Goal: Task Accomplishment & Management: Use online tool/utility

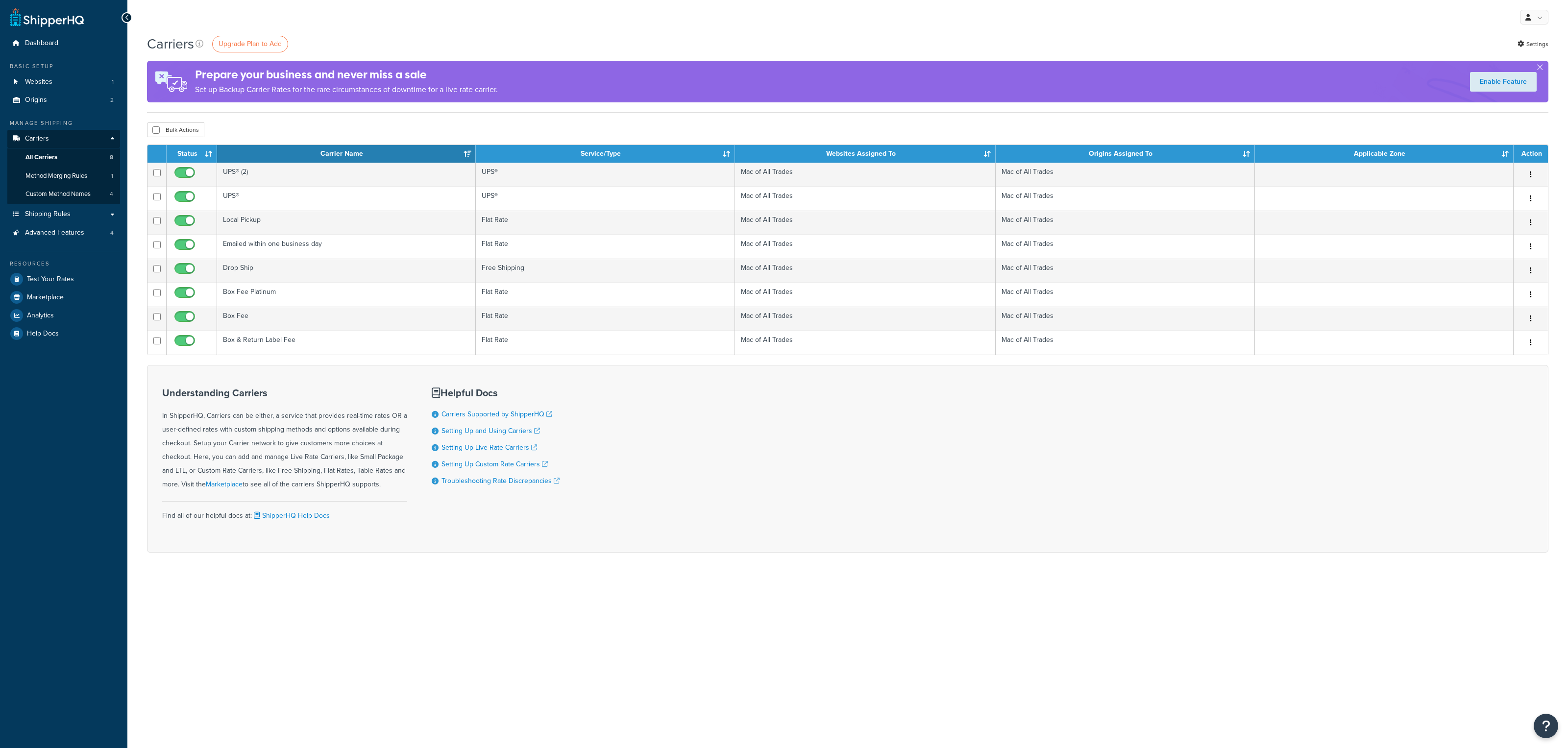
click at [237, 172] on td "UPS® (2)" at bounding box center [346, 174] width 259 height 24
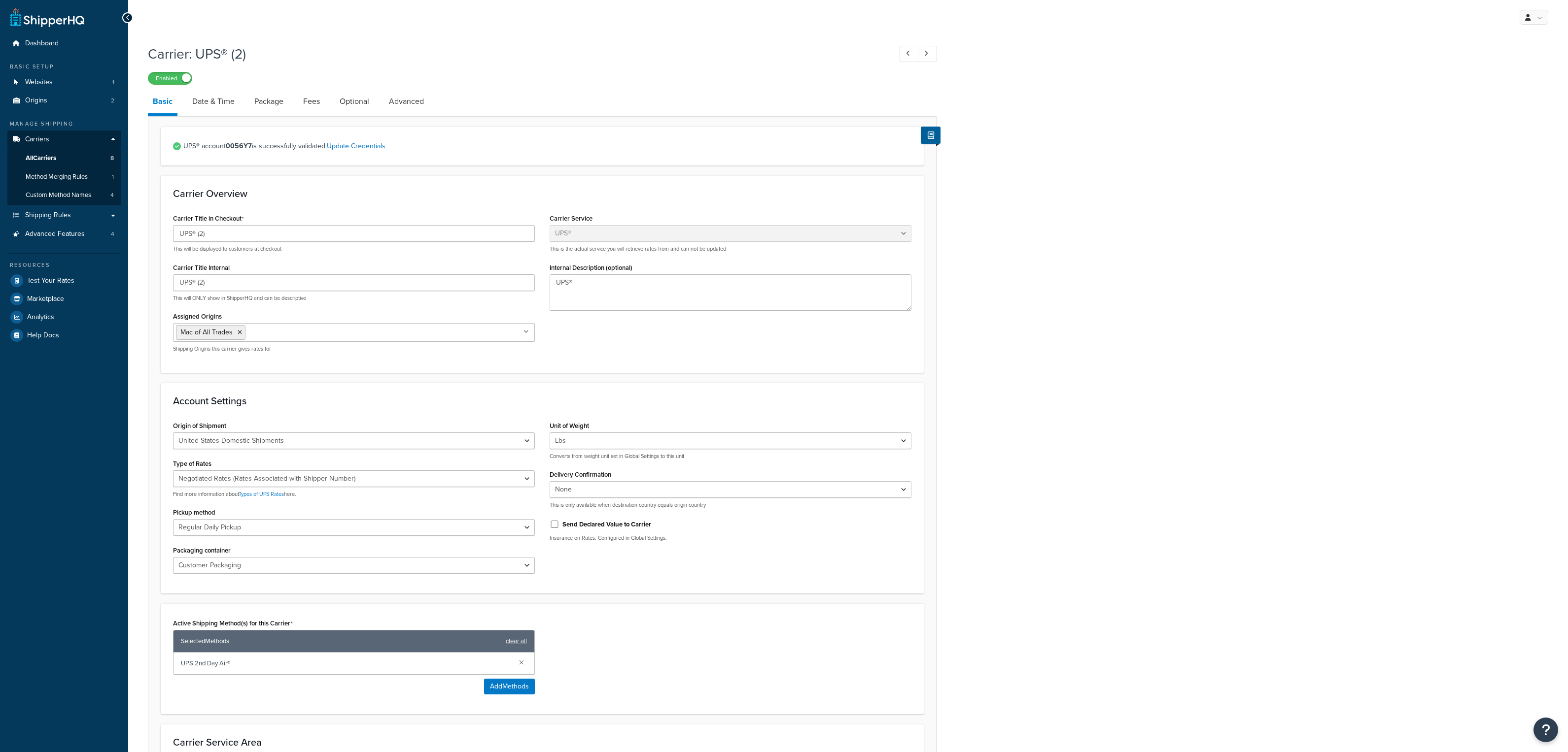
select select "ups"
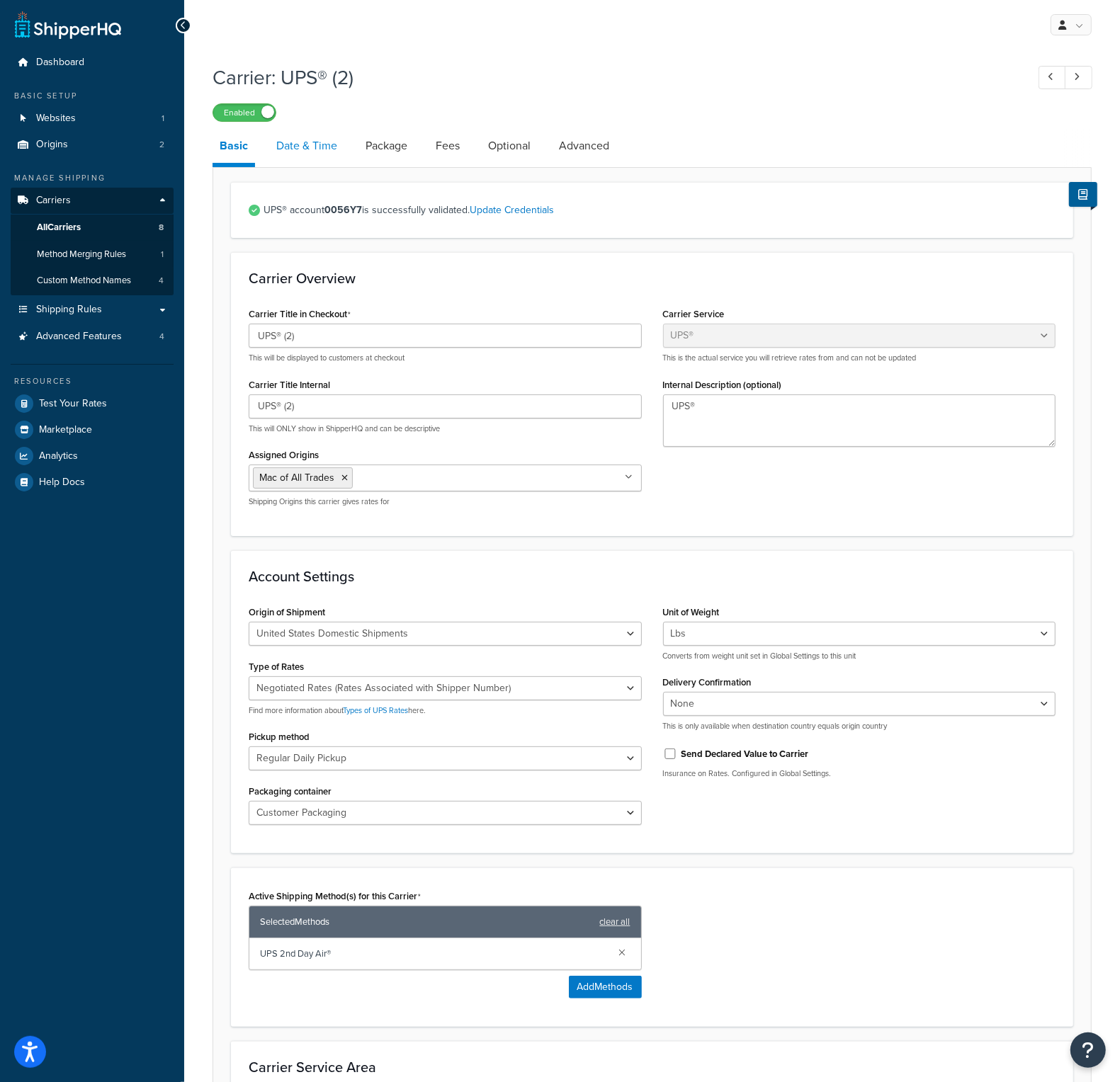
click at [318, 150] on link "Date & Time" at bounding box center [306, 146] width 75 height 34
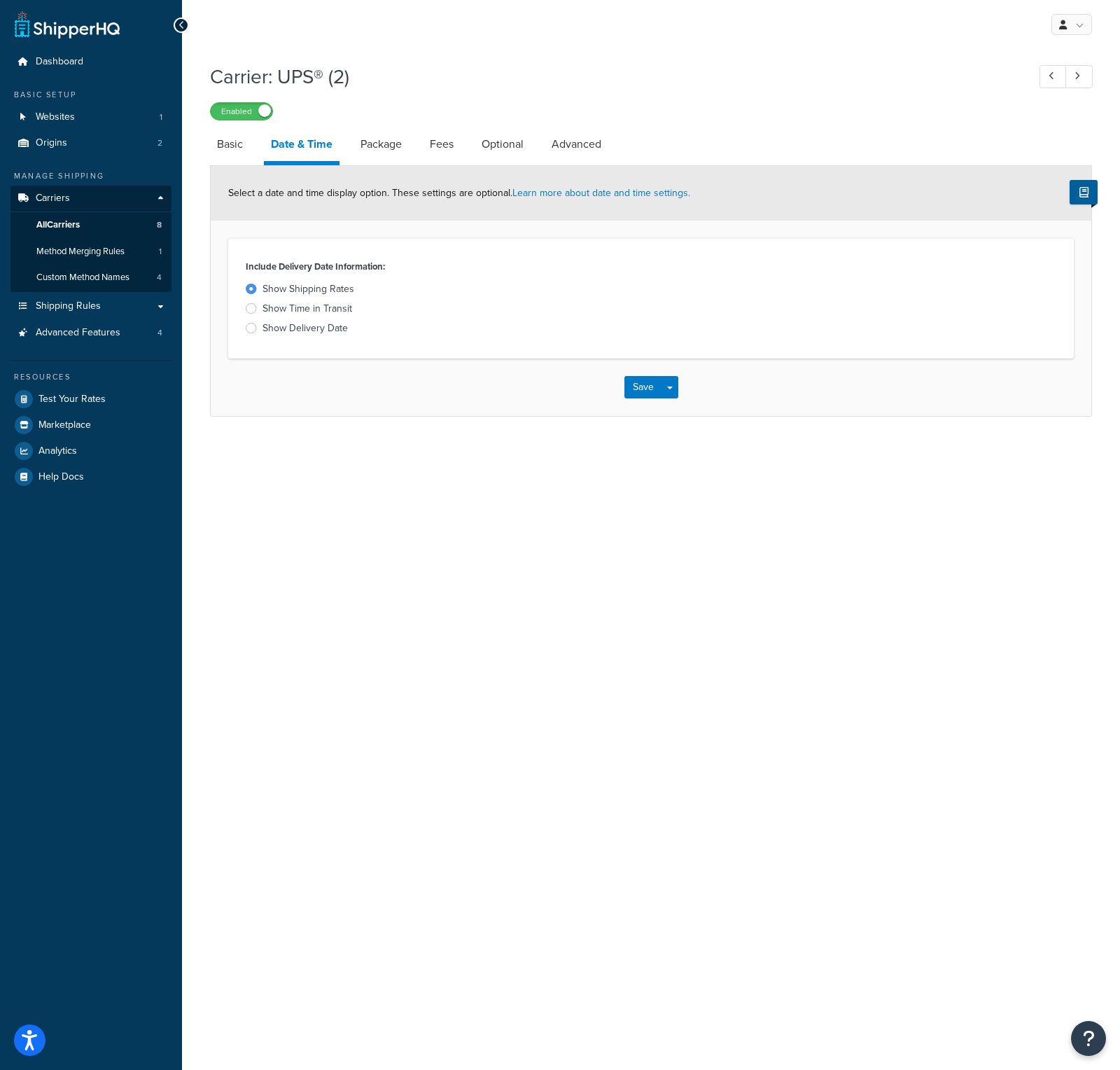
click at [250, 325] on div at bounding box center [251, 328] width 11 height 10
click at [0, 0] on input "Show Delivery Date" at bounding box center [0, 0] width 0 height 0
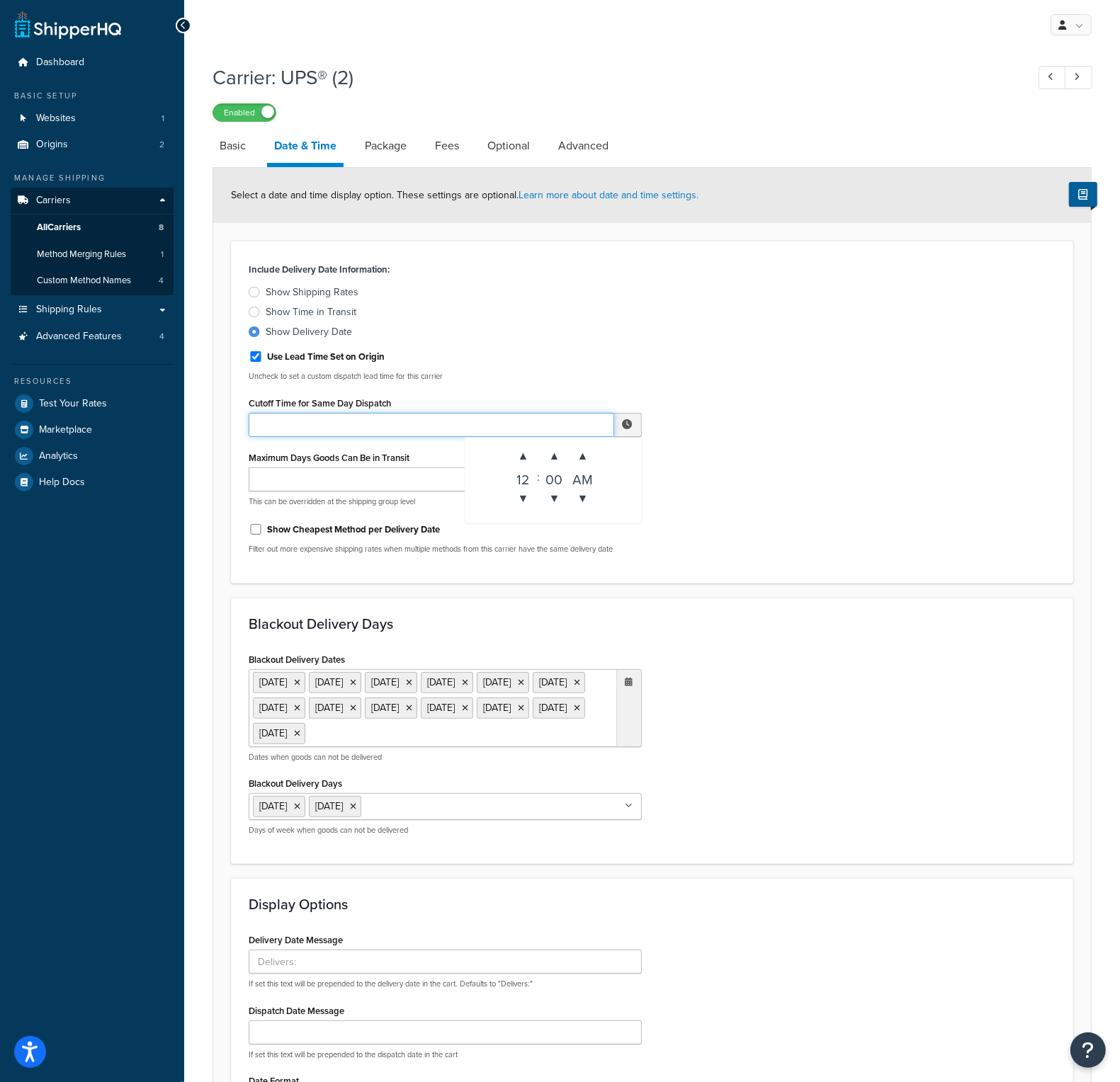
click at [510, 423] on input "Cutoff Time for Same Day Dispatch" at bounding box center [431, 424] width 365 height 24
click at [516, 460] on span "▲" at bounding box center [523, 456] width 28 height 28
click at [552, 458] on span "▲" at bounding box center [554, 456] width 28 height 28
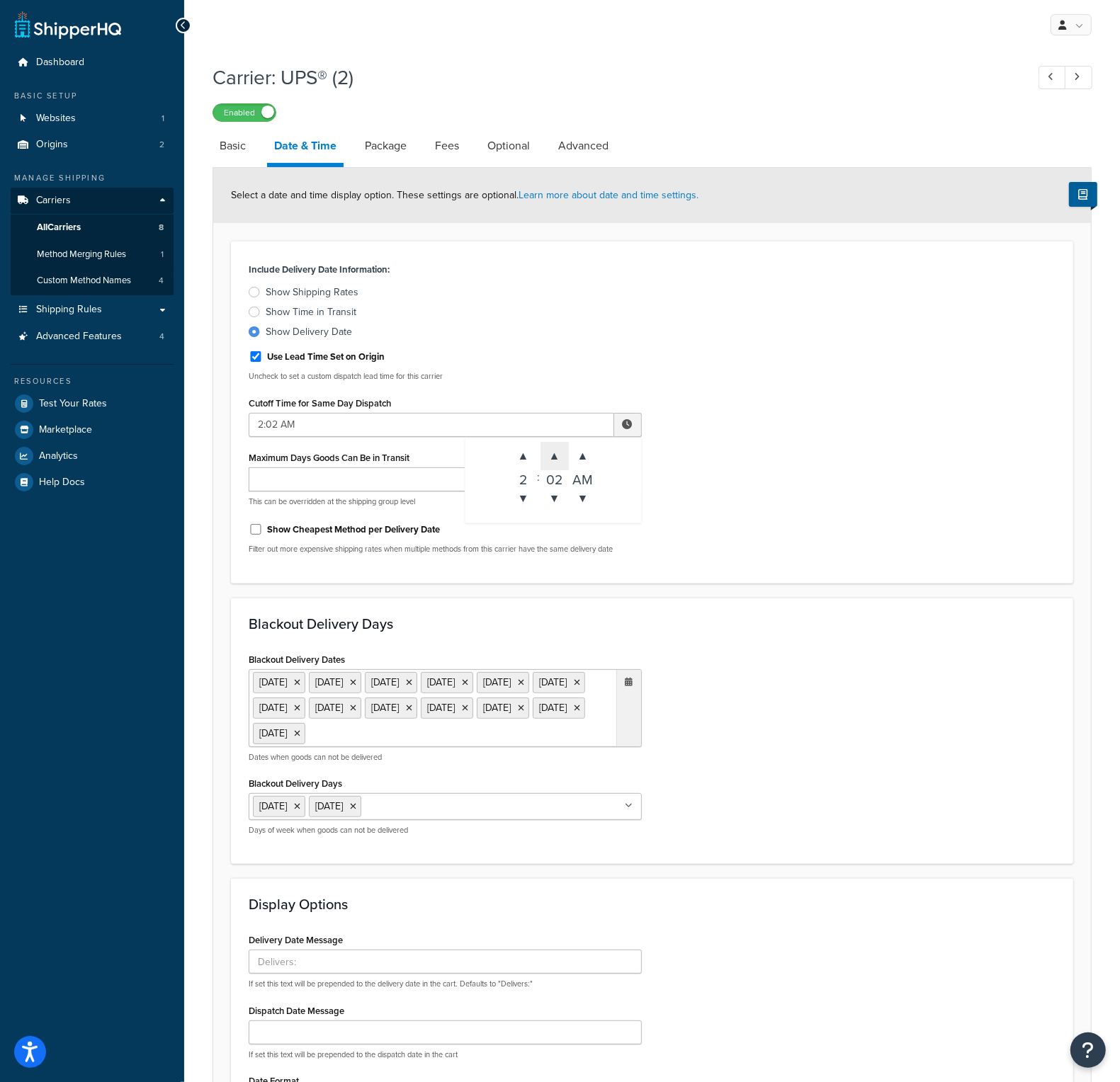
click at [552, 458] on span "▲" at bounding box center [554, 456] width 28 height 28
click at [553, 472] on div "03" at bounding box center [554, 478] width 28 height 14
click at [553, 463] on span "▲" at bounding box center [554, 456] width 28 height 28
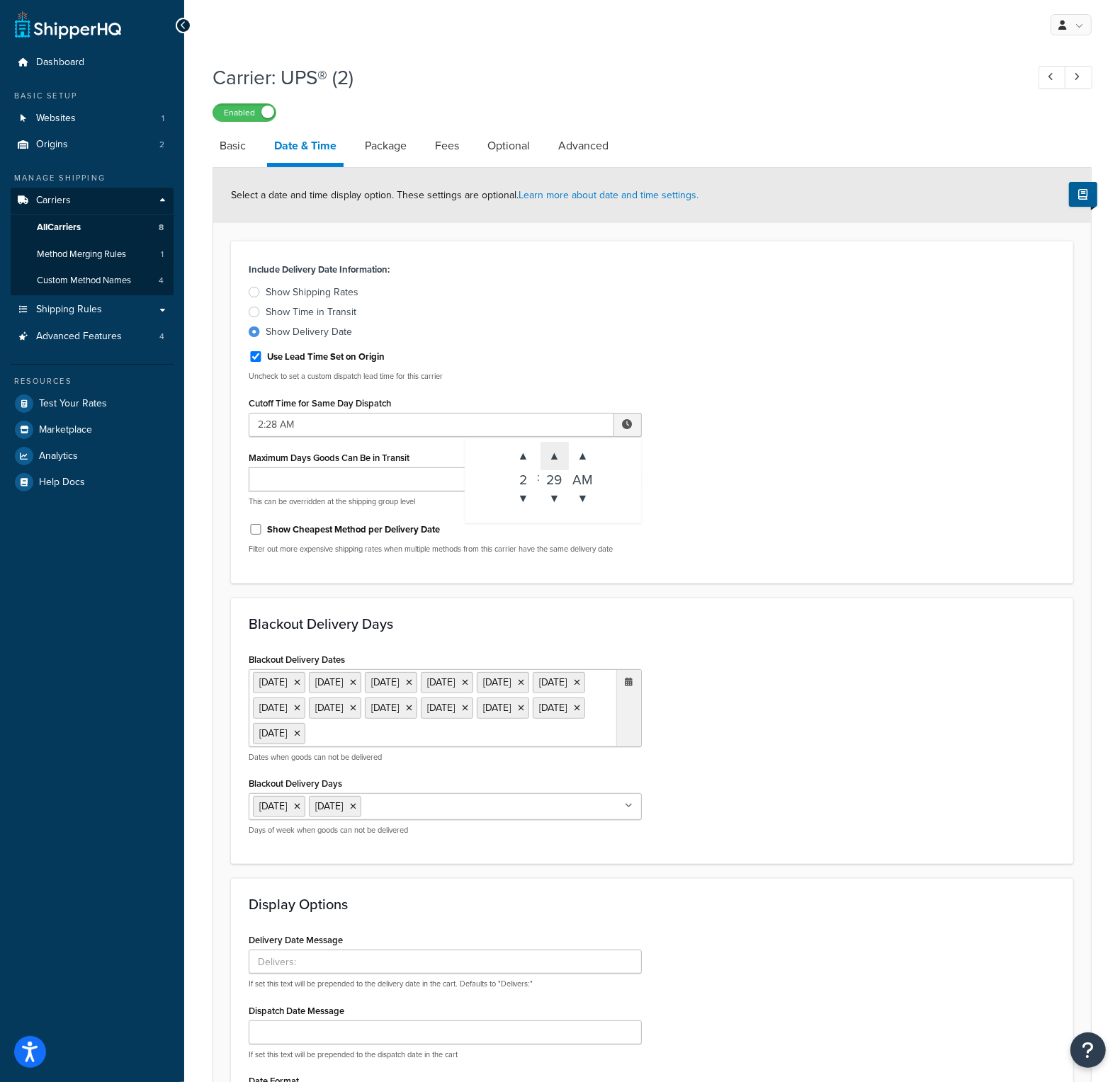
click at [553, 463] on span "▲" at bounding box center [554, 456] width 28 height 28
click at [589, 459] on span "▲" at bounding box center [582, 456] width 28 height 28
type input "2:30 PM"
click at [819, 429] on div "Include Delivery Date Information: Show Shipping Rates Show Time in Transit Sho…" at bounding box center [651, 413] width 828 height 306
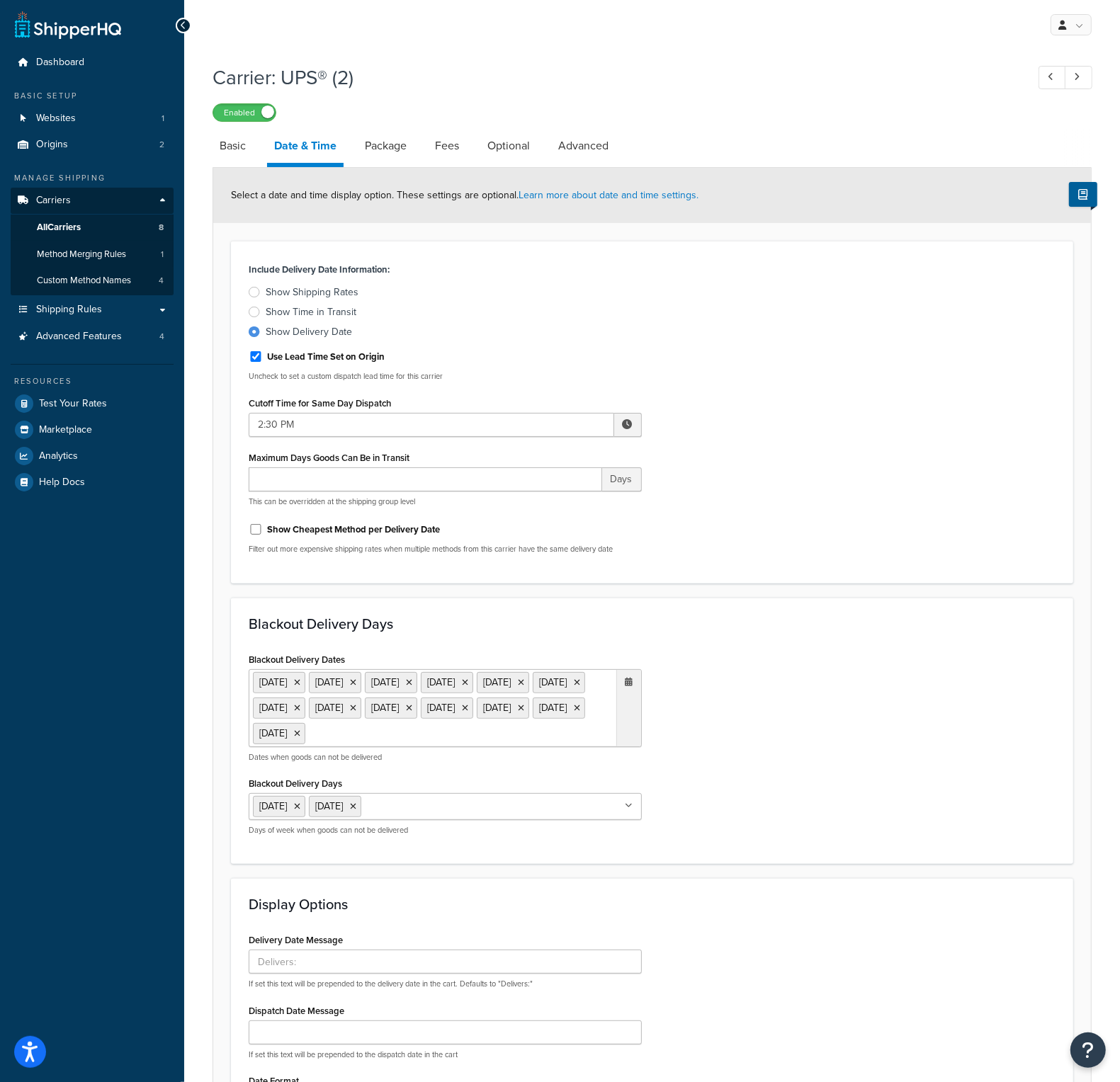
scroll to position [234, 0]
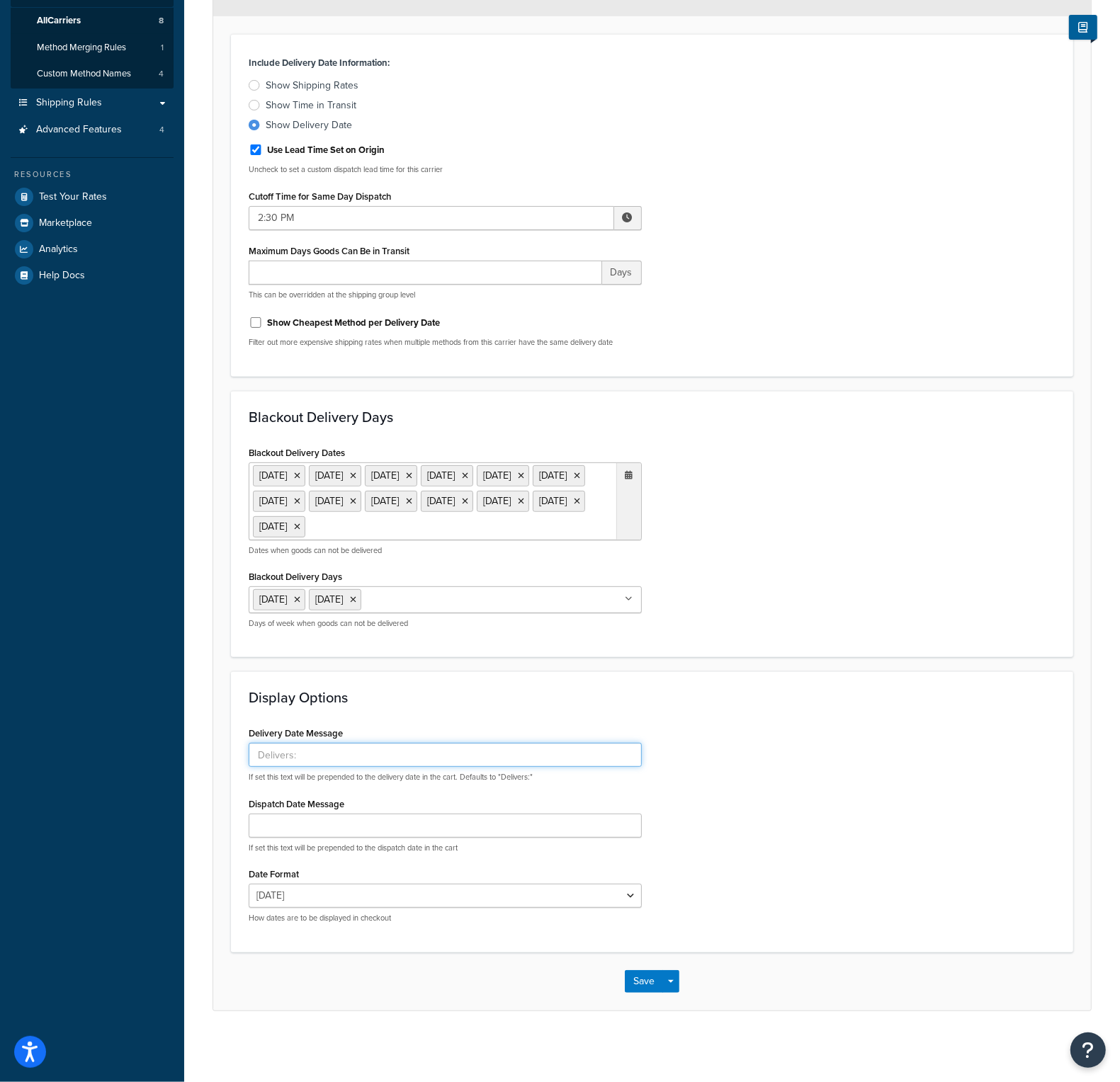
click at [340, 757] on input "Delivery Date Message" at bounding box center [445, 754] width 393 height 24
type input "Delivery:"
click at [297, 761] on input "Delivery:" at bounding box center [445, 754] width 393 height 24
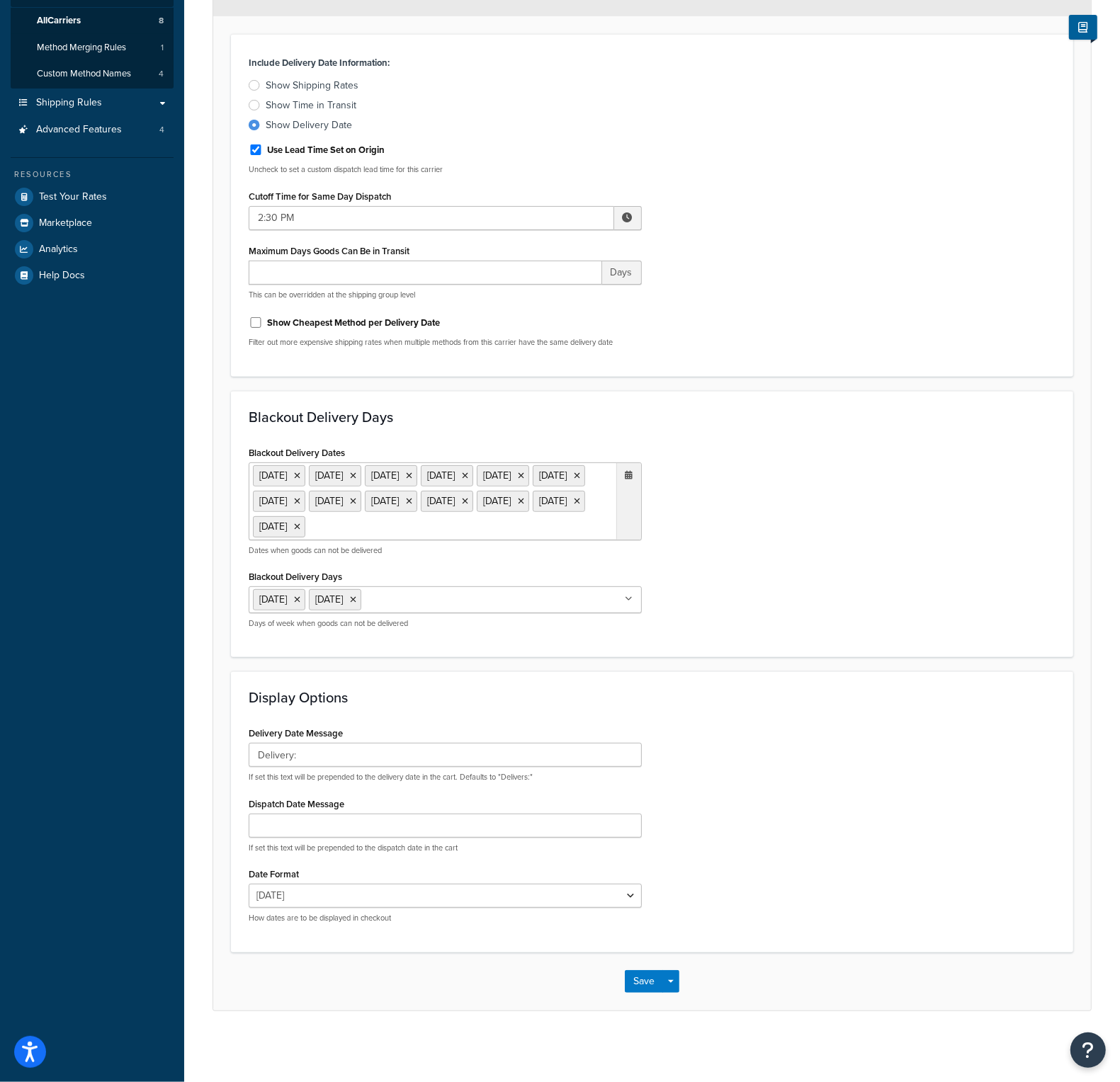
click at [794, 748] on div "Delivery Date Message Delivery: If set this text will be prepended to the deliv…" at bounding box center [651, 829] width 828 height 211
click at [554, 905] on select "Tue, Sep 2 9/2/2025 Sep 2, 2025 Tue, Sep 2, 2025 Tue, 9/2/2025 Sep 2 Tue, 9/2 9…" at bounding box center [445, 896] width 393 height 24
select select "MEd"
click at [249, 884] on select "Tue, Sep 2 9/2/2025 Sep 2, 2025 Tue, Sep 2, 2025 Tue, 9/2/2025 Sep 2 Tue, 9/2 9…" at bounding box center [445, 896] width 393 height 24
click at [848, 773] on div "Delivery Date Message Delivery: If set this text will be prepended to the deliv…" at bounding box center [651, 829] width 828 height 211
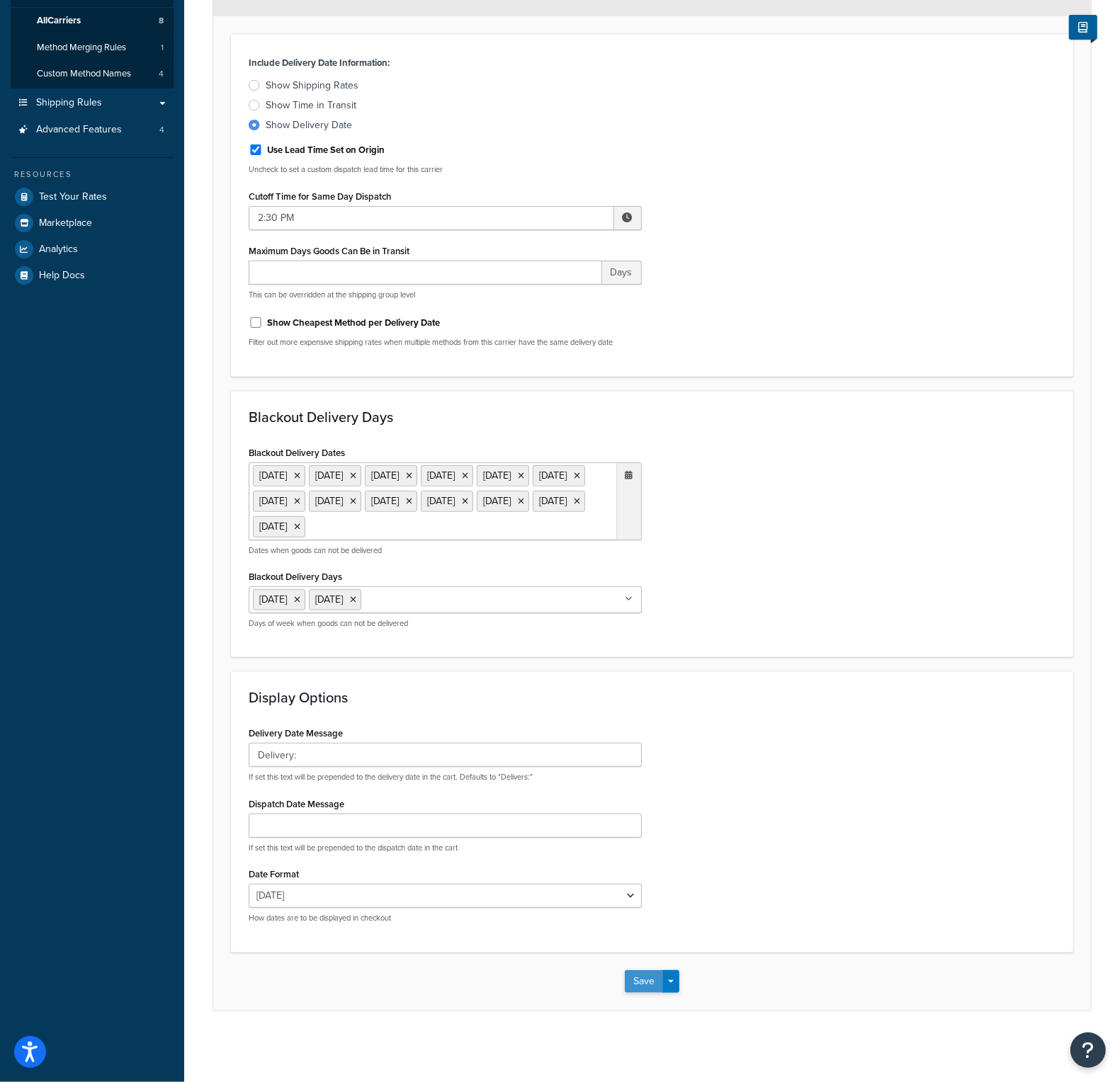
click at [655, 983] on button "Save" at bounding box center [643, 982] width 38 height 23
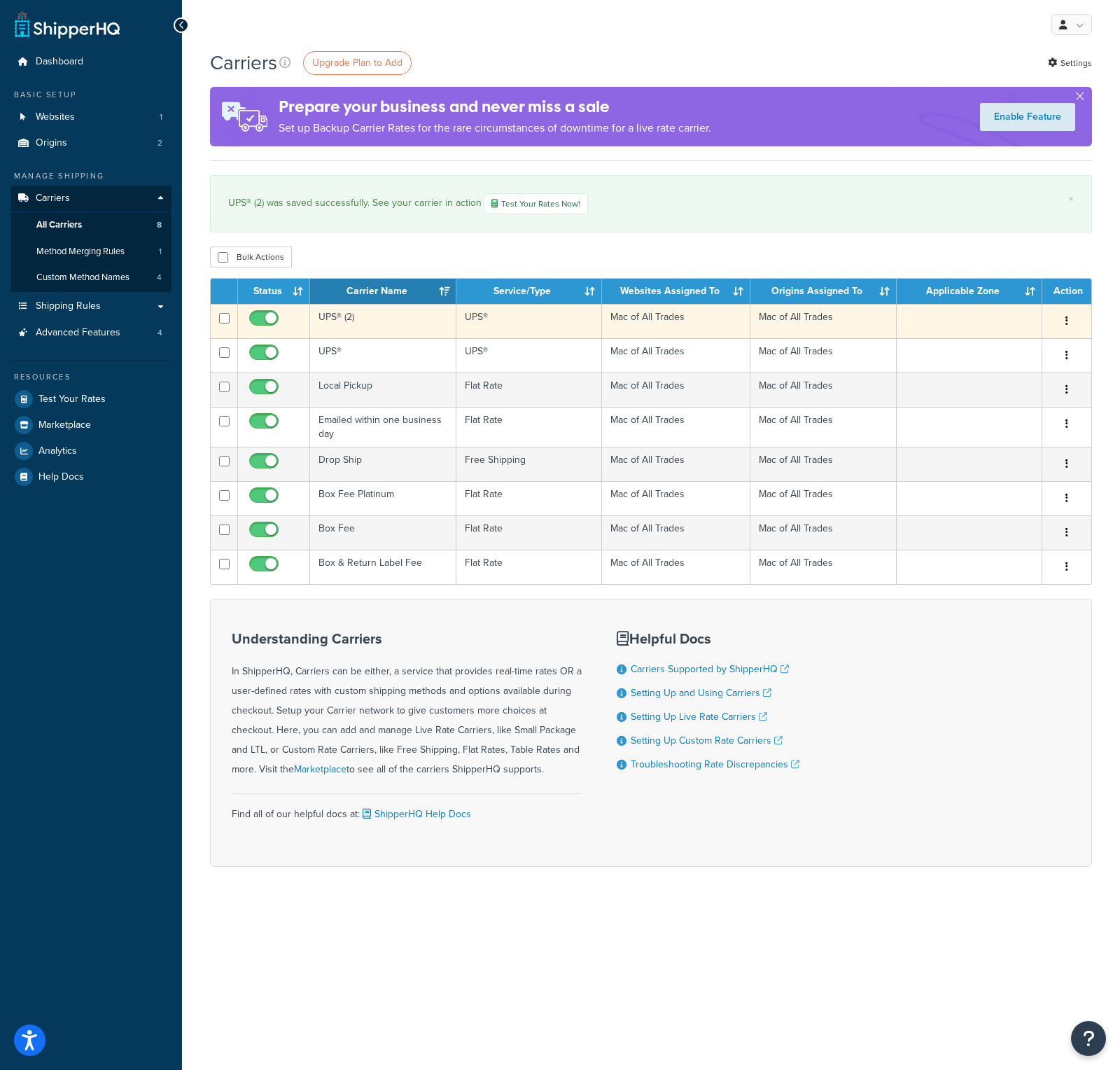
click at [332, 324] on td "UPS® (2)" at bounding box center [383, 320] width 145 height 34
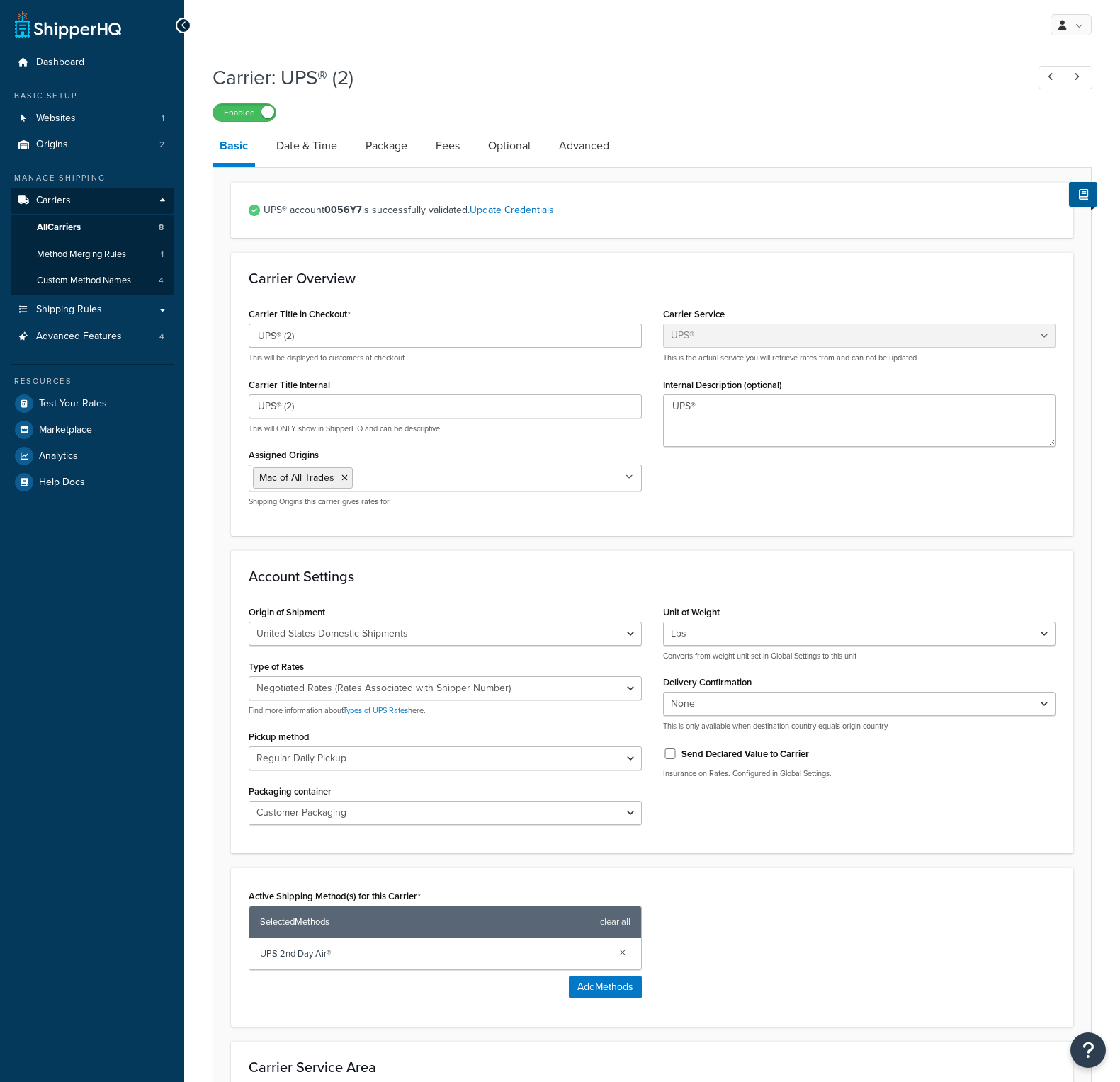
select select "ups"
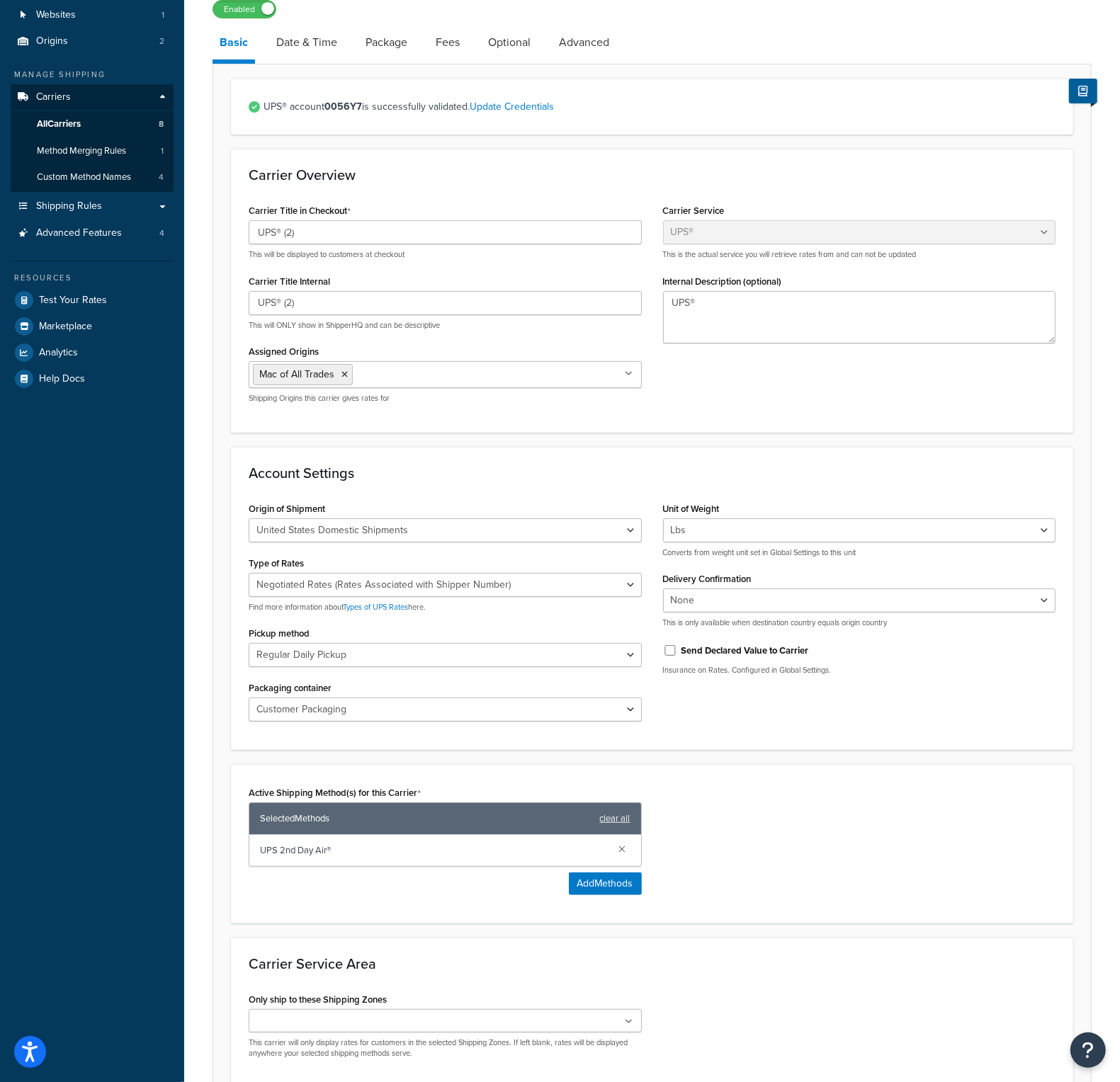
scroll to position [239, 0]
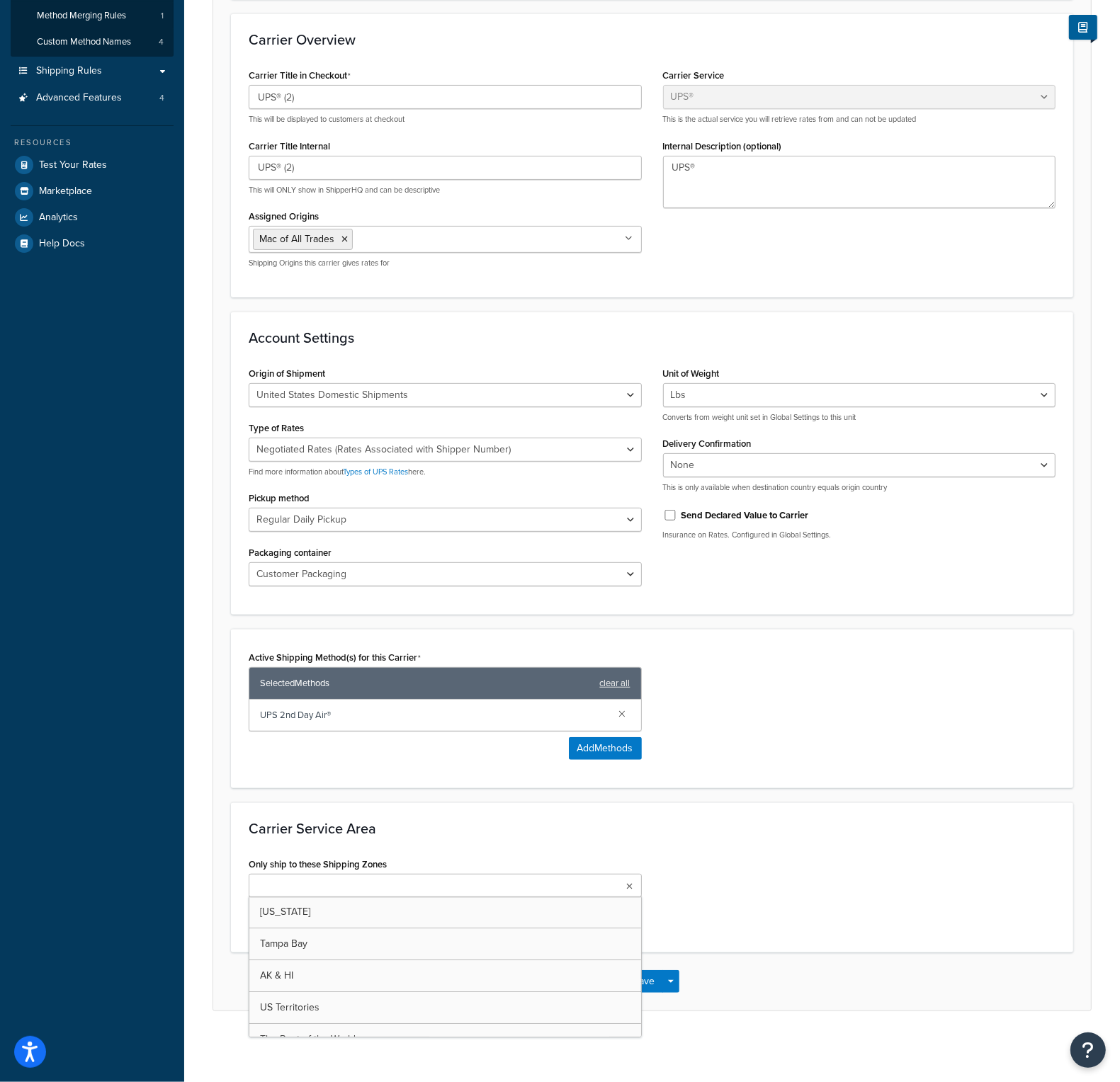
click at [291, 885] on input "Only ship to these Shipping Zones" at bounding box center [315, 887] width 125 height 16
click at [179, 662] on div "Dashboard Basic Setup Websites 1 Origins 2 Manage Shipping Carriers Carriers Al…" at bounding box center [92, 421] width 184 height 1320
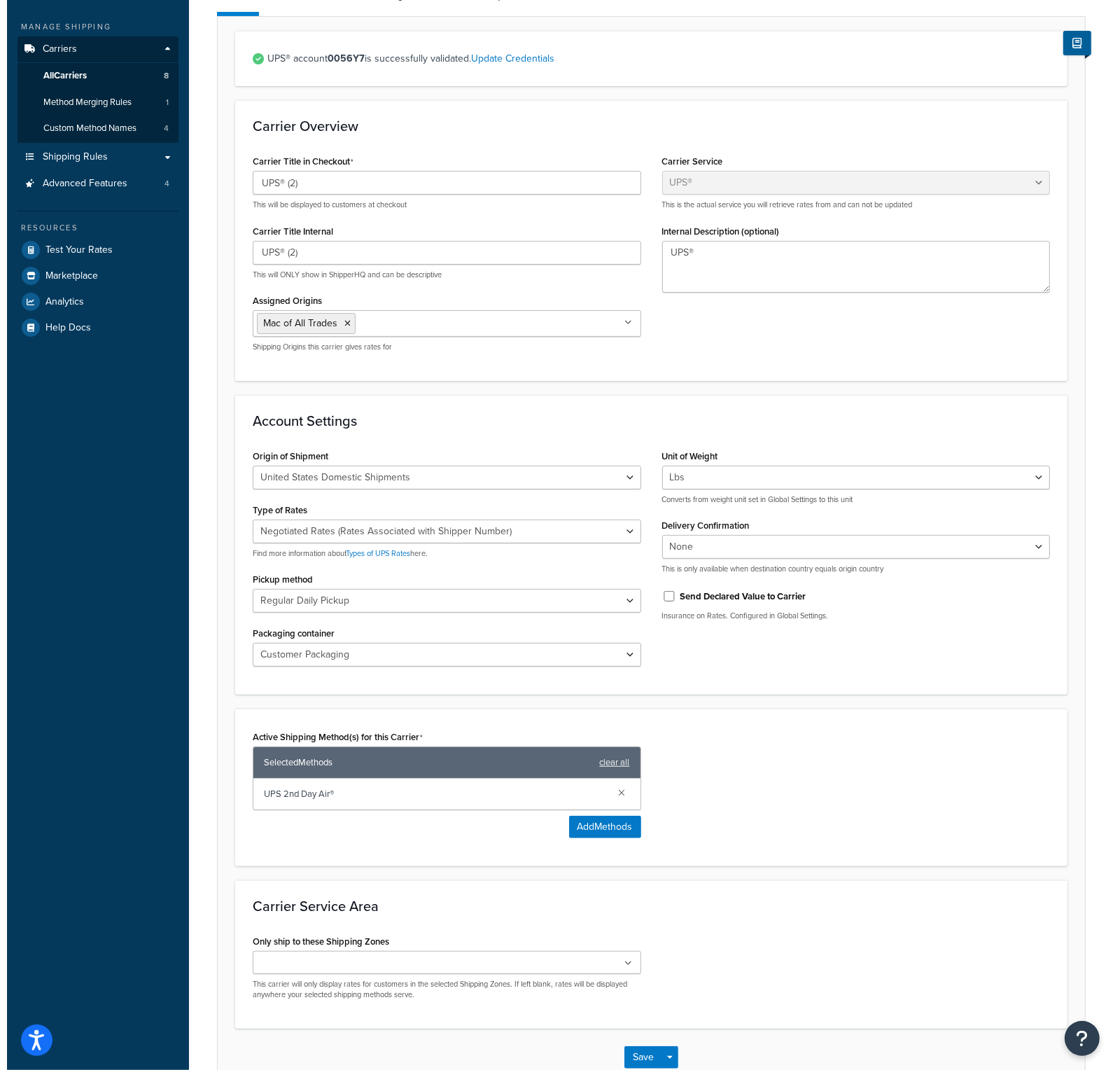
scroll to position [0, 0]
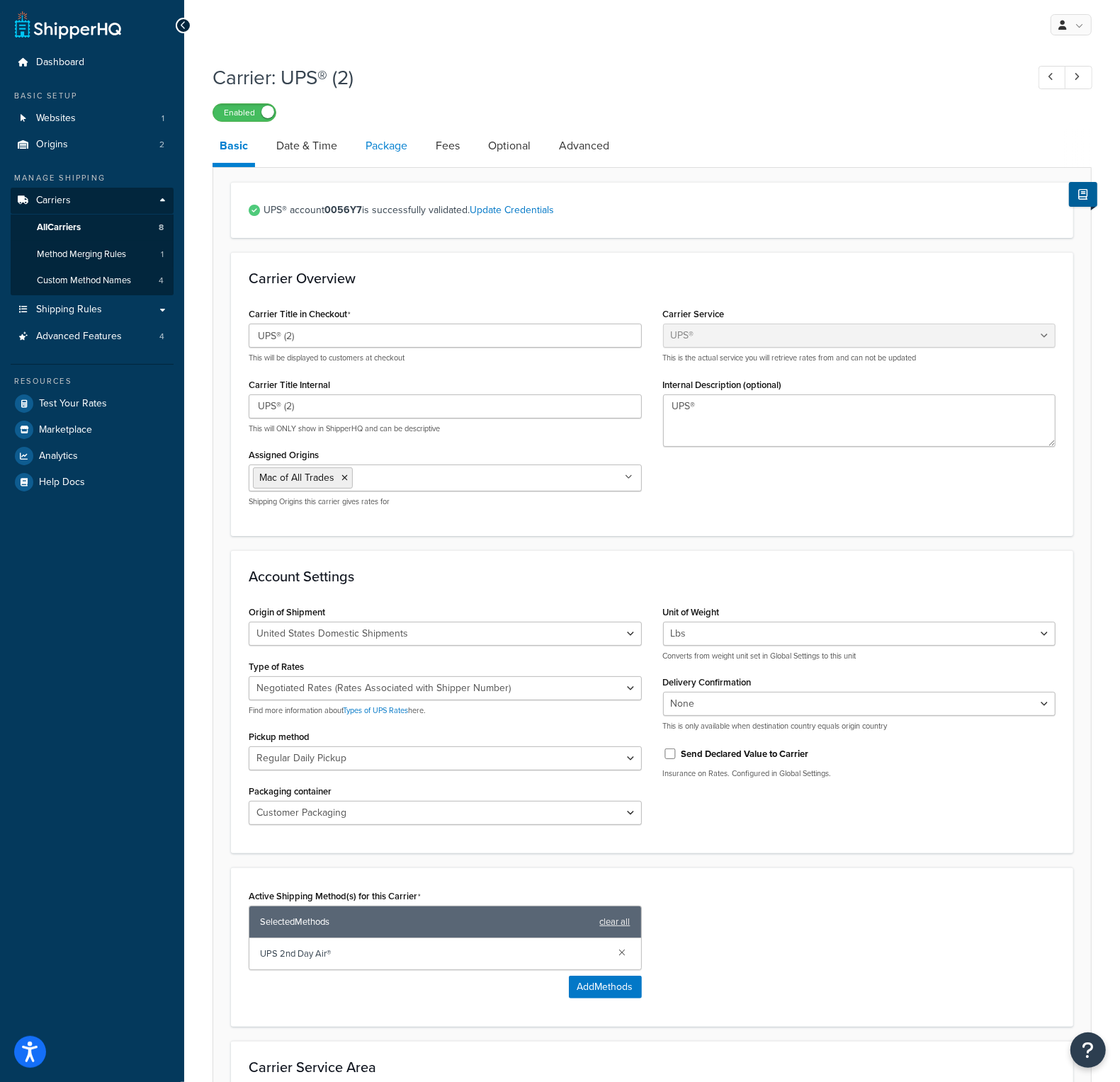
click at [384, 149] on link "Package" at bounding box center [386, 146] width 56 height 34
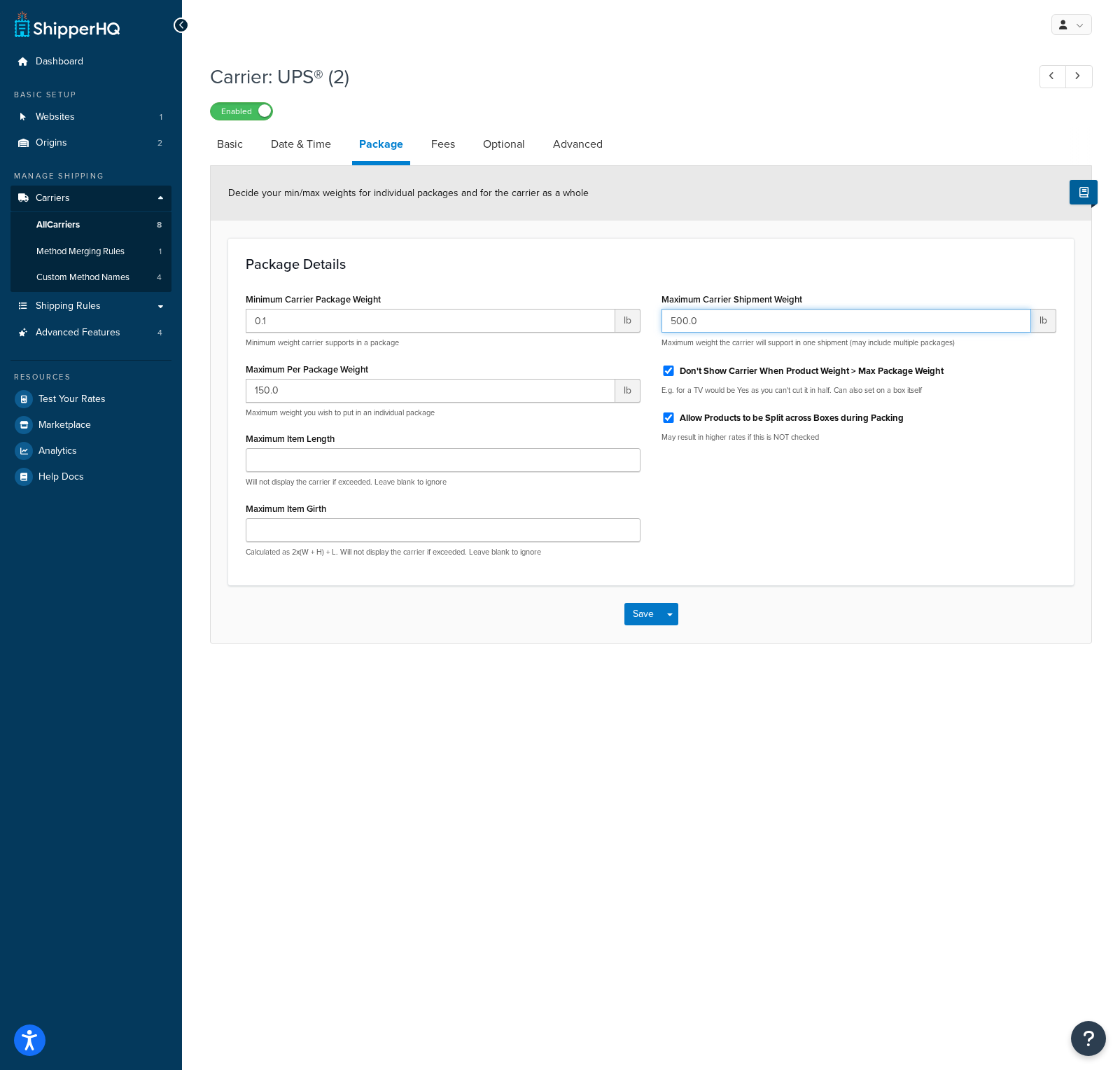
click at [741, 323] on input "500.0" at bounding box center [846, 320] width 370 height 23
click at [717, 322] on input "500.0" at bounding box center [846, 320] width 370 height 23
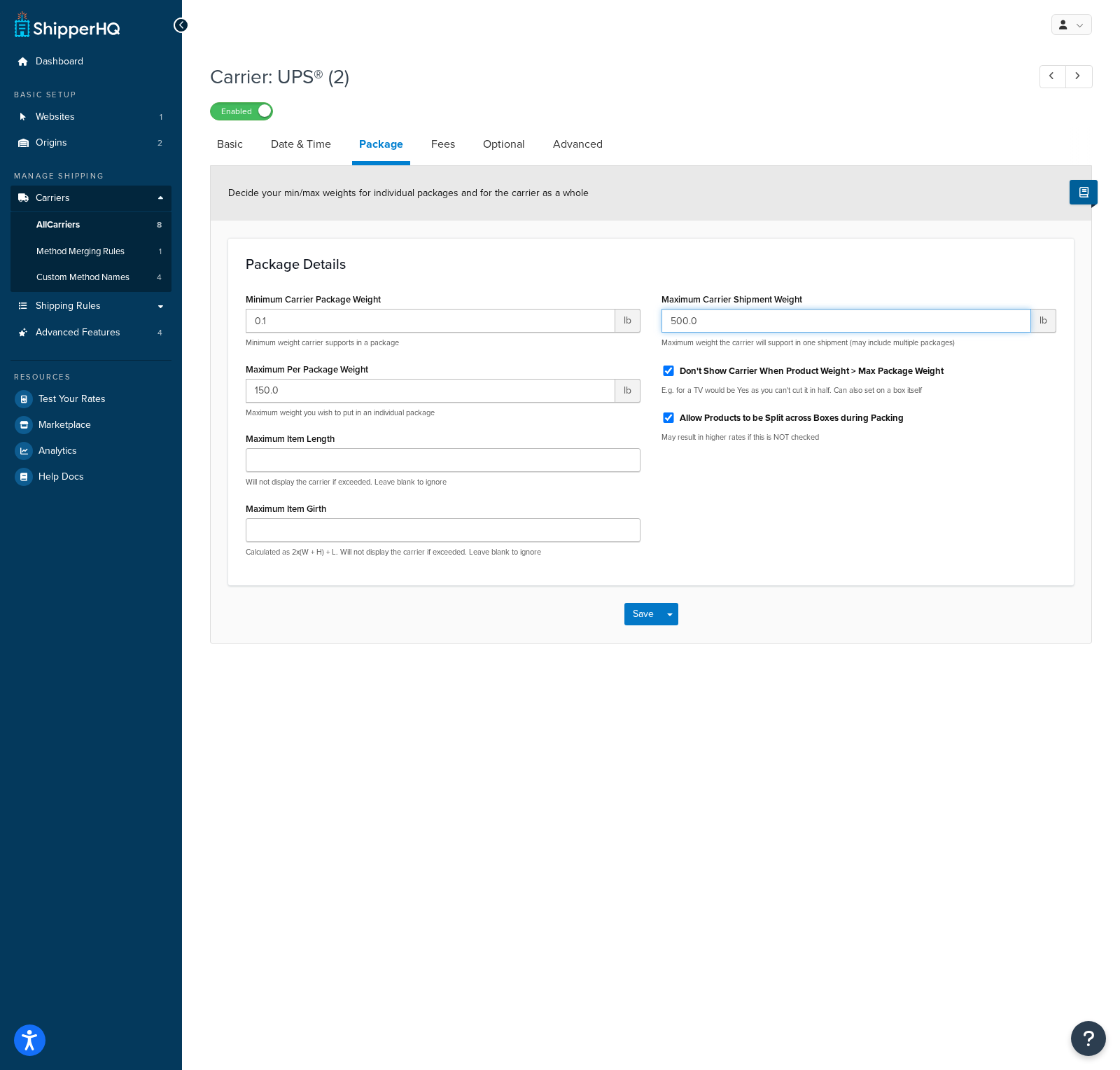
click at [717, 322] on input "500.0" at bounding box center [846, 320] width 370 height 23
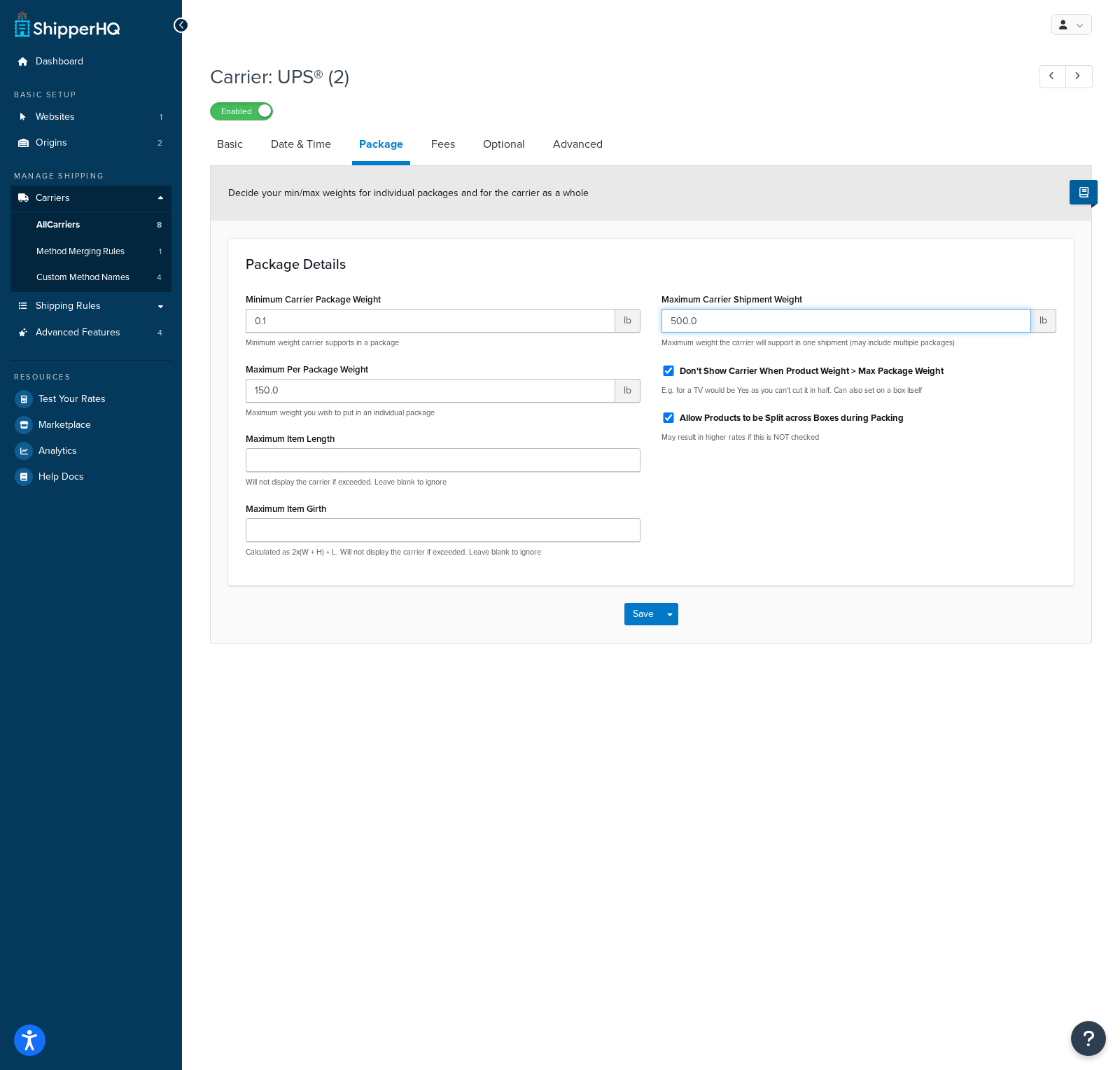
paste input "99999"
type input "99999.0"
click at [823, 842] on div "My Profile Billing Global Settings Contact Us Logout Carrier: UPS® (2) Enabled …" at bounding box center [650, 535] width 938 height 1070
click at [440, 141] on link "Fees" at bounding box center [443, 144] width 37 height 34
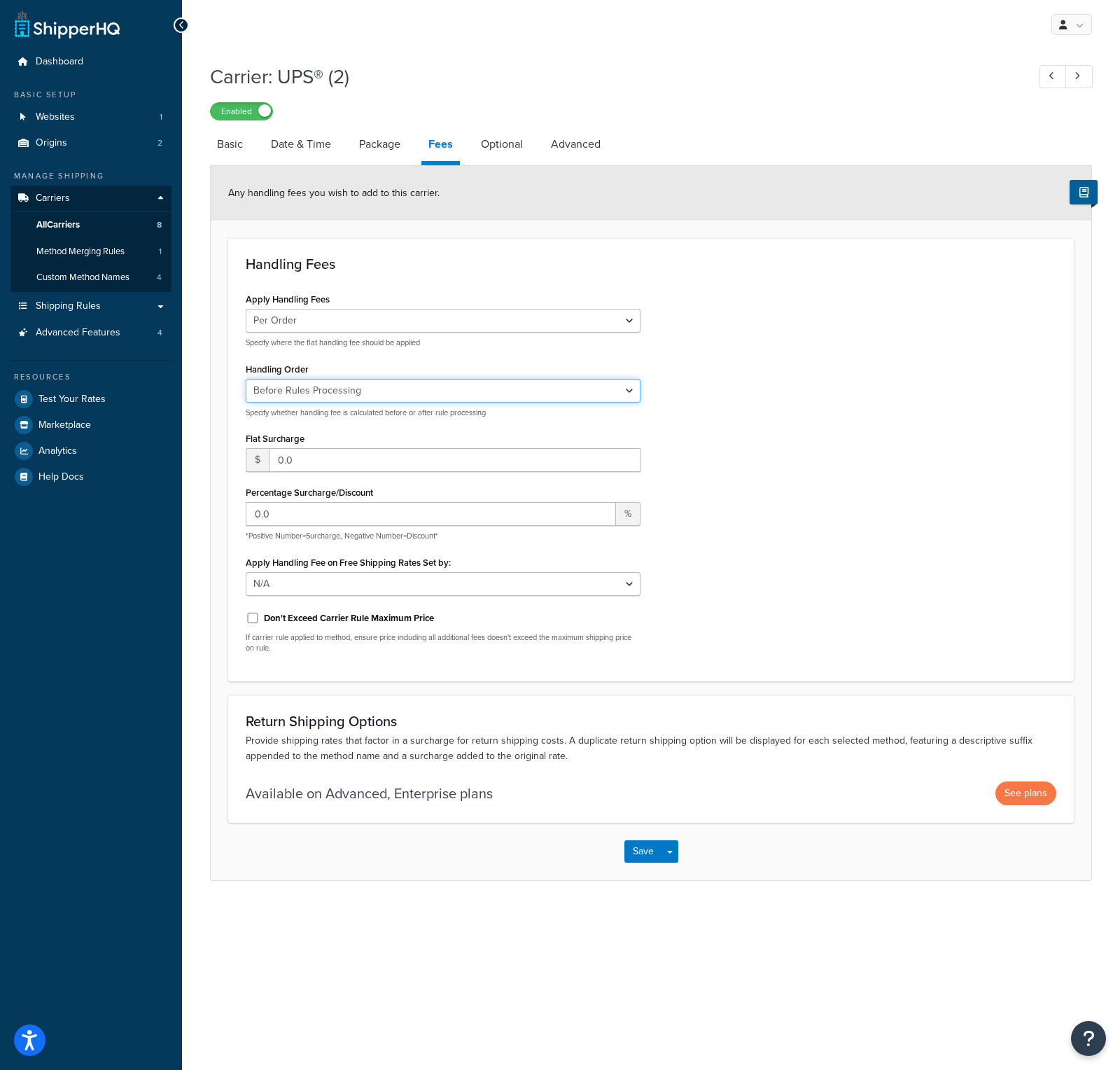
click at [394, 390] on select "Before Rules Processing After Rules Processing" at bounding box center [443, 391] width 395 height 23
select select "AFTER"
click at [246, 379] on select "Before Rules Processing After Rules Processing" at bounding box center [443, 391] width 395 height 23
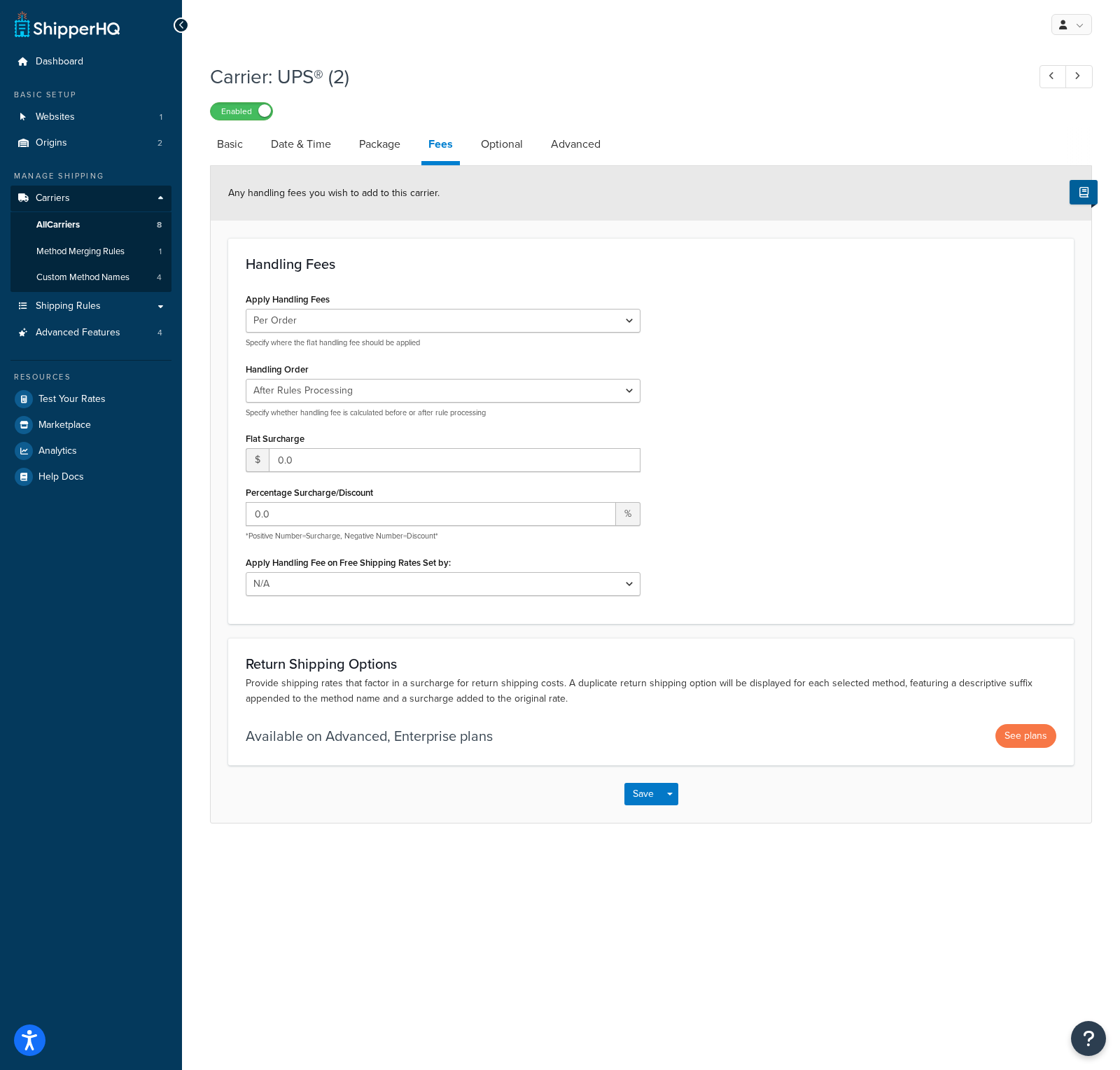
click at [781, 407] on div "Apply Handling Fees Per Order Per Item Per Package Specify where the flat handl…" at bounding box center [650, 447] width 831 height 317
click at [488, 142] on link "Optional" at bounding box center [502, 144] width 56 height 34
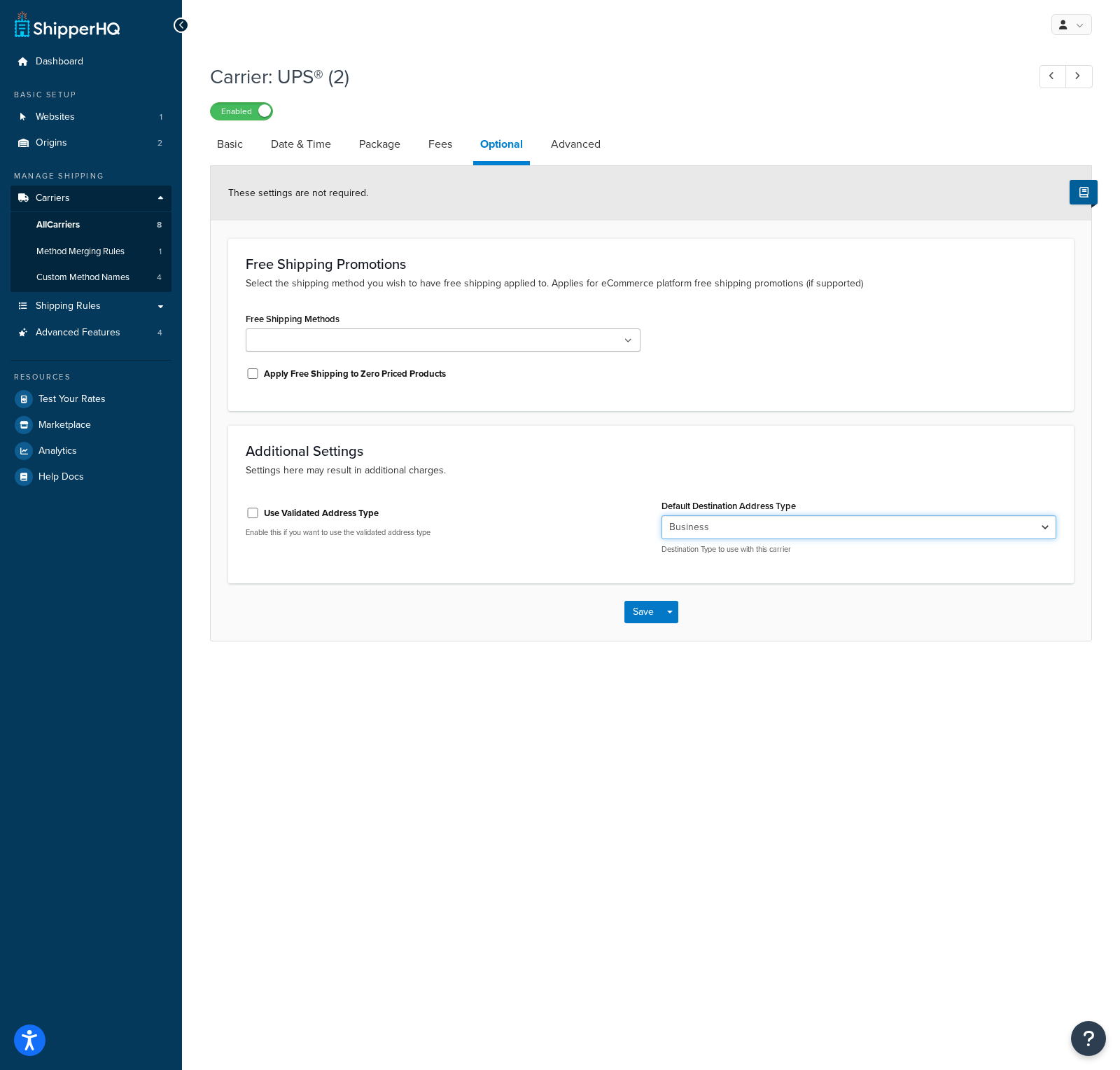
click at [732, 526] on select "Residential Business" at bounding box center [859, 526] width 395 height 23
select select "residential"
click at [662, 515] on select "Residential Business" at bounding box center [859, 526] width 395 height 23
click at [609, 425] on div "Additional Settings Settings here may result in additional charges. Use Validat…" at bounding box center [650, 504] width 845 height 157
click at [292, 515] on label "Use Validated Address Type" at bounding box center [321, 513] width 115 height 12
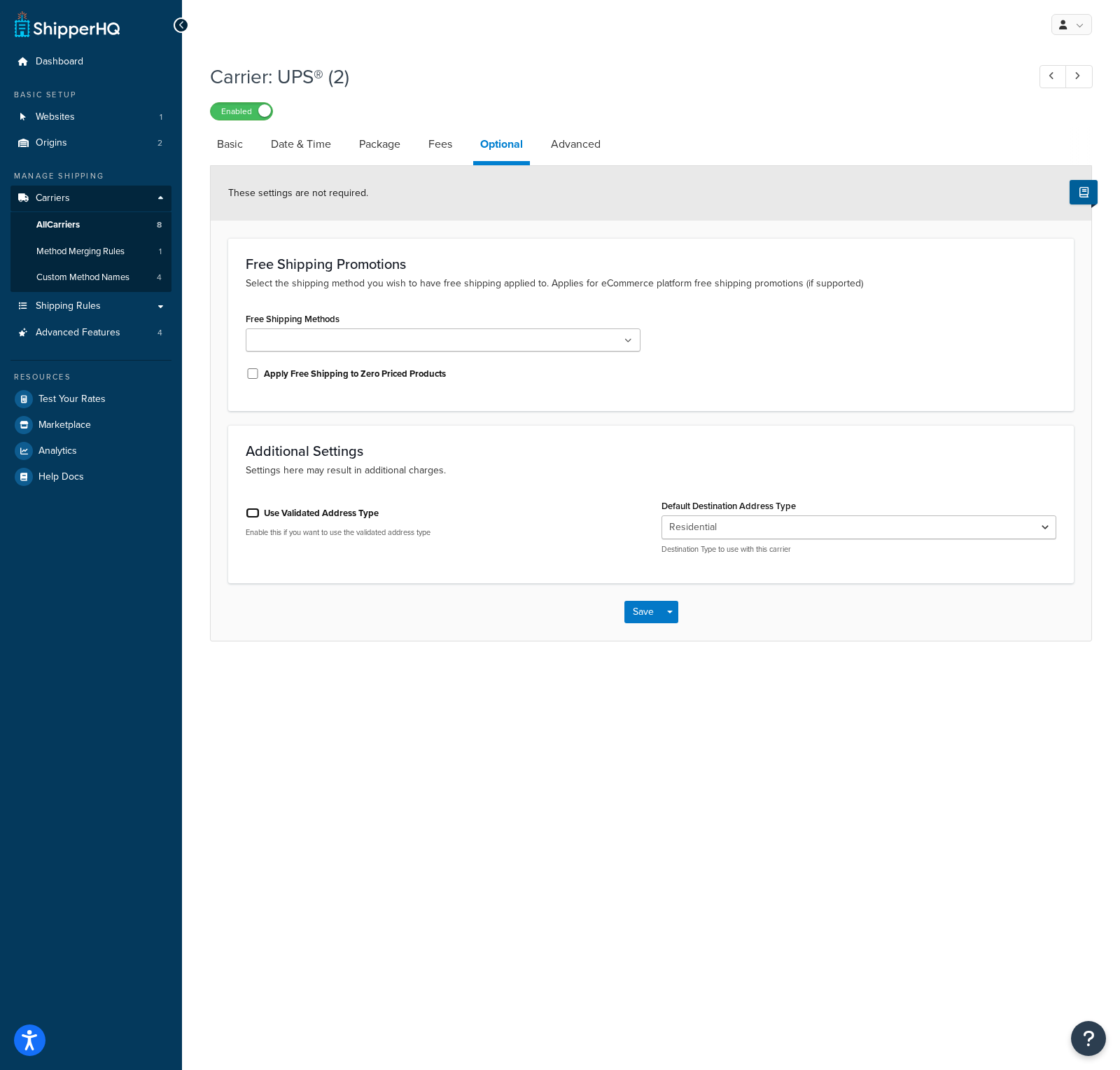
click at [260, 515] on input "Use Validated Address Type" at bounding box center [253, 513] width 14 height 10
checkbox input "true"
click at [690, 518] on select "Business Residential" at bounding box center [859, 526] width 395 height 23
select select "residential"
click at [662, 515] on select "Business Residential" at bounding box center [859, 526] width 395 height 23
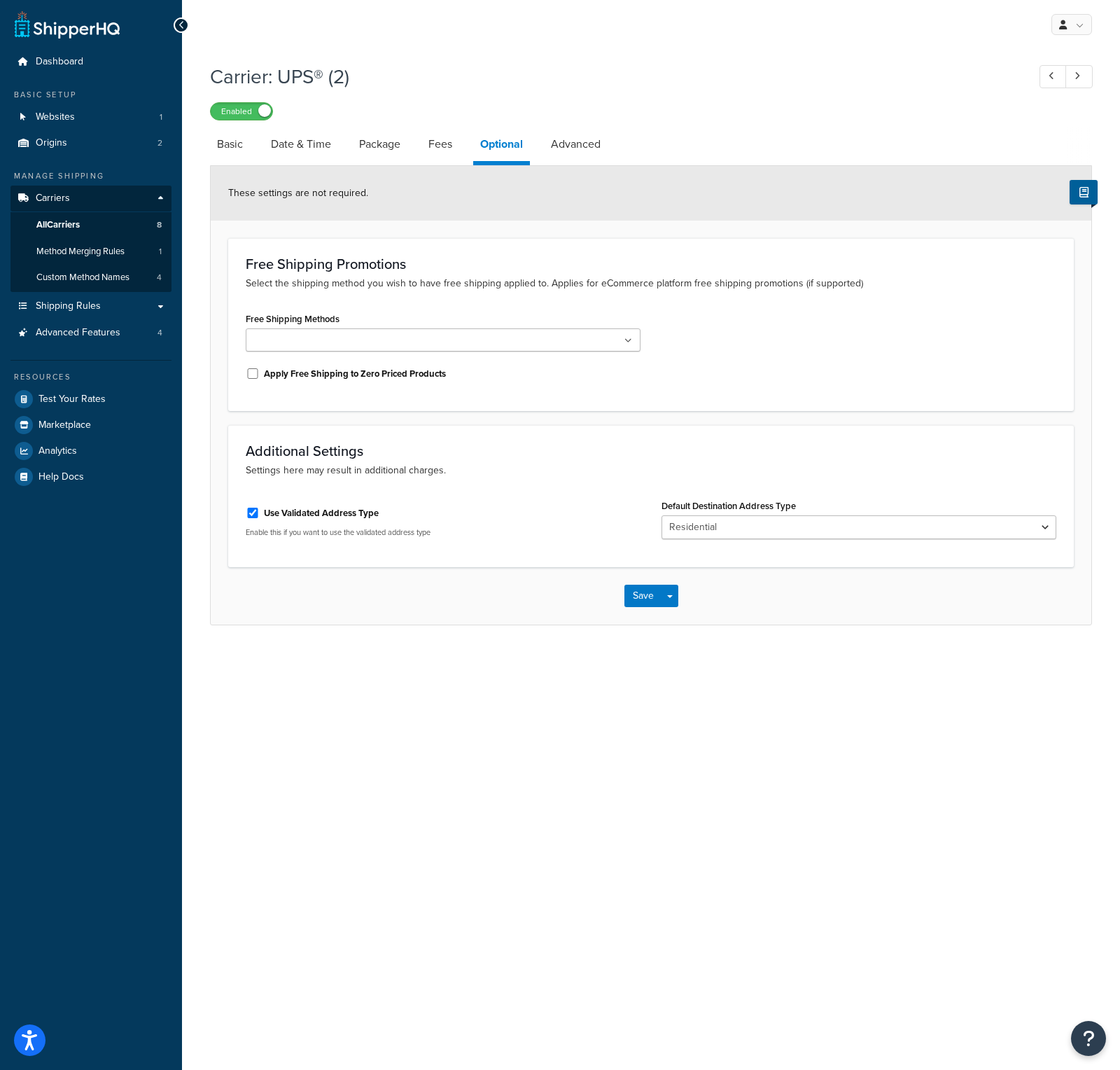
click at [571, 459] on div "Additional Settings Settings here may result in additional charges." at bounding box center [651, 461] width 810 height 35
click at [583, 145] on link "Advanced" at bounding box center [575, 144] width 63 height 34
select select "false"
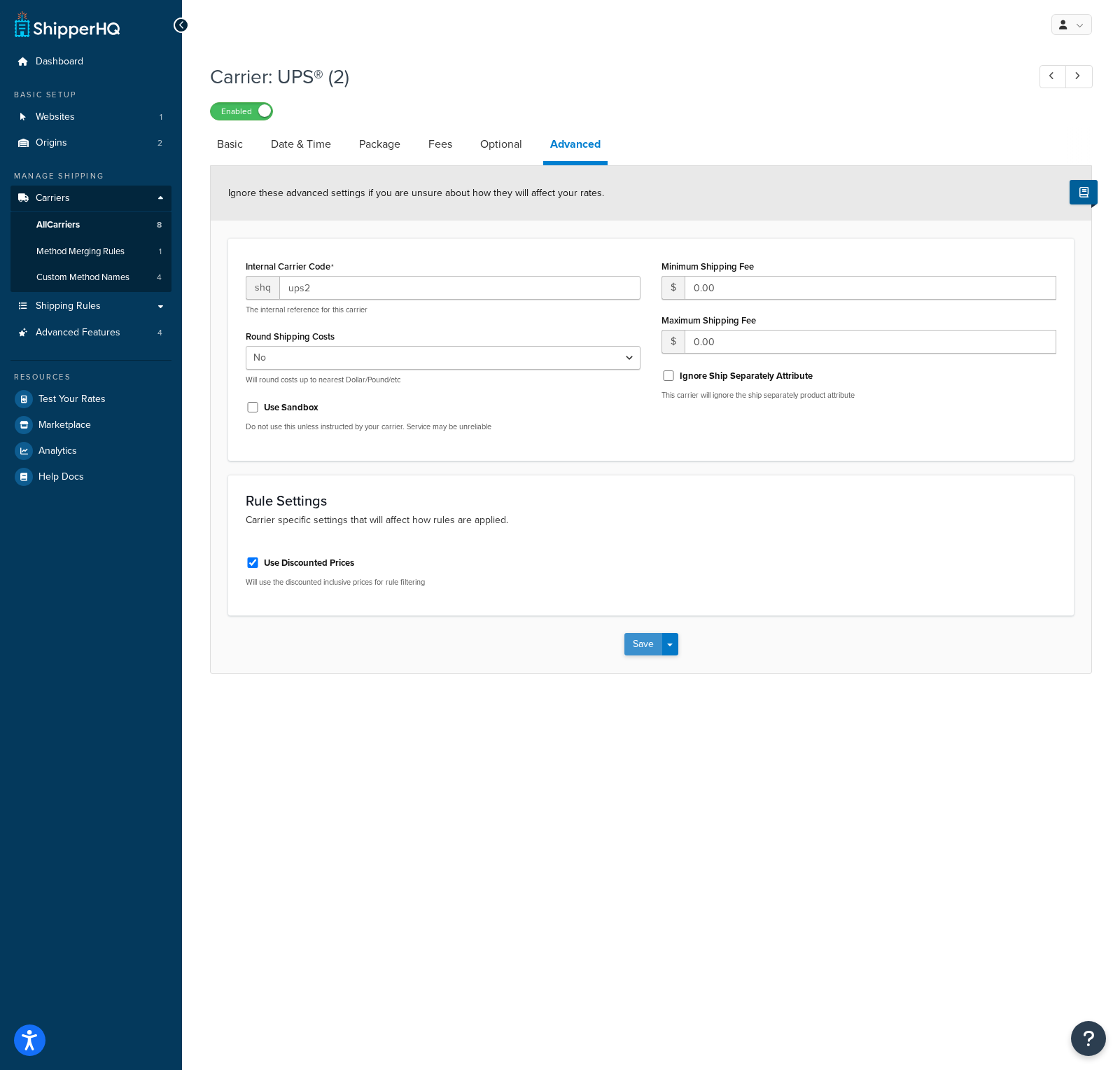
click at [634, 646] on button "Save" at bounding box center [643, 645] width 37 height 23
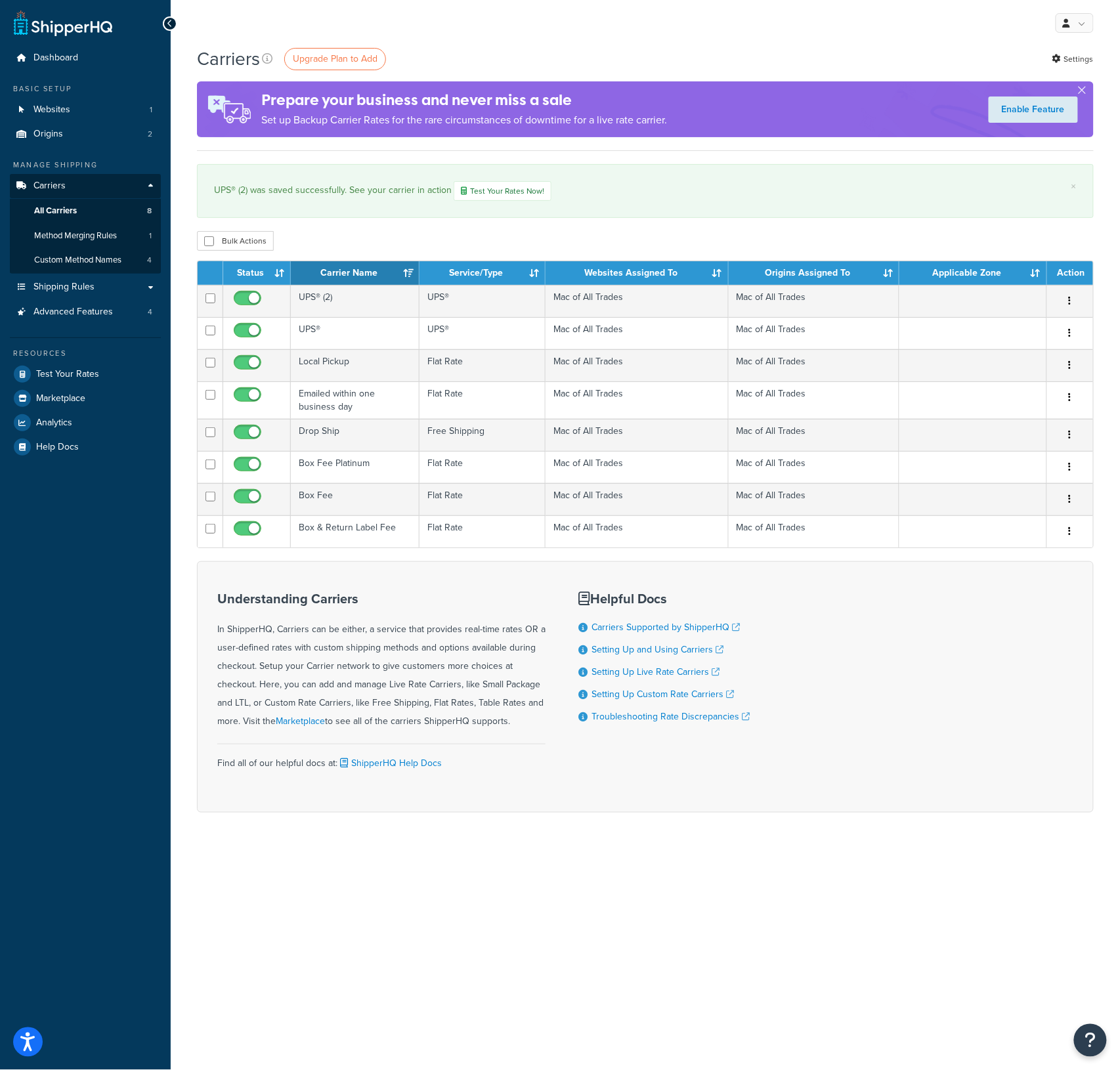
click at [64, 669] on div "Dashboard Basic Setup Websites 1 Origins 2 Manage Shipping Carriers Carriers Al…" at bounding box center [85, 535] width 170 height 1070
click at [488, 190] on link "Test Your Rates Now!" at bounding box center [502, 191] width 98 height 20
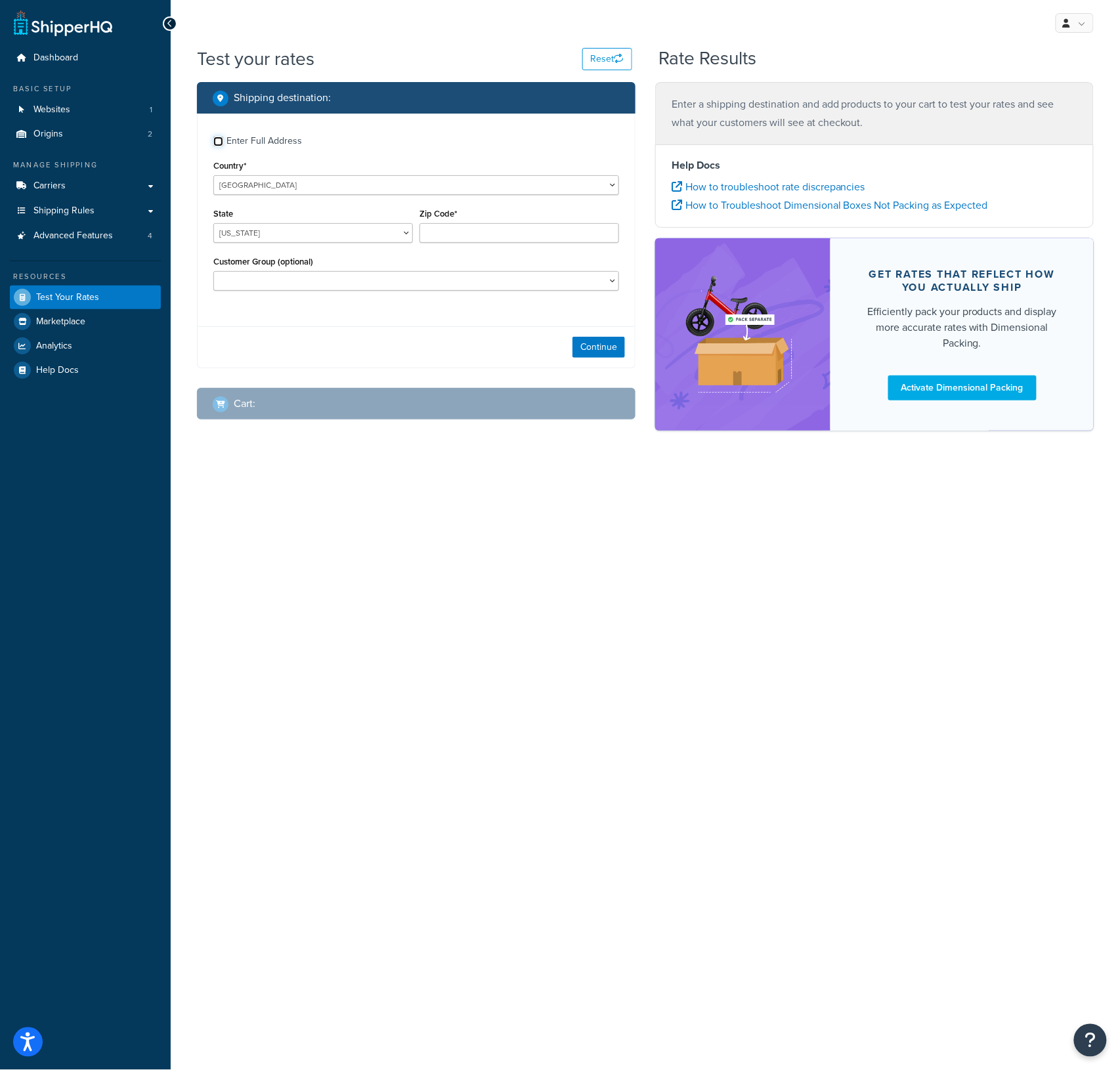
click at [219, 144] on input "Enter Full Address" at bounding box center [219, 141] width 10 height 10
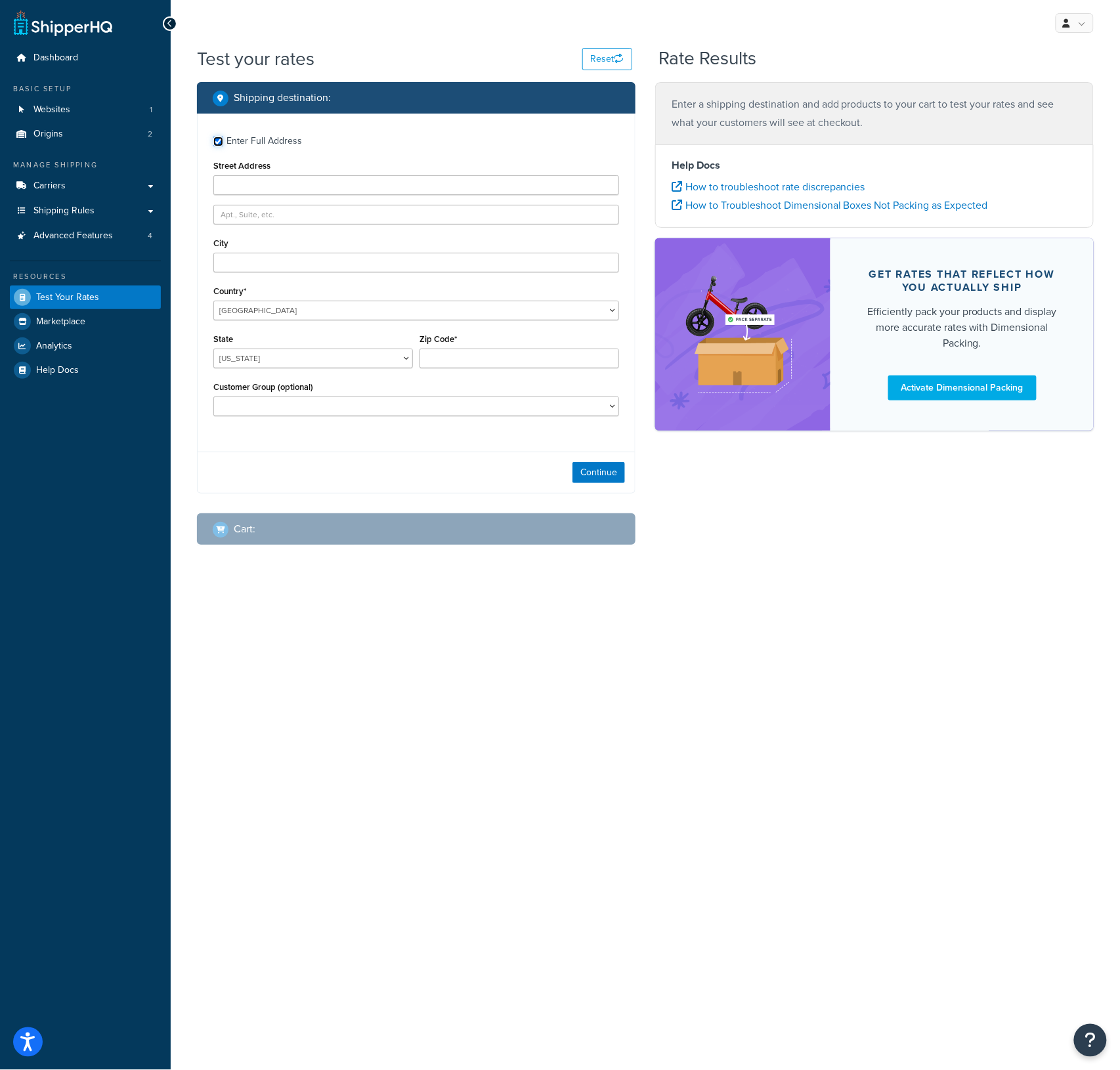
click at [219, 143] on input "Enter Full Address" at bounding box center [219, 141] width 10 height 10
checkbox input "false"
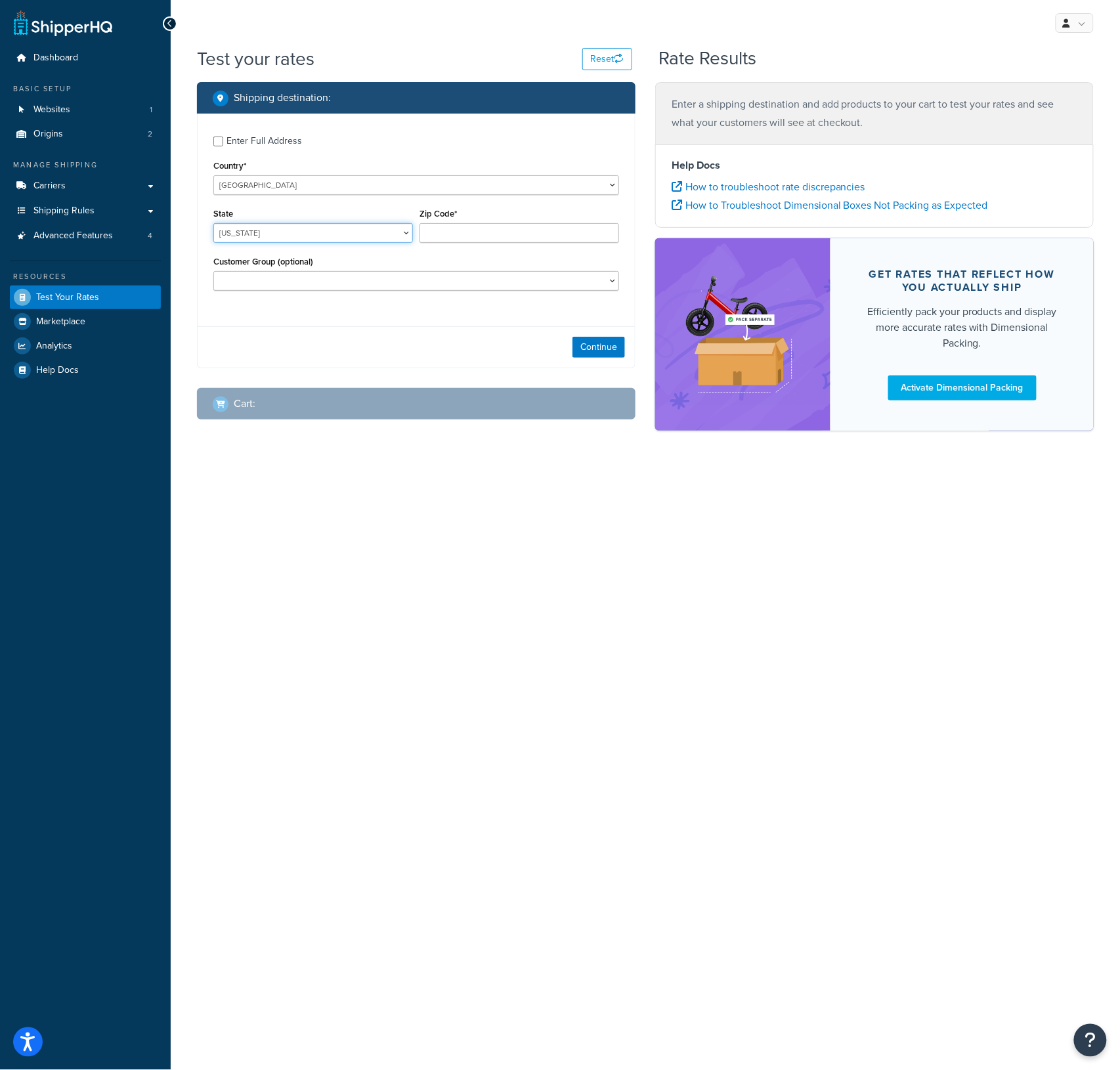
click at [294, 234] on select "Alabama Alaska American Samoa Arizona Arkansas Armed Forces Americas Armed Forc…" at bounding box center [313, 233] width 200 height 20
select select "FL"
click at [214, 223] on select "Alabama Alaska American Samoa Arizona Arkansas Armed Forces Americas Armed Forc…" at bounding box center [313, 233] width 200 height 20
click at [454, 237] on input "Zip Code*" at bounding box center [519, 233] width 200 height 20
type input "33626"
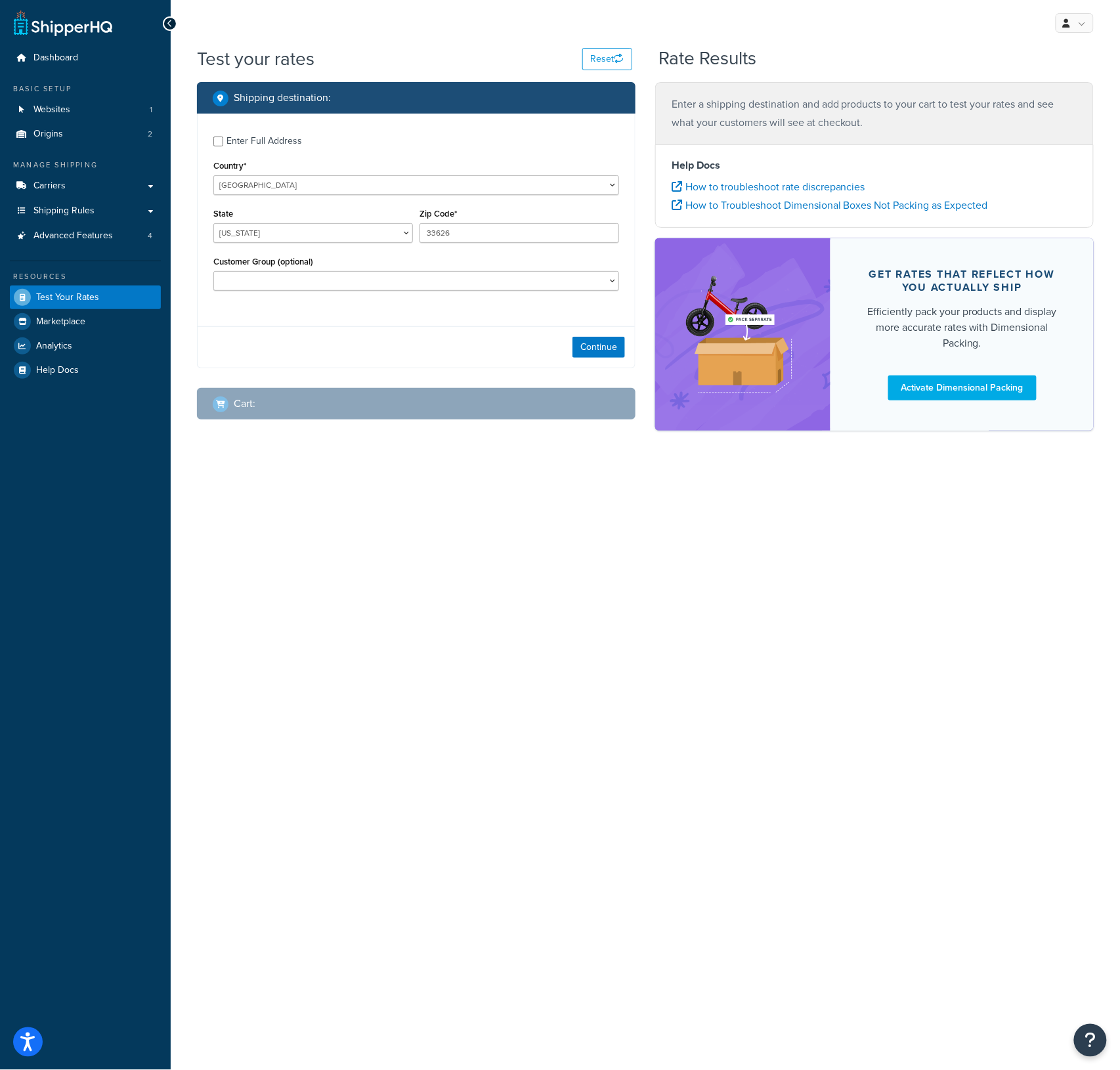
click at [251, 334] on div "Continue" at bounding box center [416, 347] width 437 height 42
click at [589, 358] on button "Continue" at bounding box center [599, 347] width 52 height 21
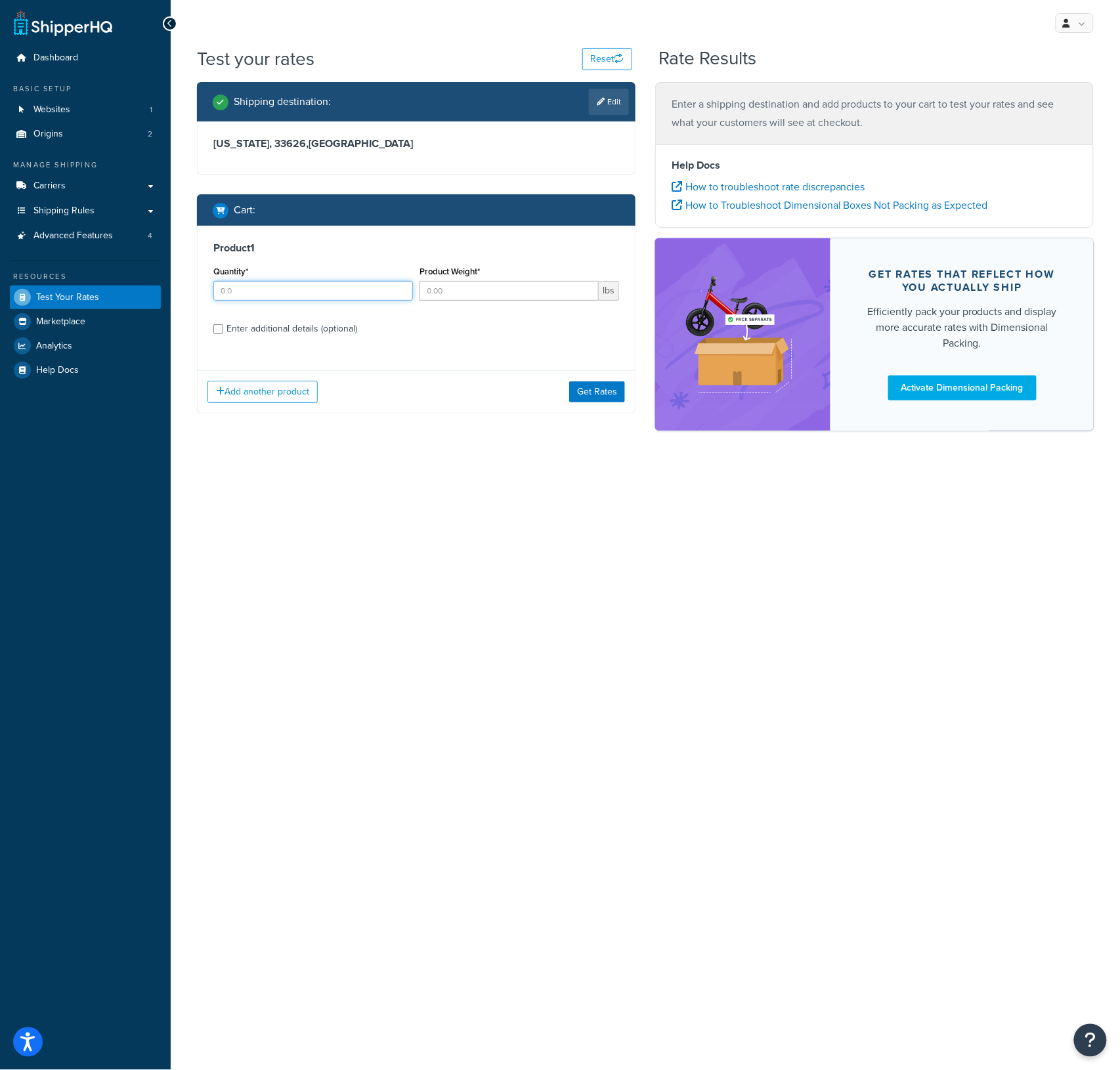
click at [254, 291] on input "Quantity*" at bounding box center [313, 291] width 200 height 20
type input "1"
click at [447, 294] on input "Product Weight*" at bounding box center [509, 291] width 179 height 20
type input "15"
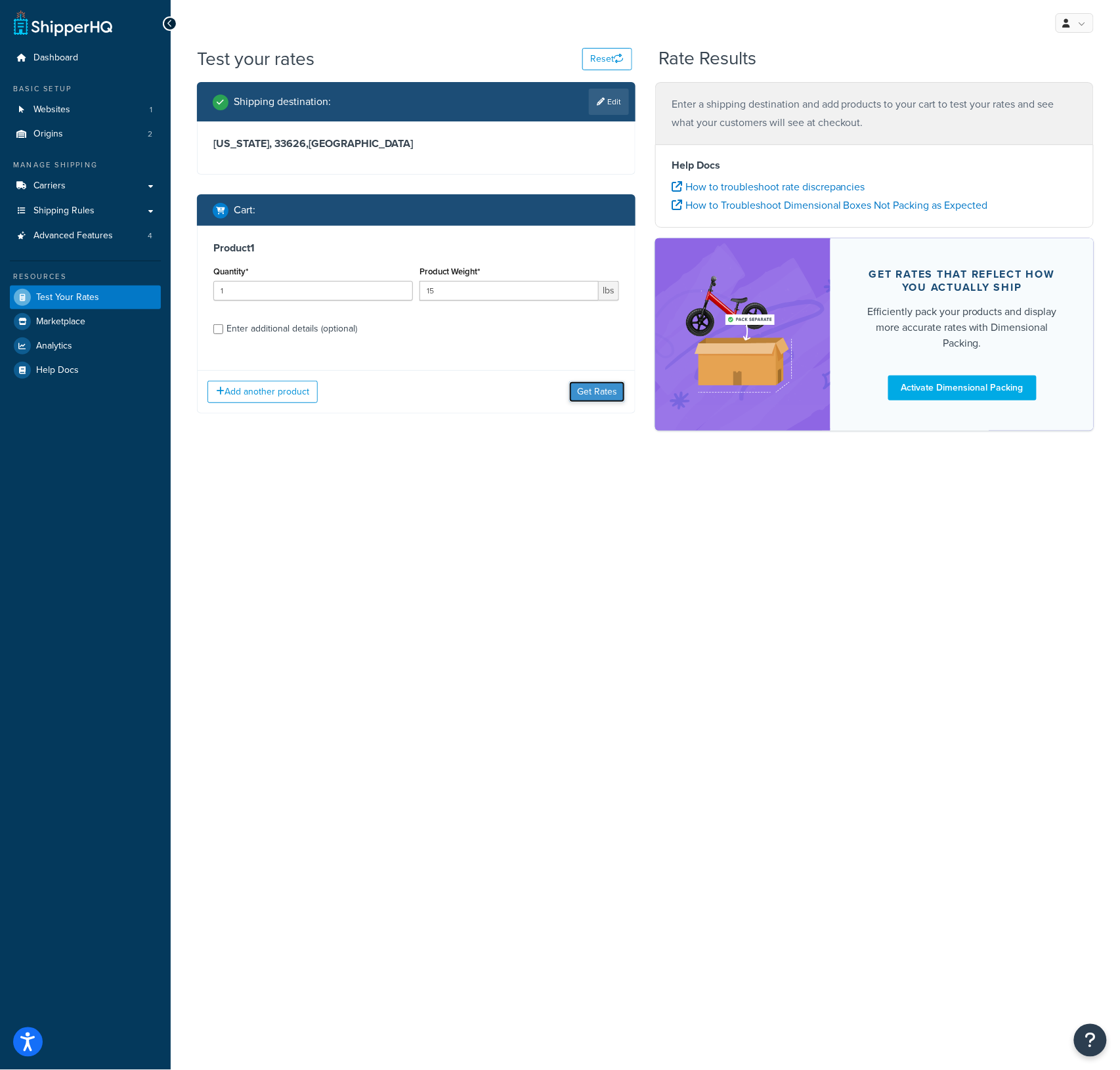
click at [581, 398] on button "Get Rates" at bounding box center [597, 392] width 55 height 21
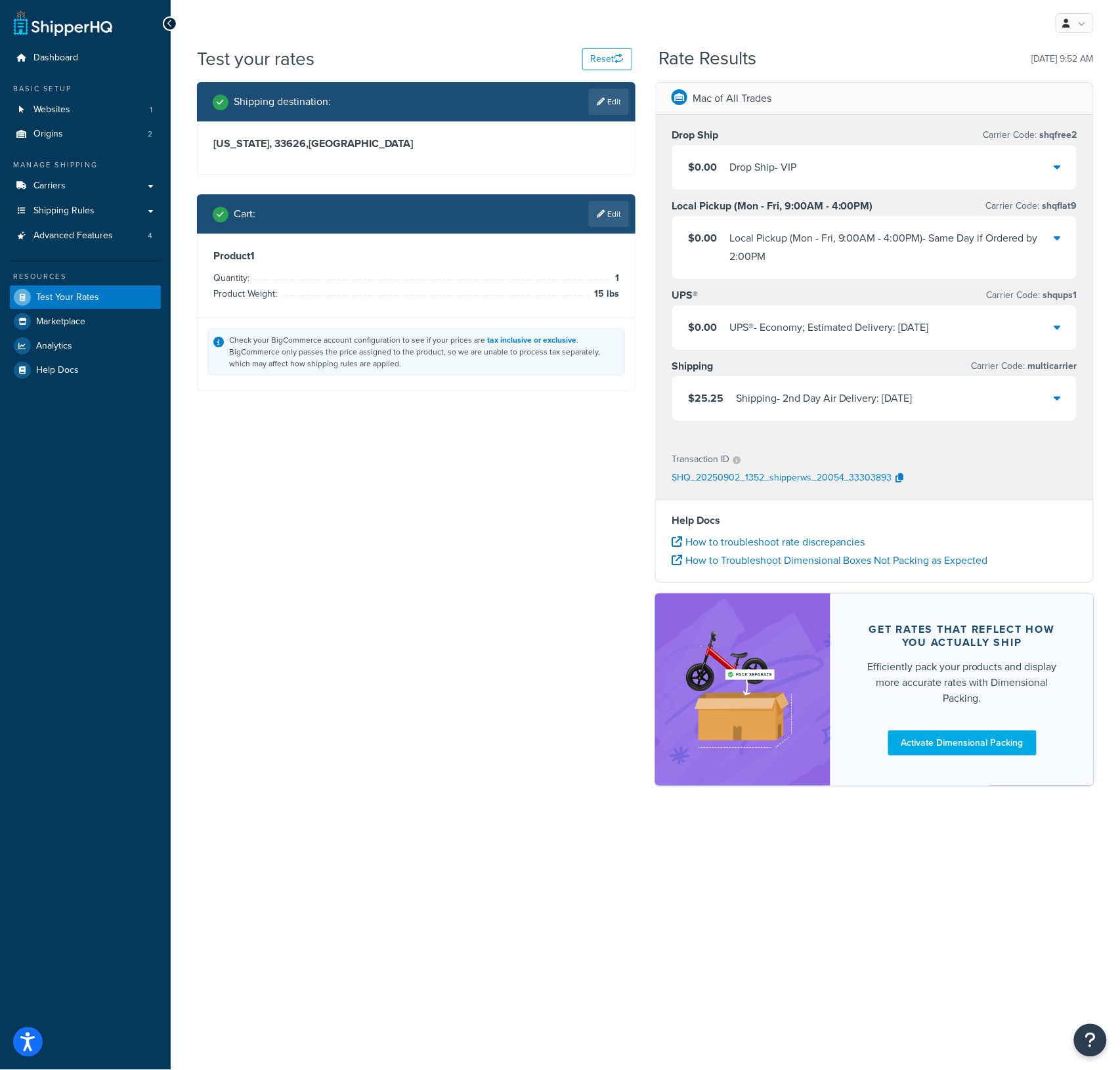
click at [463, 458] on div "Shipping destination : Edit Florida, 33626 , United States Cart : Edit Product …" at bounding box center [645, 440] width 917 height 717
click at [590, 65] on button "Reset" at bounding box center [607, 59] width 50 height 22
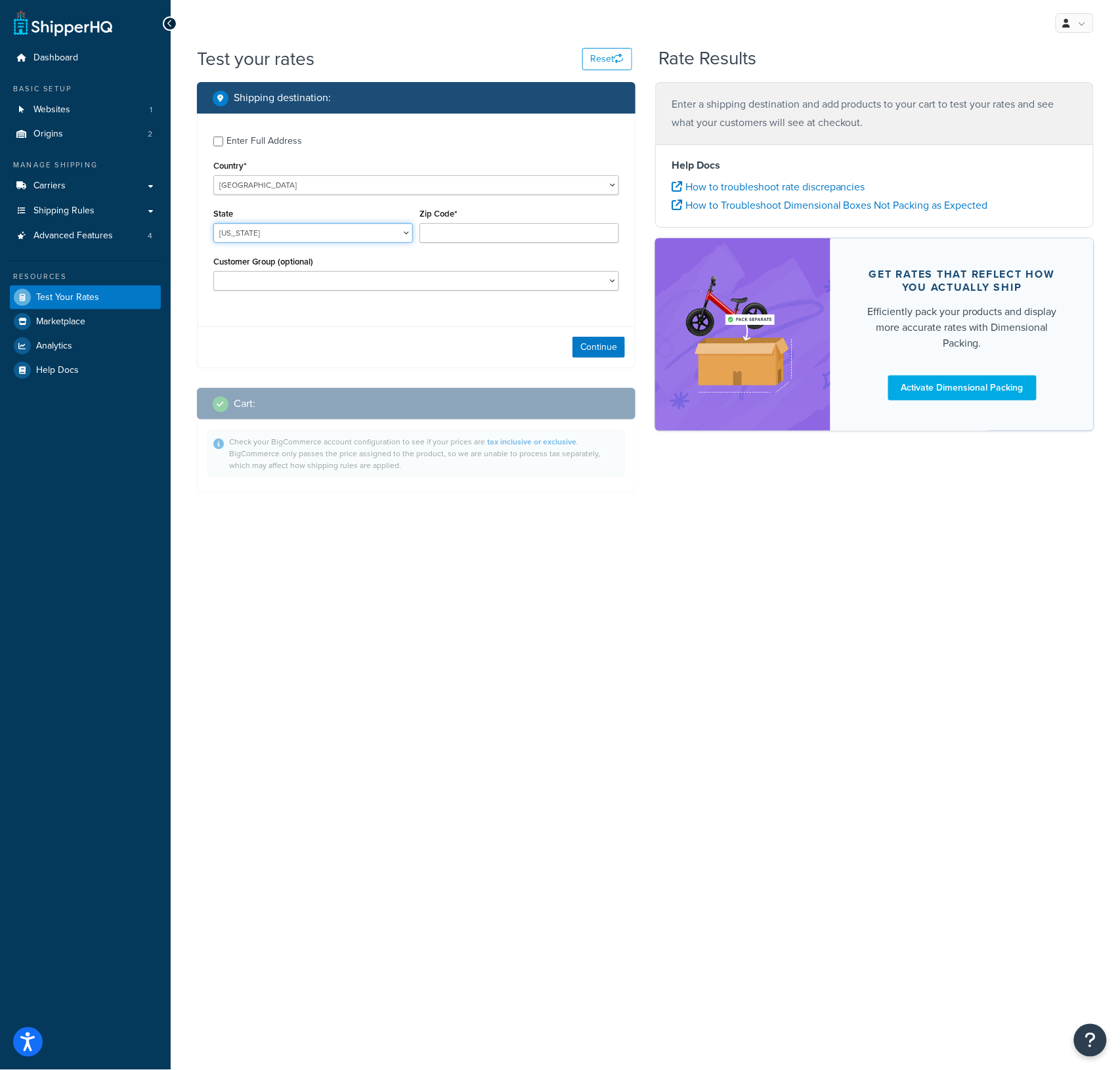
click at [305, 237] on select "Alabama Alaska American Samoa Arizona Arkansas Armed Forces Americas Armed Forc…" at bounding box center [313, 233] width 200 height 20
select select "CA"
click at [214, 223] on select "Alabama Alaska American Samoa Arizona Arkansas Armed Forces Americas Armed Forc…" at bounding box center [313, 233] width 200 height 20
click at [493, 230] on input "Zip Code*" at bounding box center [519, 233] width 200 height 20
type input "-"
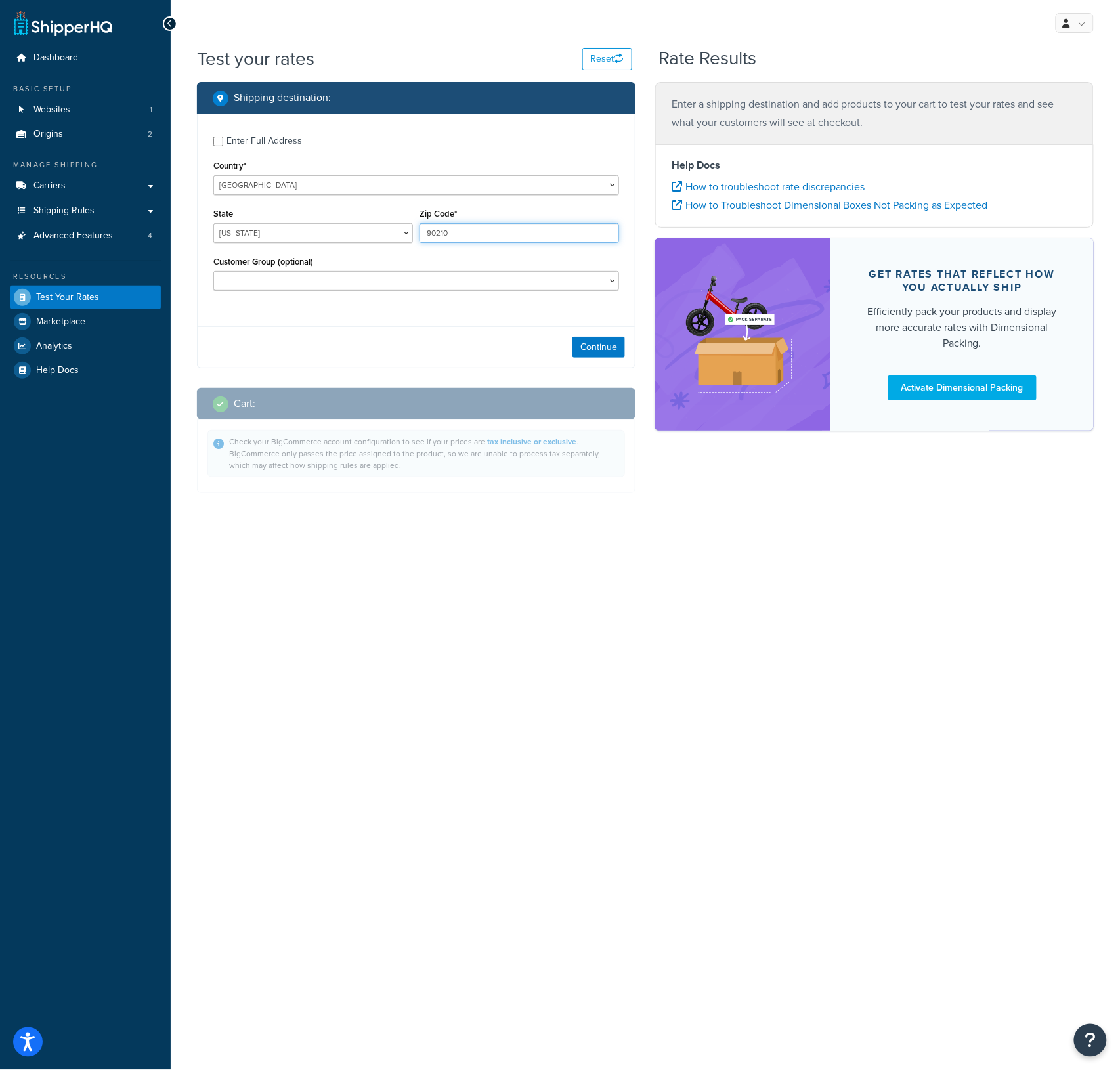
type input "90210"
click at [386, 330] on div "Continue" at bounding box center [416, 347] width 437 height 42
click at [592, 351] on button "Continue" at bounding box center [599, 347] width 52 height 21
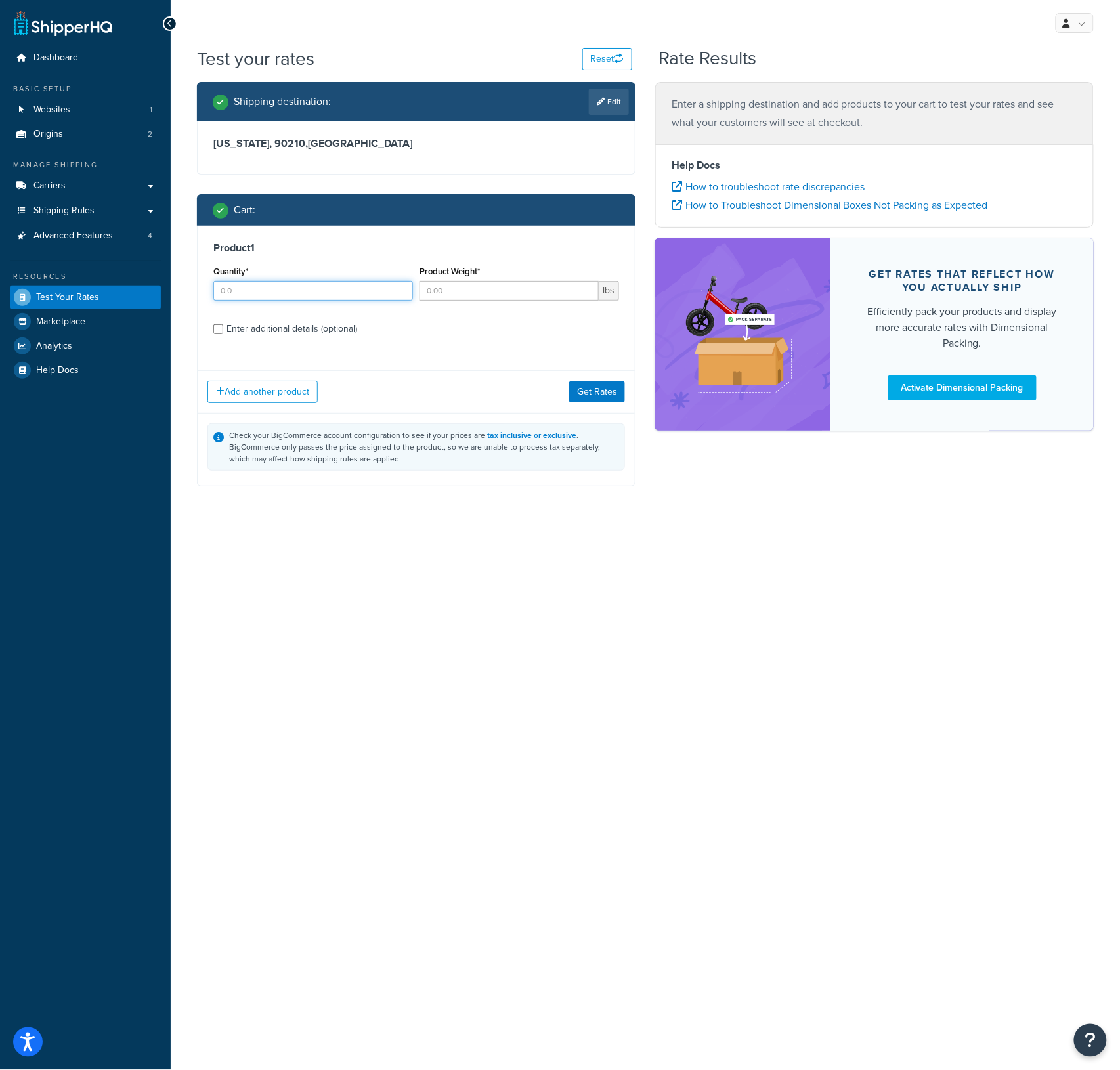
click at [339, 296] on input "Quantity*" at bounding box center [313, 291] width 200 height 20
type input "1"
click at [465, 291] on input "Product Weight*" at bounding box center [509, 291] width 179 height 20
type input "10"
click at [593, 396] on button "Get Rates" at bounding box center [597, 392] width 55 height 21
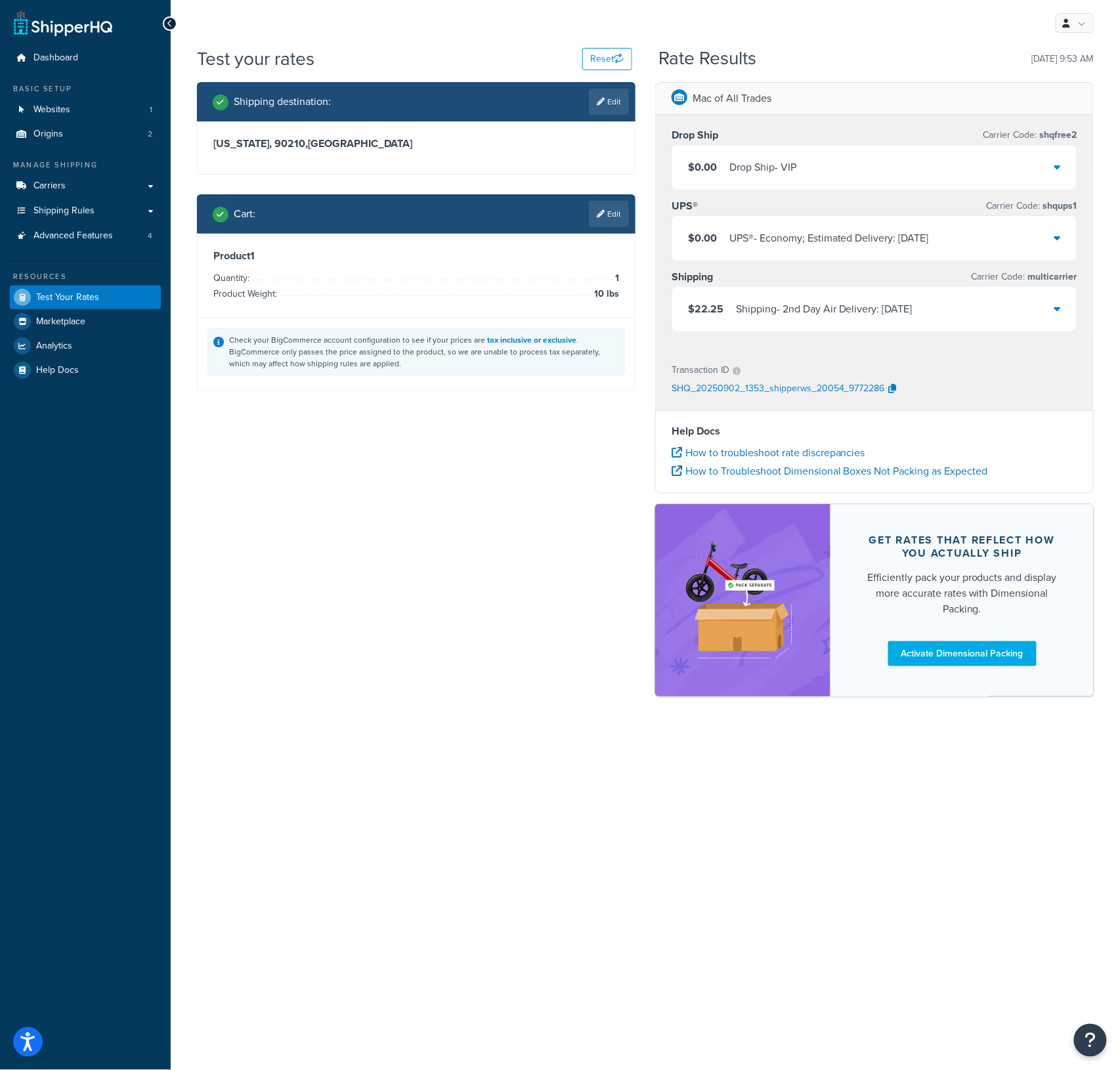
click at [1049, 311] on div "$22.25 Shipping - 2nd Day Air Delivery: Thu, 9/4" at bounding box center [874, 309] width 405 height 45
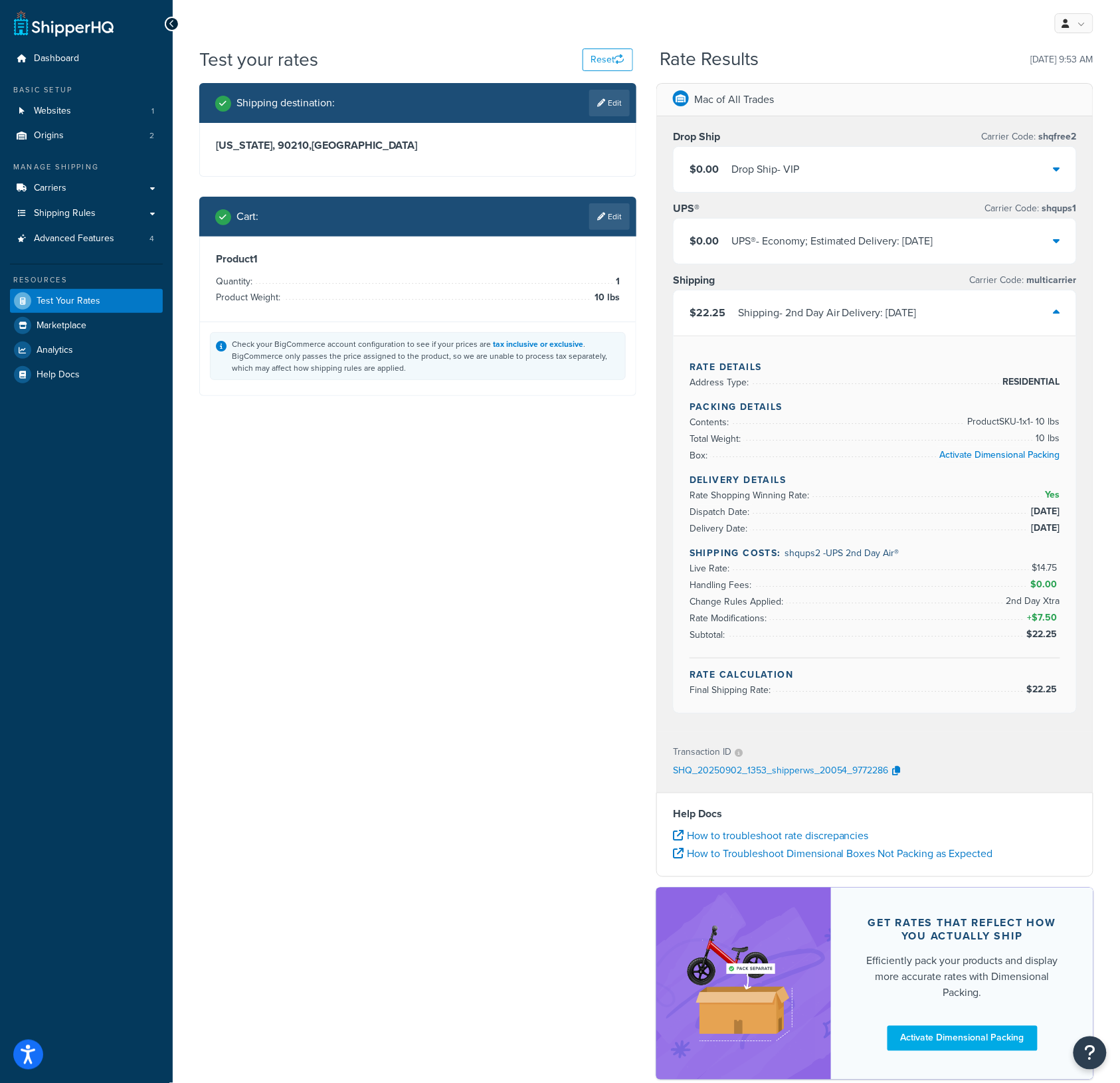
click at [797, 556] on span "shqups2 - UPS 2nd Day Air®" at bounding box center [842, 553] width 114 height 14
click at [806, 556] on span "shqups2 - UPS 2nd Day Air®" at bounding box center [842, 553] width 114 height 14
click at [800, 554] on span "shqups2 - UPS 2nd Day Air®" at bounding box center [842, 553] width 114 height 14
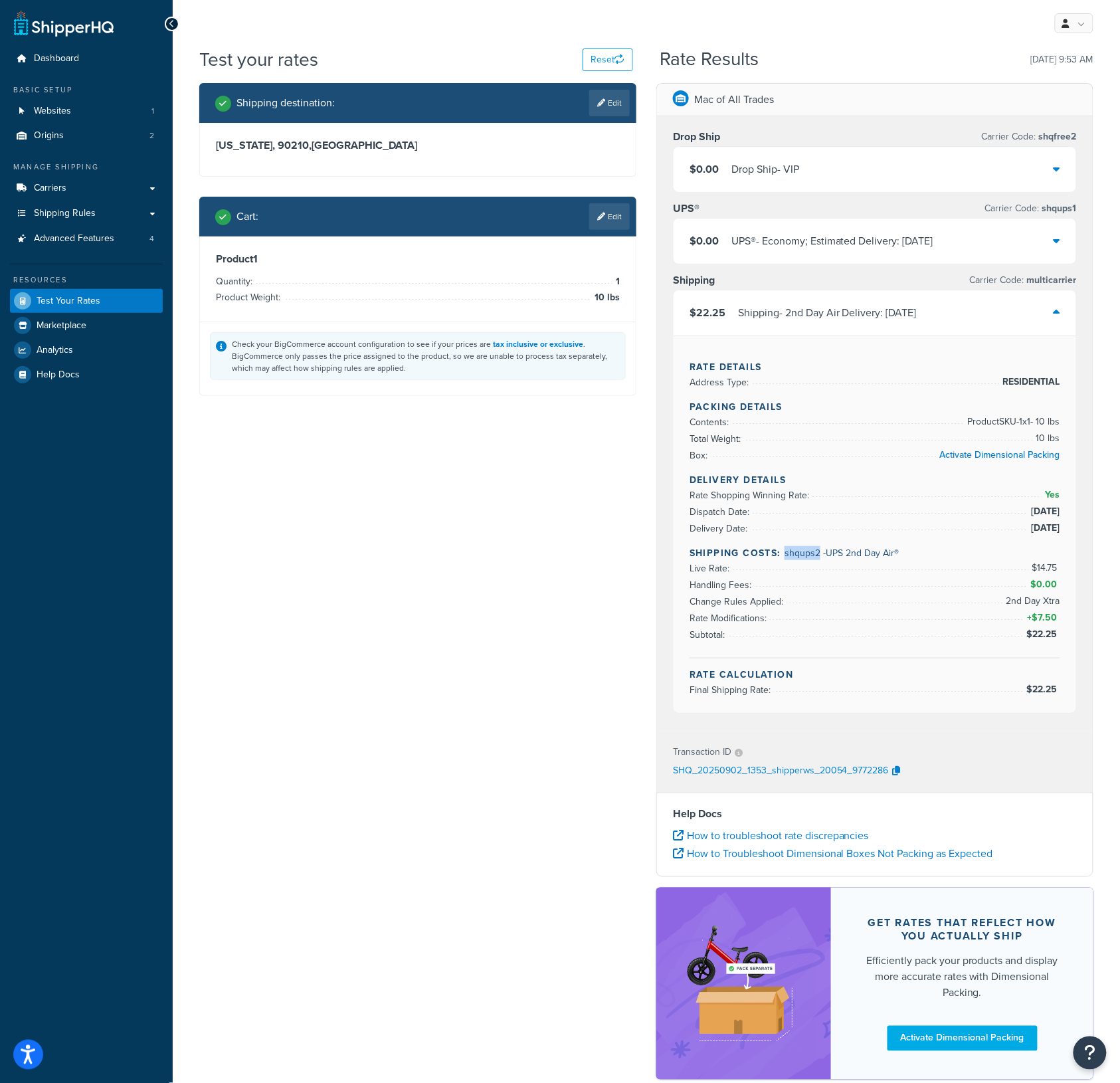
copy span "shqups2"
click at [53, 320] on span "Marketplace" at bounding box center [61, 326] width 50 height 12
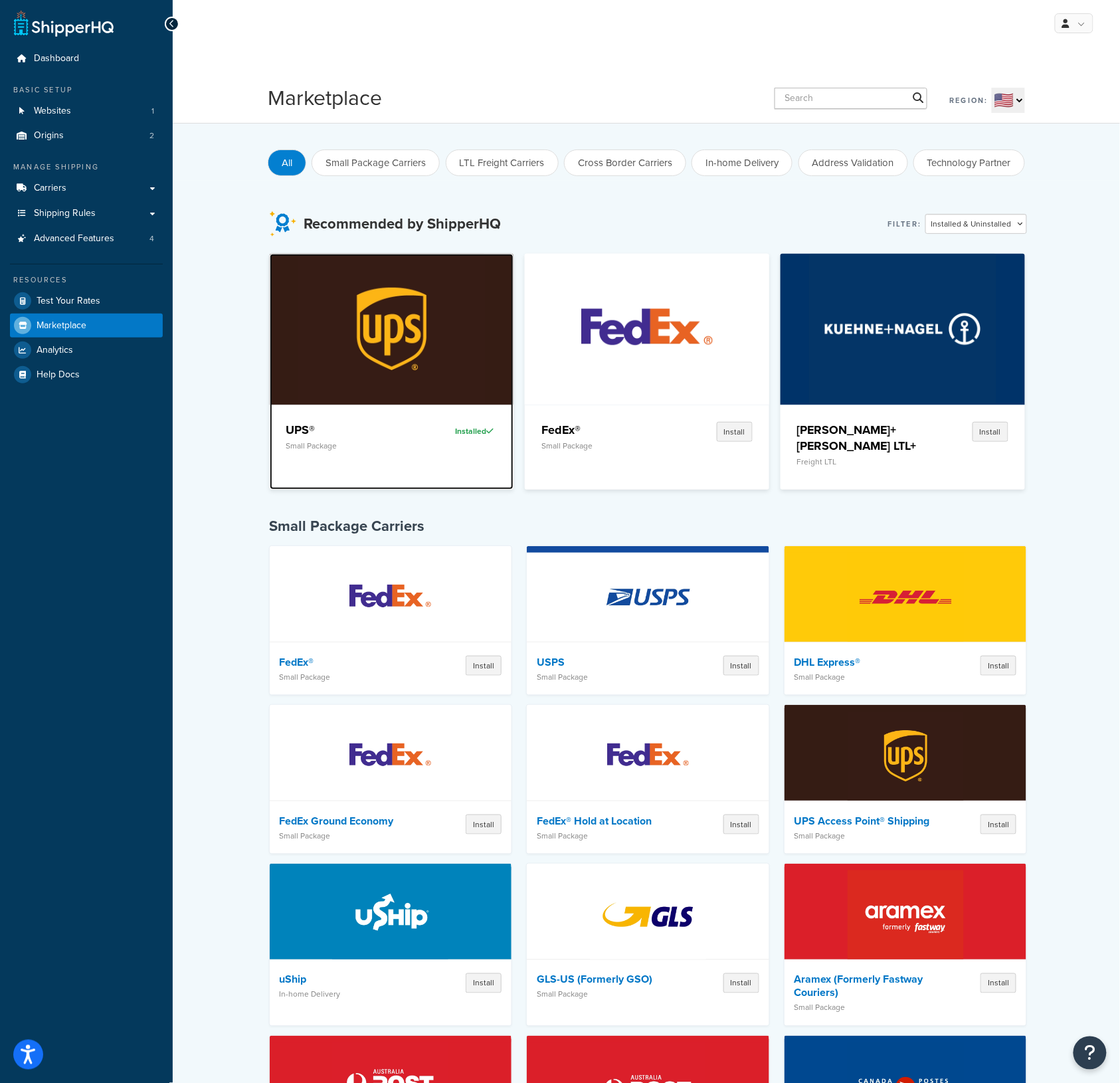
click at [332, 378] on img at bounding box center [392, 329] width 188 height 150
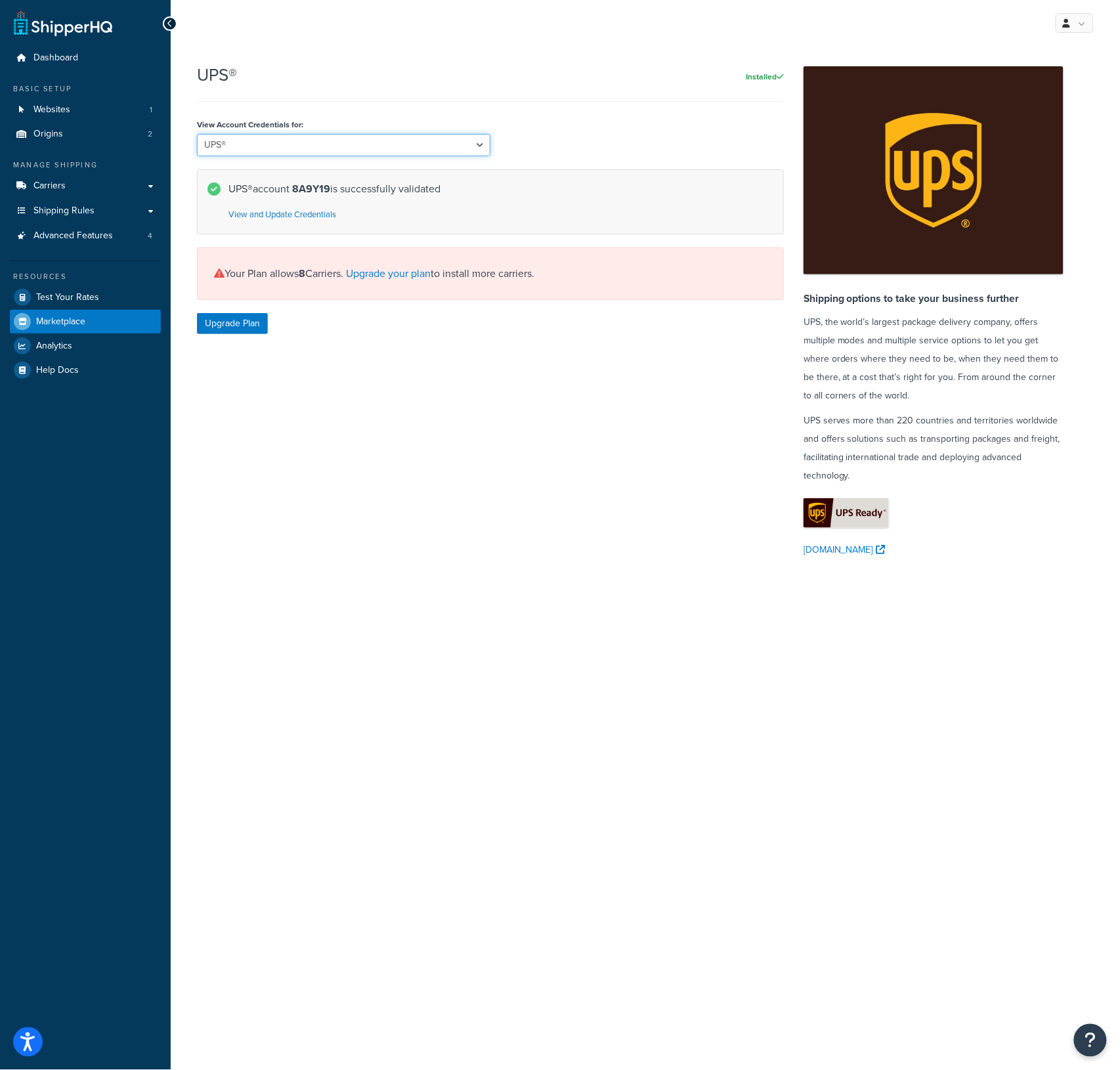
click at [347, 140] on select "UPS® UPS® (2)" at bounding box center [344, 144] width 294 height 22
click at [197, 134] on select "UPS® UPS® (2)" at bounding box center [344, 144] width 294 height 22
click at [400, 139] on select "UPS® UPS® (2)" at bounding box center [344, 144] width 294 height 22
select select "135433"
click at [197, 134] on select "UPS® UPS® (2)" at bounding box center [344, 144] width 294 height 22
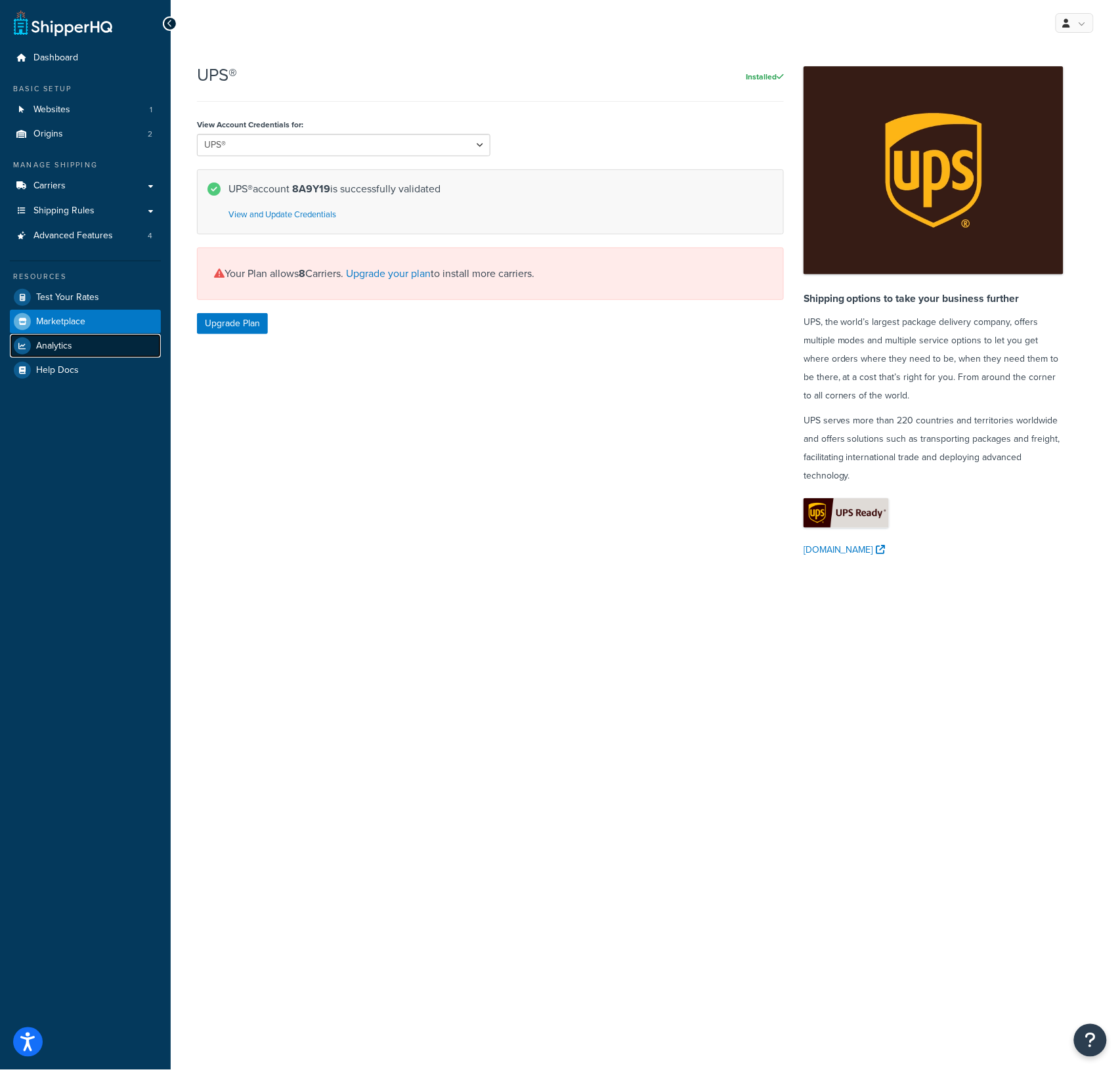
click at [60, 337] on link "Analytics" at bounding box center [85, 346] width 151 height 24
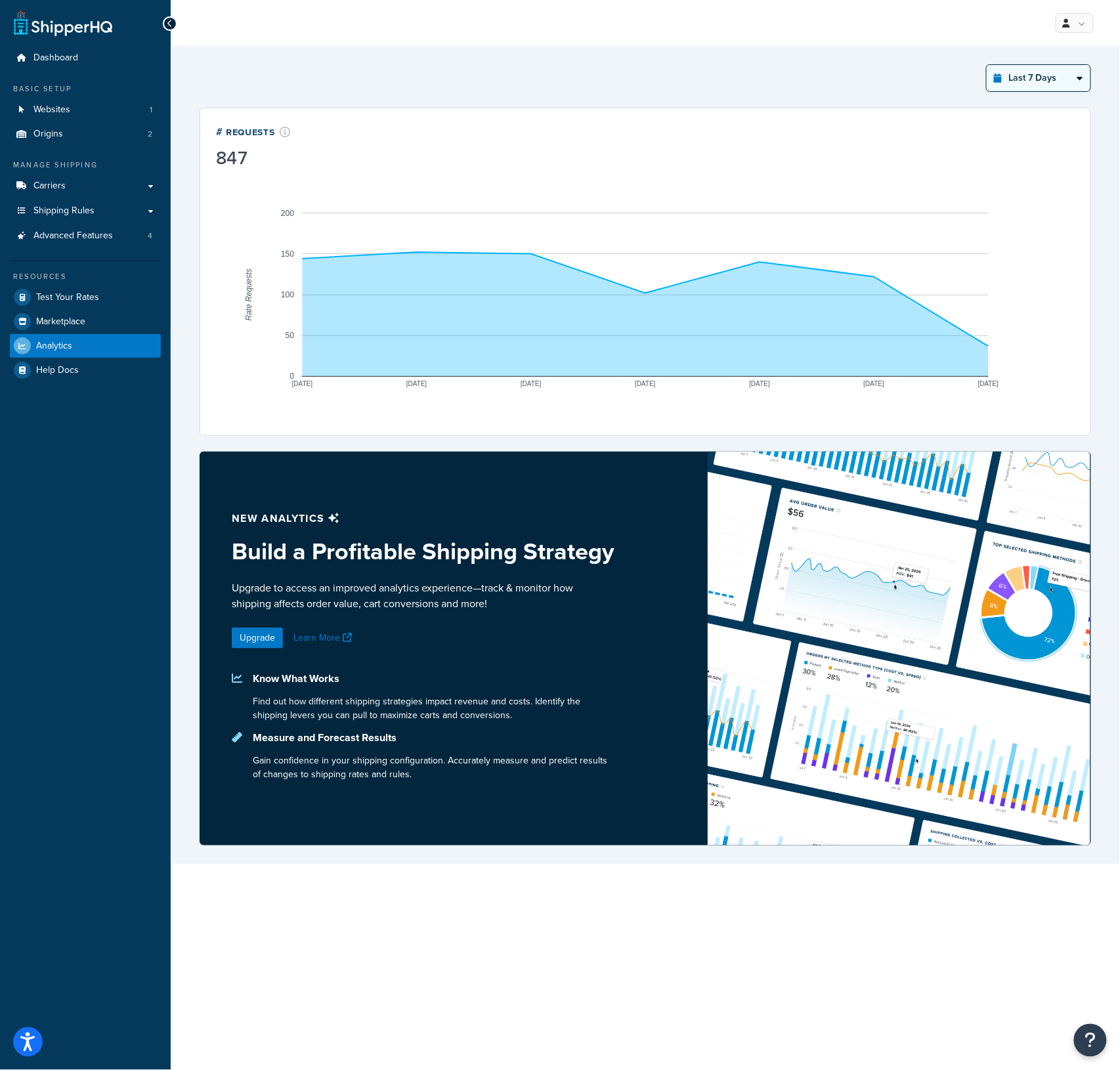
click at [1008, 88] on select "Last 24 Hours Last 7 Days Last 30 Days Last 3 Months Last 6 Months Last 12 Mont…" at bounding box center [1038, 78] width 104 height 26
select select "last_24_hours"
click at [987, 65] on select "Last 24 Hours Last 7 Days Last 30 Days Last 3 Months Last 6 Months Last 12 Mont…" at bounding box center [1038, 78] width 104 height 26
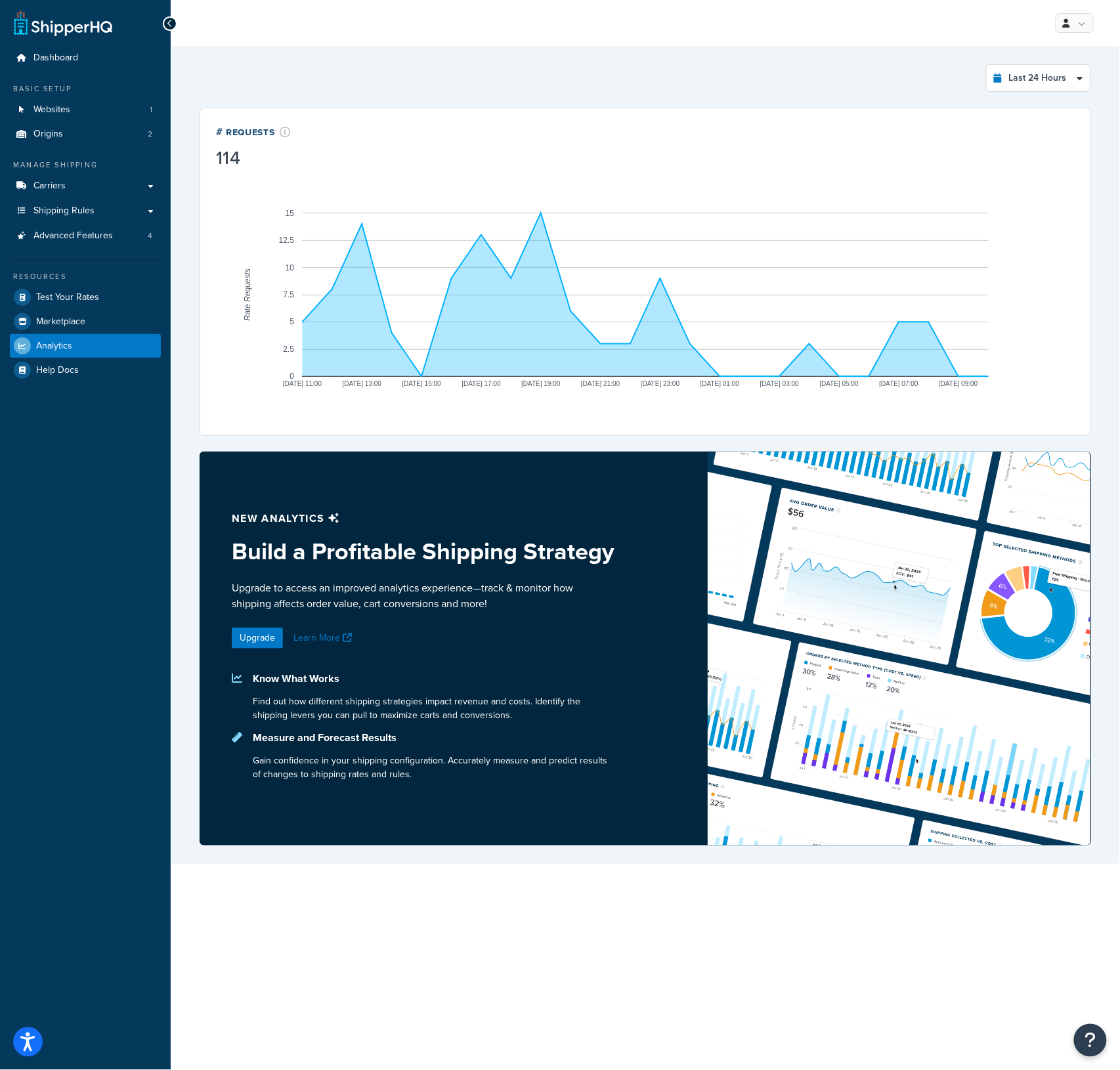
click at [524, 271] on icon "A chart." at bounding box center [645, 295] width 686 height 163
drag, startPoint x: 547, startPoint y: 244, endPoint x: 540, endPoint y: 241, distance: 7.6
click at [540, 241] on icon "A chart." at bounding box center [645, 295] width 686 height 163
click at [539, 241] on icon "A chart." at bounding box center [645, 295] width 686 height 163
click at [65, 130] on link "Origins 2" at bounding box center [85, 135] width 151 height 24
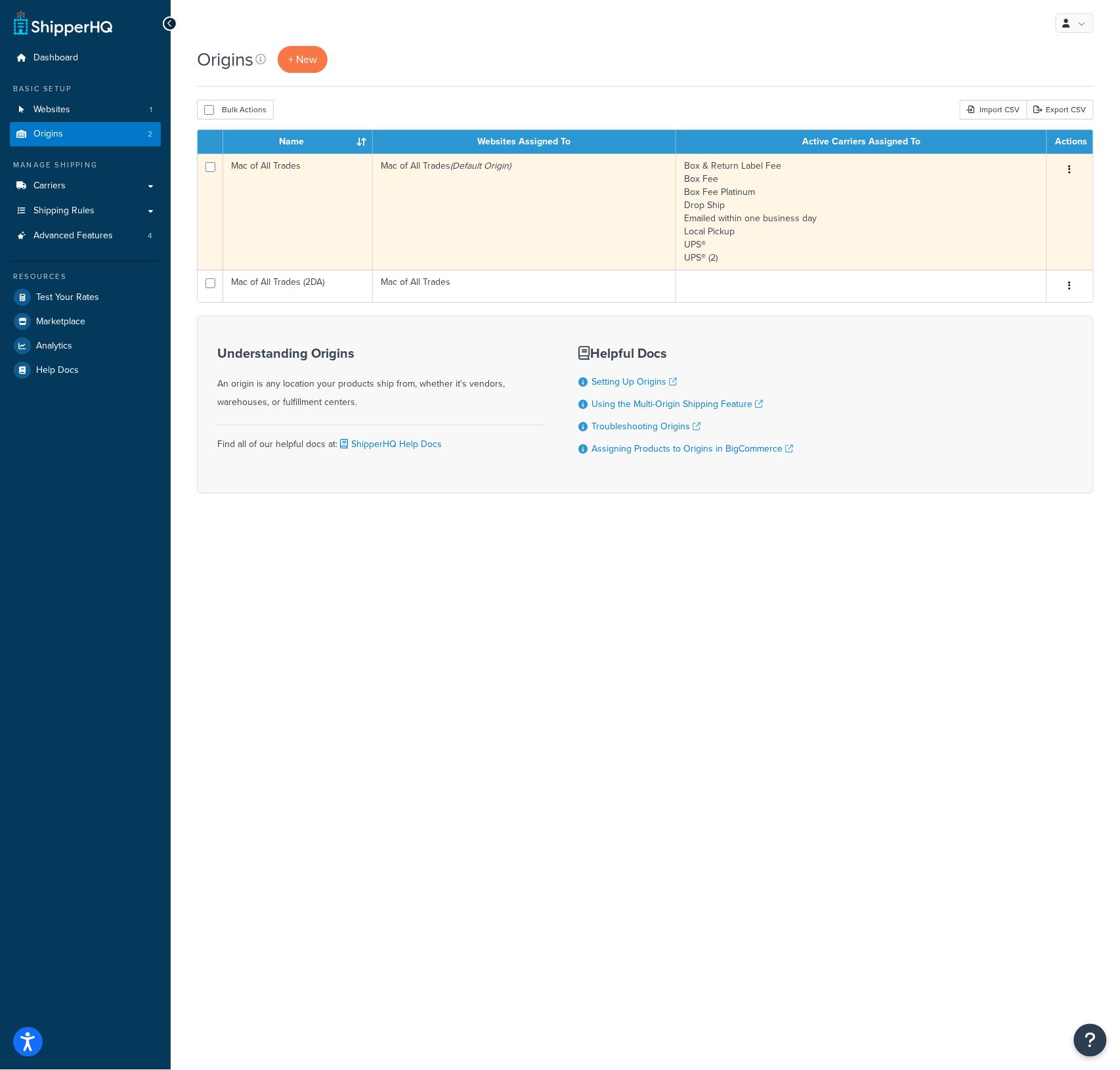
click at [272, 171] on td "Mac of All Trades" at bounding box center [299, 211] width 150 height 116
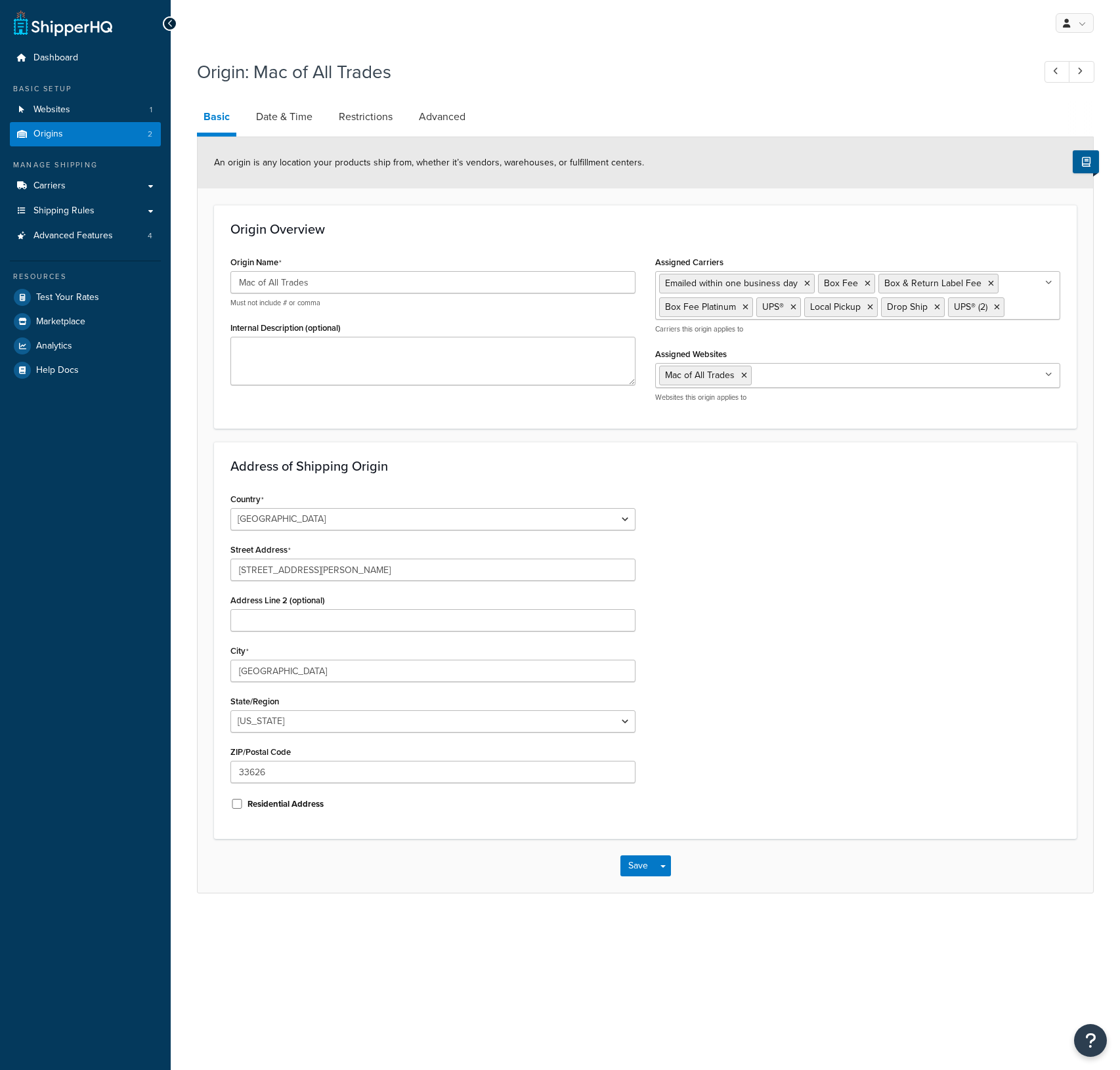
select select "9"
click at [291, 113] on link "Date & Time" at bounding box center [284, 117] width 69 height 32
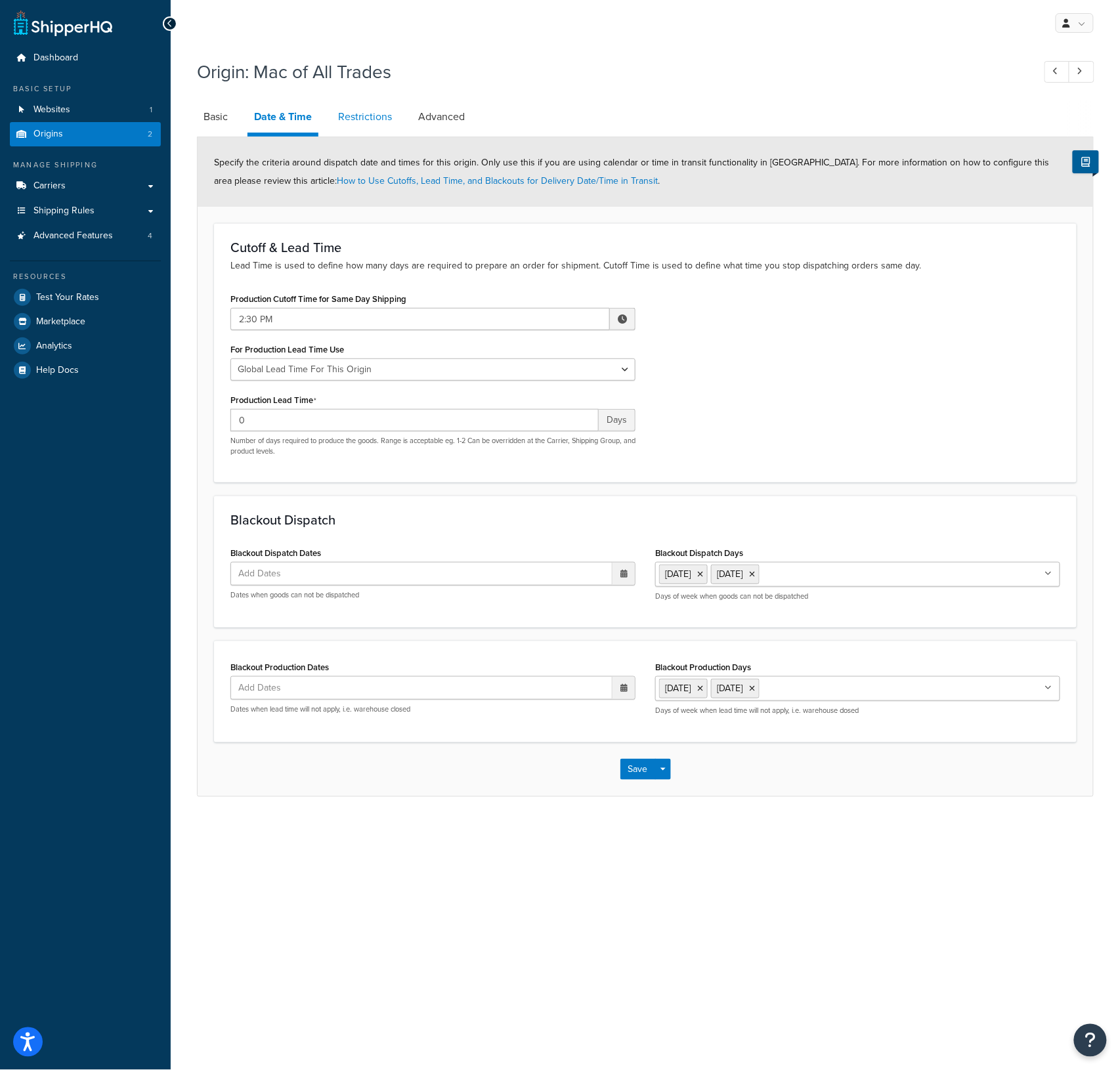
click at [344, 116] on link "Restrictions" at bounding box center [365, 117] width 67 height 32
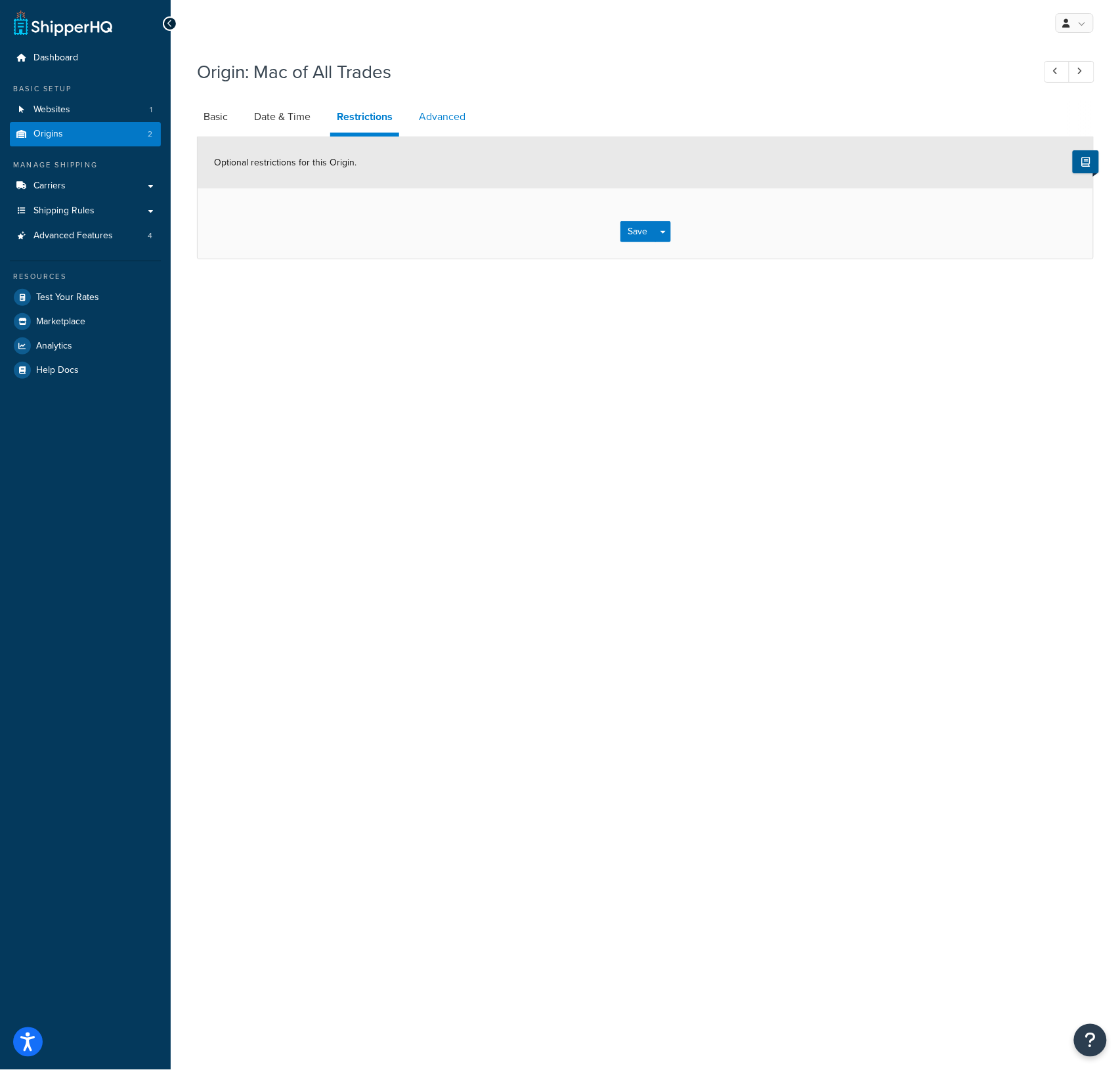
click at [454, 110] on link "Advanced" at bounding box center [442, 117] width 60 height 32
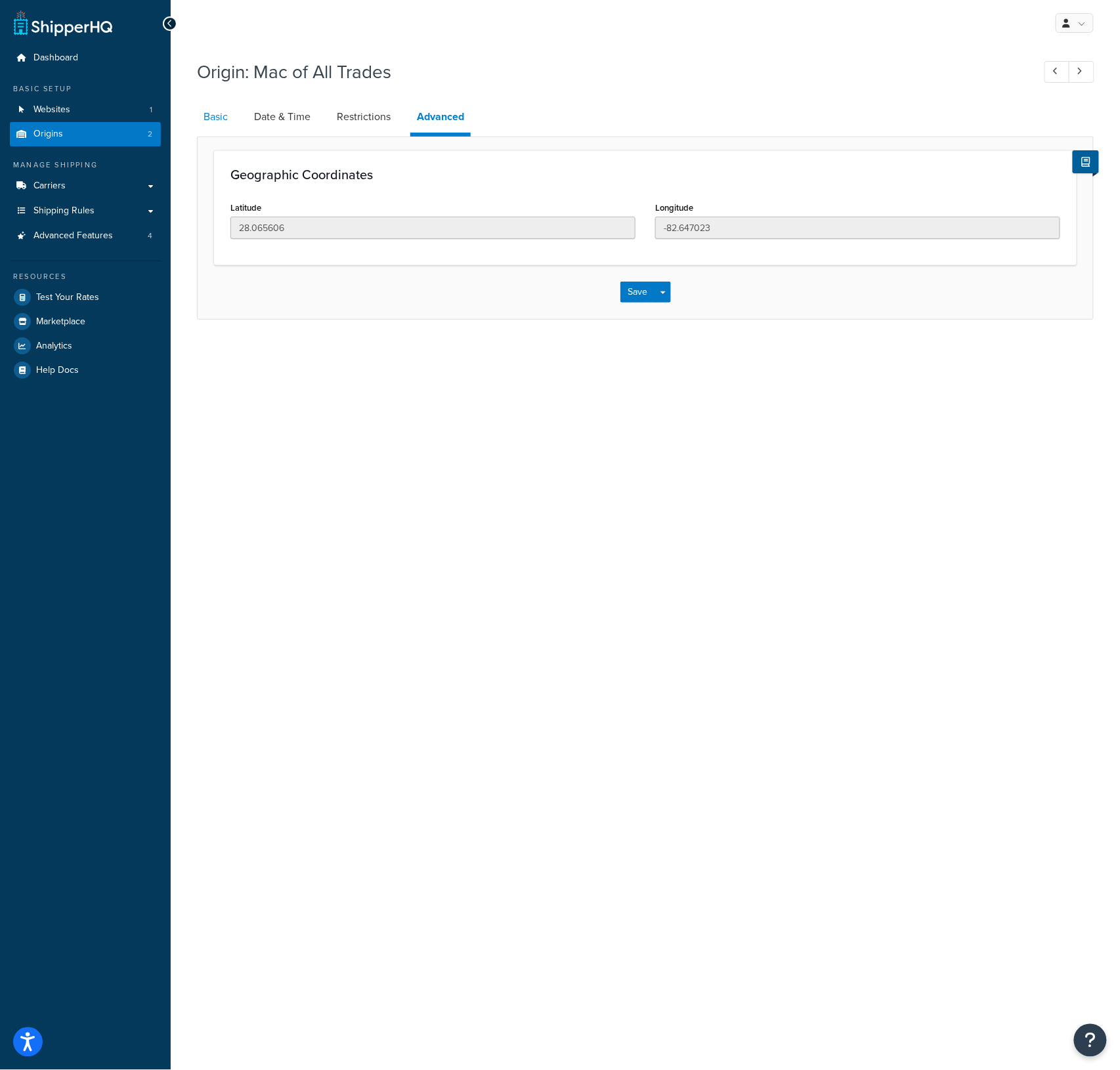
click at [228, 115] on link "Basic" at bounding box center [216, 117] width 38 height 32
select select "9"
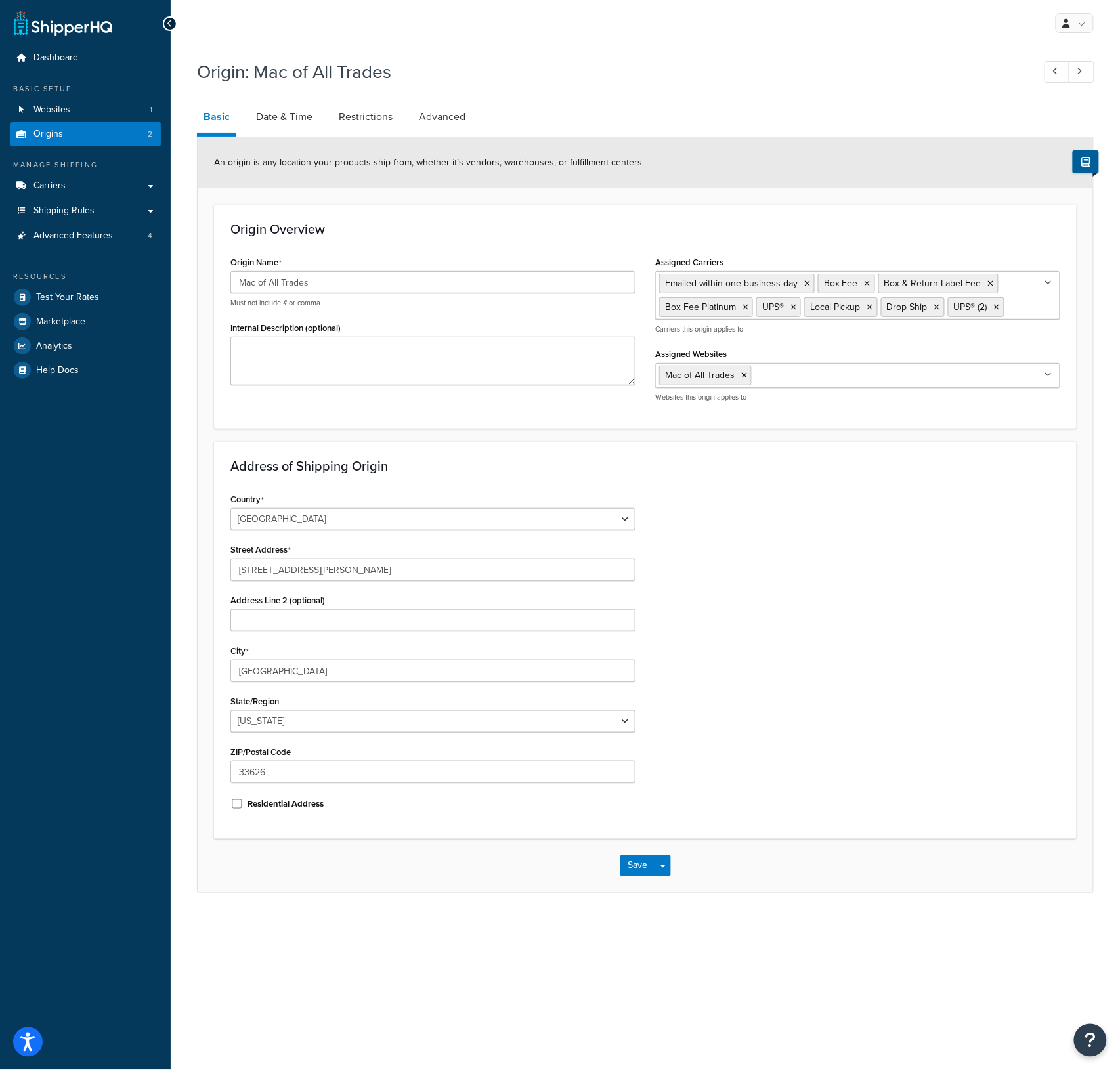
click at [828, 378] on ul "Mac of All Trades" at bounding box center [857, 375] width 405 height 25
click at [1020, 313] on ul "Emailed within one business day Box Fee Box & Return Label Fee Box Fee Platinum…" at bounding box center [857, 295] width 405 height 49
click at [1017, 245] on div "Origin Overview Origin Name Mac of All Trades Must not include # or comma Inter…" at bounding box center [645, 316] width 863 height 224
click at [76, 180] on link "Carriers" at bounding box center [85, 186] width 151 height 24
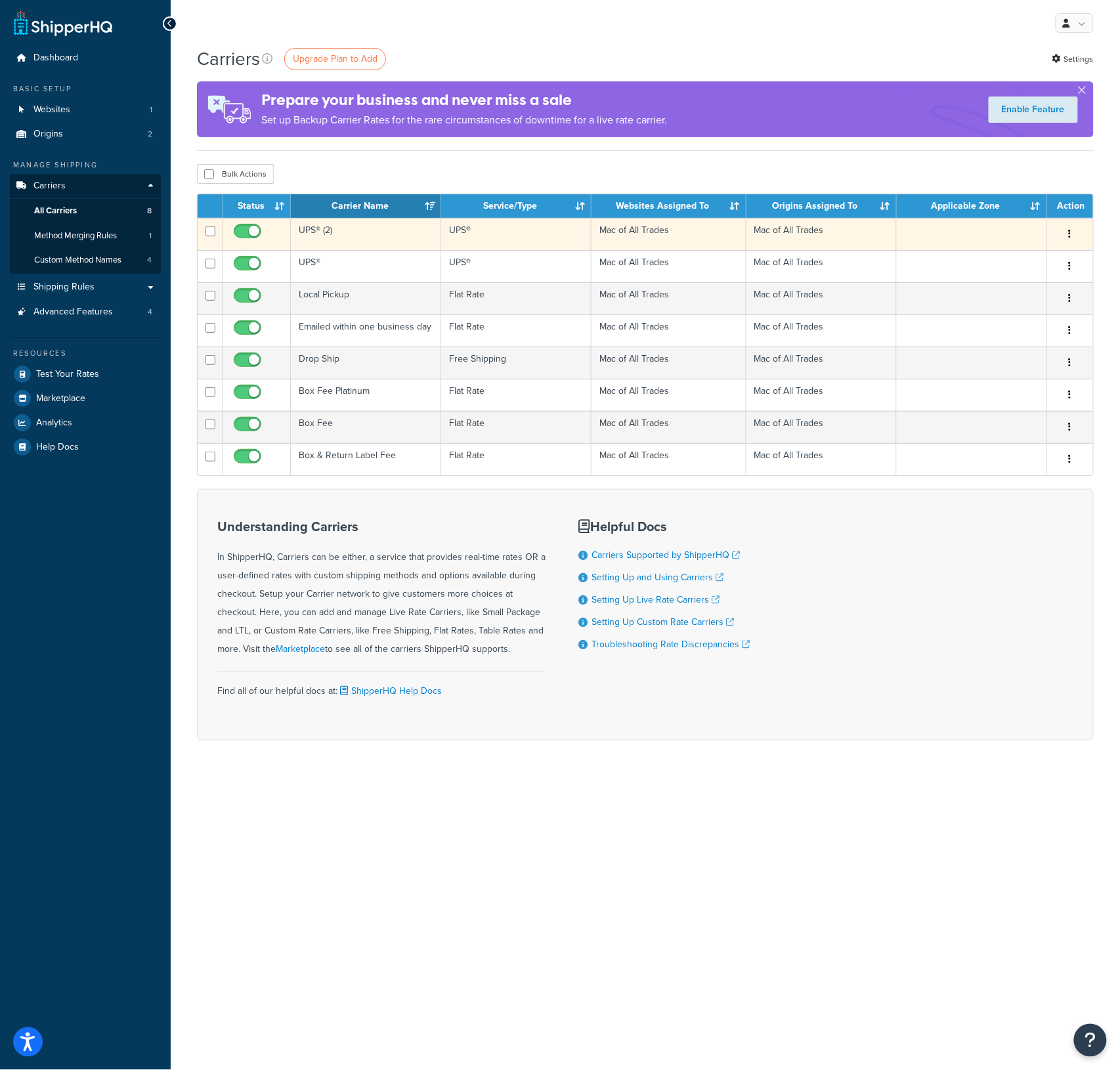
click at [315, 231] on td "UPS® (2)" at bounding box center [366, 233] width 150 height 32
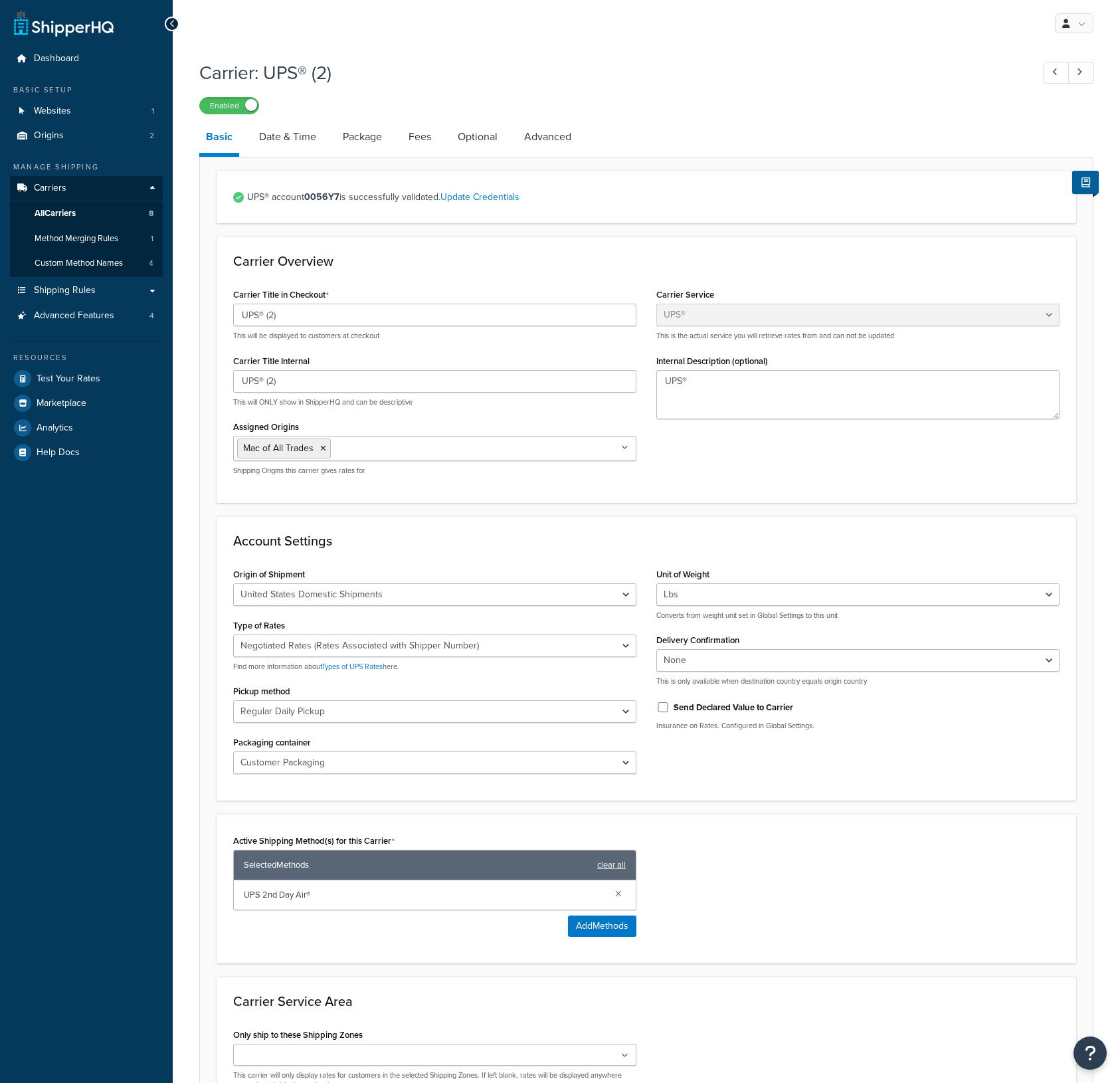
select select "ups"
click at [646, 264] on h3 "Carrier Overview" at bounding box center [646, 262] width 826 height 15
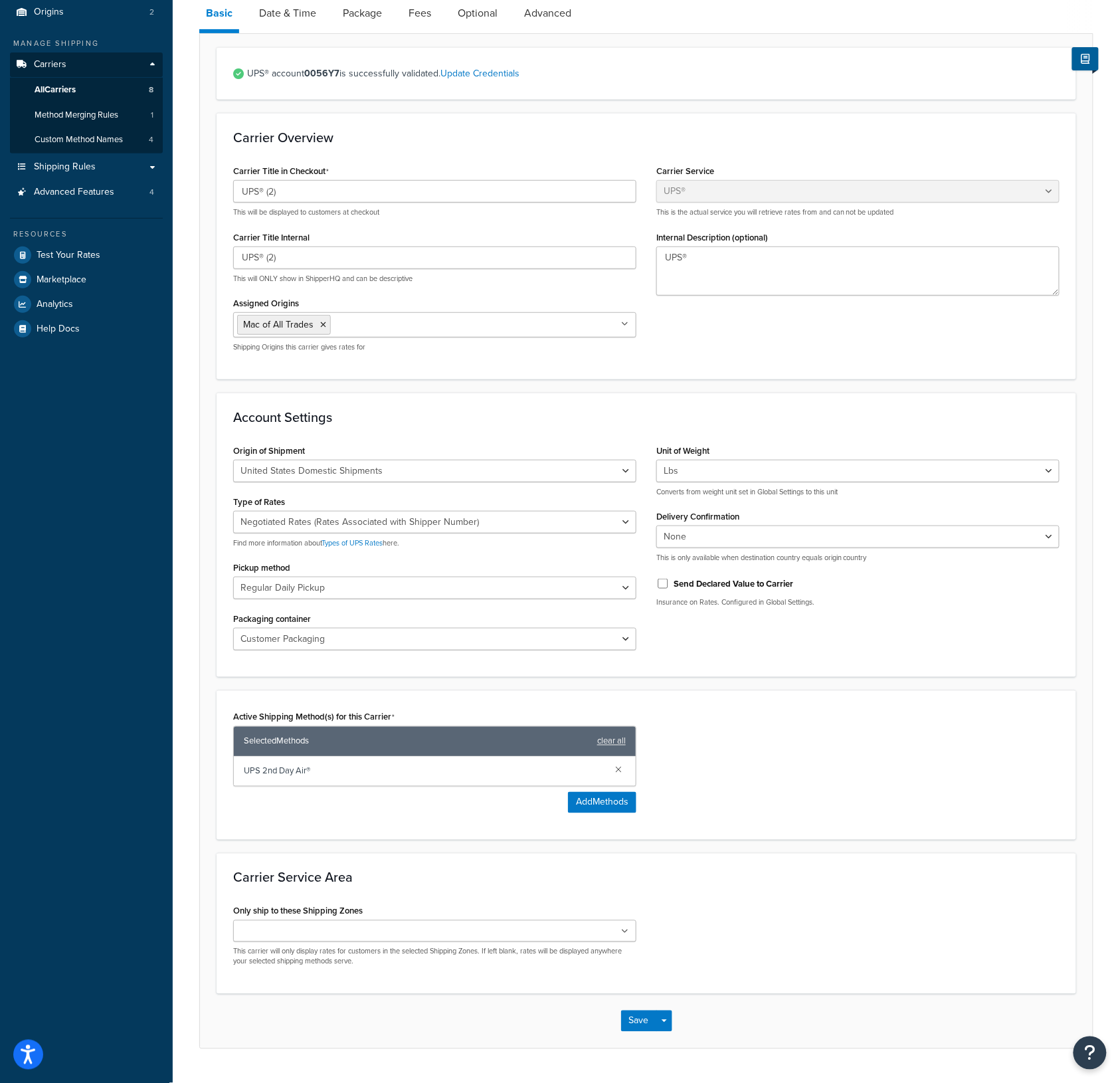
scroll to position [128, 0]
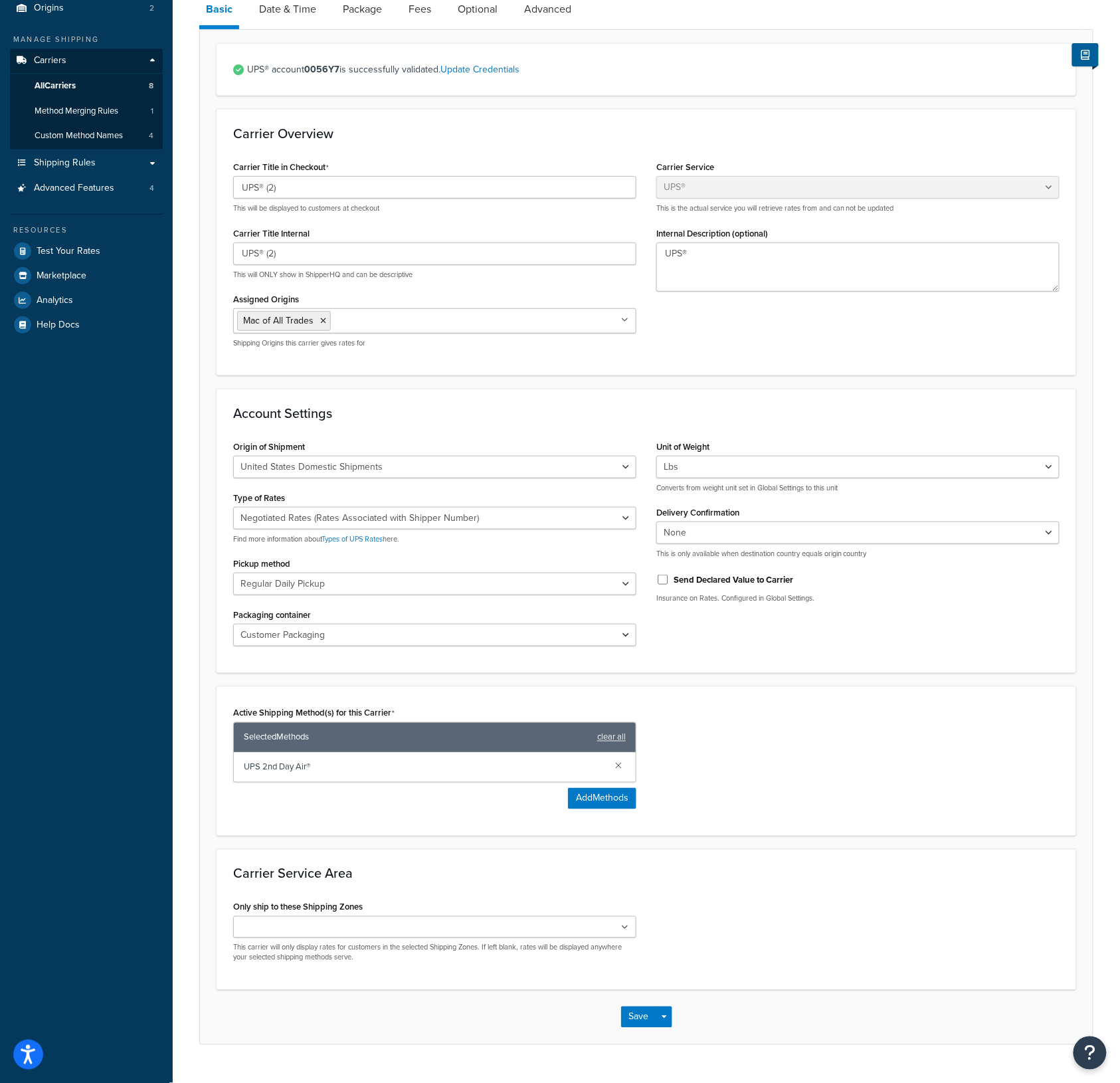
click at [655, 342] on div "Carrier Title in Checkout UPS® (2) This will be displayed to customers at check…" at bounding box center [646, 258] width 847 height 201
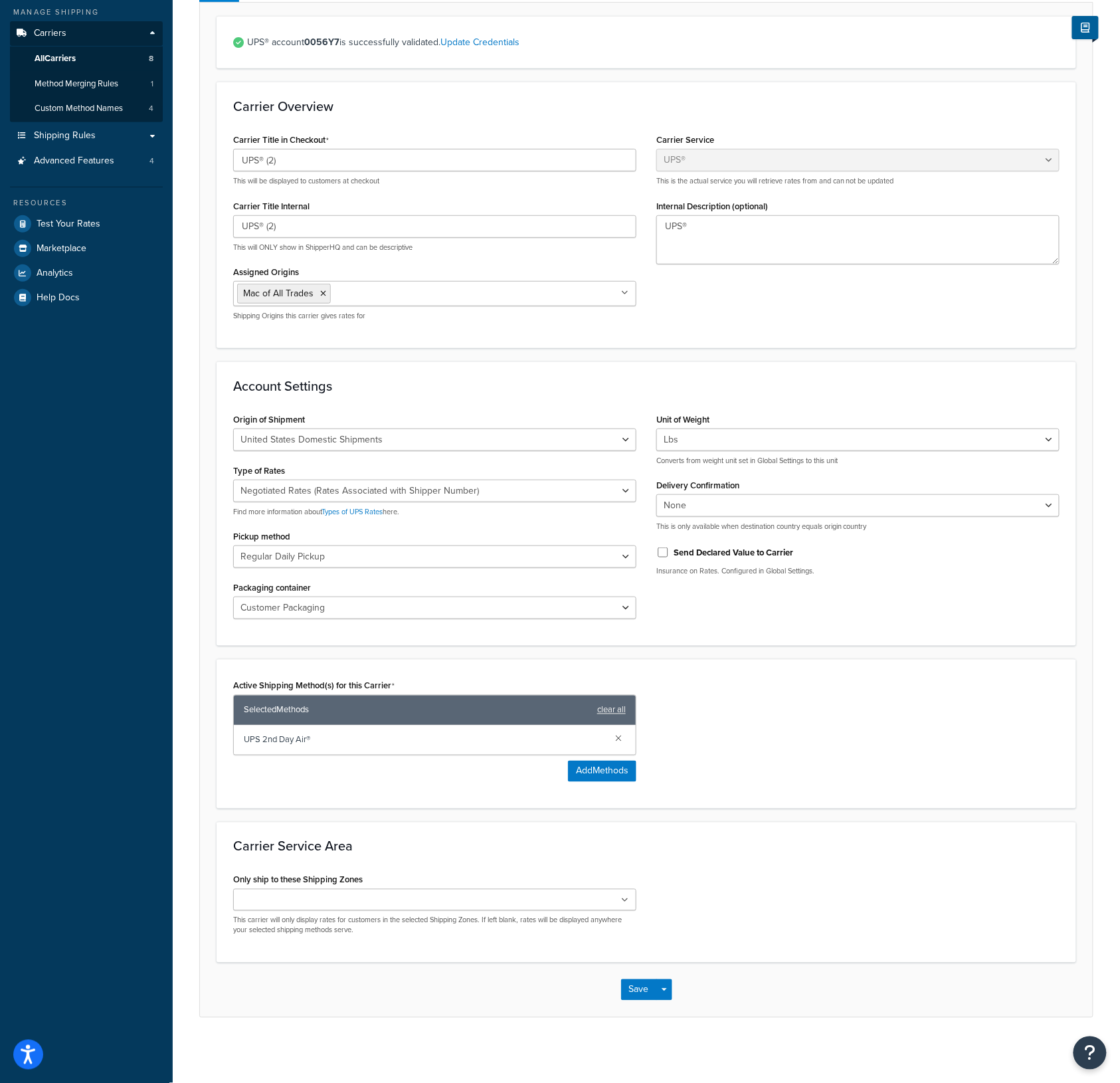
scroll to position [158, 0]
click at [645, 612] on div "Origin of Shipment [GEOGRAPHIC_DATA] Domestic Shipments Shipments Originating i…" at bounding box center [434, 518] width 423 height 220
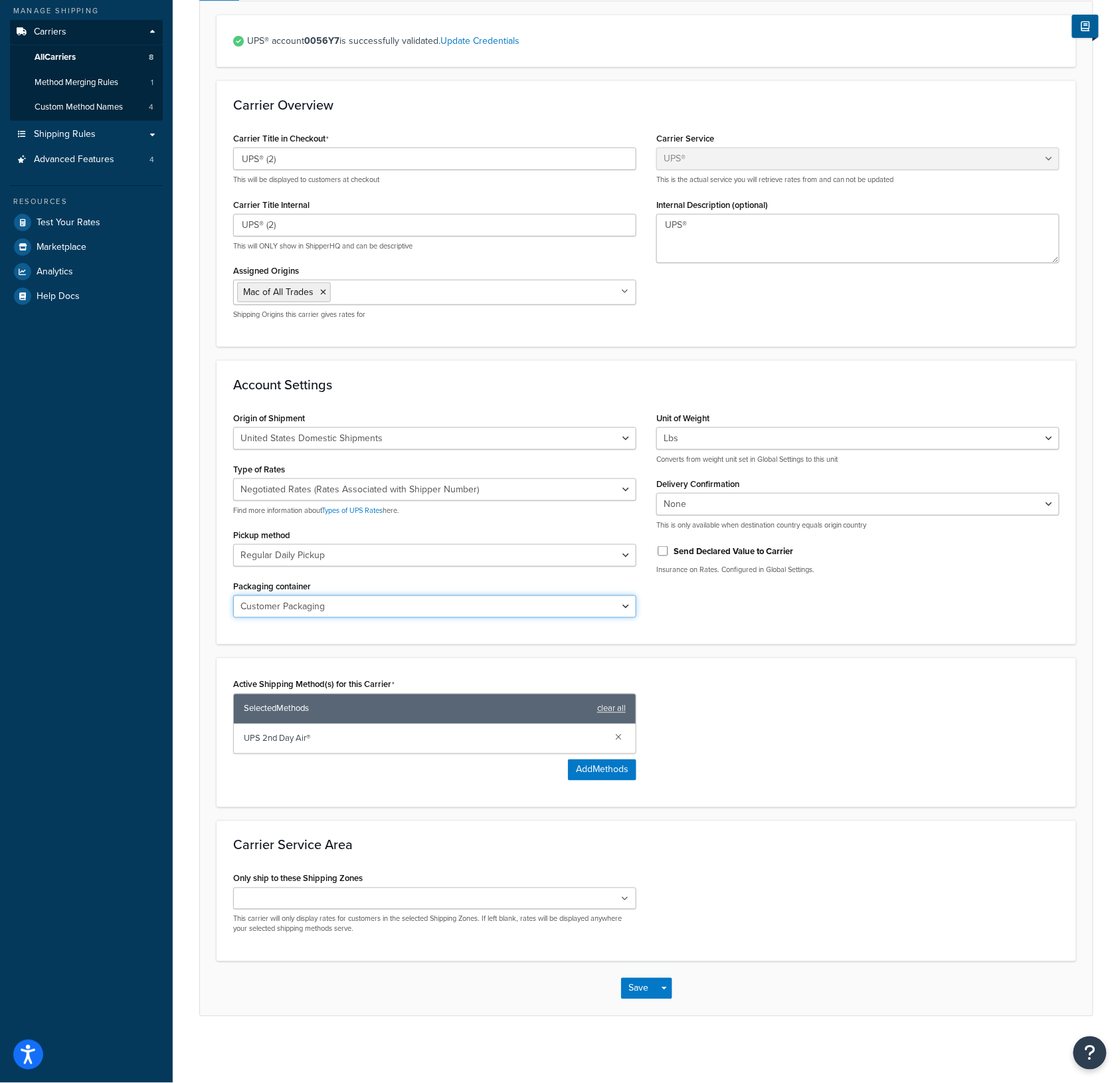
click at [628, 608] on select "Customer Packaging UPS Letter Envelope Customer Supplied Package UPS Tube UPS P…" at bounding box center [435, 606] width 404 height 22
click at [647, 311] on div "Carrier Title in Checkout UPS® (2) This will be displayed to customers at check…" at bounding box center [646, 229] width 847 height 201
click at [495, 608] on select "Customer Packaging UPS Letter Envelope Customer Supplied Package UPS Tube UPS P…" at bounding box center [435, 606] width 404 height 22
click at [63, 129] on span "Shipping Rules" at bounding box center [64, 135] width 62 height 12
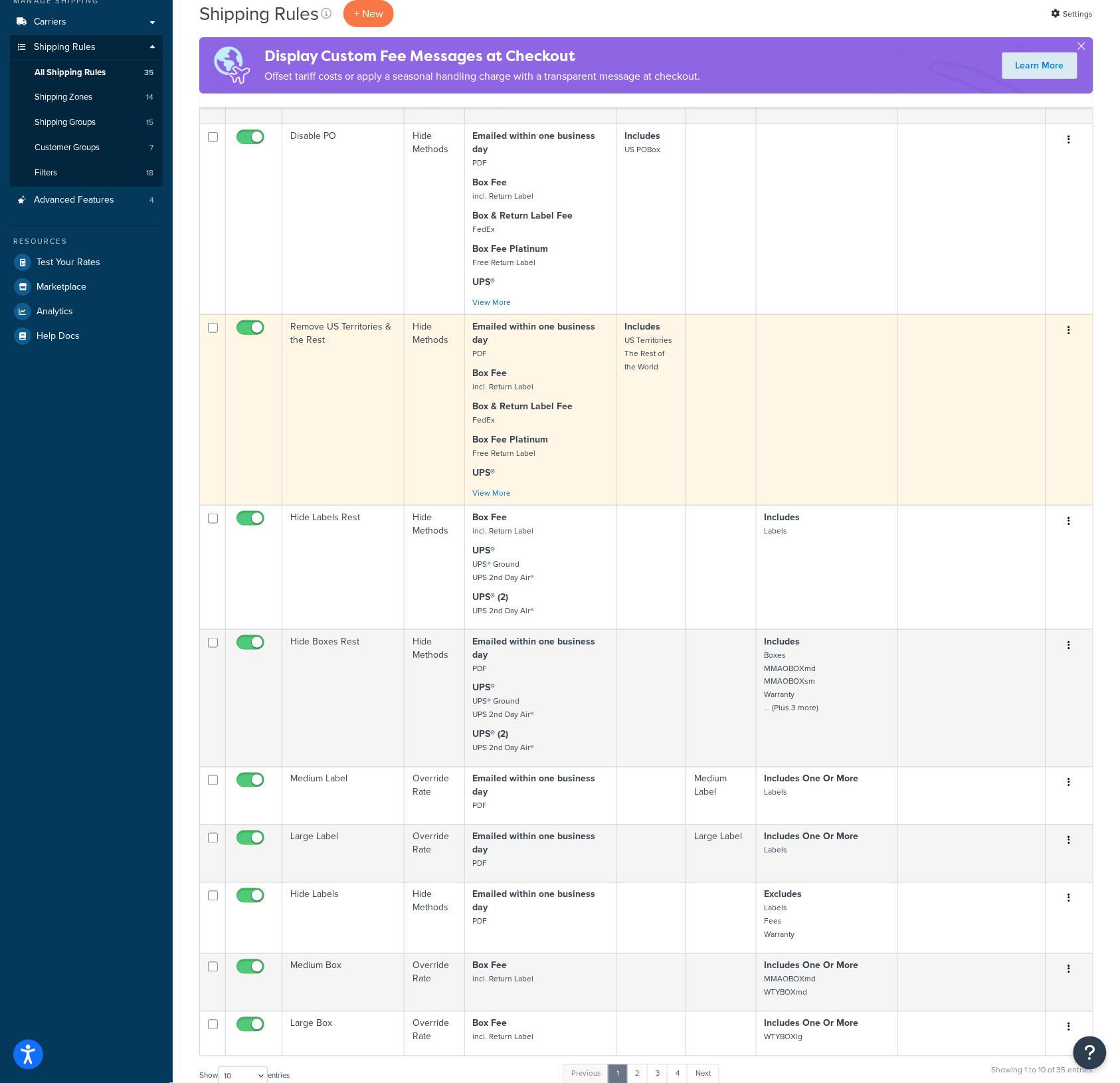
scroll to position [516, 0]
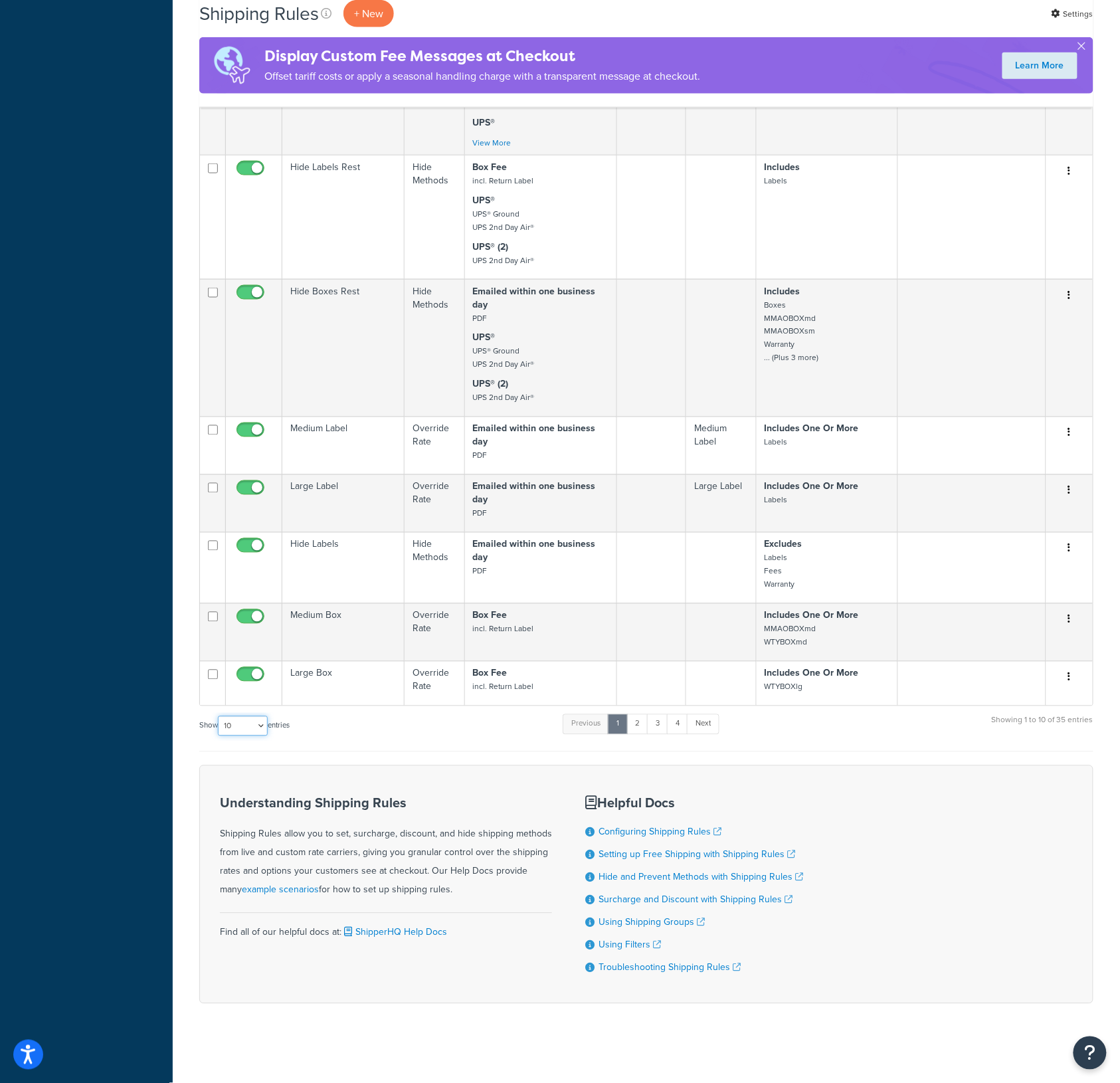
click at [248, 720] on select "10 15 25 50 100 1000" at bounding box center [243, 726] width 50 height 20
select select "100"
click at [220, 720] on select "10 15 25 50 100 1000" at bounding box center [243, 726] width 50 height 20
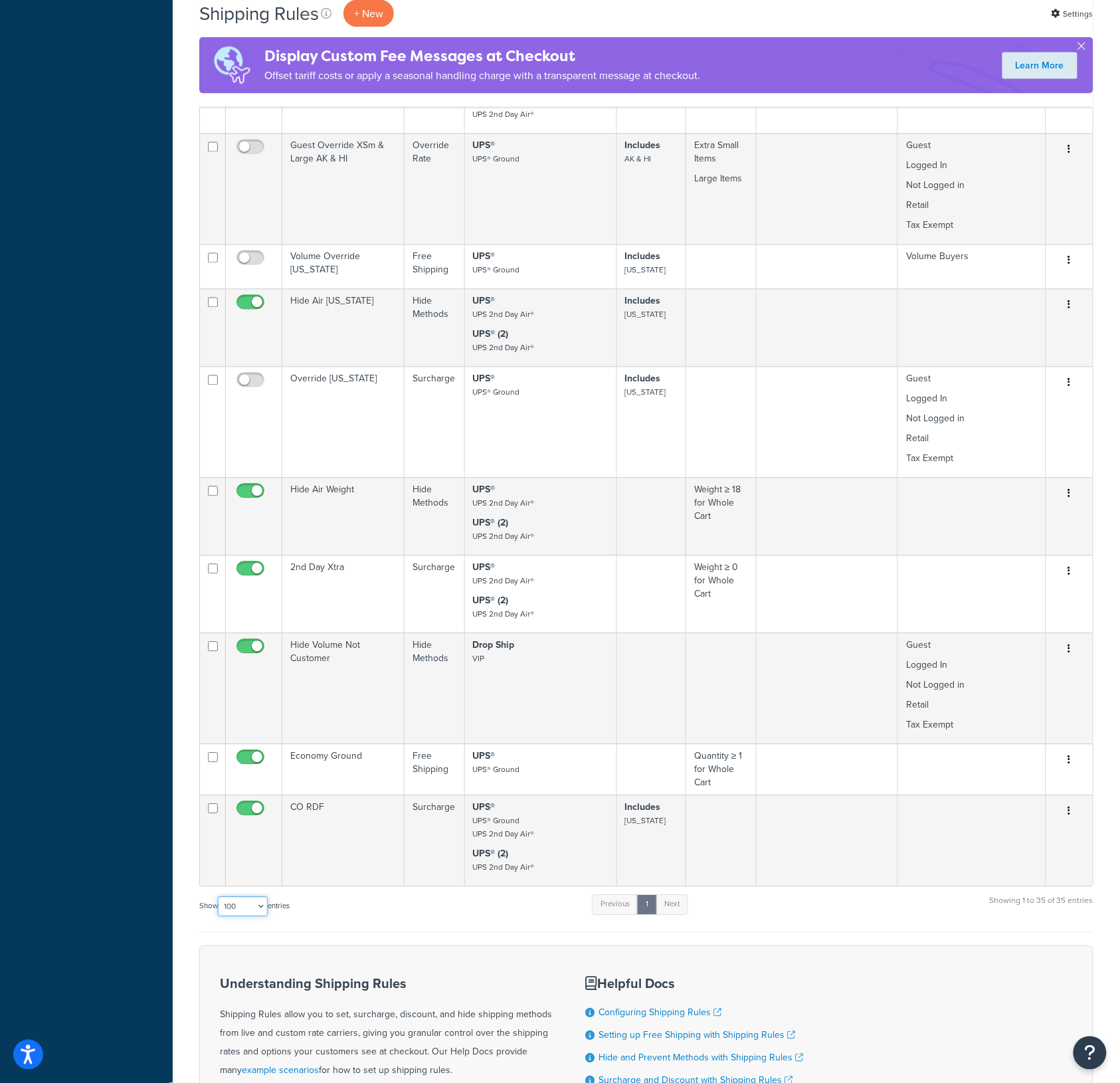
scroll to position [2458, 0]
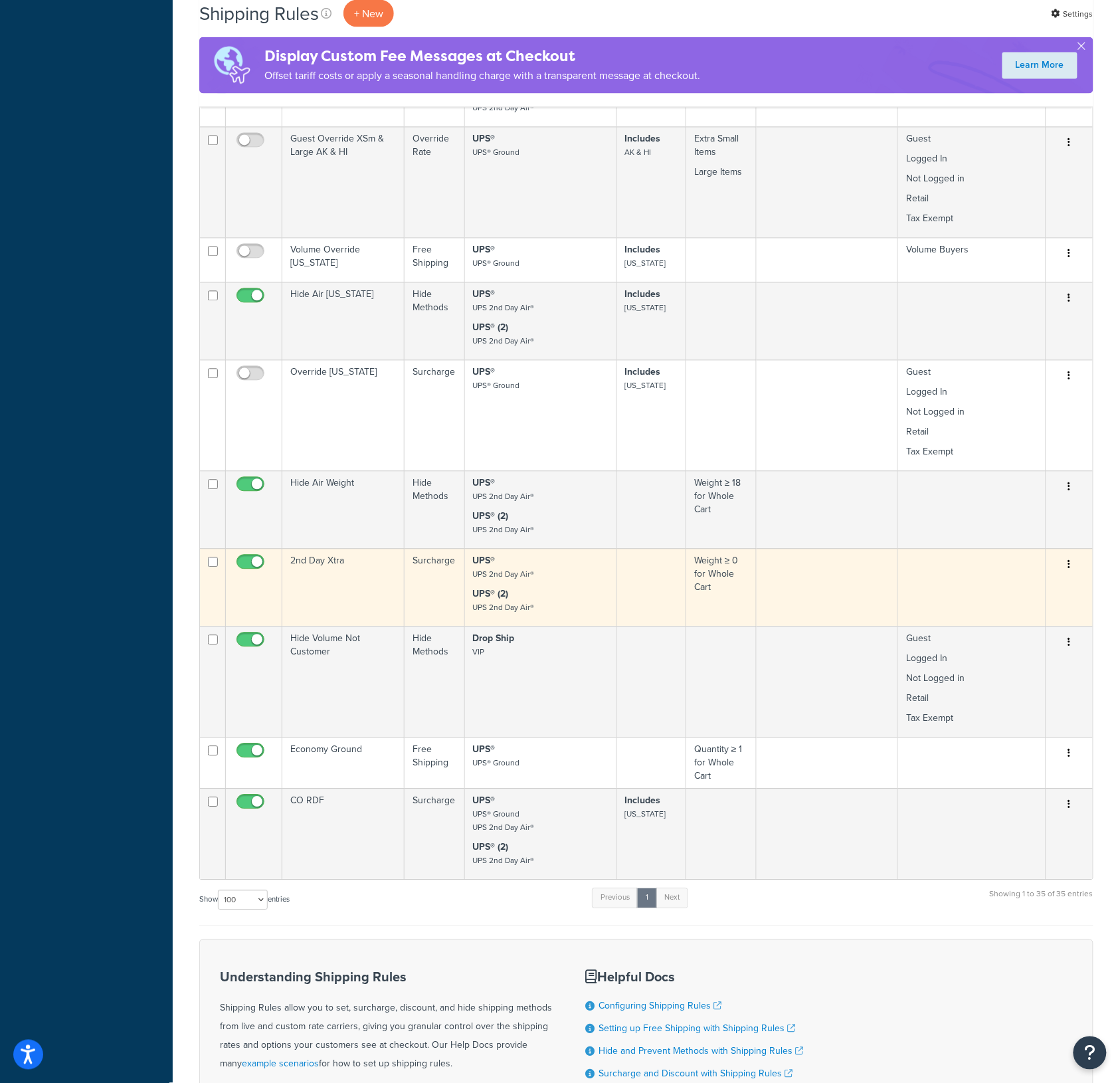
click at [1063, 575] on button "button" at bounding box center [1070, 565] width 19 height 21
click at [1051, 590] on link "Edit" at bounding box center [1025, 590] width 105 height 27
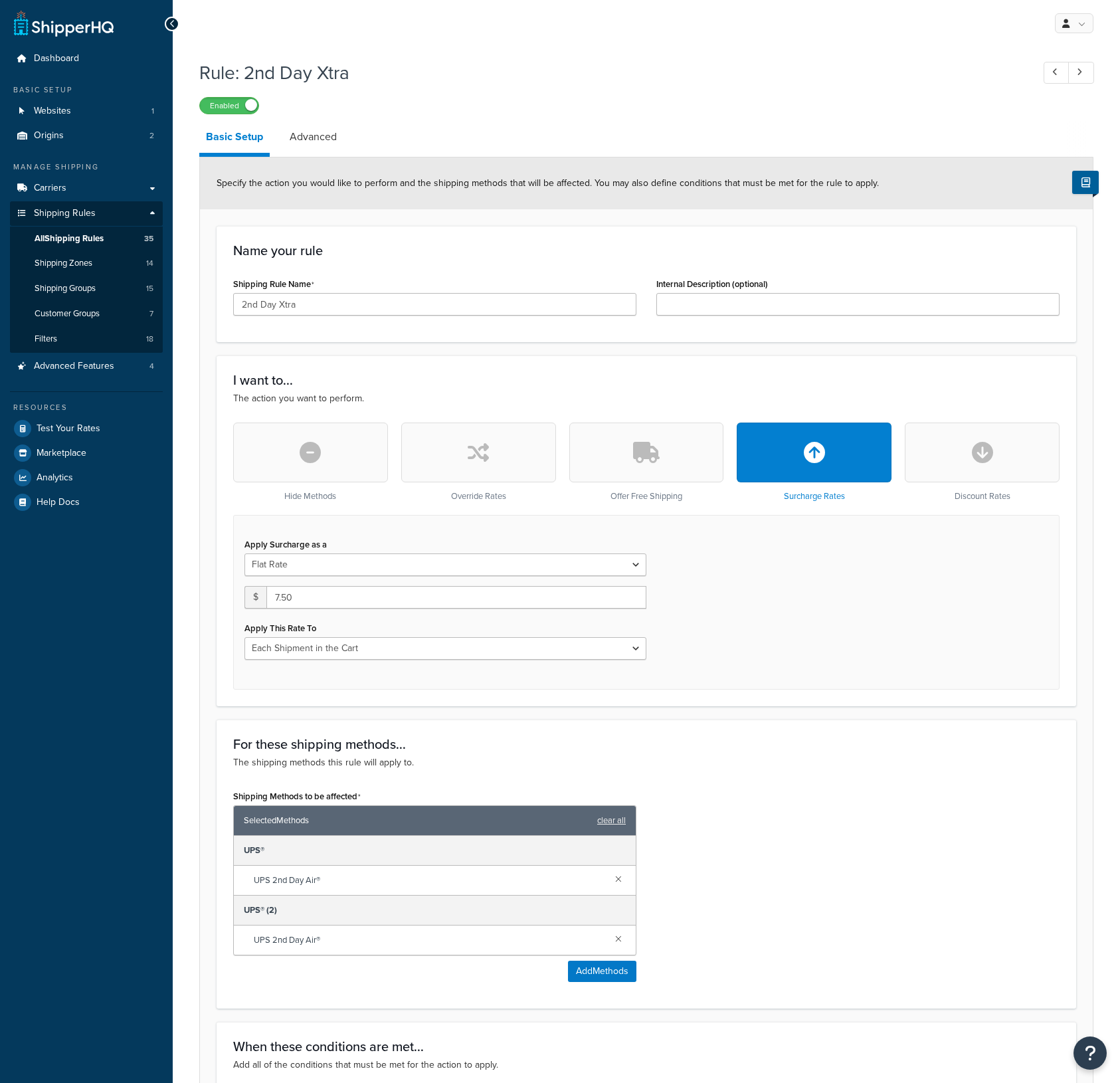
select select "CART"
click at [636, 653] on select "Entire Cart Each Shipment in the Cart Each Origin in the Cart Each Shipping Gro…" at bounding box center [445, 648] width 402 height 22
click at [301, 135] on link "Advanced" at bounding box center [313, 137] width 60 height 32
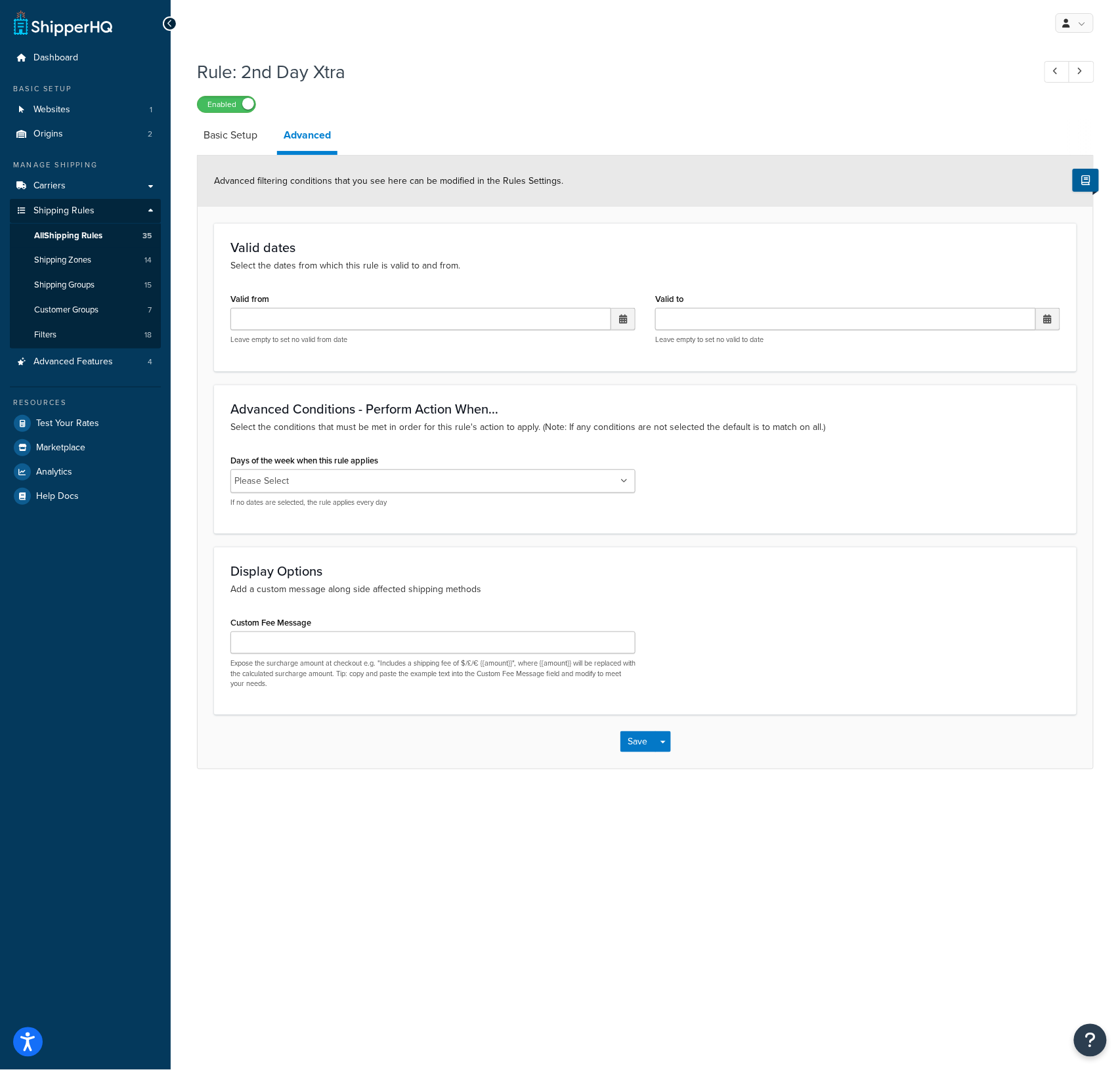
click at [568, 482] on ul "Please Select" at bounding box center [433, 481] width 405 height 24
click at [715, 446] on div "Advanced Conditions - Perform Action When... Select the conditions that must be…" at bounding box center [645, 459] width 863 height 149
click at [245, 138] on link "Basic Setup" at bounding box center [231, 135] width 67 height 32
select select "CART"
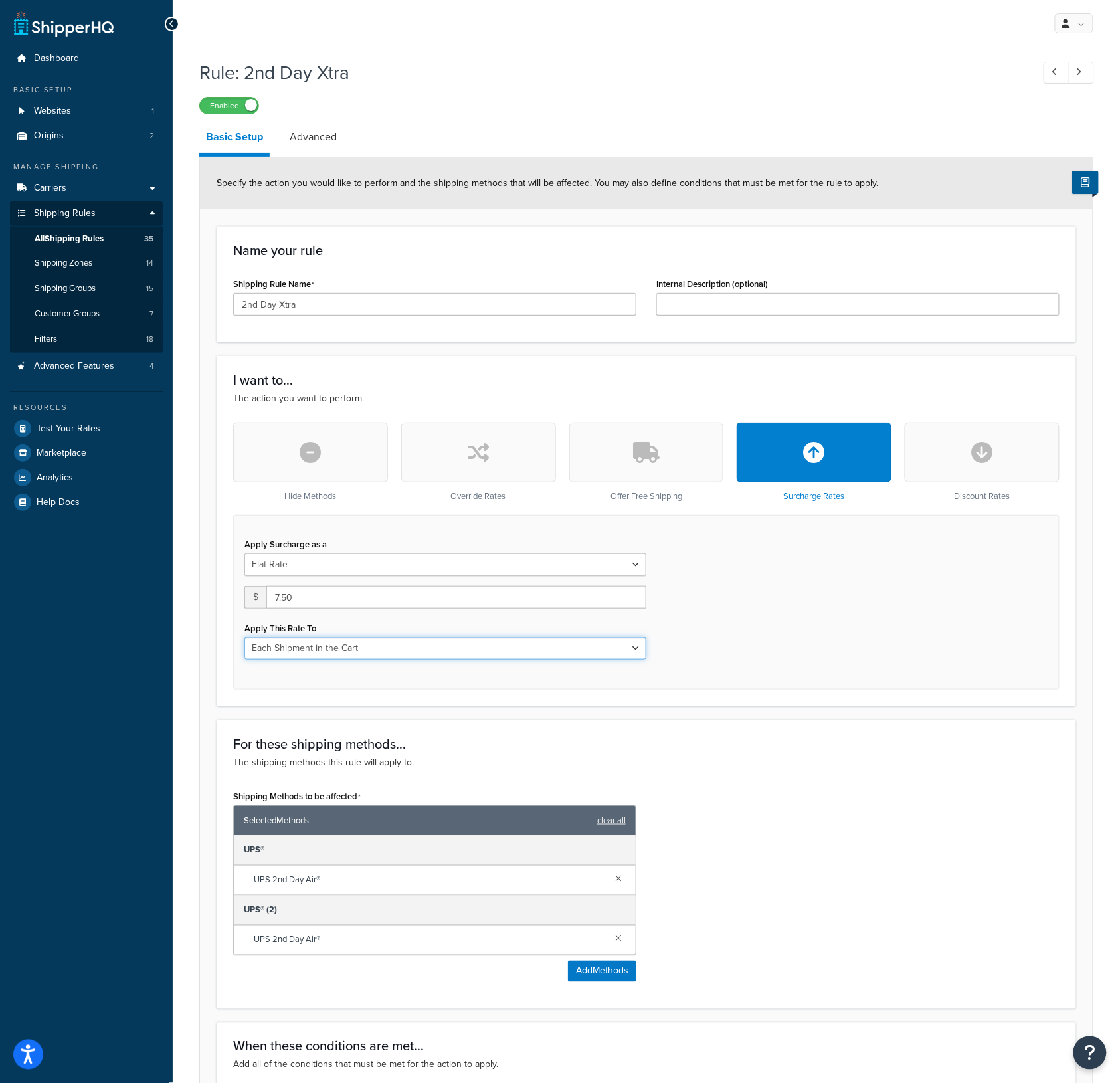
click at [601, 647] on select "Entire Cart Each Shipment in the Cart Each Origin in the Cart Each Shipping Gro…" at bounding box center [445, 648] width 402 height 22
click at [74, 235] on span "All Shipping Rules" at bounding box center [69, 239] width 69 height 12
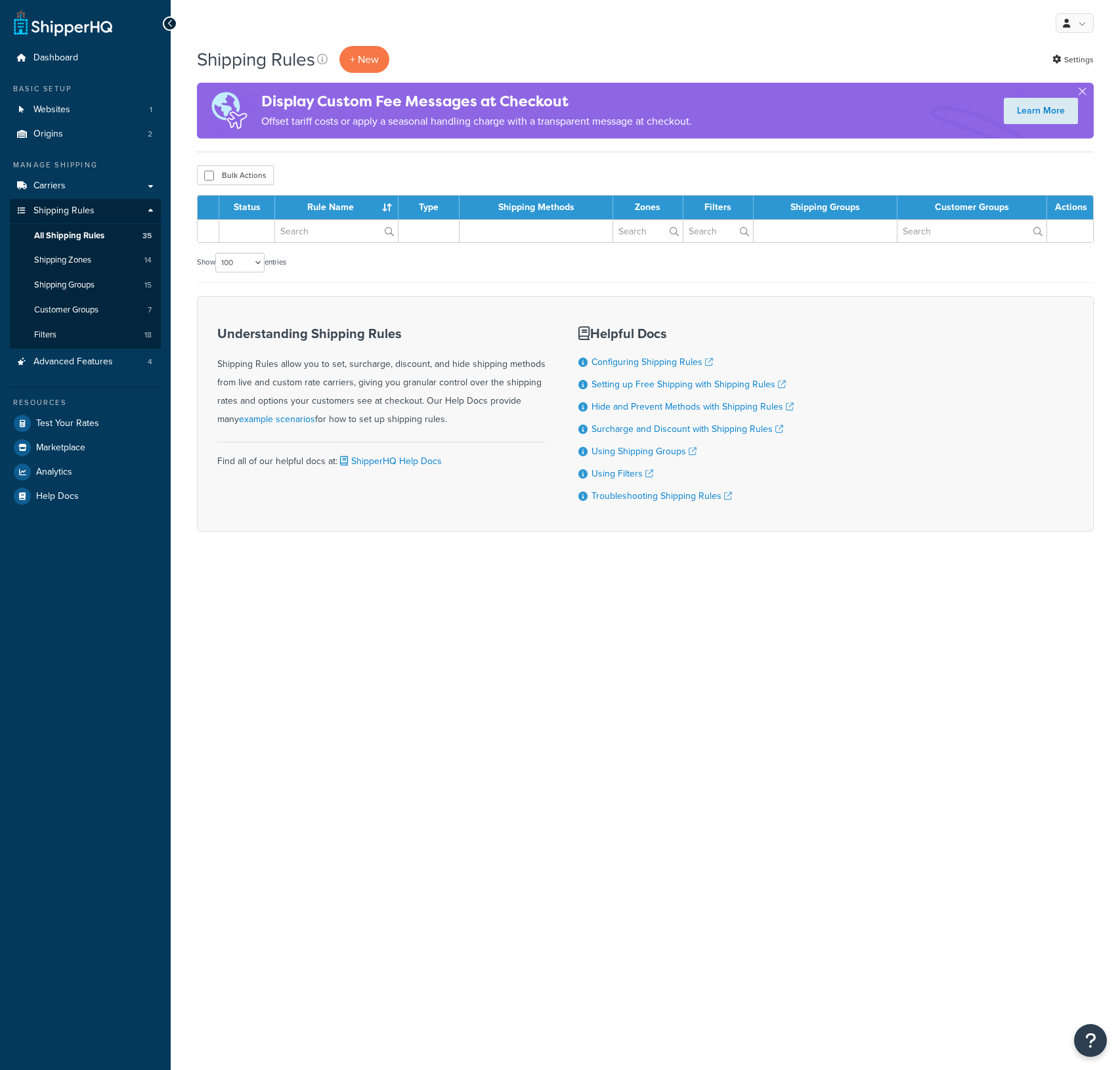
select select "100"
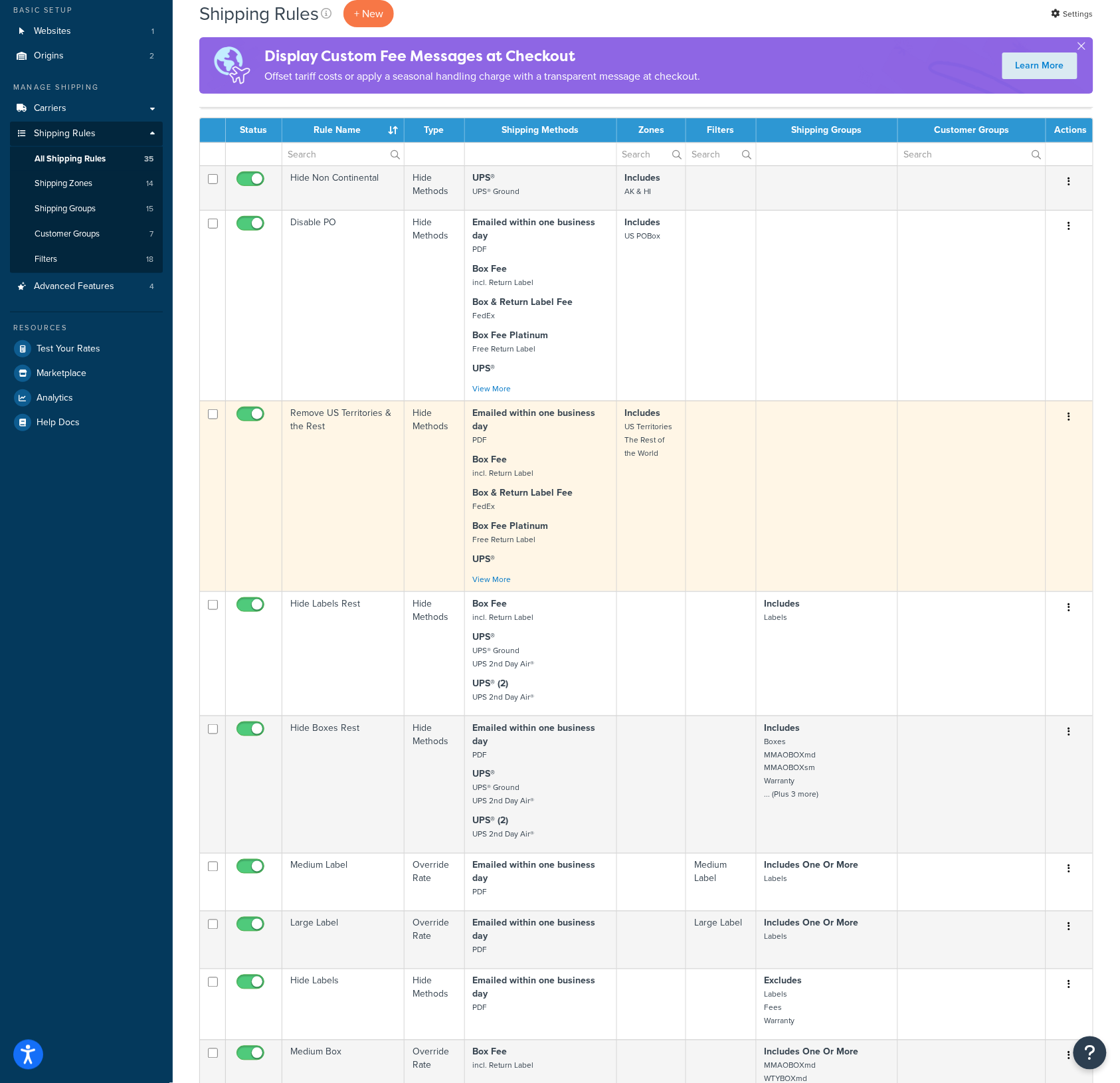
scroll to position [210, 0]
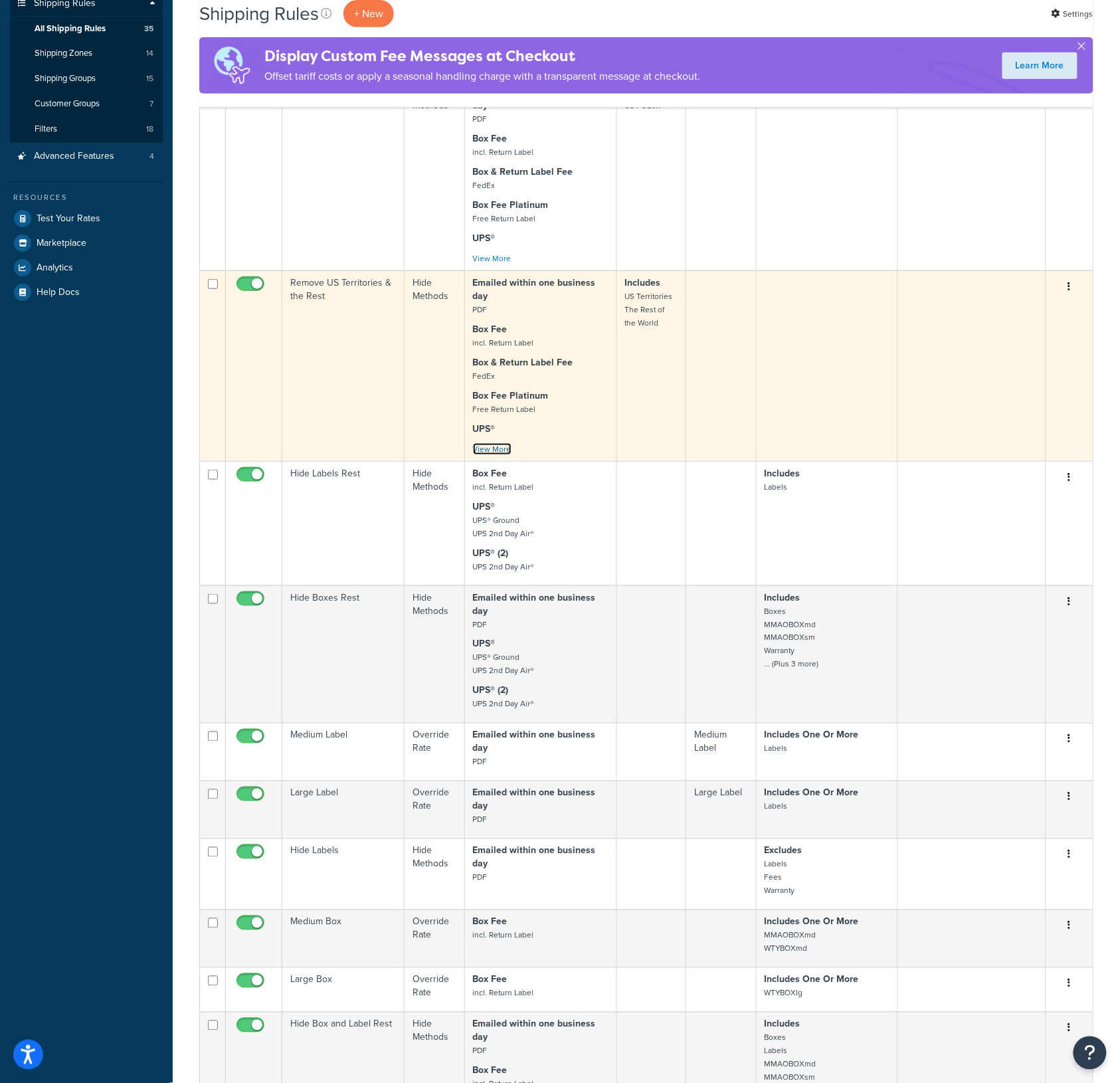
click at [488, 448] on link "View More" at bounding box center [492, 449] width 39 height 12
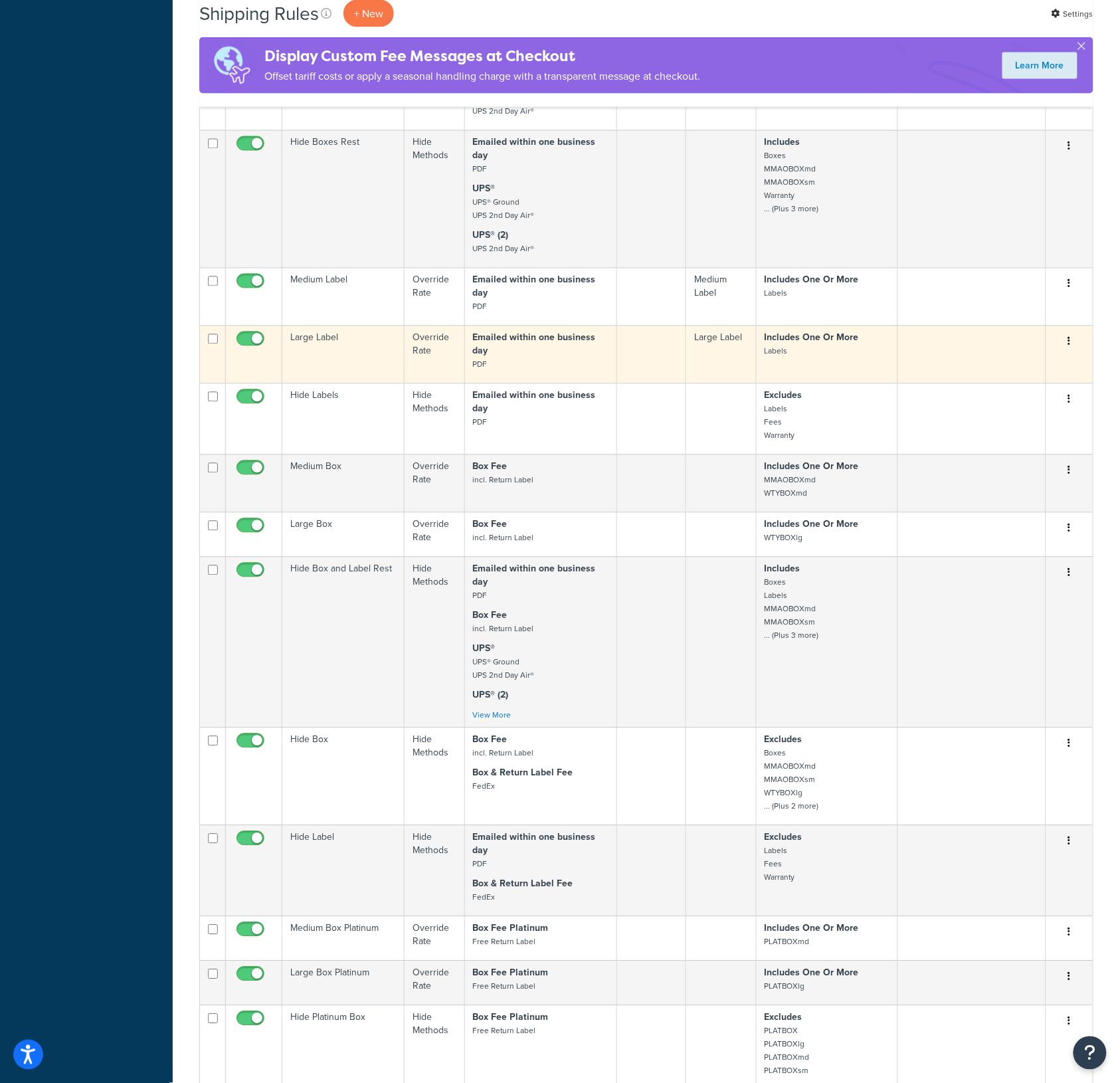
scroll to position [735, 0]
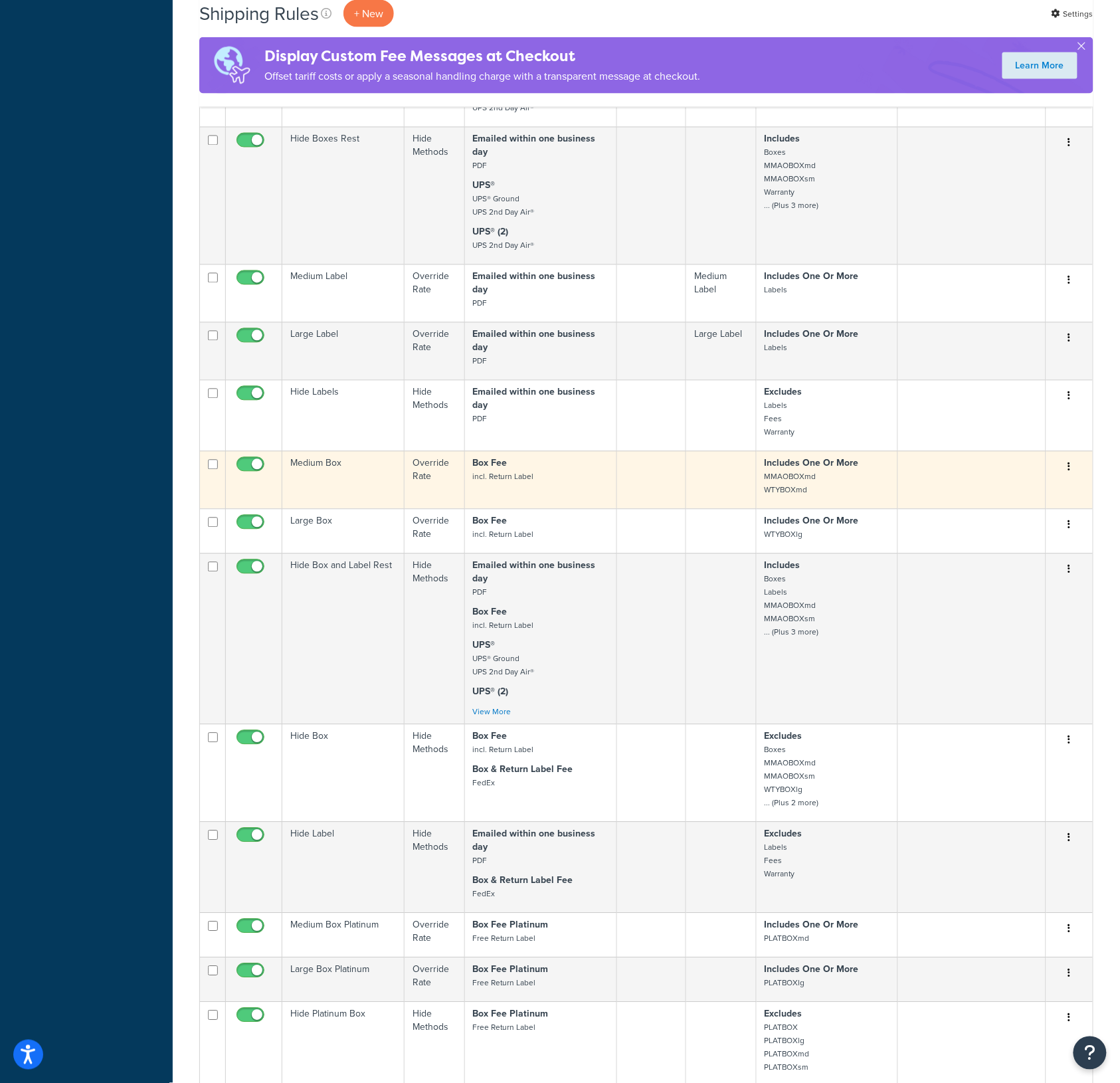
click at [332, 466] on td "Medium Box" at bounding box center [343, 480] width 122 height 58
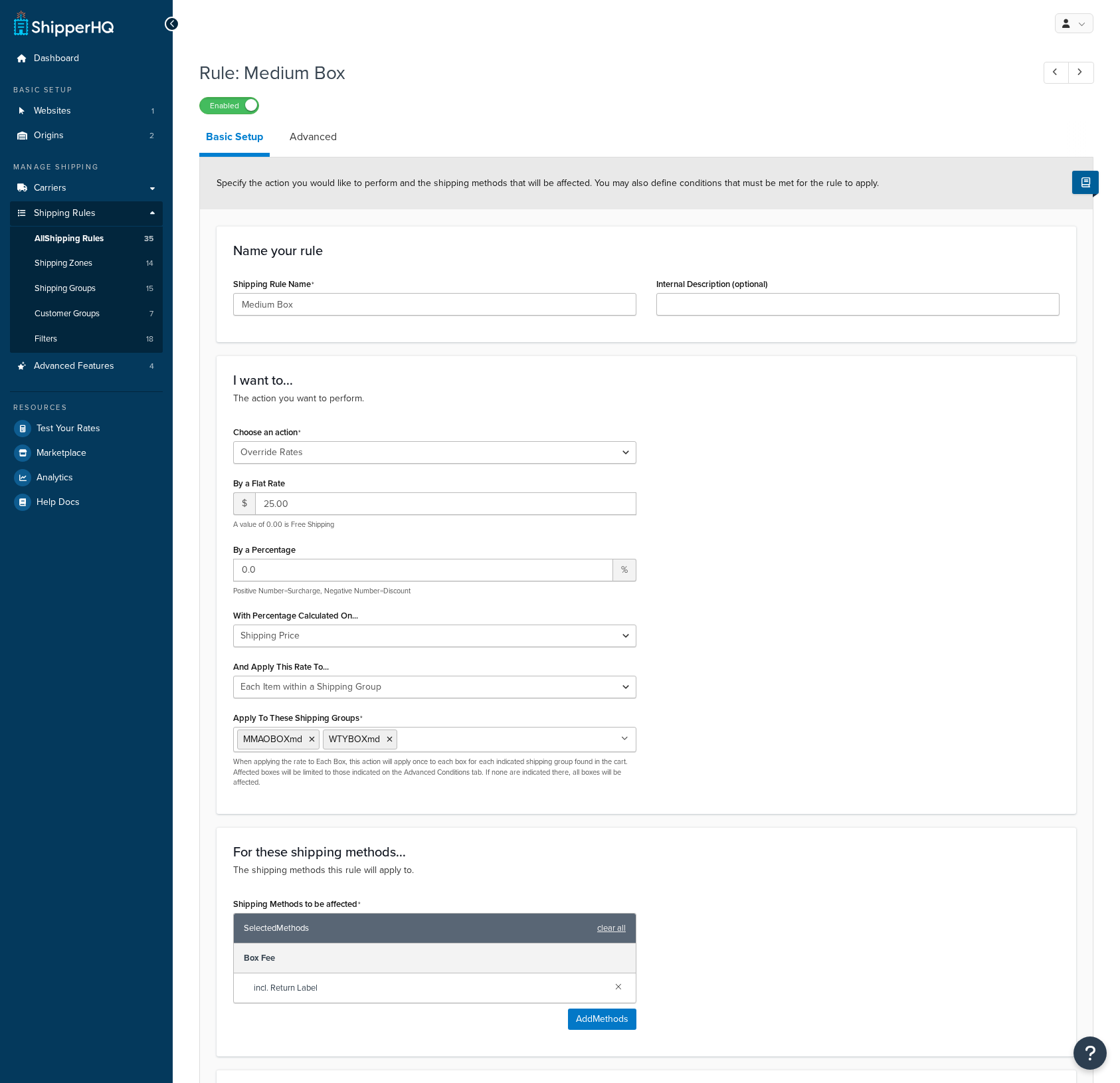
select select "OVERRIDE"
select select "ITEM"
click at [66, 290] on span "Shipping Groups" at bounding box center [65, 289] width 61 height 12
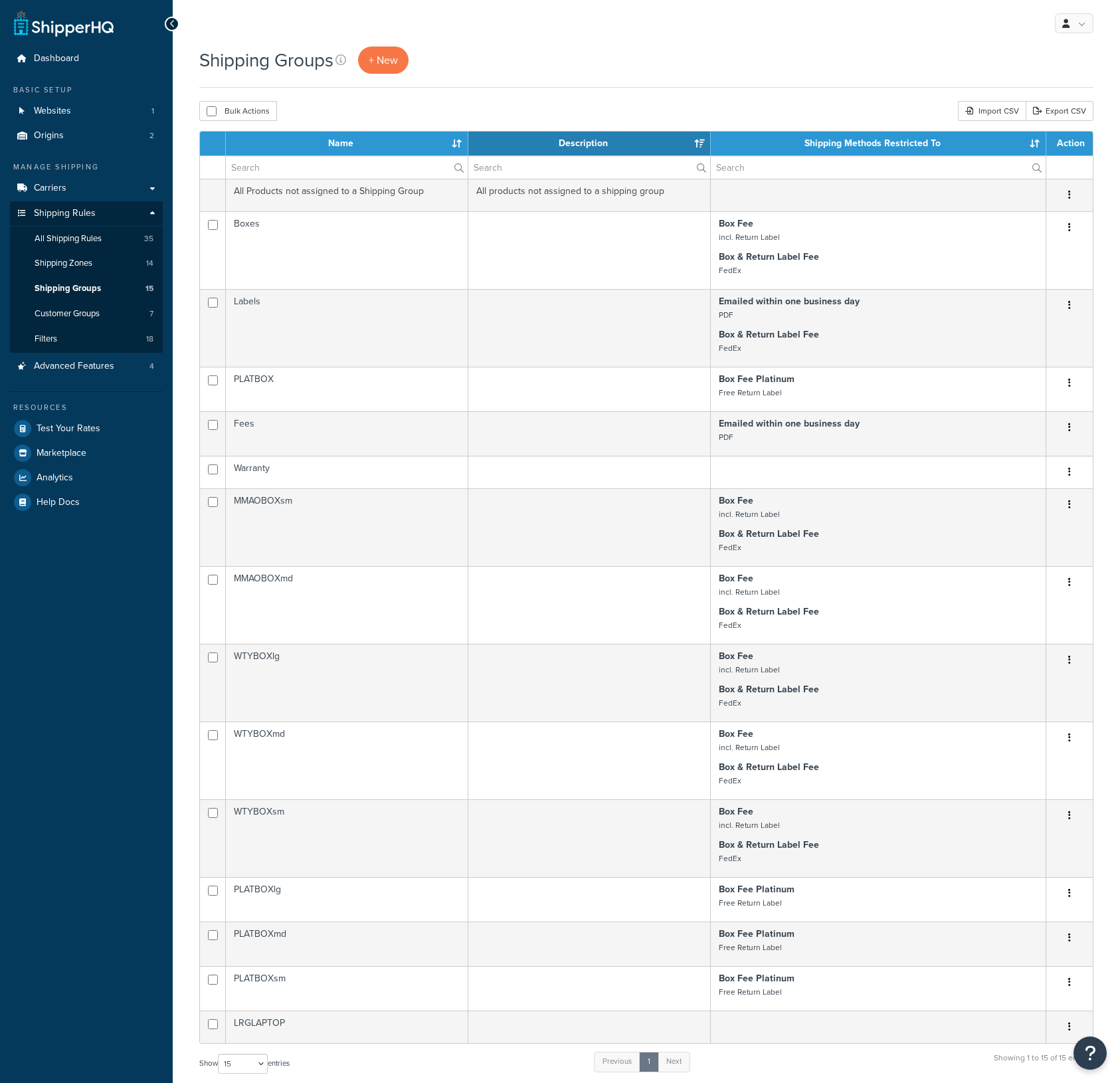
select select "15"
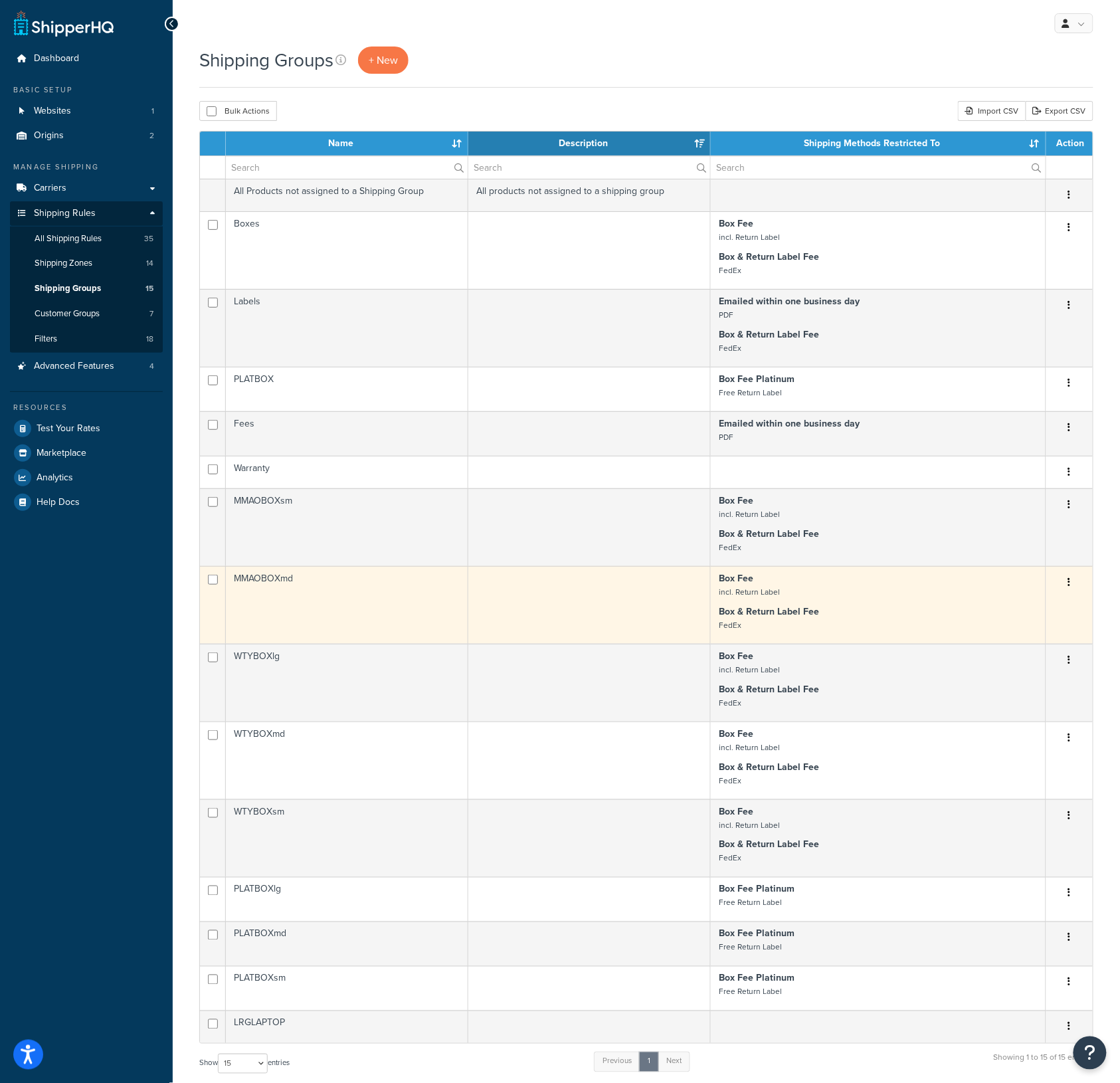
click at [258, 584] on td "MMAOBOXmd" at bounding box center [347, 605] width 243 height 78
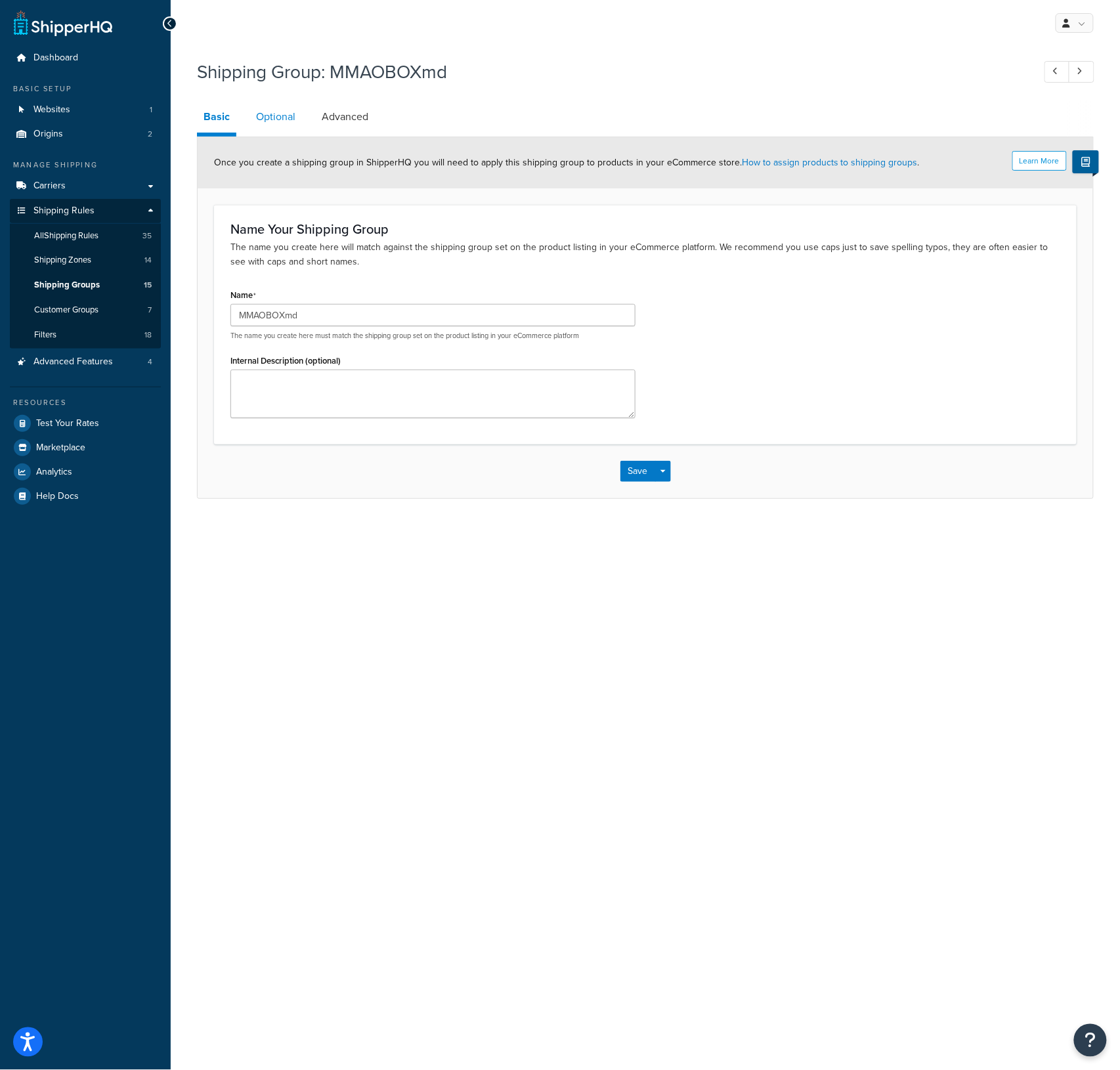
click at [265, 109] on link "Optional" at bounding box center [276, 117] width 52 height 32
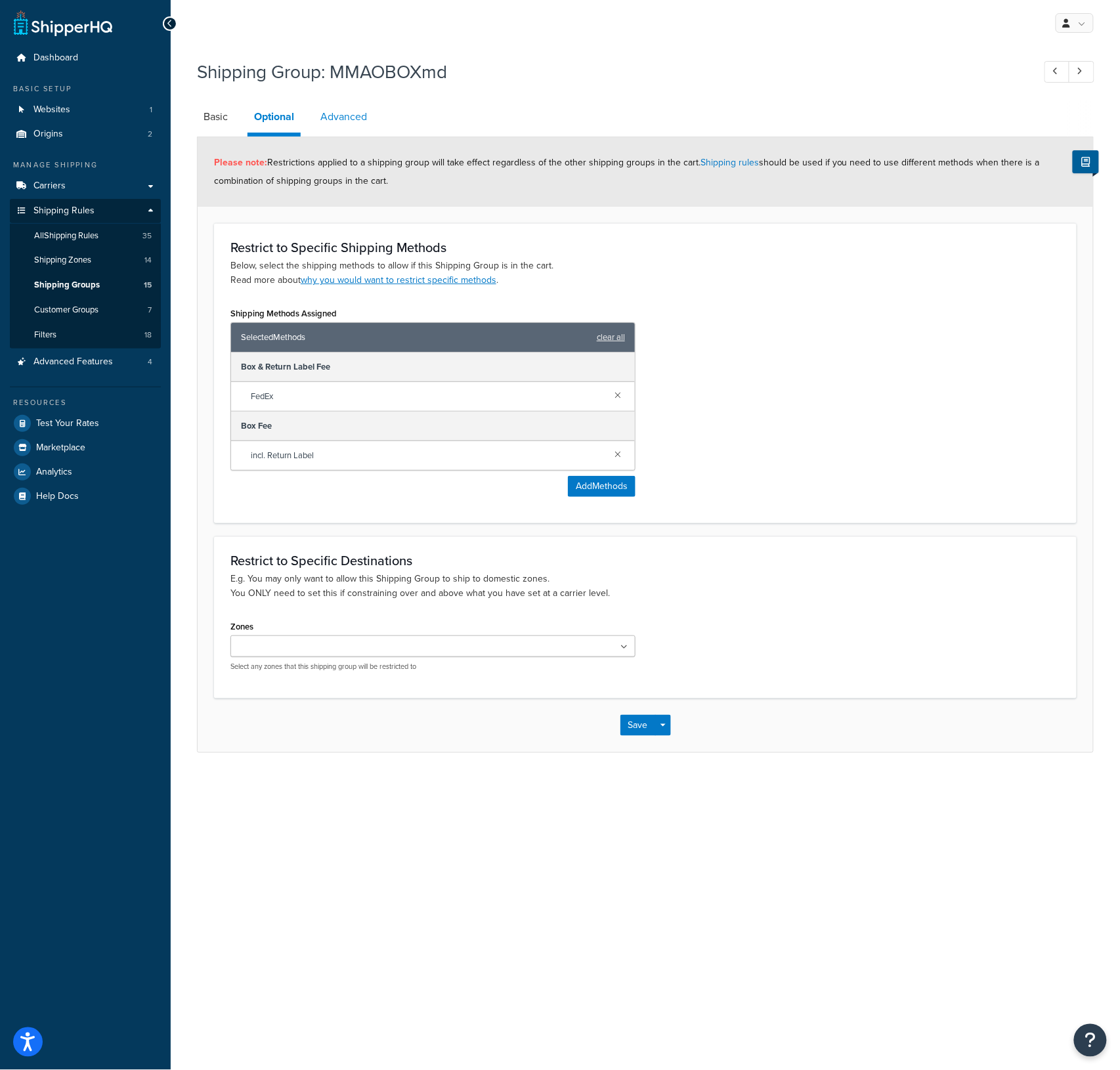
click at [332, 119] on link "Advanced" at bounding box center [343, 117] width 60 height 32
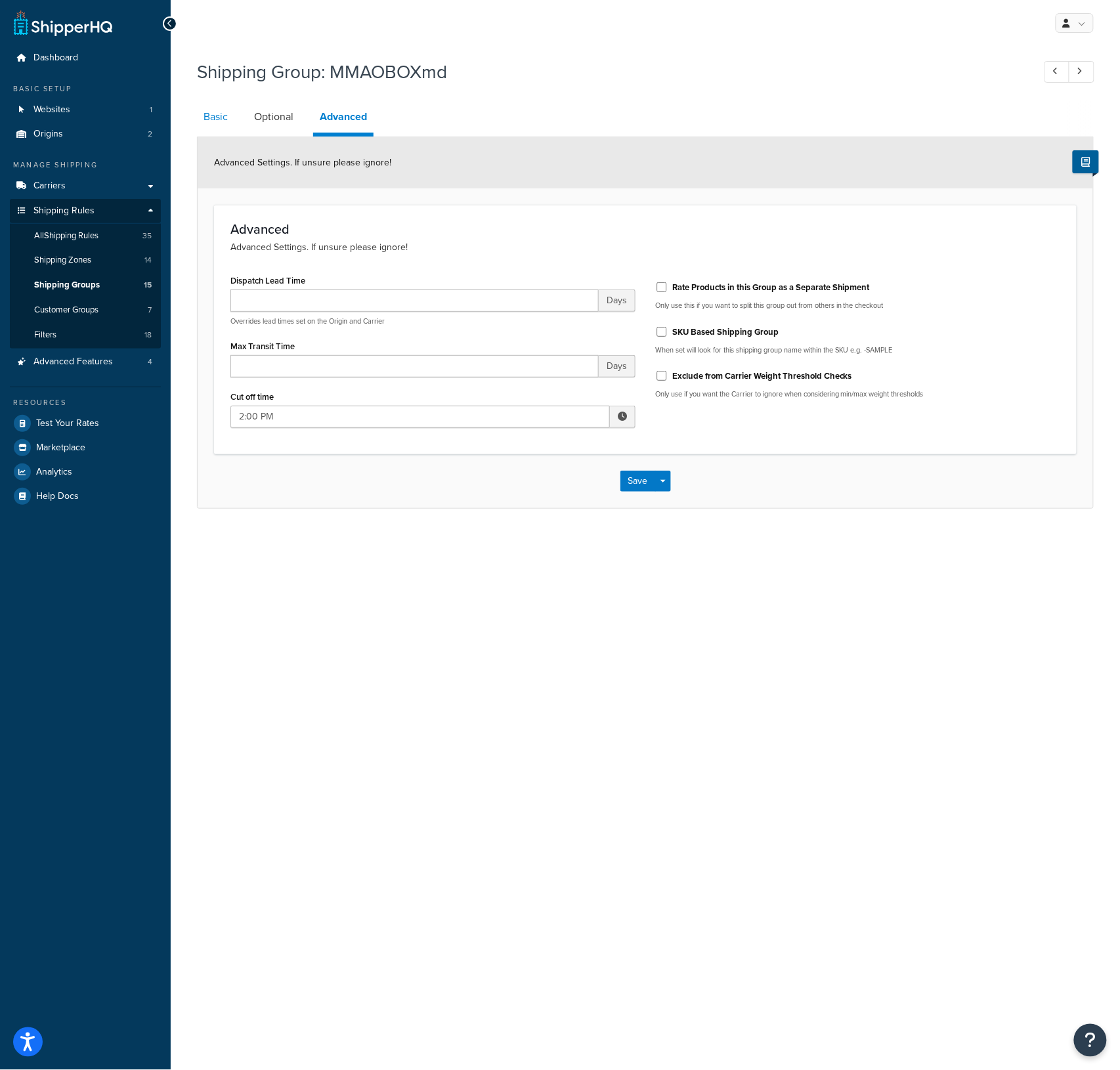
click at [206, 123] on link "Basic" at bounding box center [216, 117] width 38 height 32
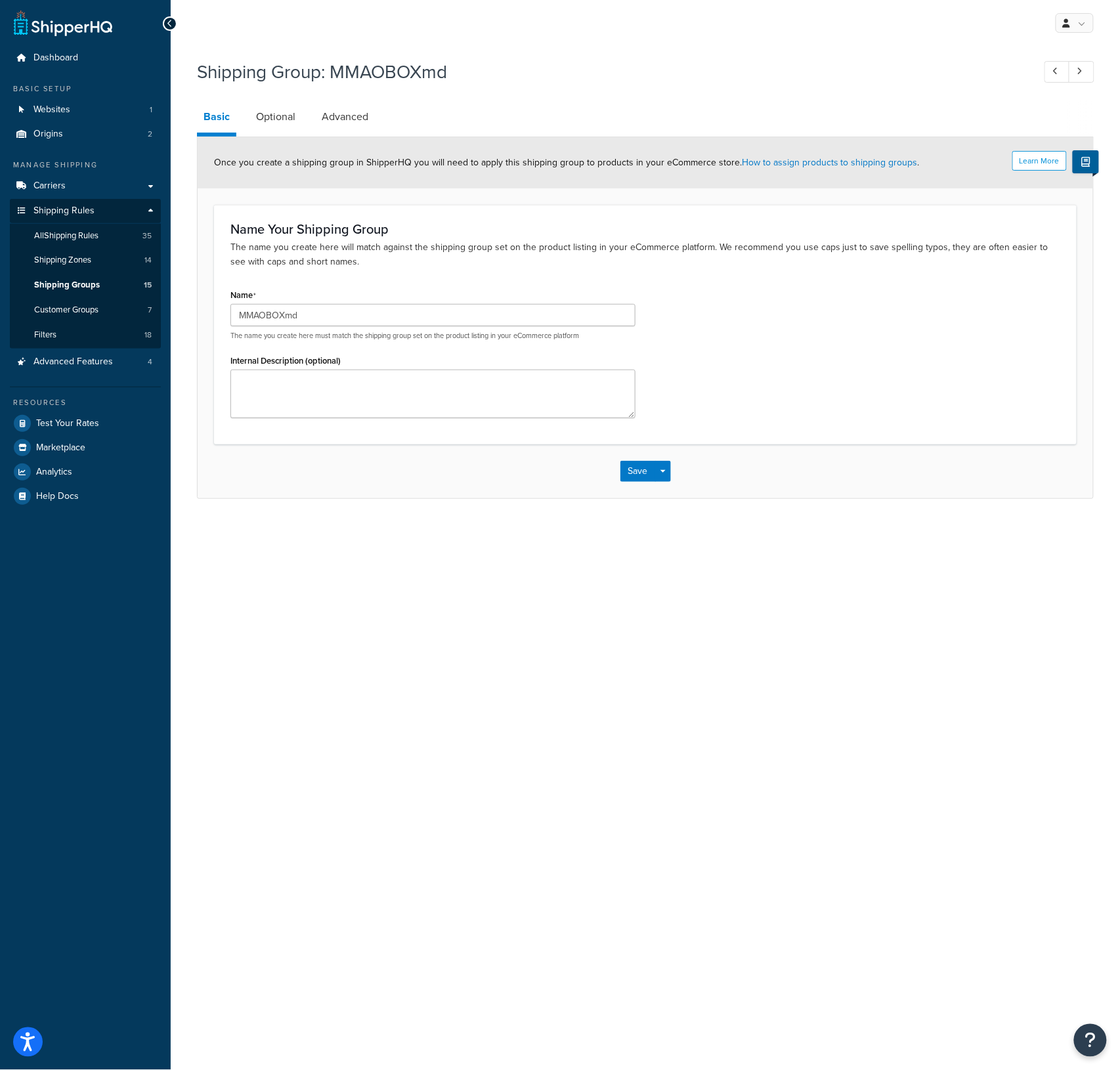
drag, startPoint x: 440, startPoint y: 605, endPoint x: 434, endPoint y: 601, distance: 7.2
click at [71, 282] on span "Shipping Groups" at bounding box center [67, 285] width 65 height 11
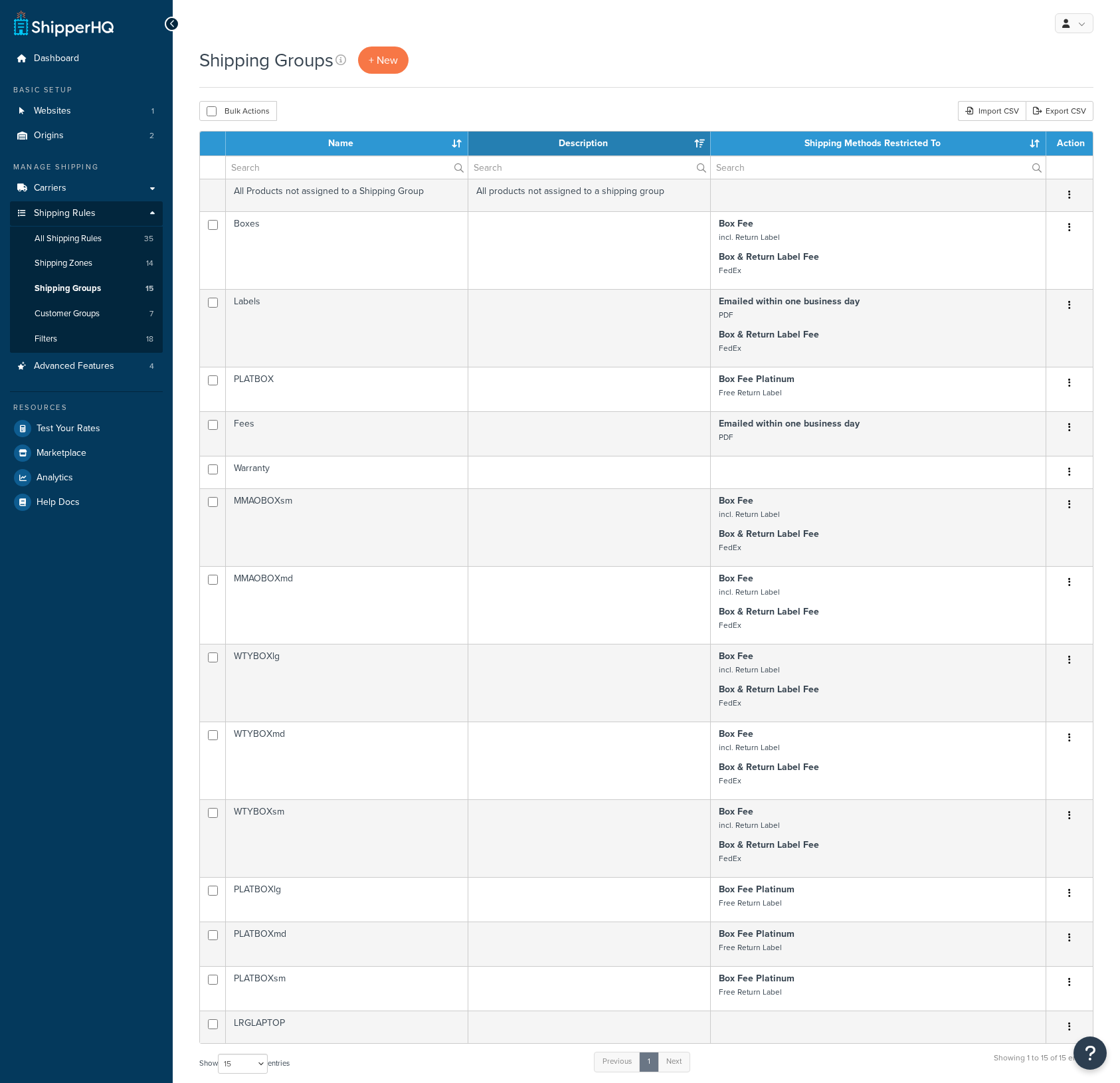
select select "15"
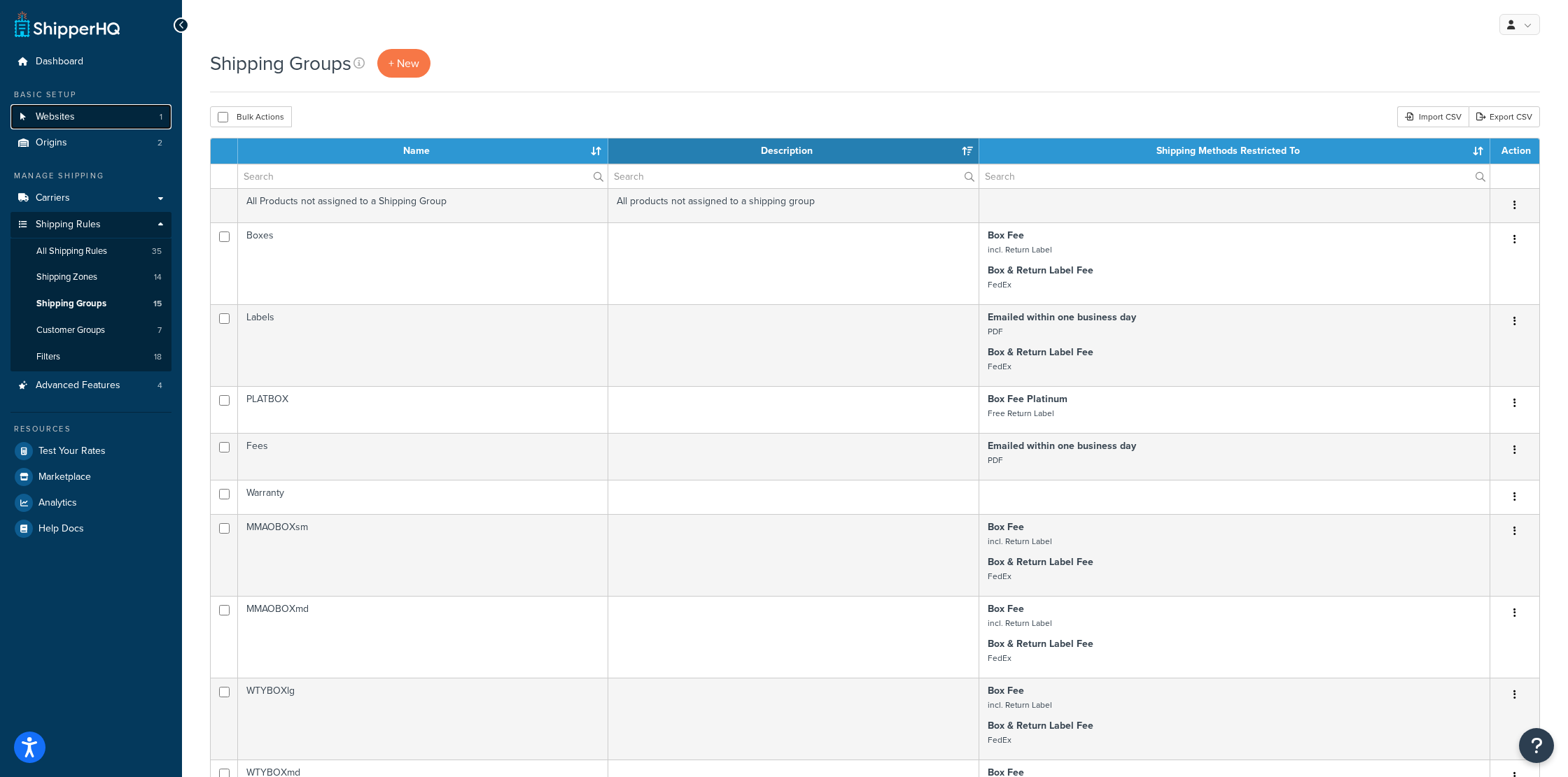
click at [55, 119] on span "Websites" at bounding box center [55, 117] width 39 height 12
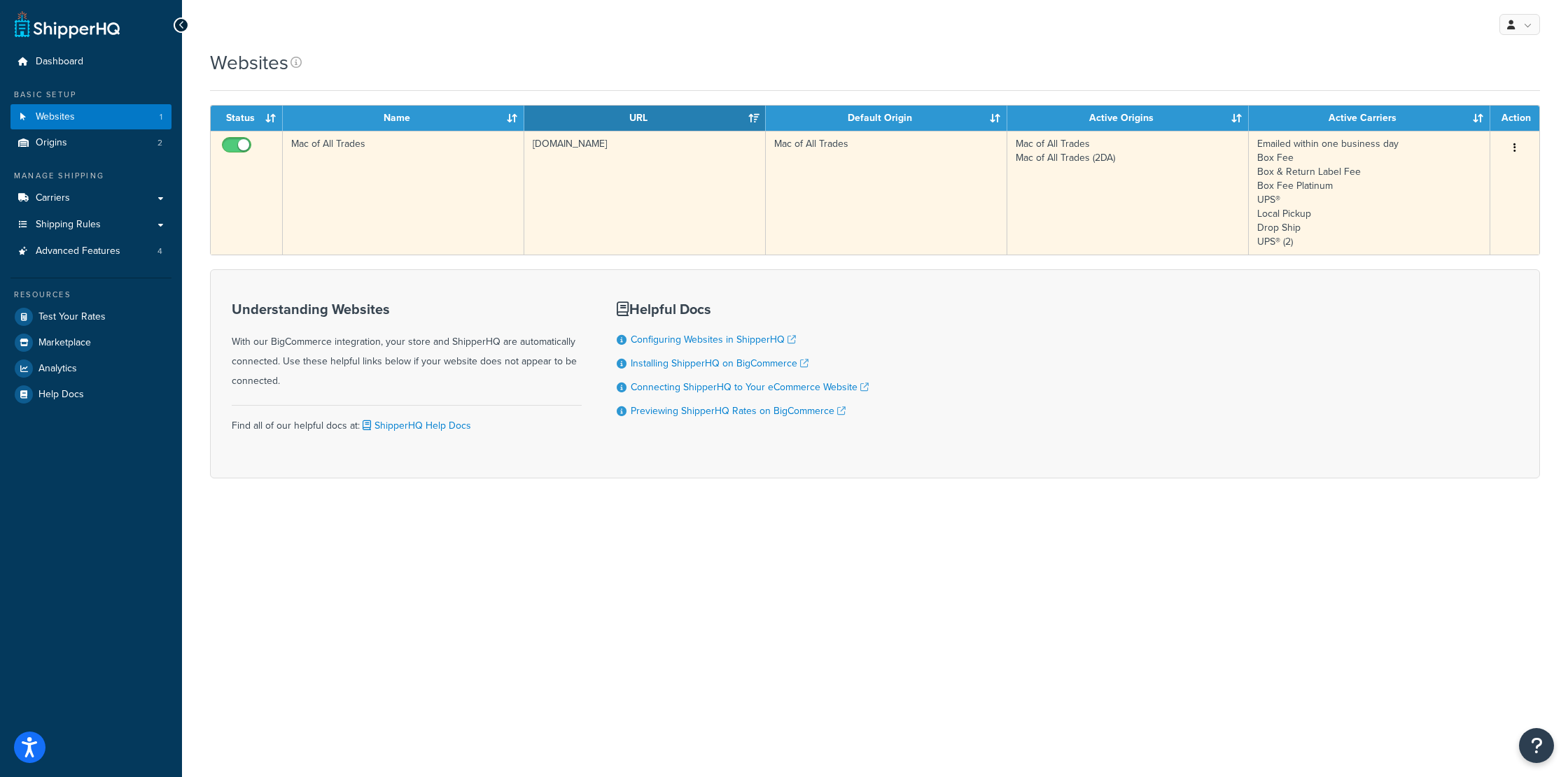
click at [1512, 151] on button "button" at bounding box center [1515, 149] width 20 height 23
click at [1426, 173] on link "Edit" at bounding box center [1458, 175] width 110 height 29
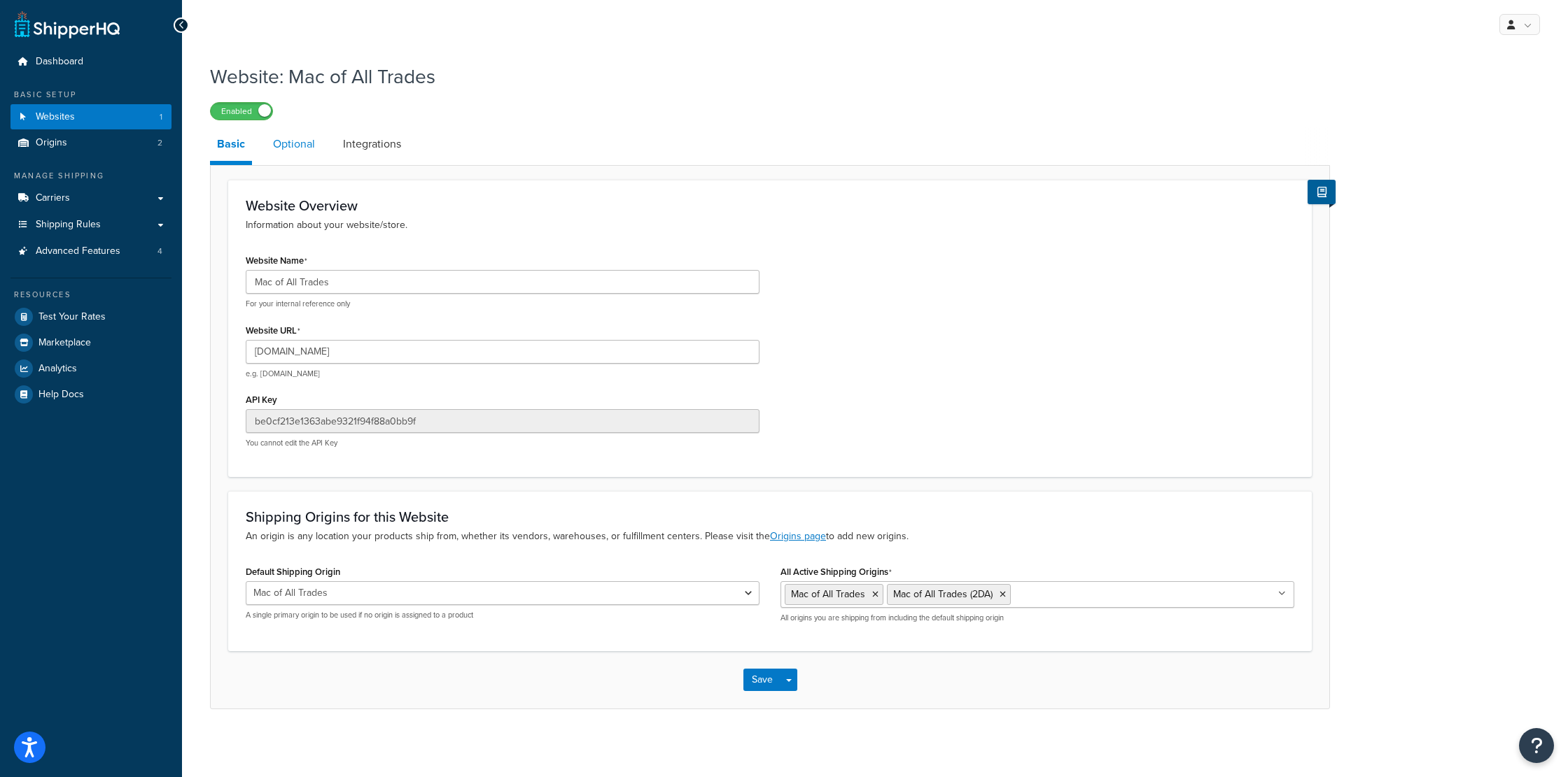
click at [284, 143] on link "Optional" at bounding box center [294, 144] width 56 height 34
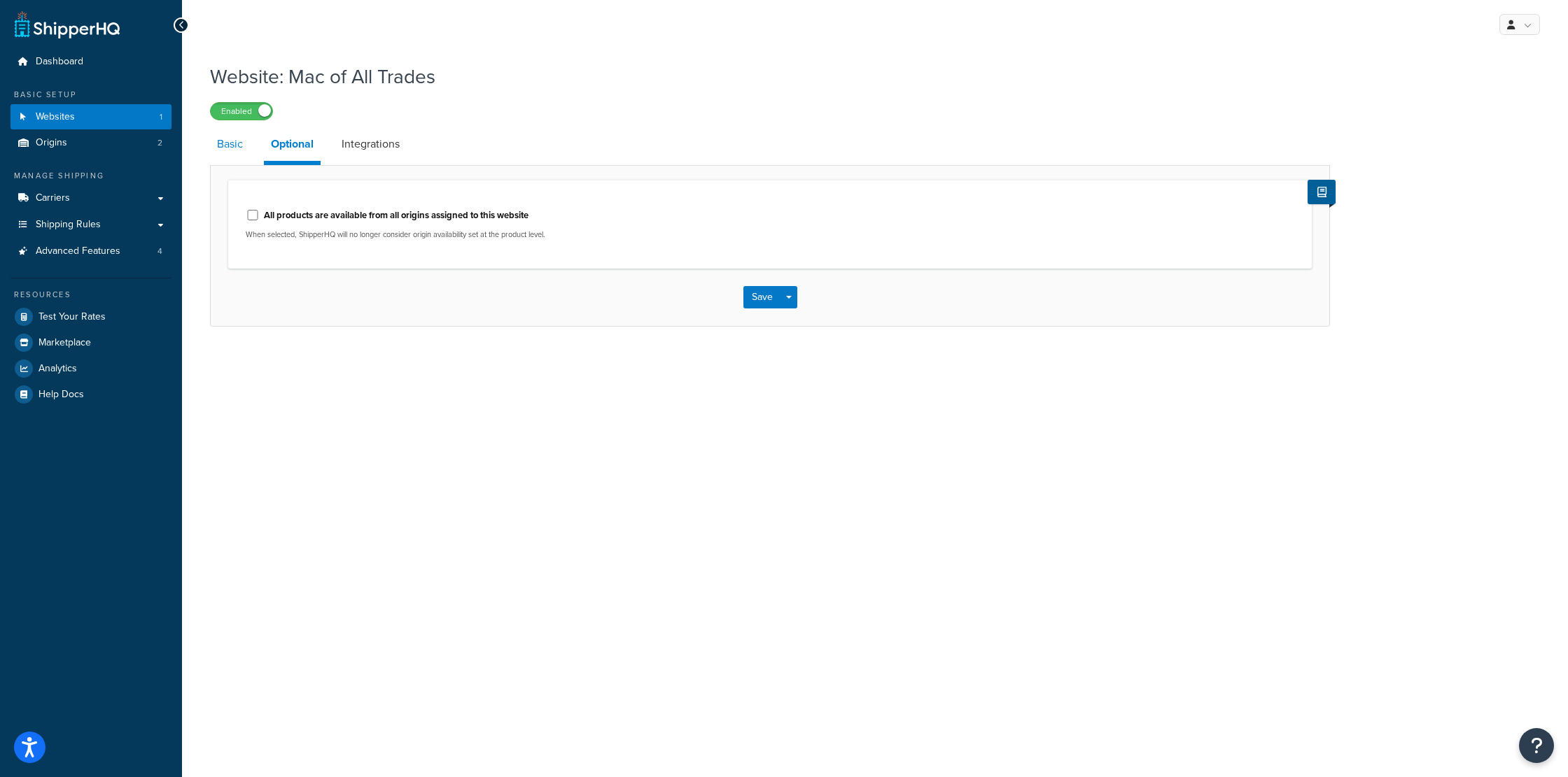
click at [233, 146] on link "Basic" at bounding box center [230, 144] width 40 height 34
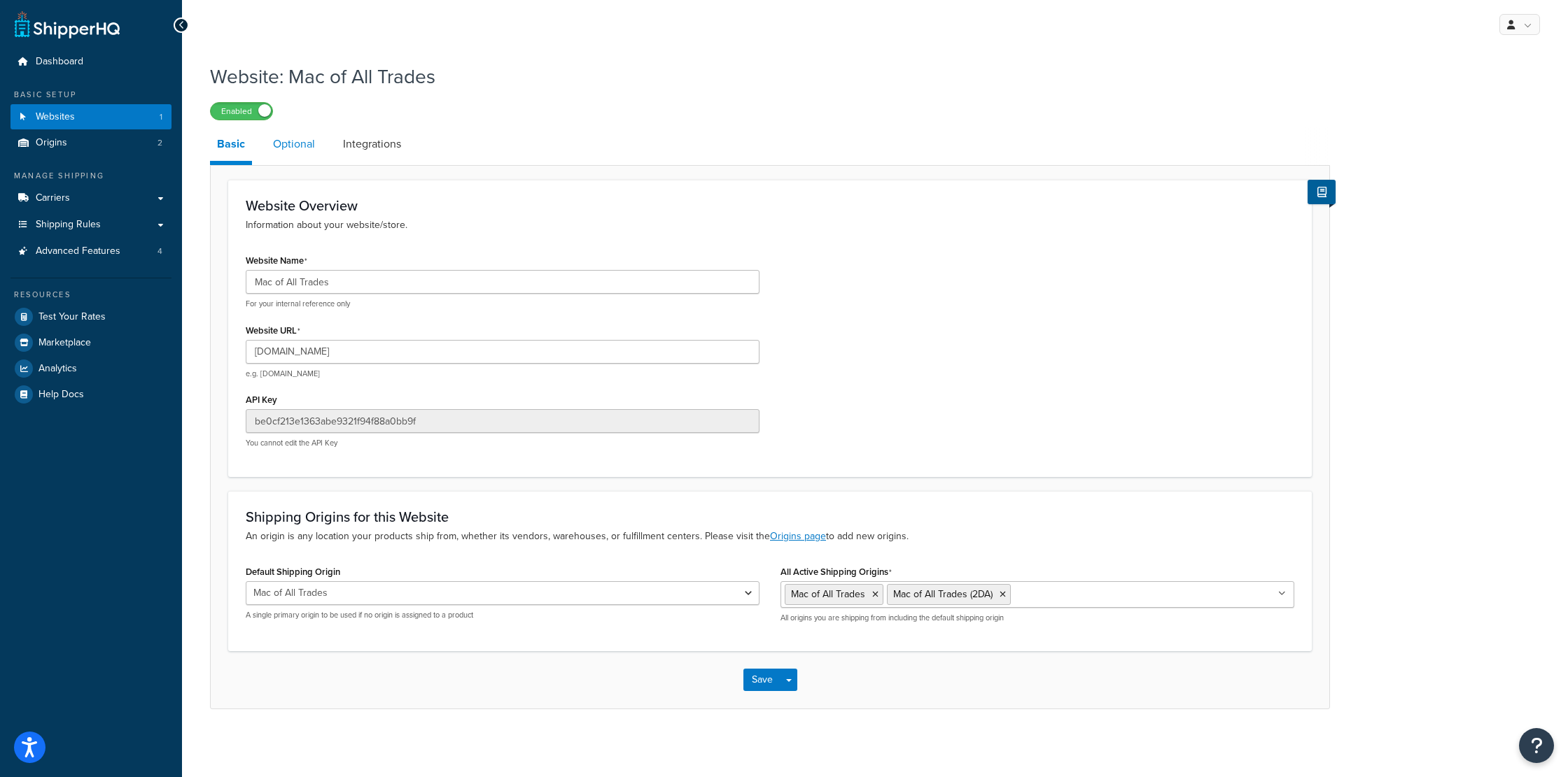
click at [294, 149] on link "Optional" at bounding box center [294, 144] width 56 height 34
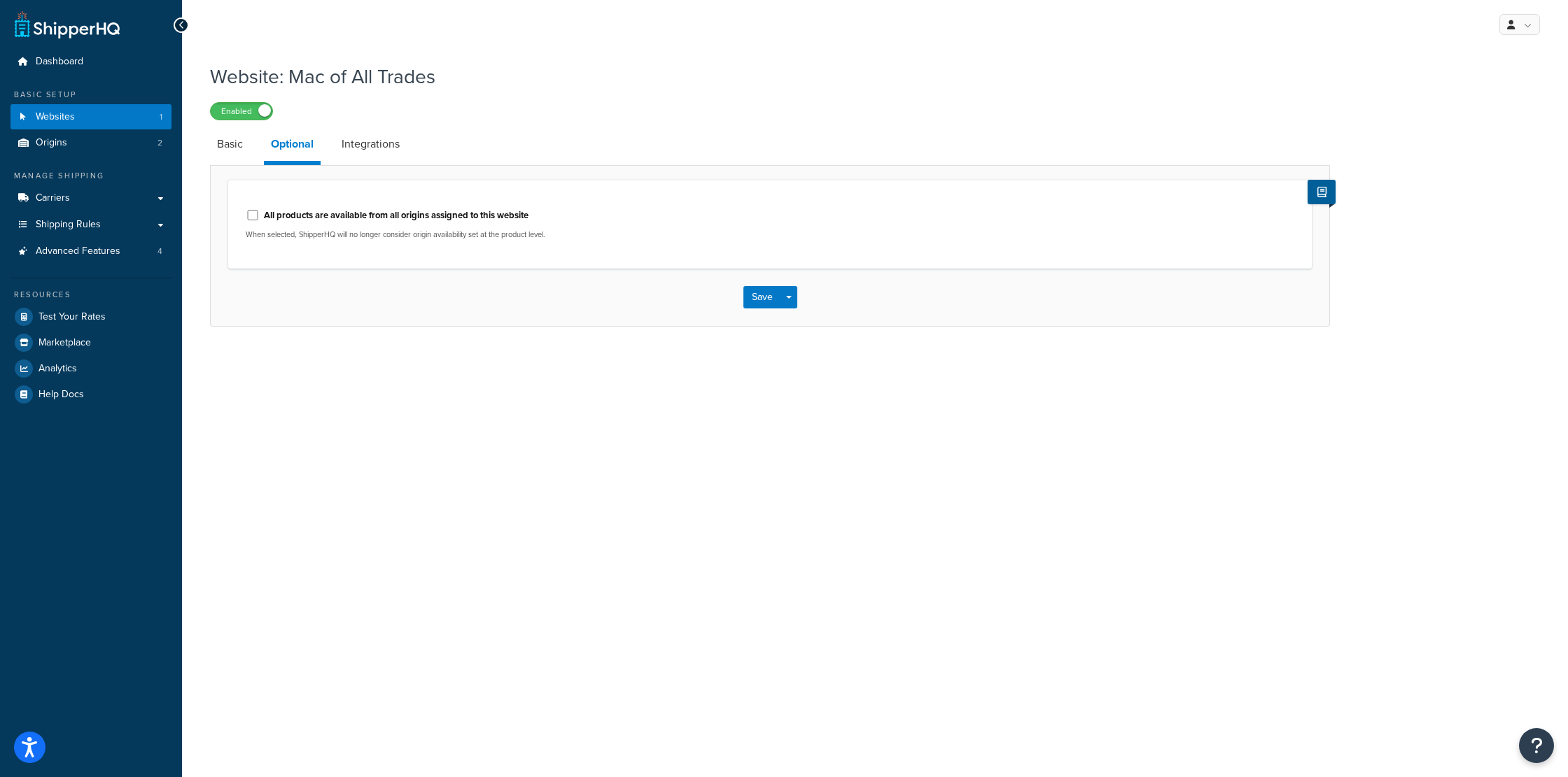
click at [377, 146] on link "Integrations" at bounding box center [370, 144] width 72 height 34
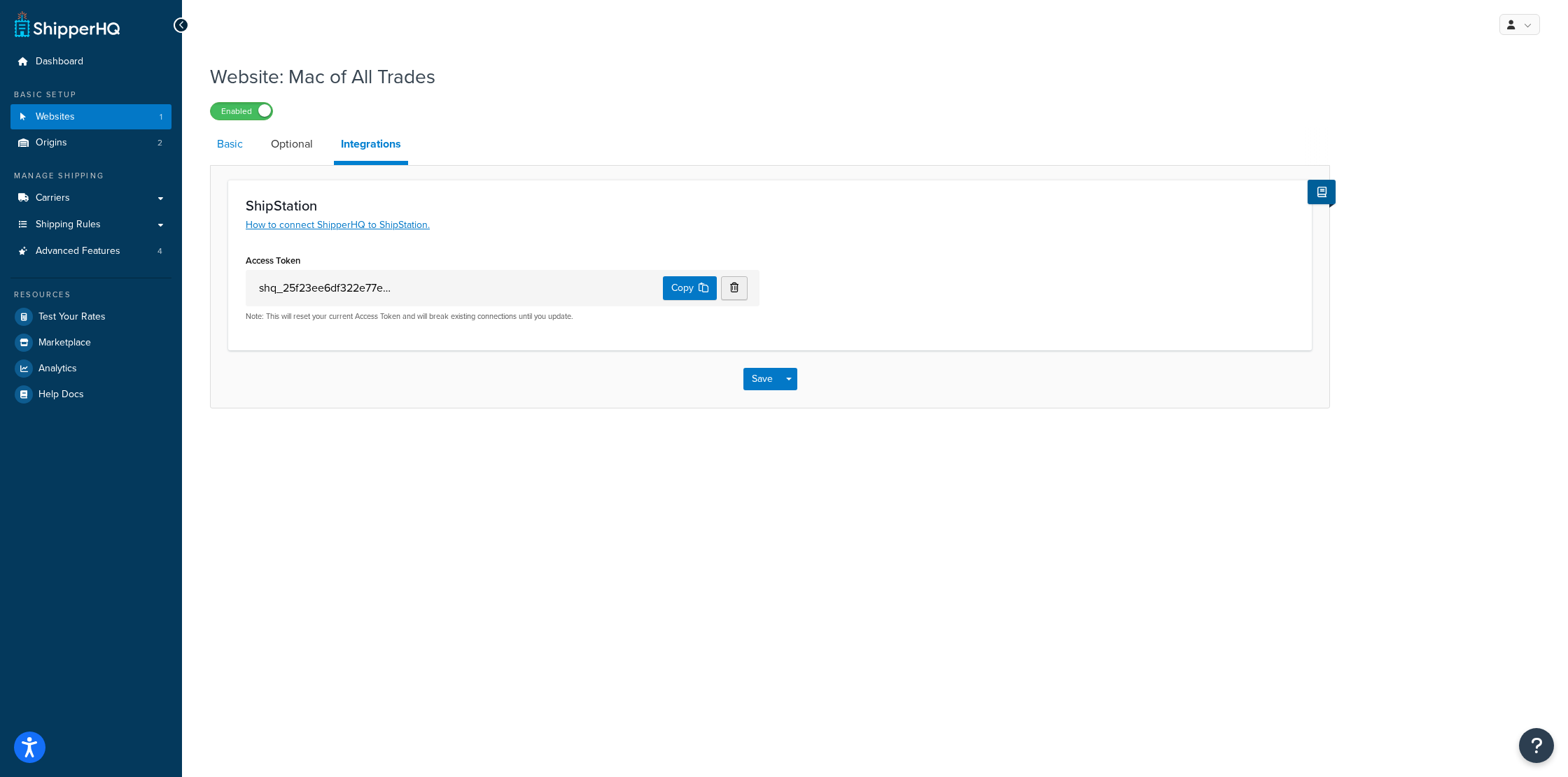
click at [228, 146] on link "Basic" at bounding box center [230, 144] width 40 height 34
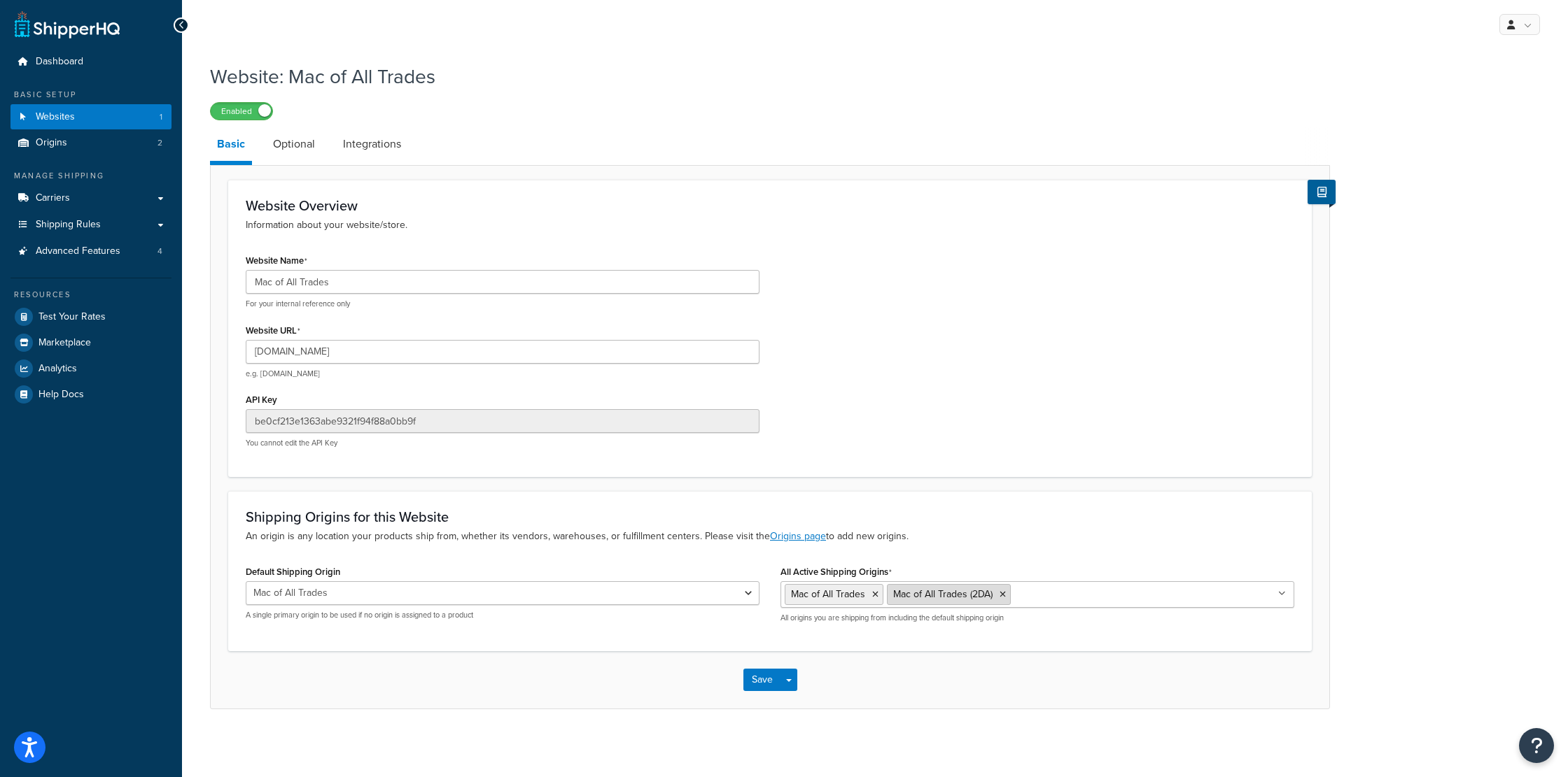
click at [1002, 593] on icon at bounding box center [1003, 594] width 6 height 9
click at [764, 679] on button "Save" at bounding box center [762, 681] width 37 height 23
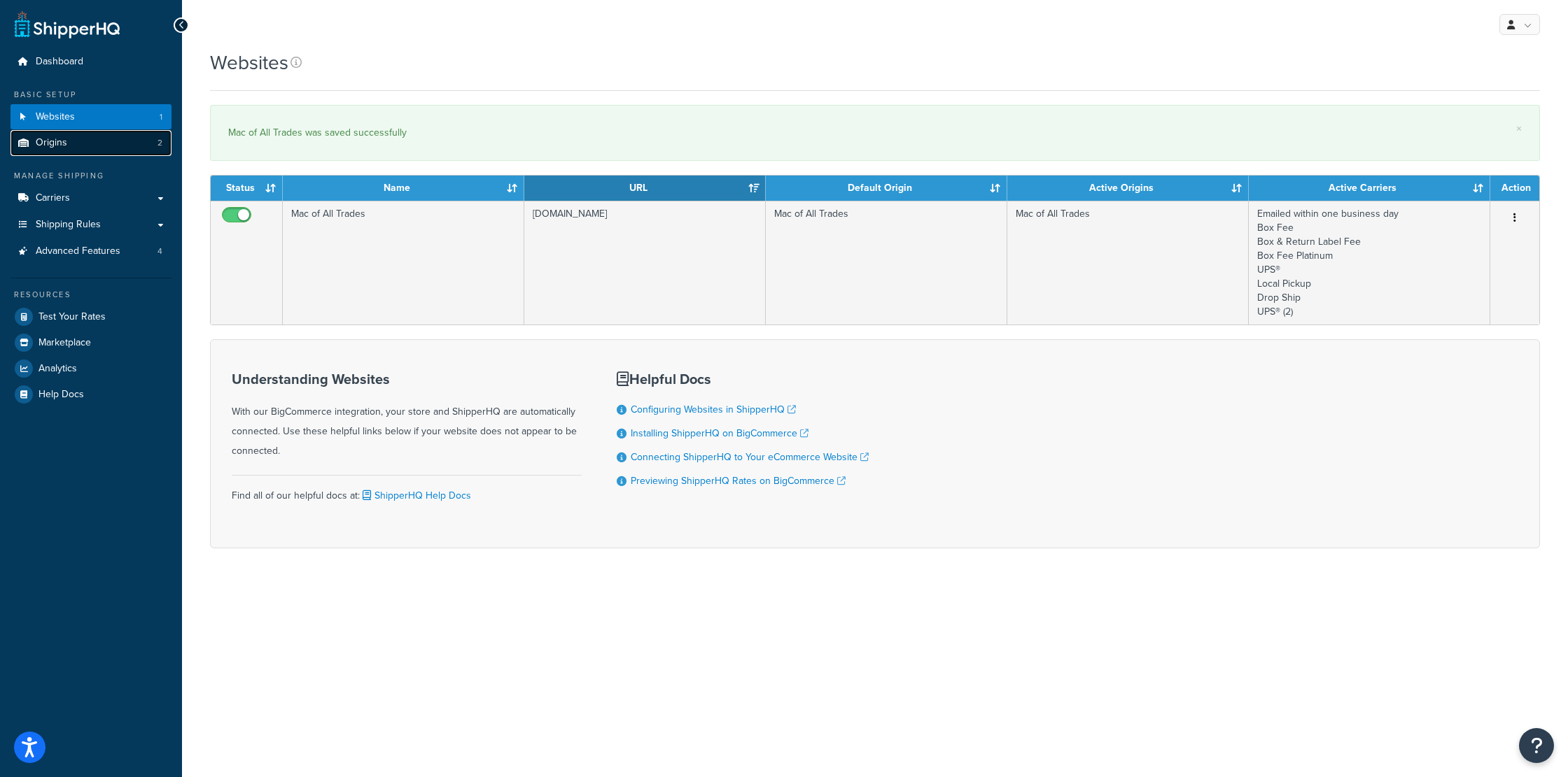
click at [71, 146] on link "Origins 2" at bounding box center [90, 143] width 161 height 26
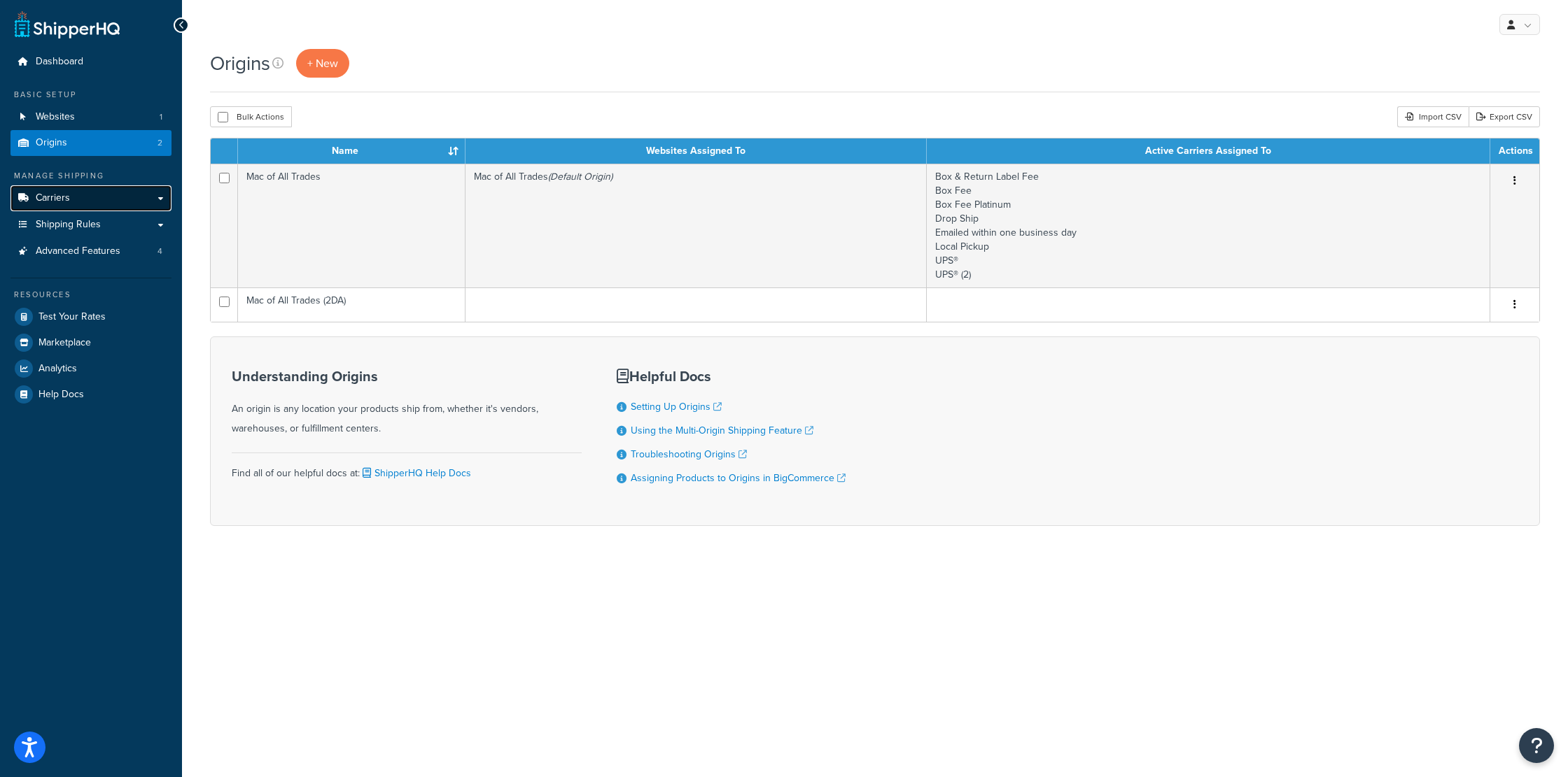
click at [63, 199] on span "Carriers" at bounding box center [52, 198] width 34 height 12
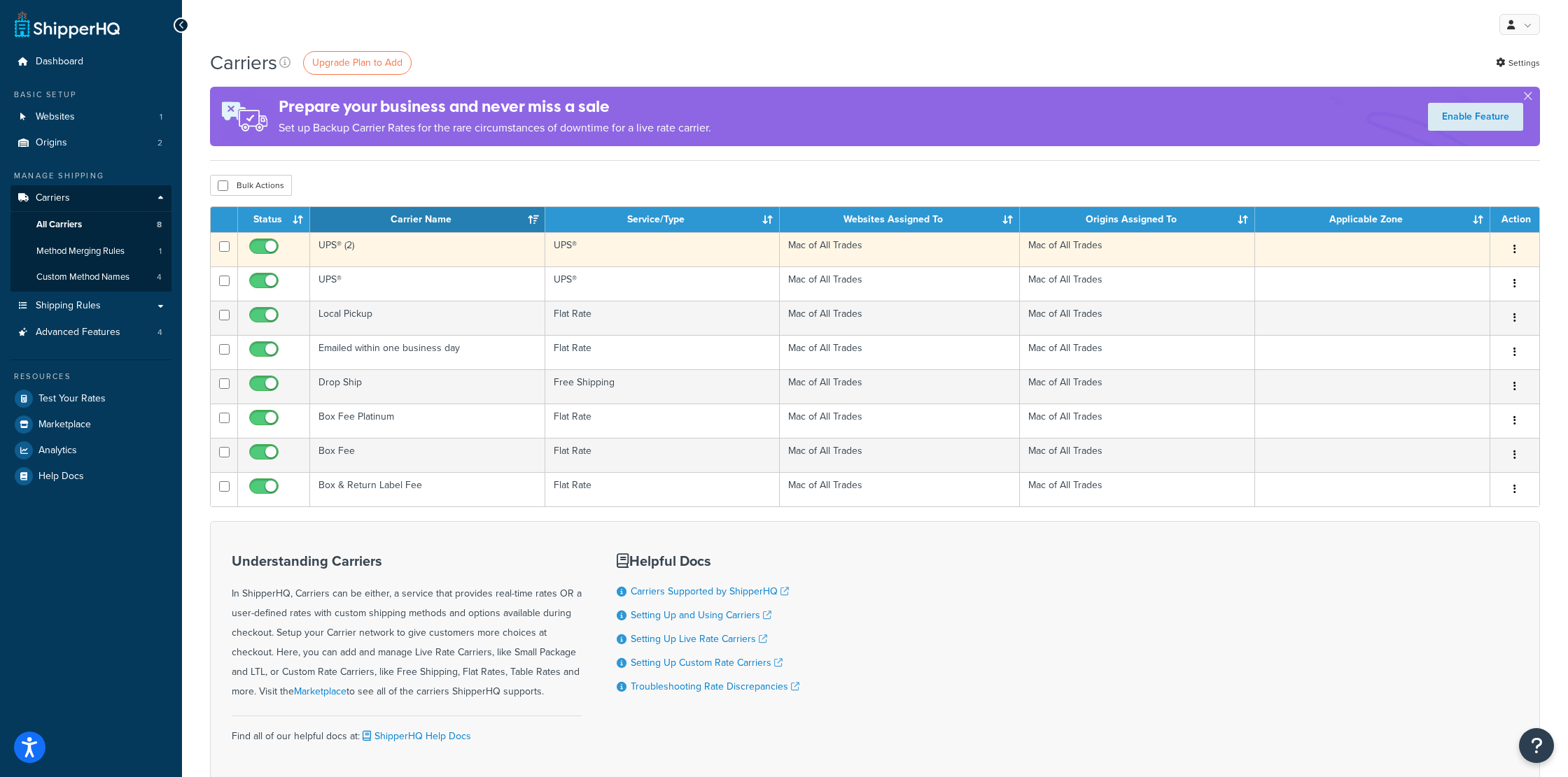
click at [257, 246] on input "checkbox" at bounding box center [265, 250] width 38 height 17
checkbox input "false"
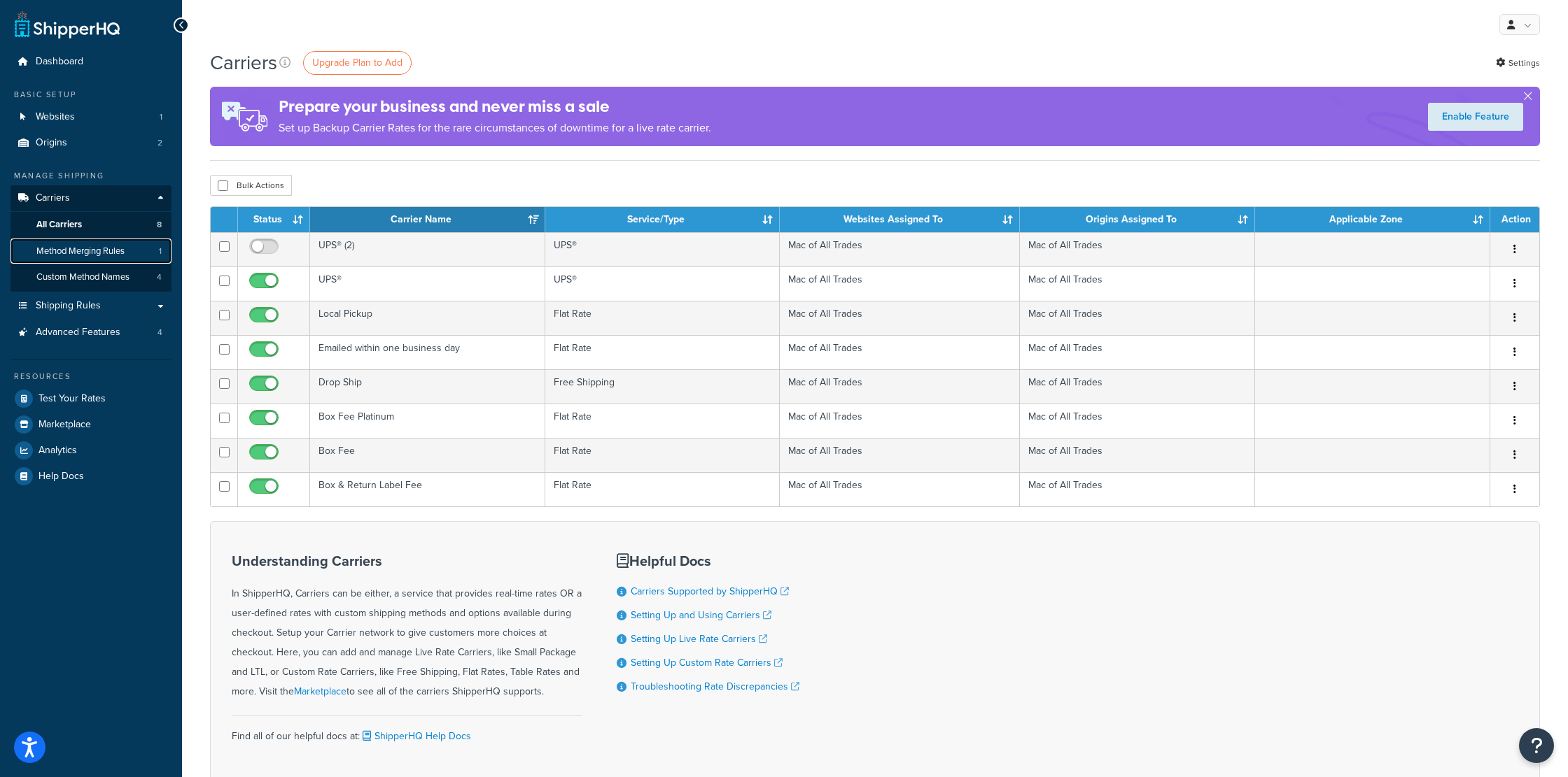
click at [91, 242] on link "Method Merging Rules 1" at bounding box center [90, 252] width 161 height 26
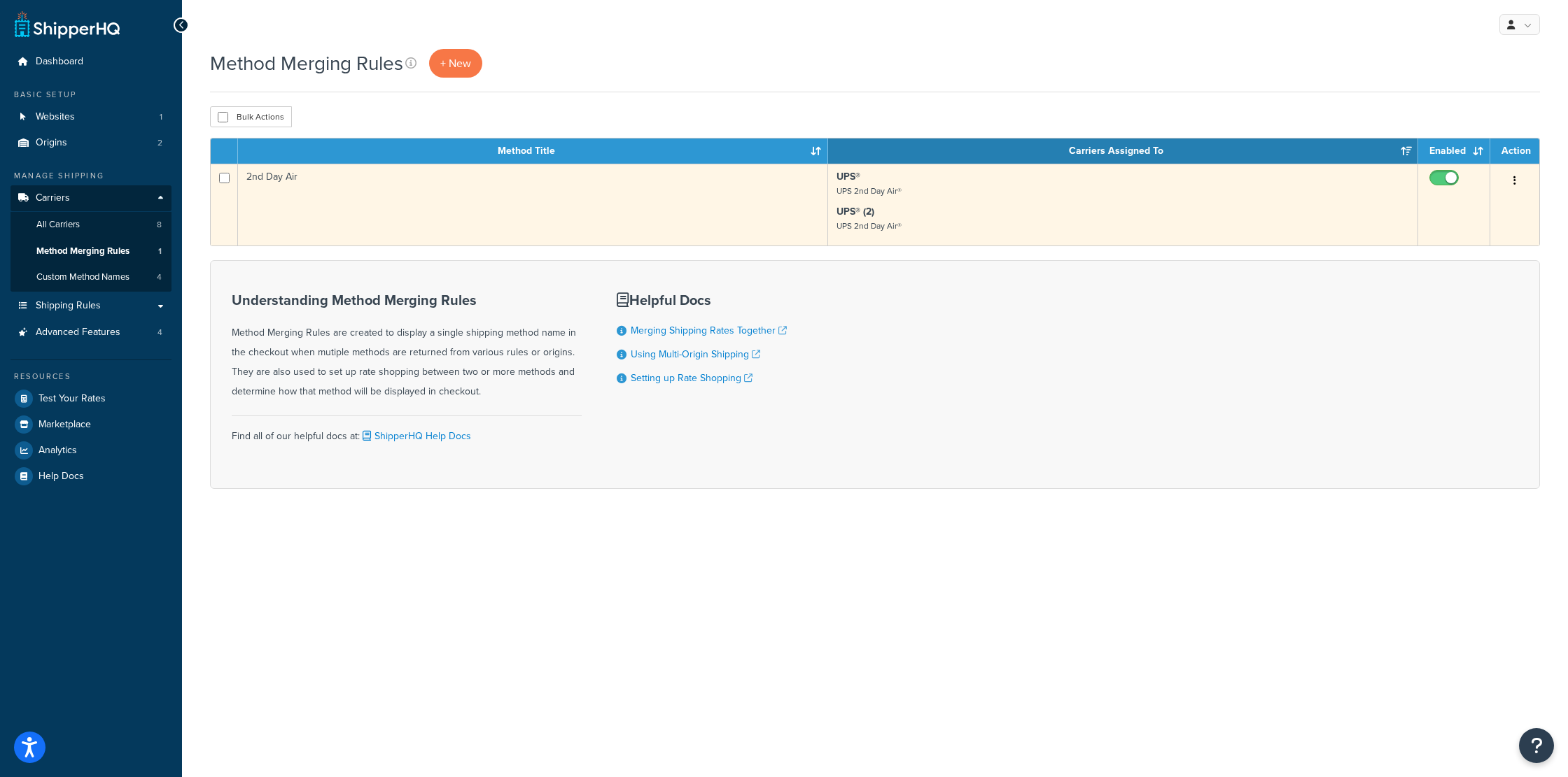
click at [1516, 180] on icon "button" at bounding box center [1514, 180] width 3 height 10
click at [1472, 210] on link "Edit" at bounding box center [1458, 208] width 110 height 29
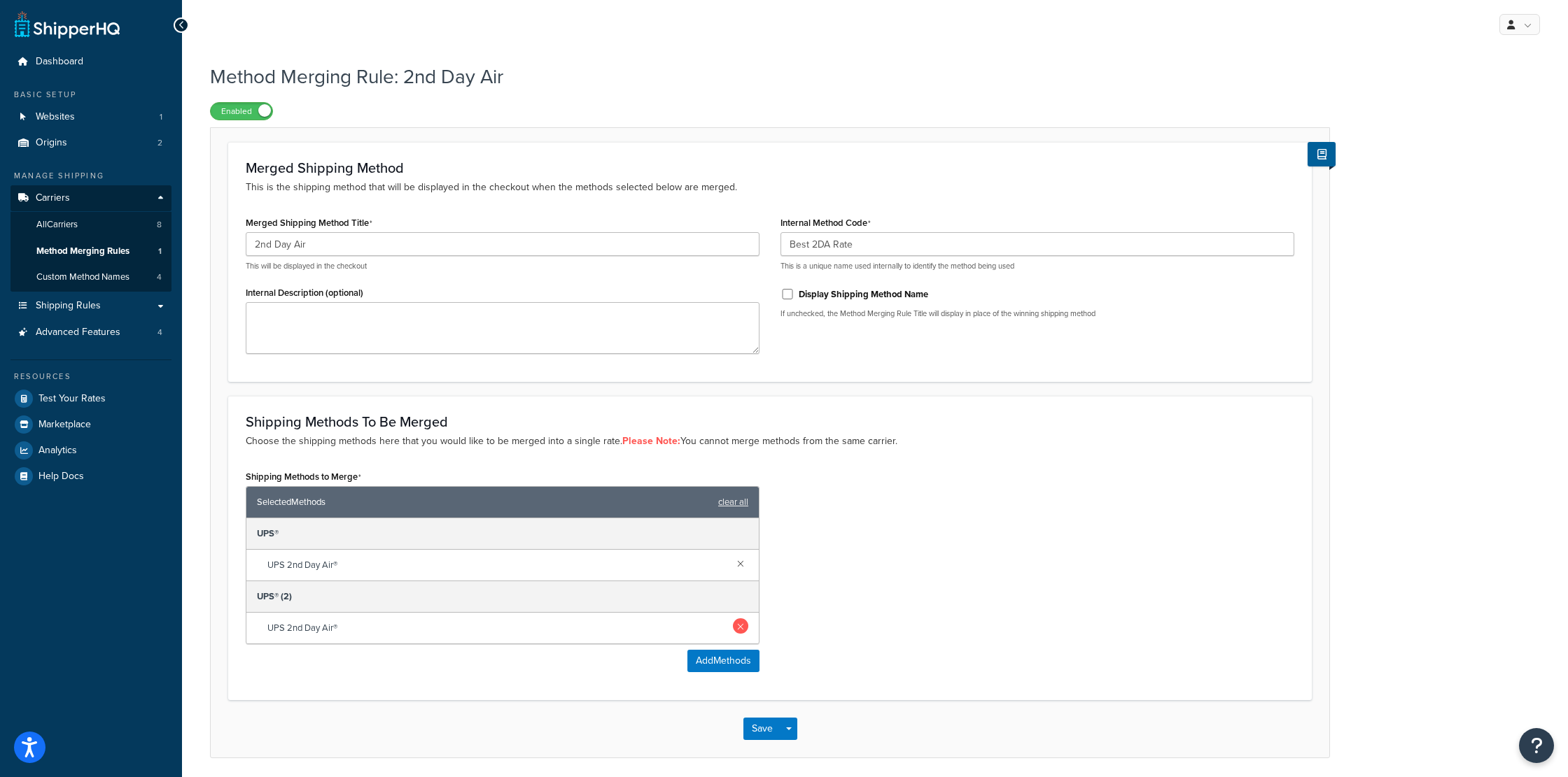
click at [734, 619] on link at bounding box center [741, 627] width 16 height 16
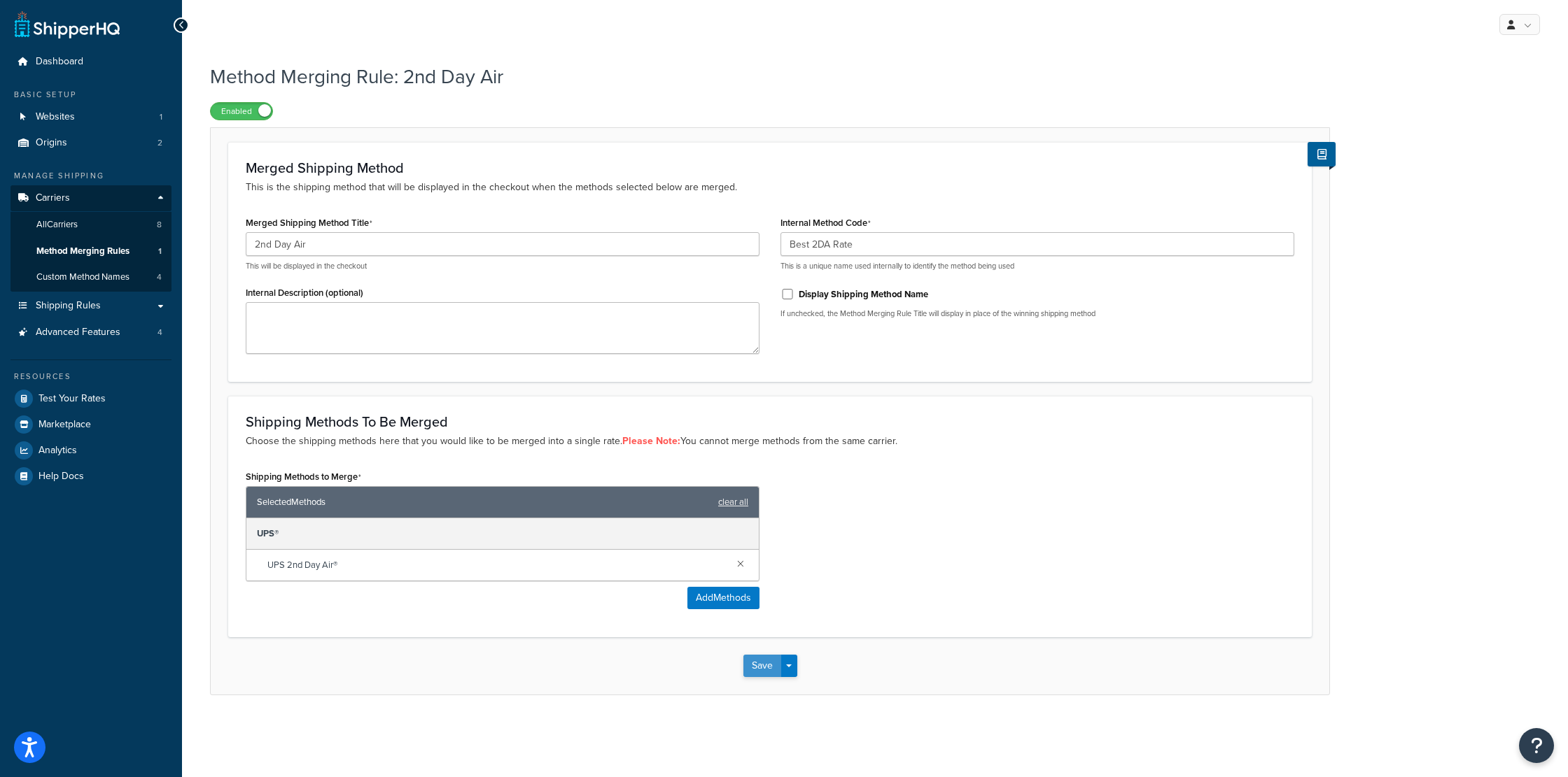
click at [775, 666] on button "Save" at bounding box center [762, 666] width 37 height 23
click at [64, 247] on span "Method Merging Rules" at bounding box center [83, 252] width 93 height 12
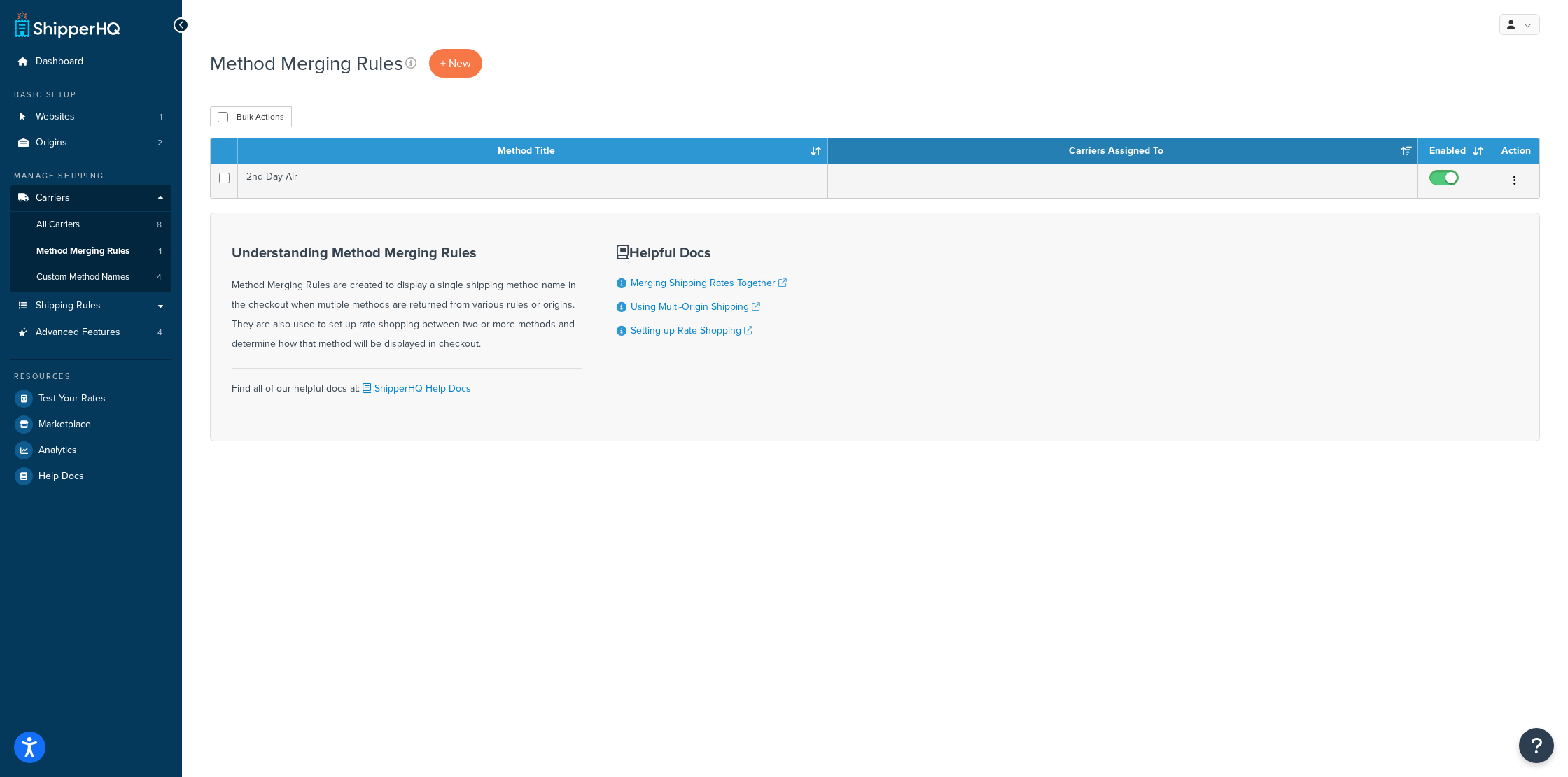
click at [601, 596] on div "My Profile Billing Global Settings Contact Us Logout Method Merging Rules + New…" at bounding box center [875, 388] width 1386 height 777
click at [672, 648] on div "My Profile Billing Global Settings Contact Us Logout Method Merging Rules + New…" at bounding box center [875, 388] width 1386 height 777
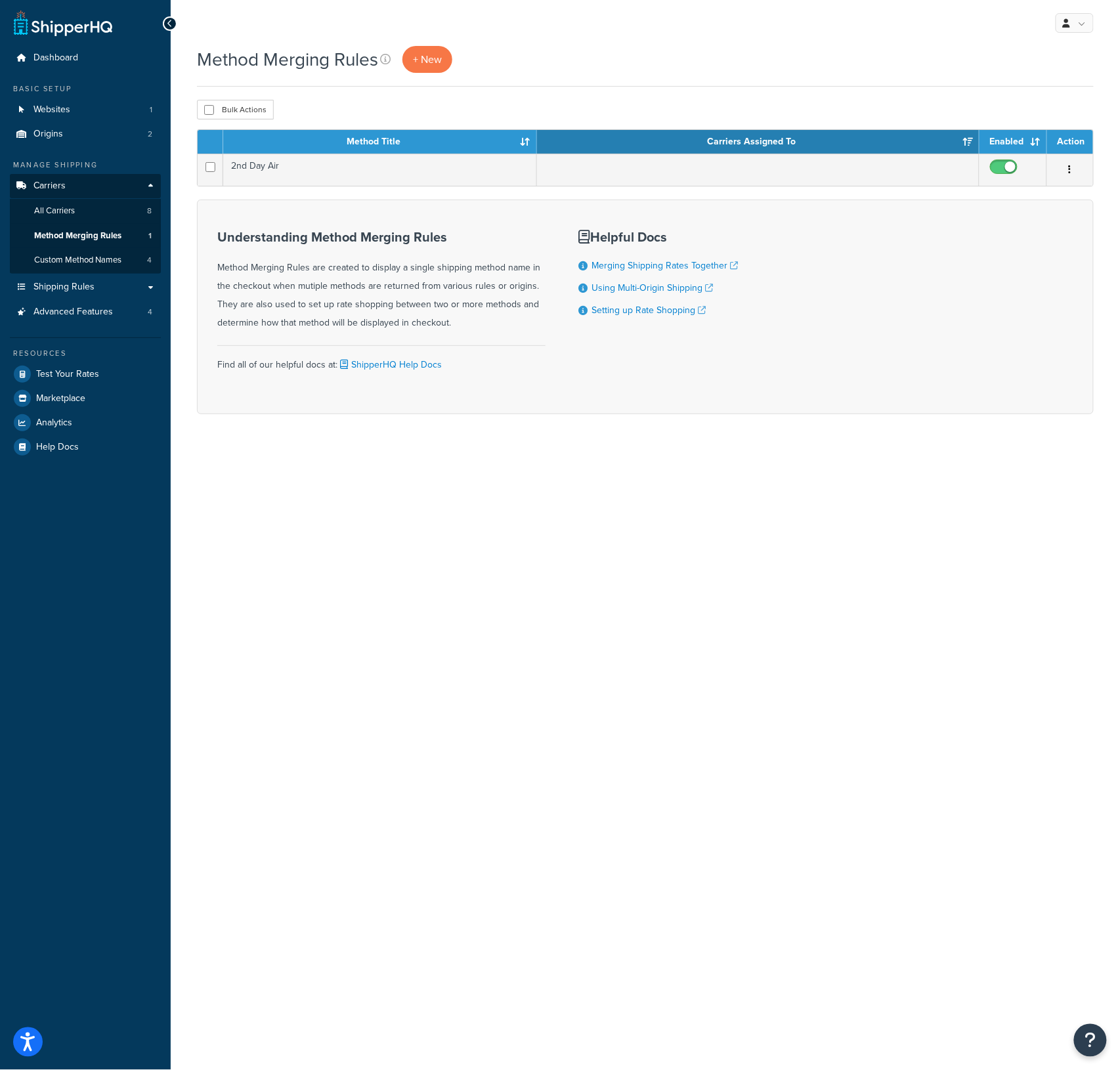
drag, startPoint x: 327, startPoint y: 597, endPoint x: 184, endPoint y: 475, distance: 188.0
click at [322, 594] on div "My Profile Billing Global Settings Contact Us Logout Method Merging Rules + New…" at bounding box center [645, 535] width 950 height 1070
click at [92, 261] on span "Custom Method Names" at bounding box center [77, 260] width 87 height 11
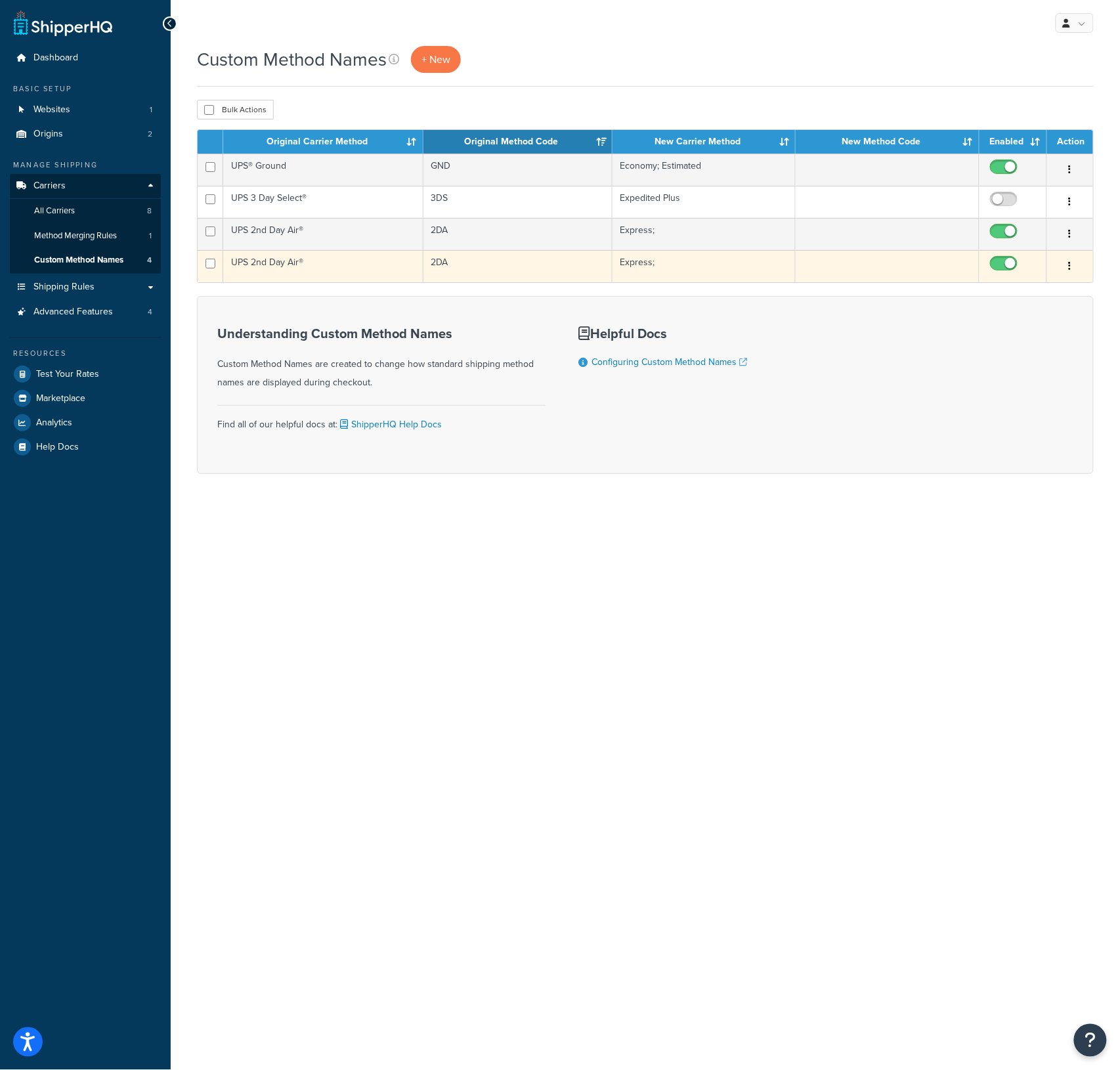
click at [264, 264] on td "UPS 2nd Day Air®" at bounding box center [323, 266] width 200 height 32
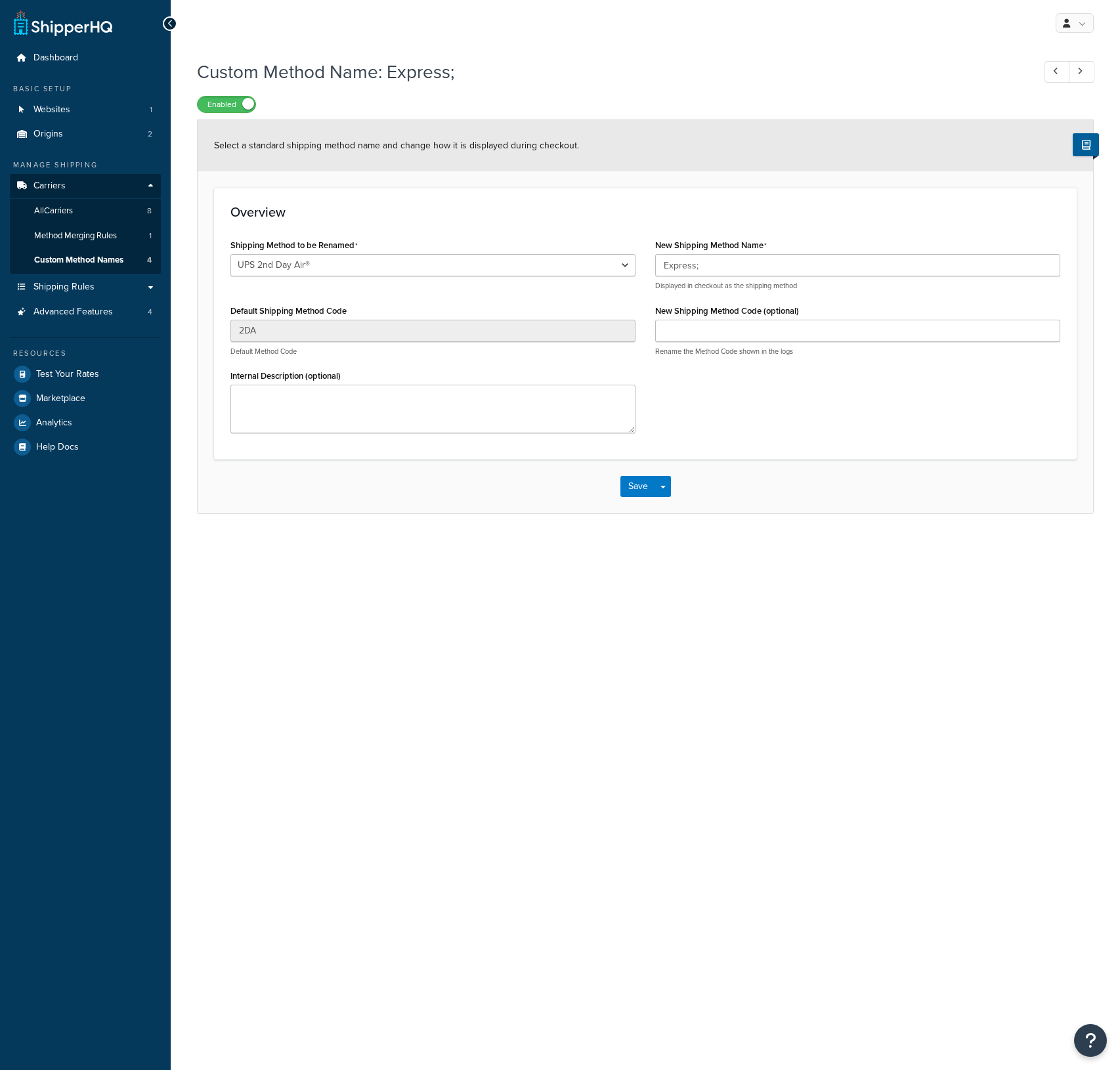
select select "697749"
click at [423, 272] on select "UPS® Ground UPS 2nd Day Air® UPS 2nd Day Air®" at bounding box center [433, 265] width 405 height 22
click at [96, 264] on span "Custom Method Names" at bounding box center [78, 260] width 89 height 11
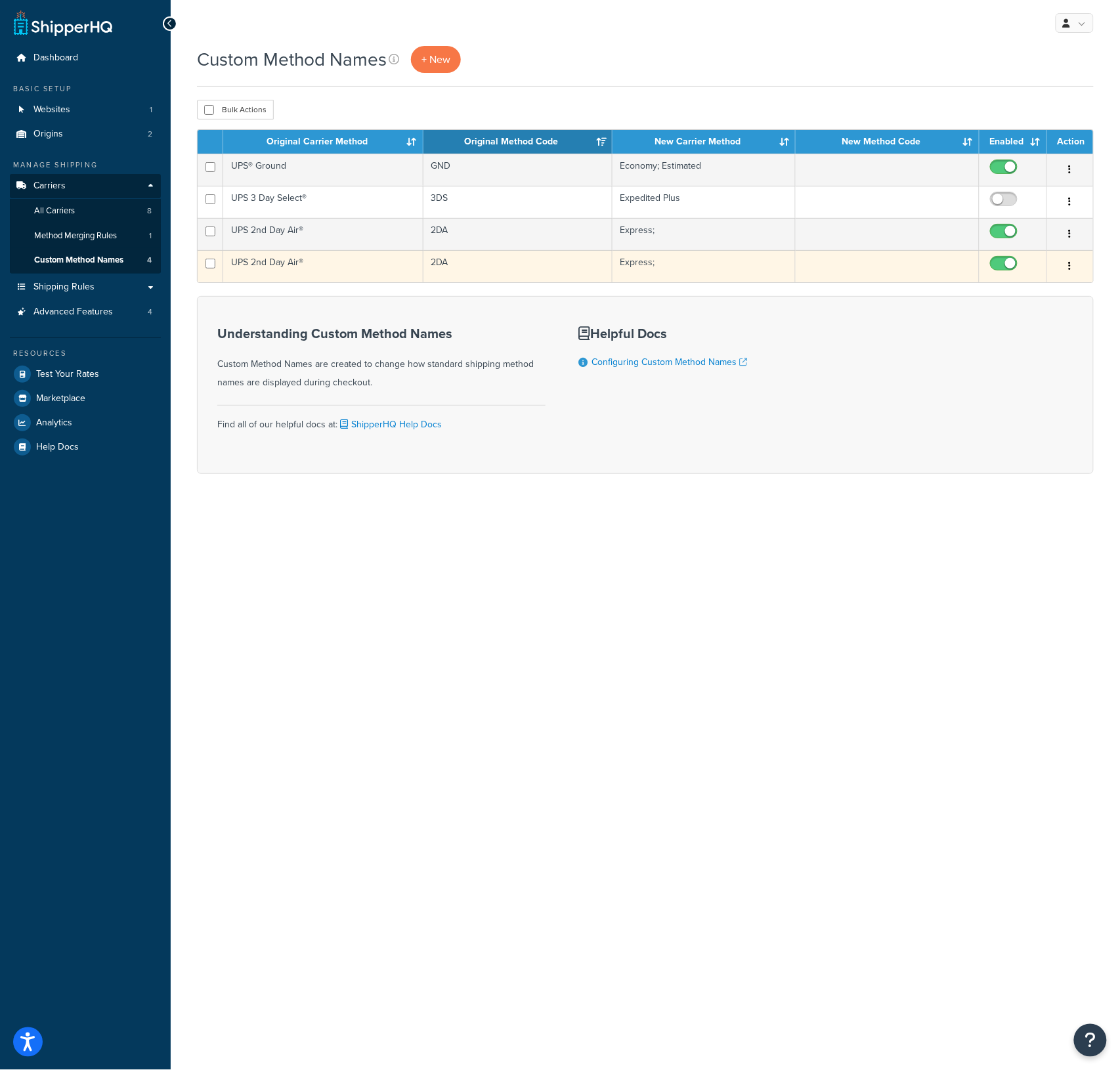
click at [1002, 268] on input "checkbox" at bounding box center [1006, 267] width 36 height 16
checkbox input "false"
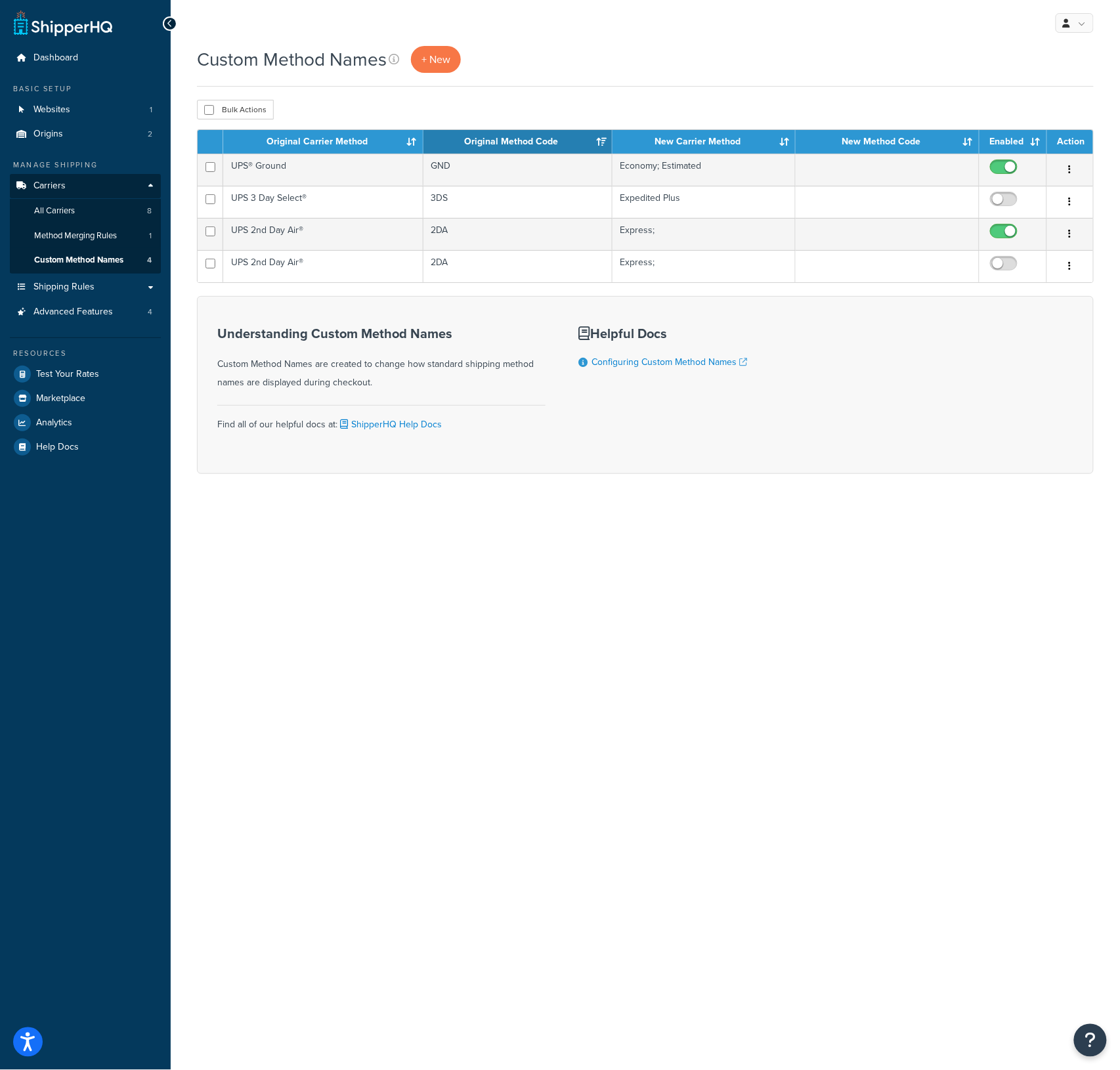
click at [702, 599] on div "My Profile Billing Global Settings Contact Us Logout Custom Method Names + New …" at bounding box center [645, 535] width 950 height 1070
click at [505, 620] on div "My Profile Billing Global Settings Contact Us Logout Custom Method Names + New …" at bounding box center [645, 535] width 950 height 1070
click at [72, 370] on span "Test Your Rates" at bounding box center [67, 374] width 63 height 11
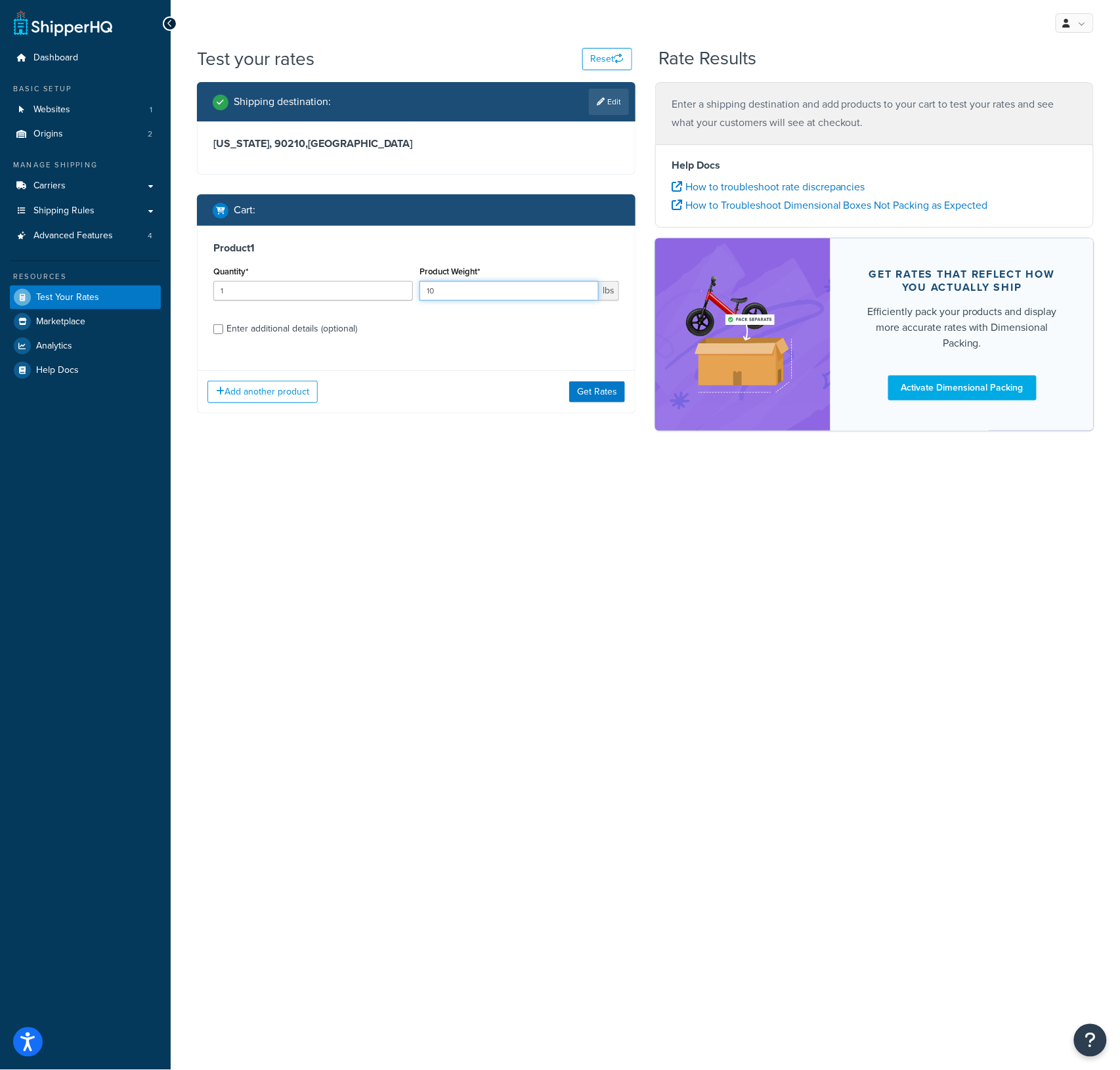
click at [442, 288] on input "10" at bounding box center [509, 291] width 179 height 20
type input "8"
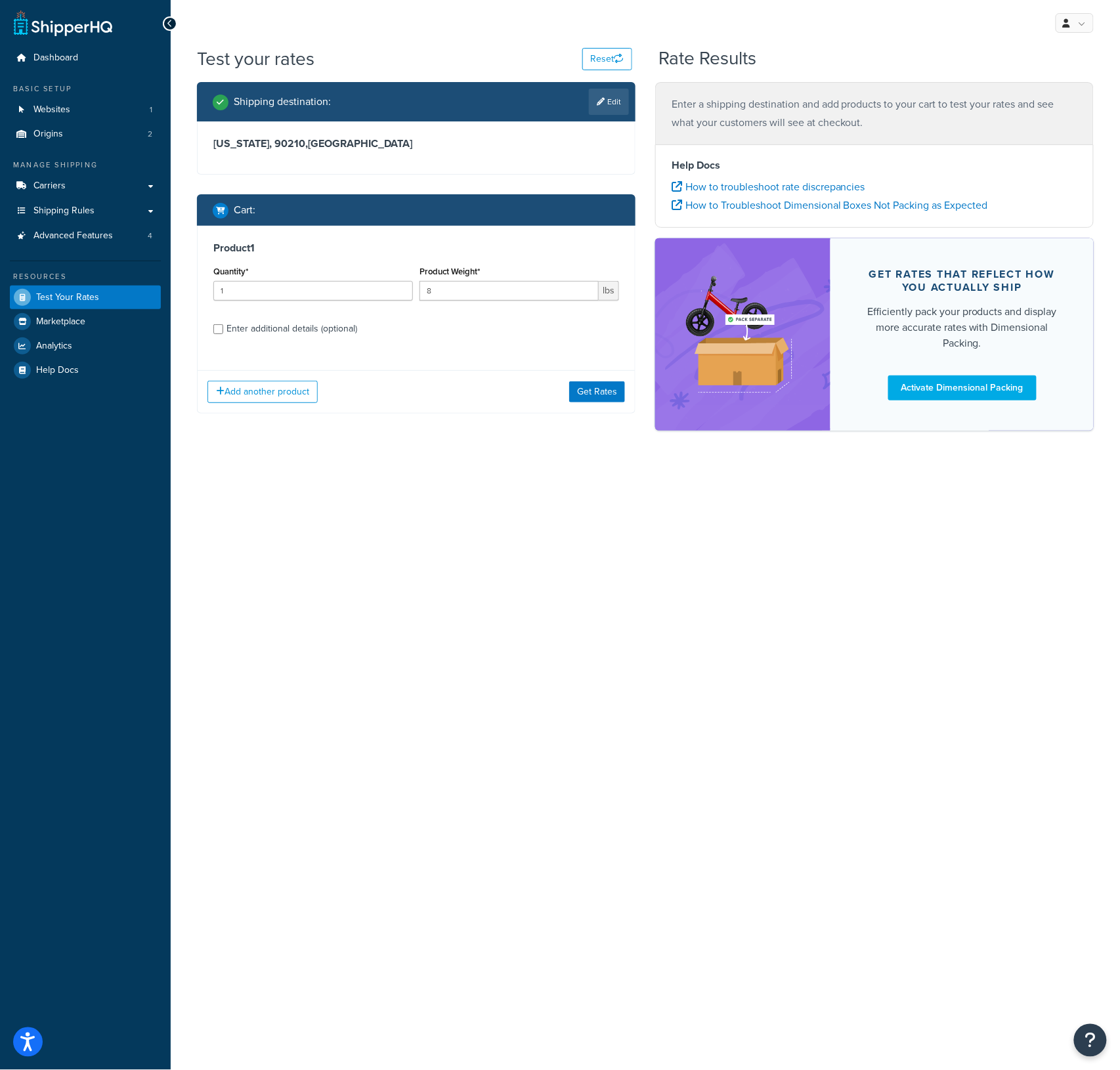
click at [339, 556] on div "My Profile Billing Global Settings Contact Us Logout Test your rates Reset Rate…" at bounding box center [645, 535] width 950 height 1070
click at [342, 331] on div "Enter additional details (optional)" at bounding box center [292, 329] width 131 height 19
click at [224, 331] on input "Enter additional details (optional)" at bounding box center [219, 329] width 10 height 10
checkbox input "true"
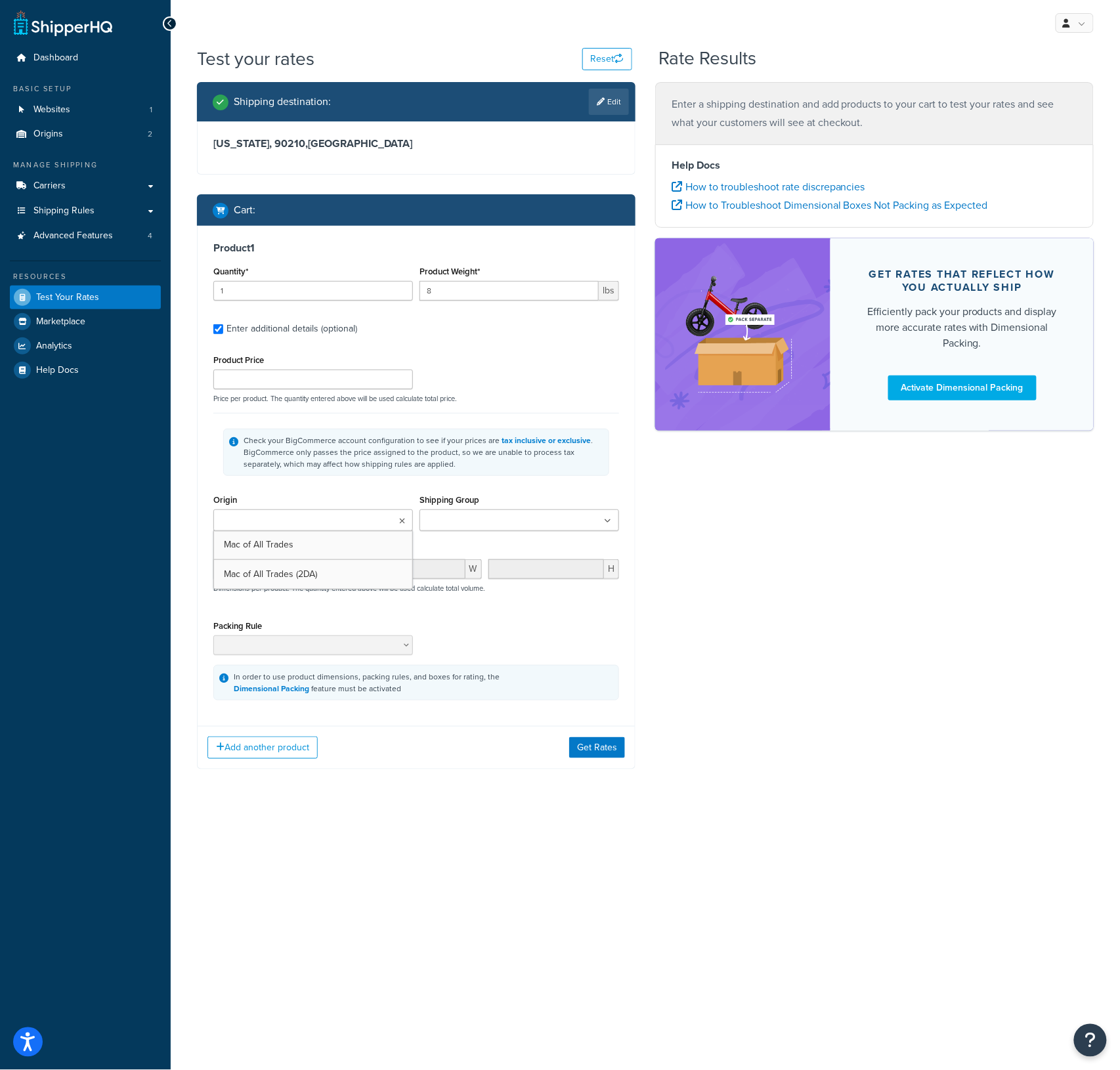
click at [308, 524] on input "Origin" at bounding box center [275, 521] width 116 height 15
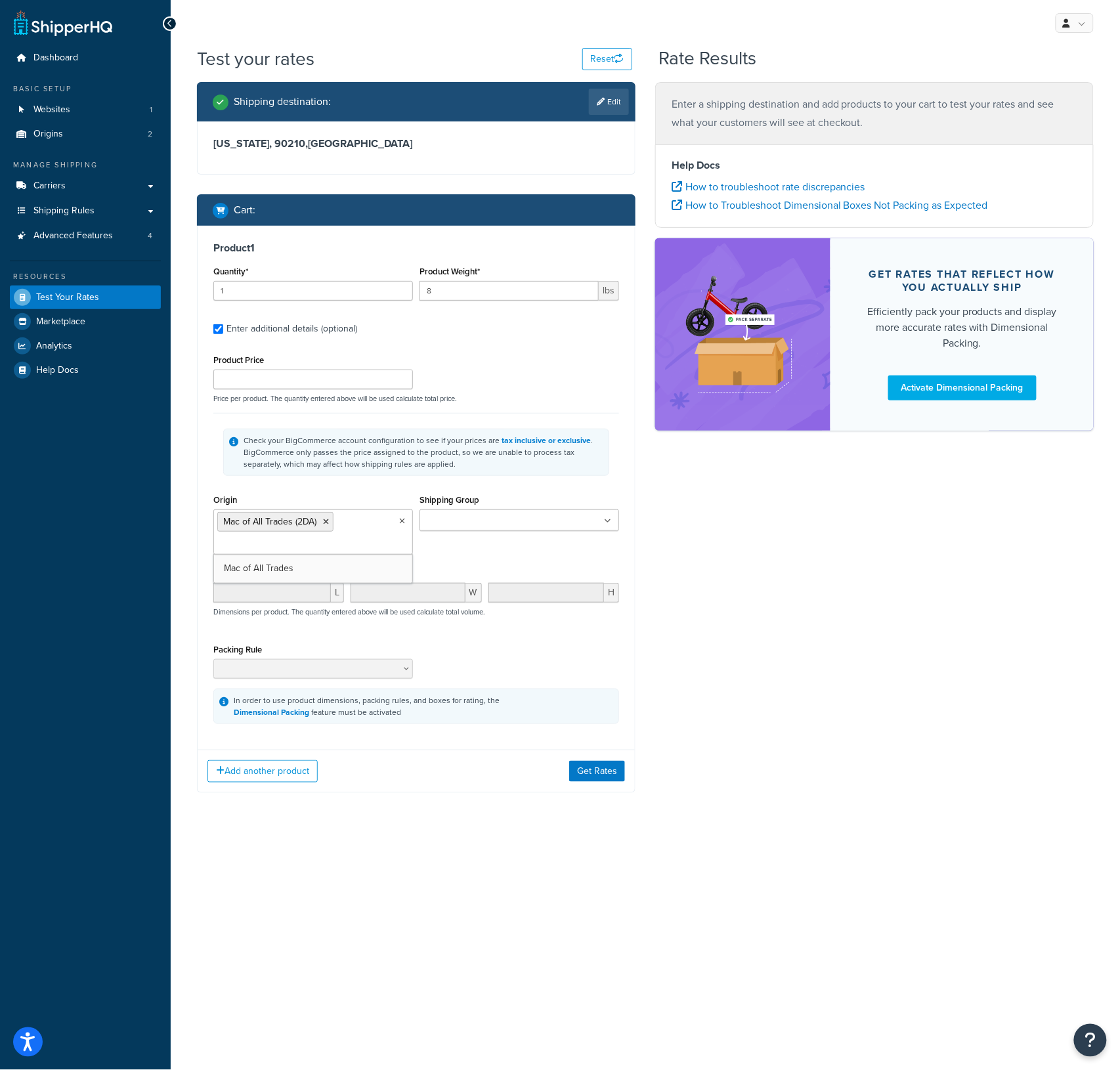
click at [467, 528] on input "Shipping Group" at bounding box center [481, 521] width 116 height 15
click at [340, 526] on ul "Mac of All Trades (2DA)" at bounding box center [313, 533] width 200 height 46
click at [405, 520] on ul "Mac of All Trades (2DA)" at bounding box center [313, 533] width 200 height 46
click at [399, 525] on icon at bounding box center [401, 521] width 6 height 8
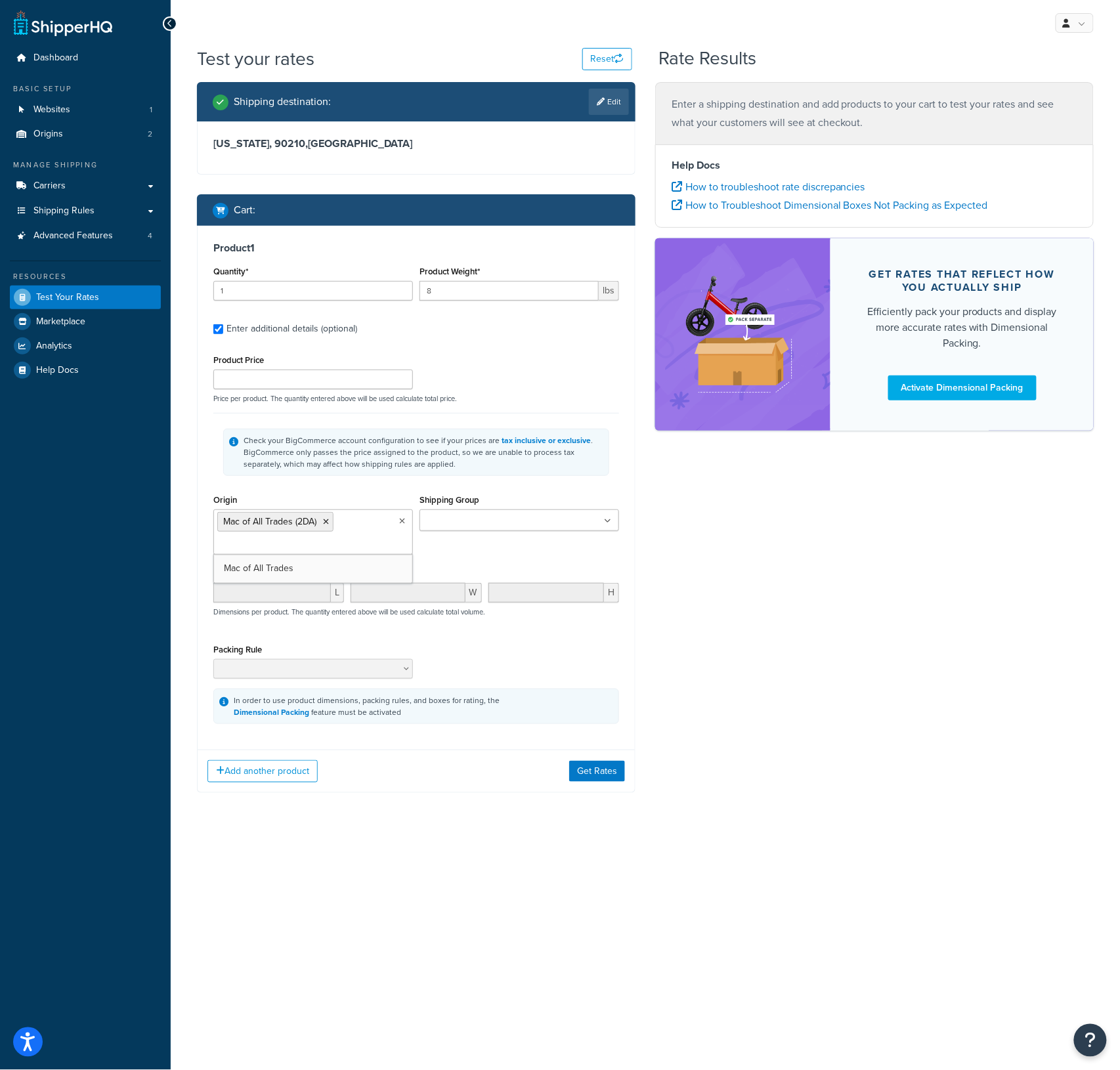
click at [361, 526] on ul "Mac of All Trades (2DA)" at bounding box center [313, 533] width 200 height 46
click at [332, 524] on li "Mac of All Trades (2DA)" at bounding box center [275, 522] width 116 height 20
click at [329, 524] on icon at bounding box center [325, 522] width 6 height 8
click at [494, 517] on input "Shipping Group" at bounding box center [481, 521] width 116 height 15
click at [550, 518] on ul at bounding box center [519, 520] width 200 height 22
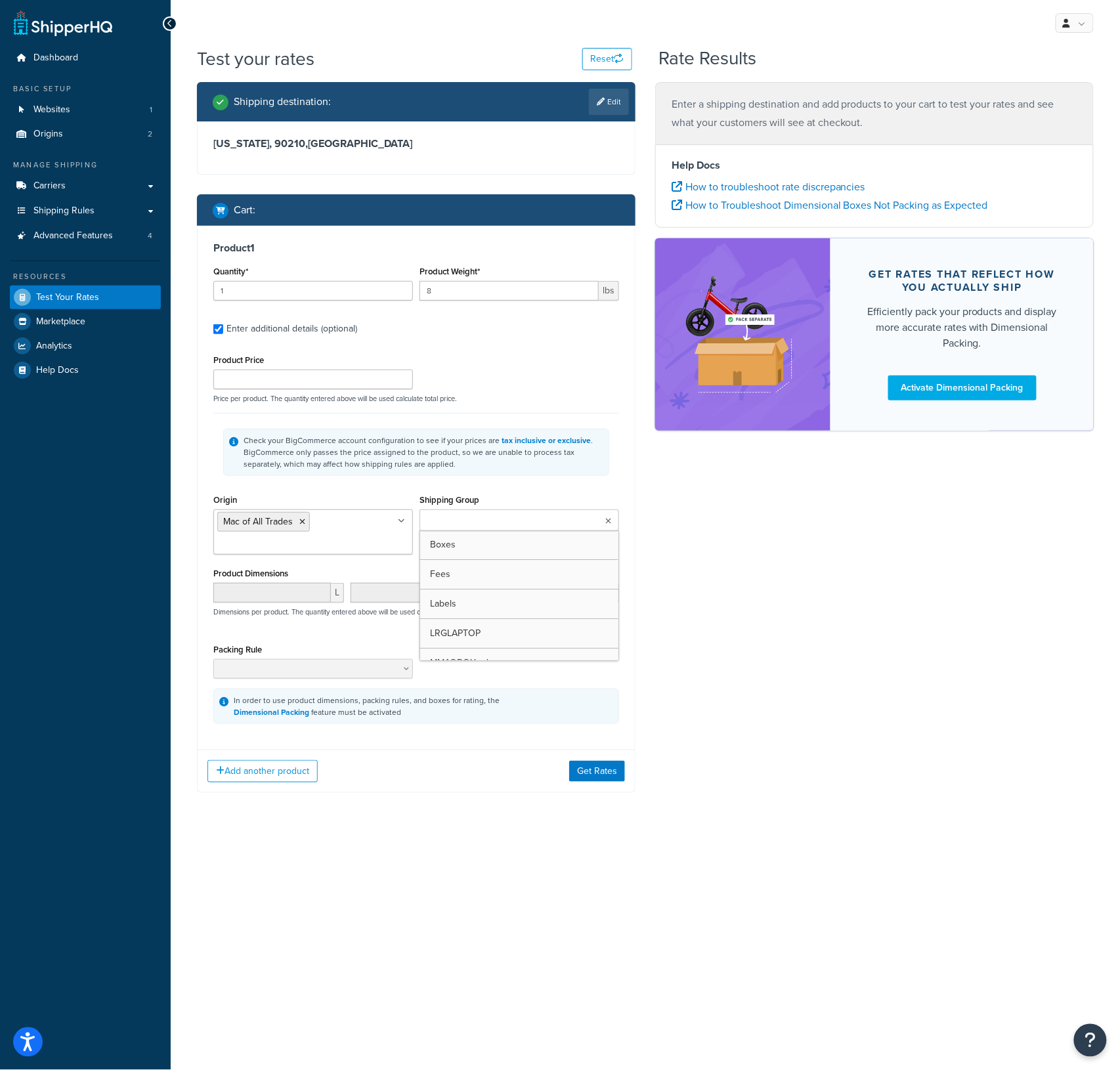
click at [334, 587] on span "L" at bounding box center [338, 593] width 13 height 20
click at [531, 506] on div "Shipping Group Boxes Fees Labels LRGLAPTOP MMAOBOXmd MMAOBOXsm PLATBOX PLATBOXl…" at bounding box center [519, 511] width 200 height 40
click at [547, 514] on ul at bounding box center [519, 520] width 200 height 22
click at [605, 523] on icon at bounding box center [608, 521] width 6 height 8
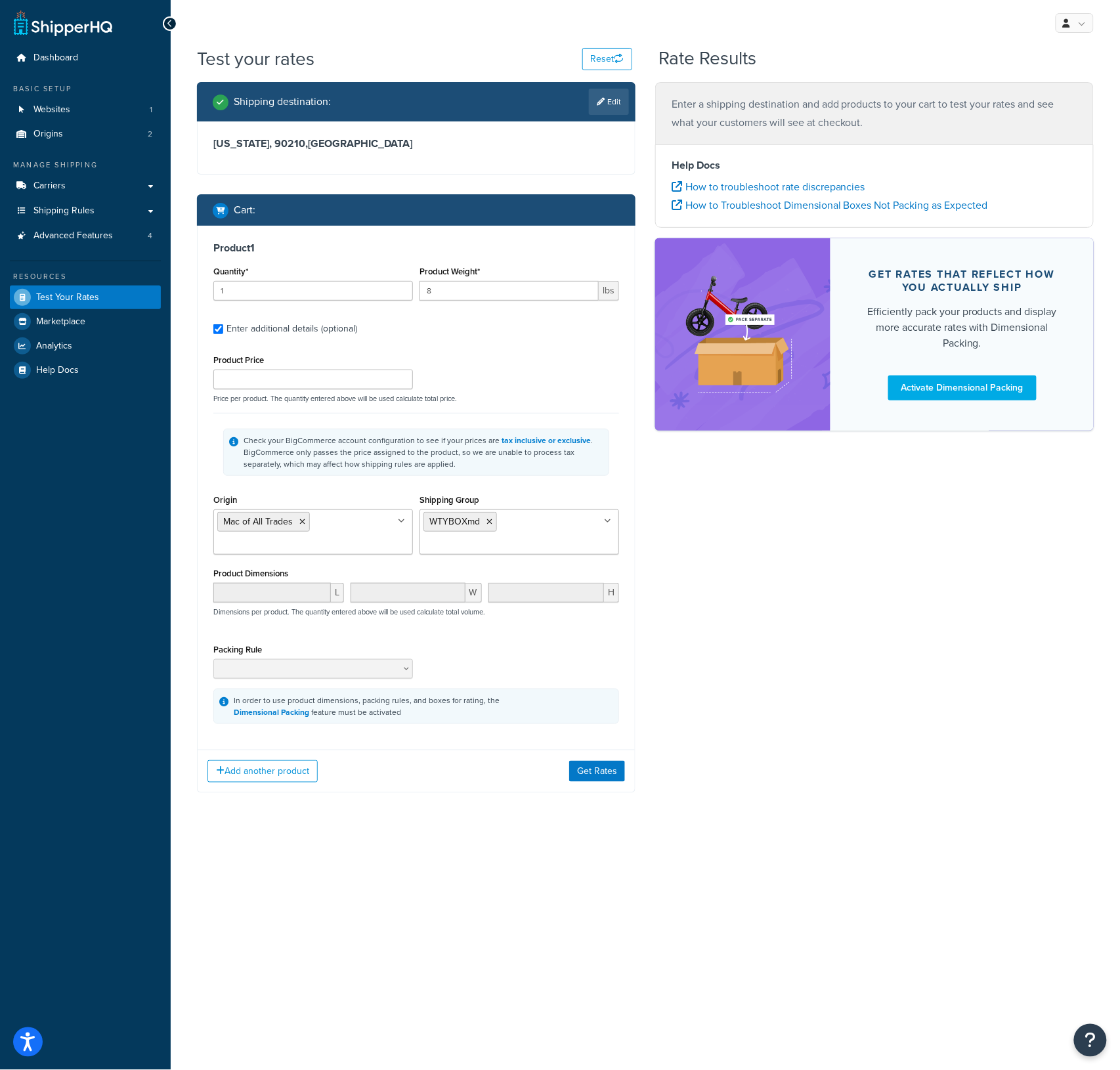
click at [613, 524] on ul "WTYBOXmd" at bounding box center [519, 533] width 200 height 46
click at [602, 522] on ul "WTYBOXmd" at bounding box center [519, 533] width 200 height 46
click at [490, 526] on icon at bounding box center [489, 522] width 6 height 8
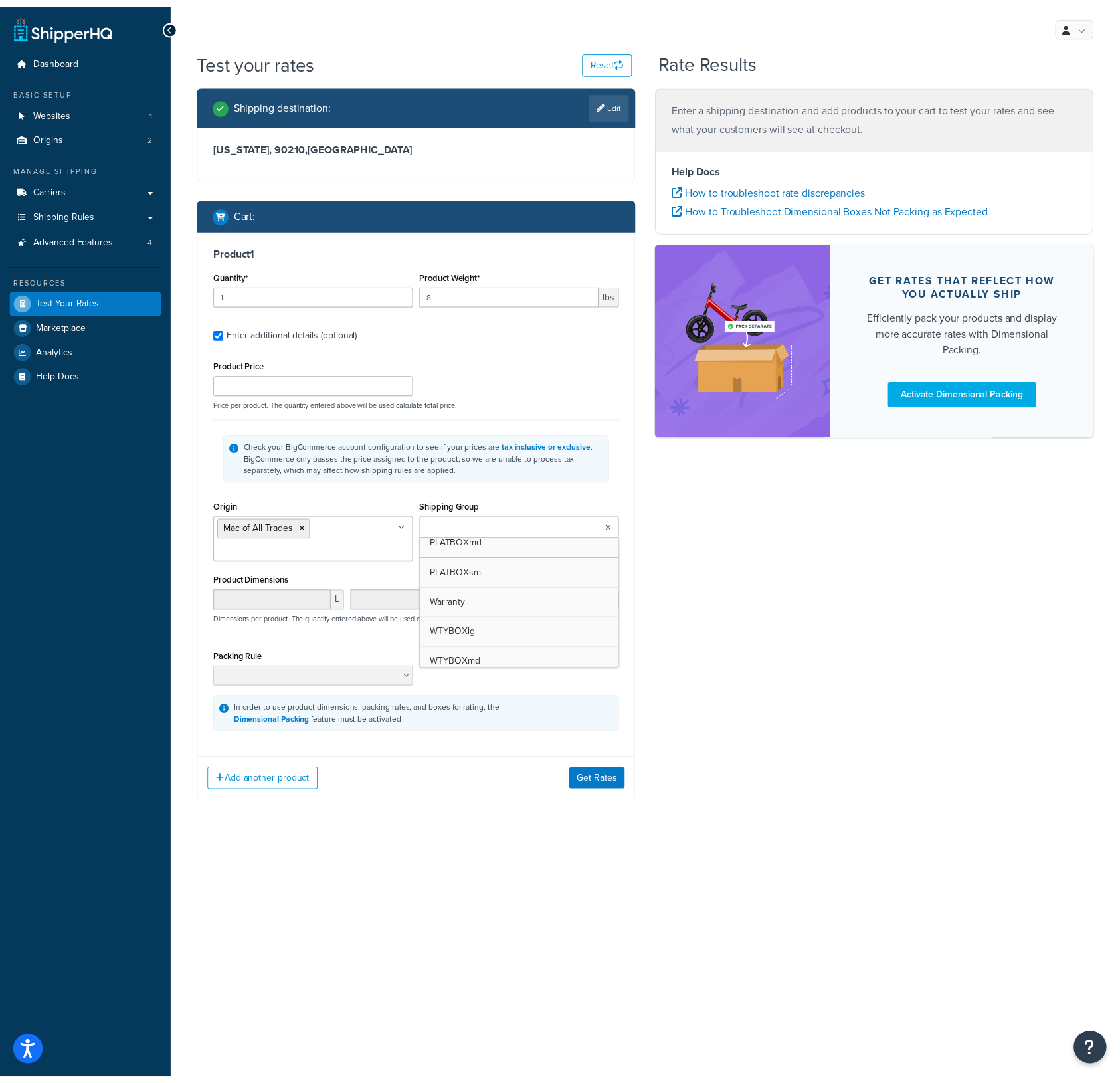
scroll to position [271, 0]
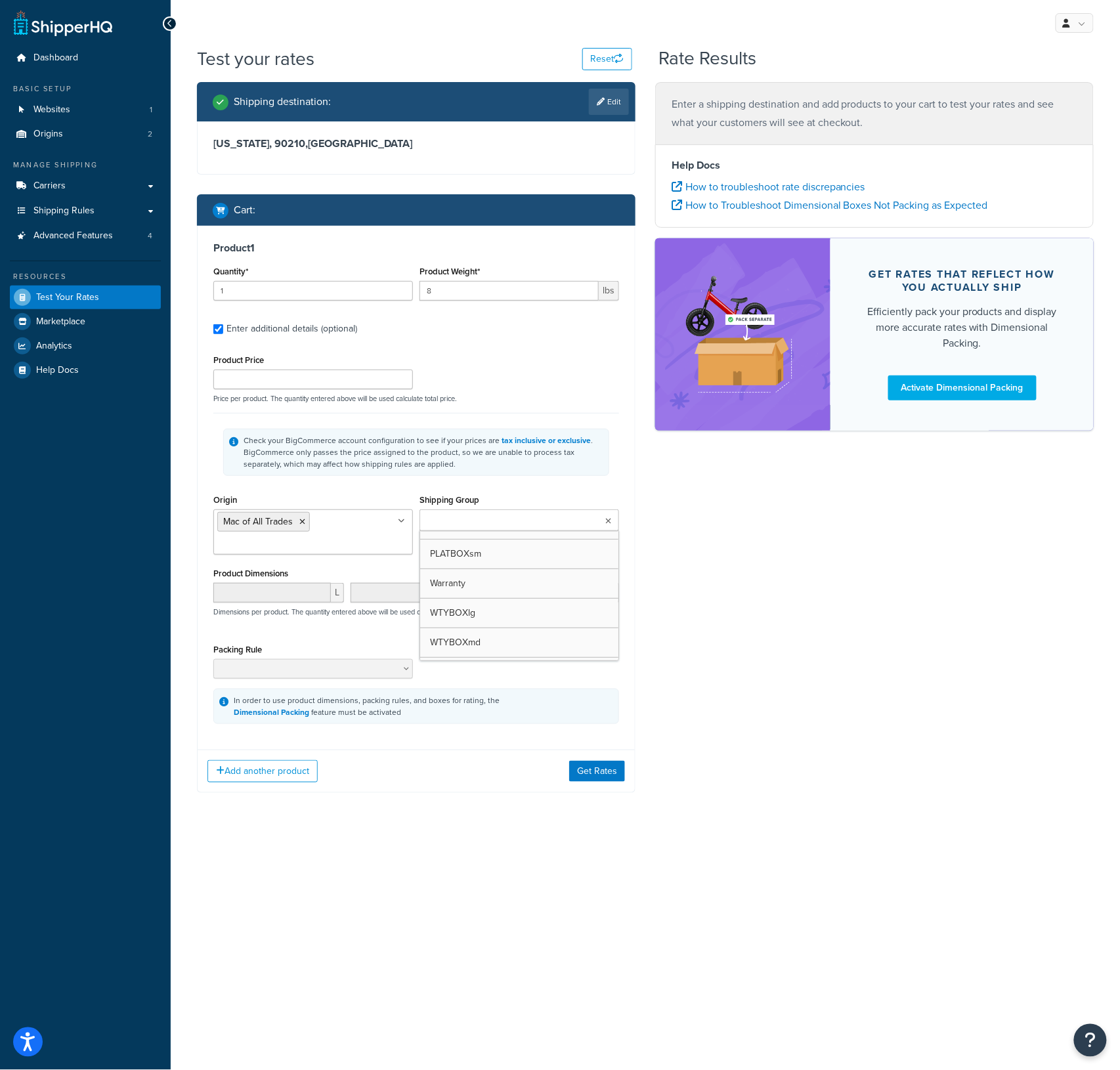
click at [789, 660] on div "Shipping destination : Edit California, 90210 , United States Cart : Product 1 …" at bounding box center [645, 448] width 917 height 731
click at [327, 380] on input "Product Price" at bounding box center [313, 379] width 200 height 20
type input "388.99"
click at [765, 805] on div "Shipping destination : Edit California, 90210 , United States Cart : Product 1 …" at bounding box center [645, 448] width 917 height 731
click at [595, 775] on button "Get Rates" at bounding box center [597, 772] width 55 height 21
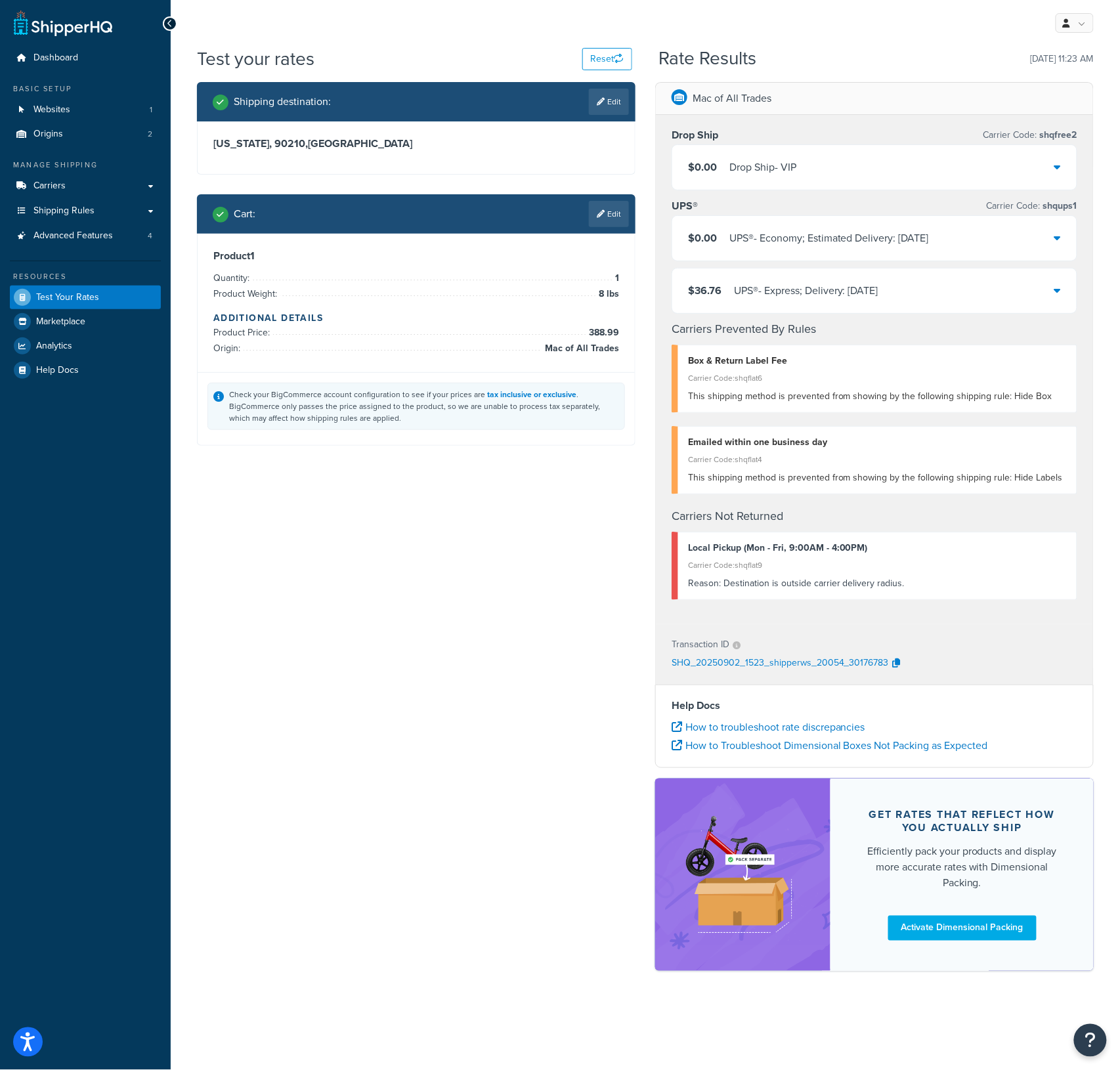
click at [1059, 291] on icon at bounding box center [1058, 290] width 7 height 11
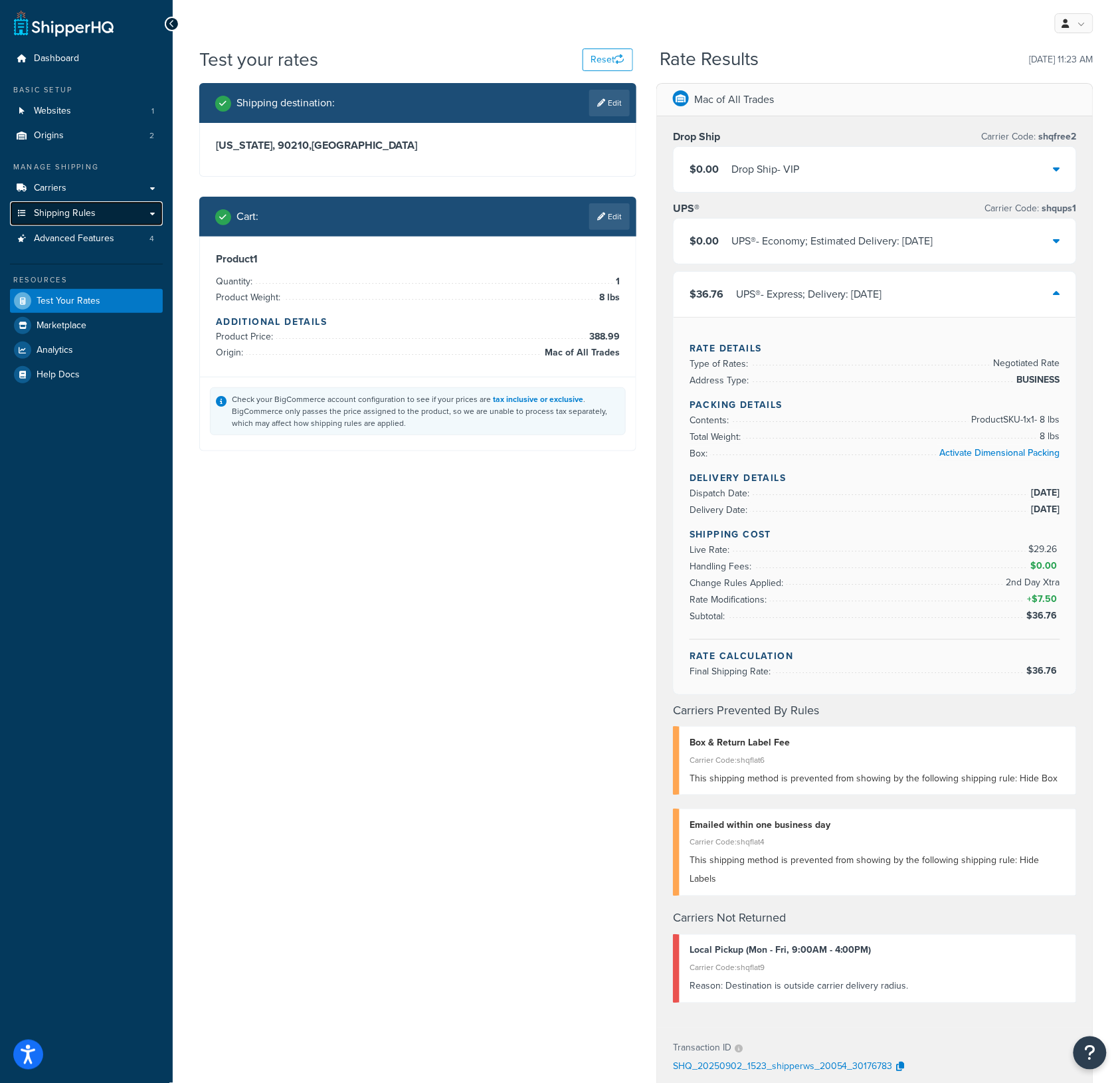
click at [93, 209] on span "Shipping Rules" at bounding box center [64, 214] width 62 height 12
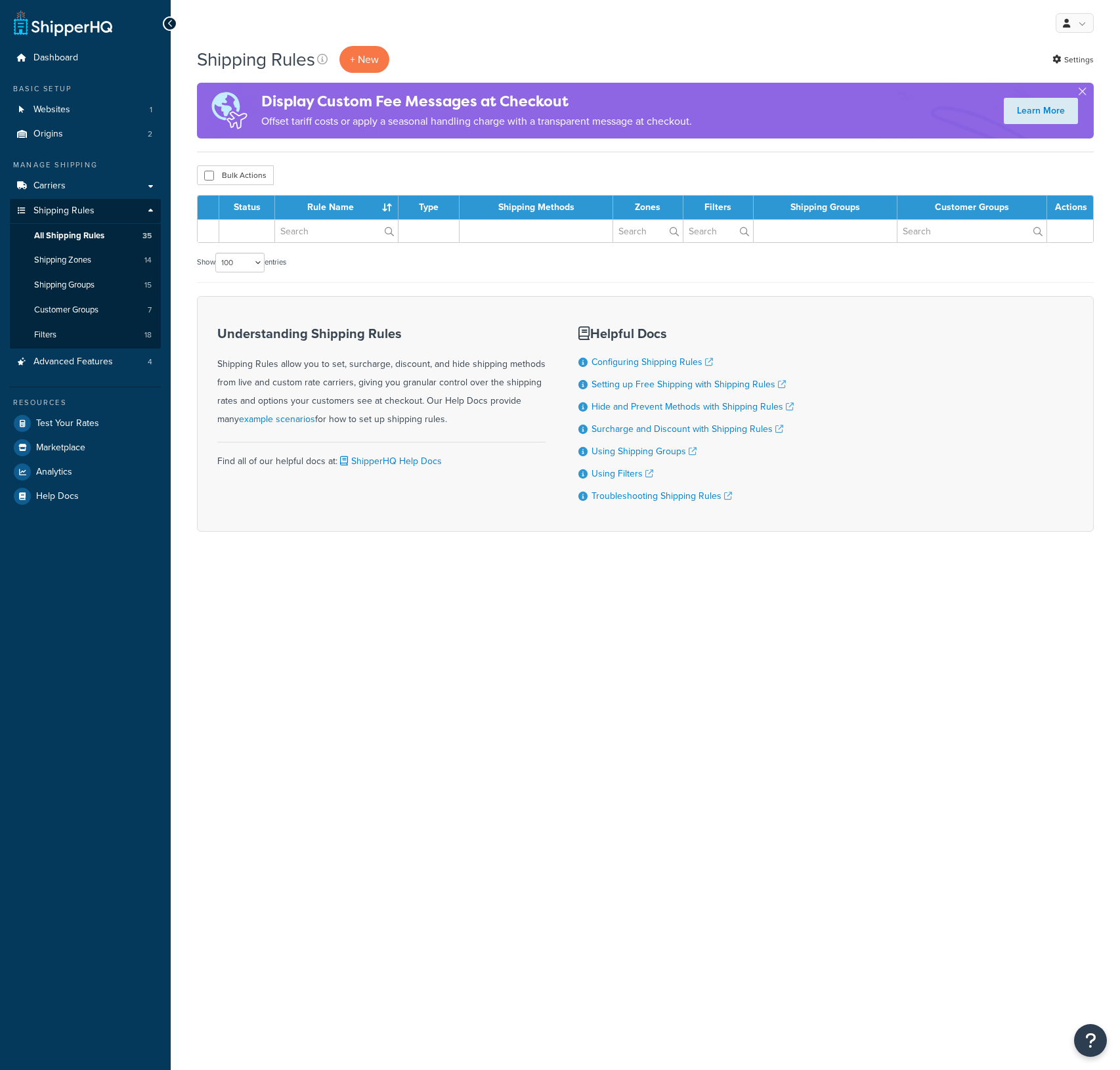
select select "100"
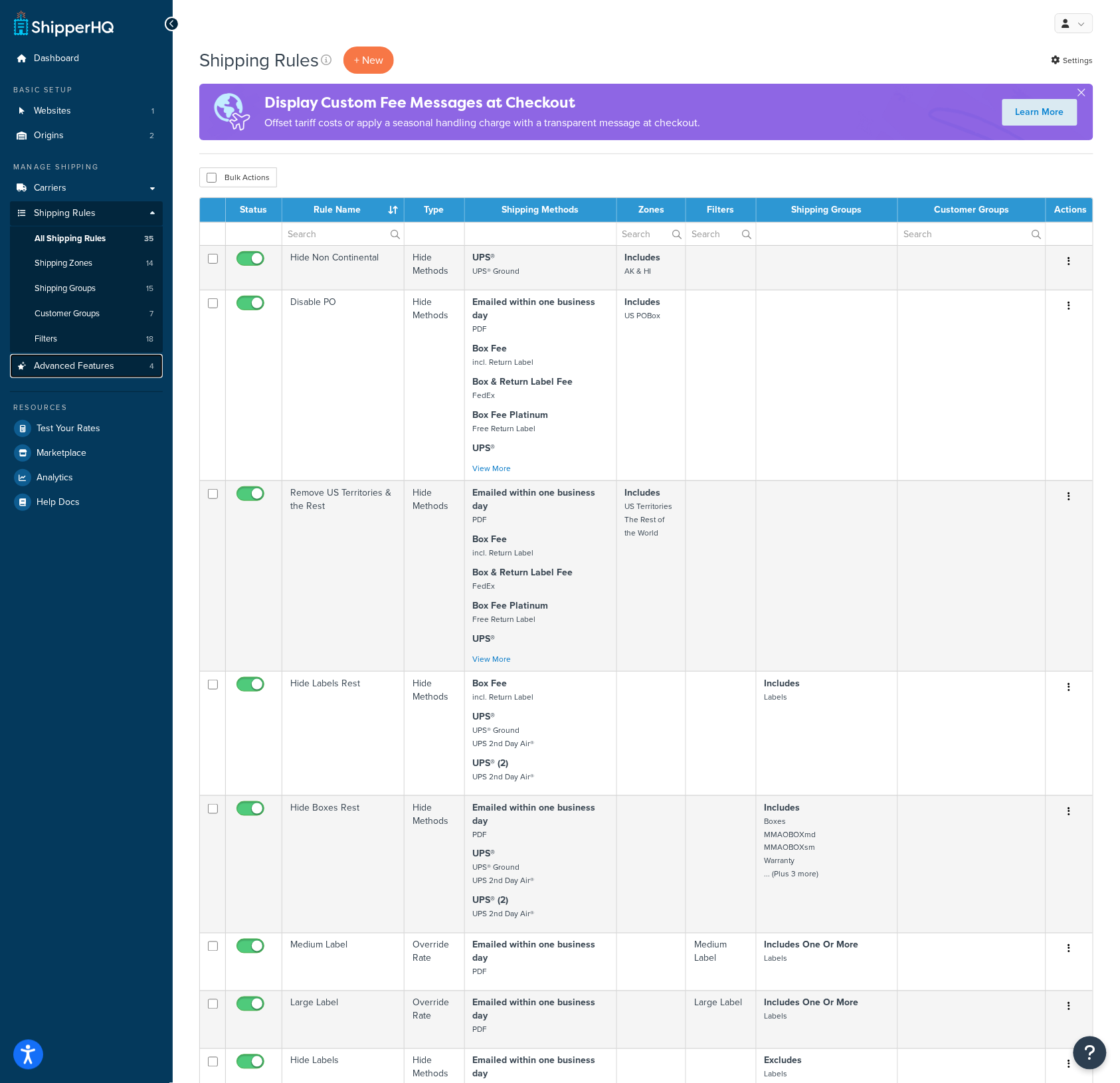
click at [68, 367] on span "Advanced Features" at bounding box center [73, 367] width 80 height 12
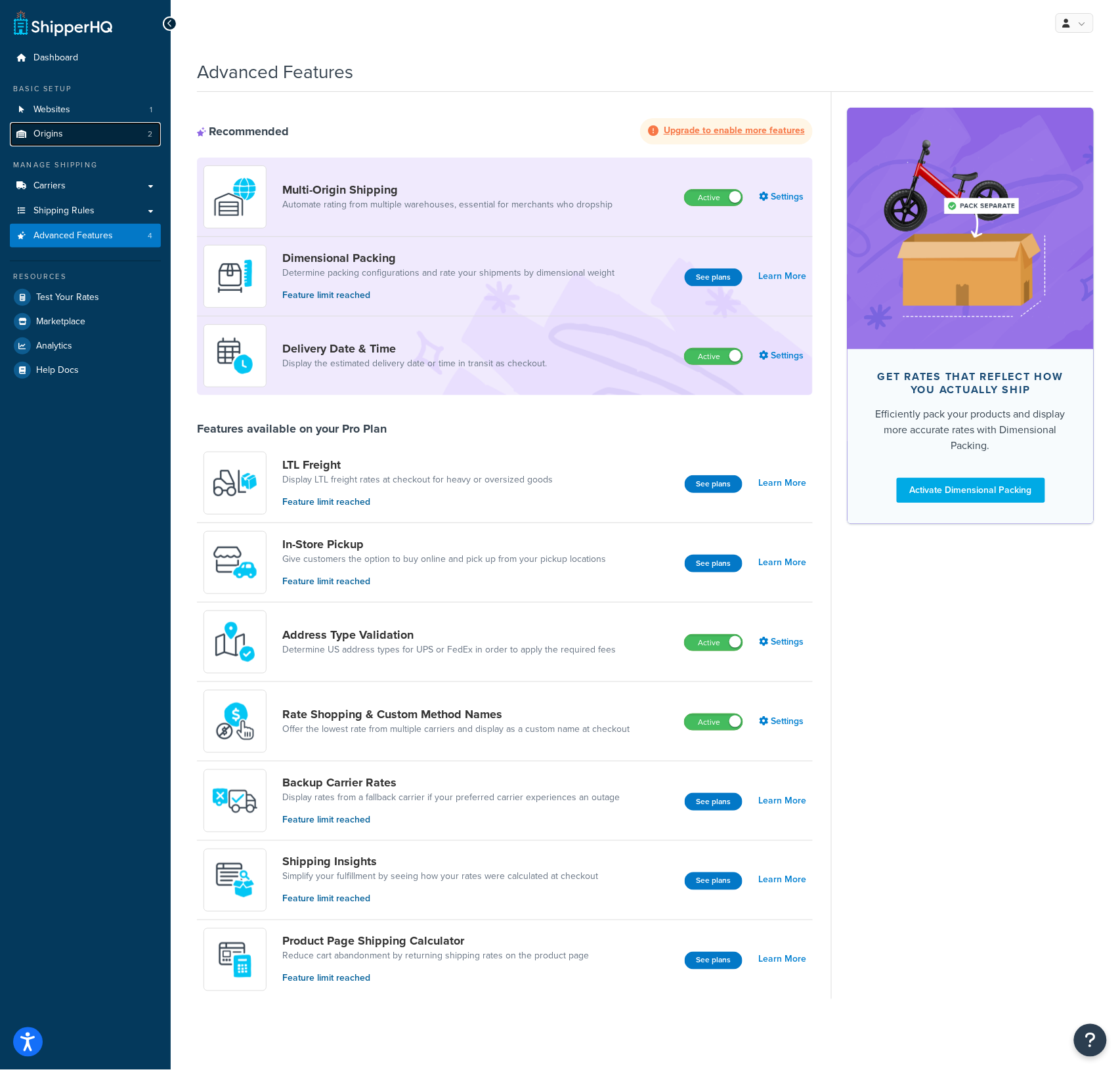
click at [55, 136] on span "Origins" at bounding box center [48, 135] width 29 height 11
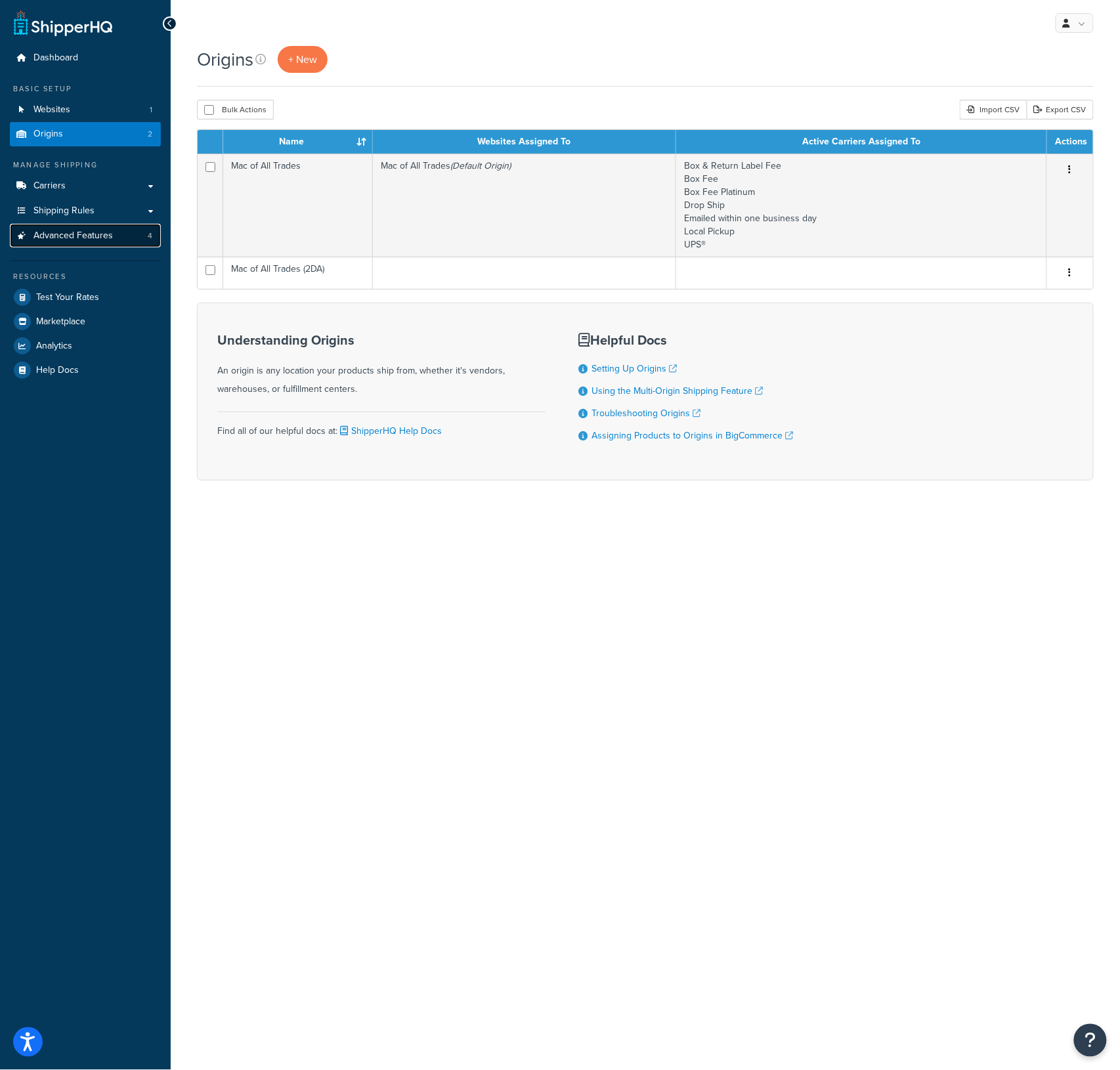
click at [73, 234] on span "Advanced Features" at bounding box center [73, 237] width 79 height 11
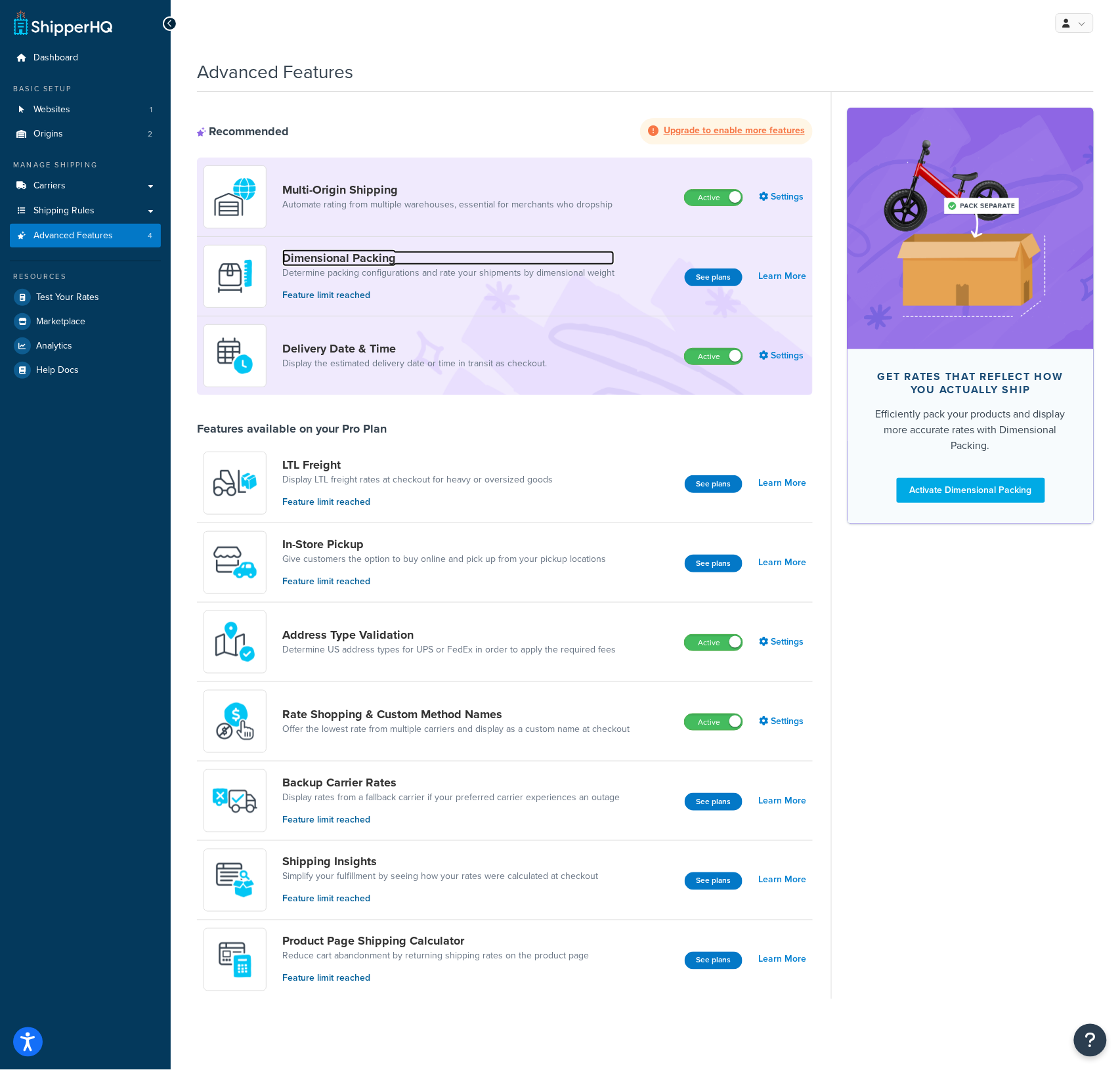
click at [354, 257] on link "Dimensional Packing" at bounding box center [448, 259] width 332 height 15
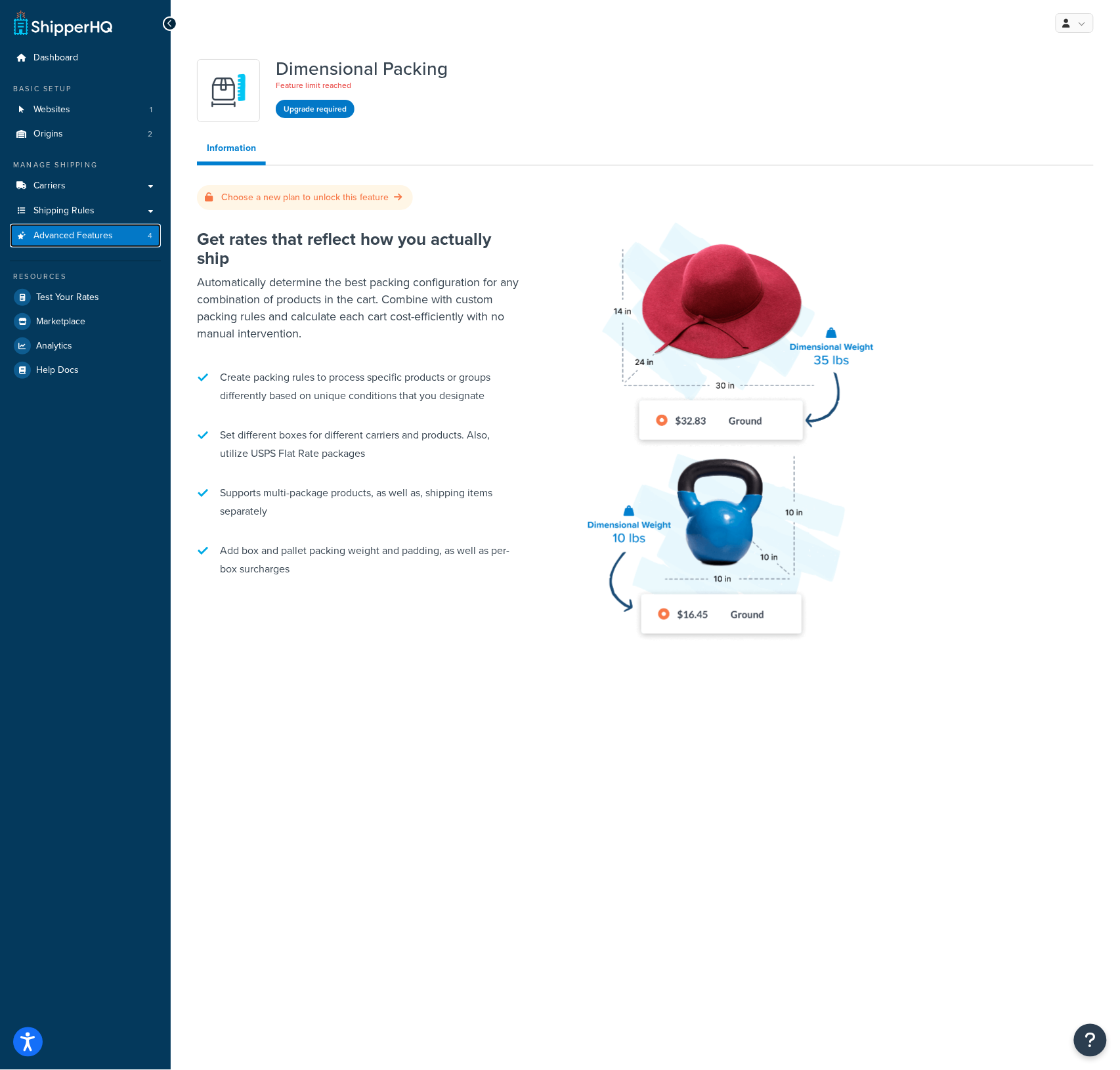
click at [75, 234] on span "Advanced Features" at bounding box center [73, 237] width 79 height 11
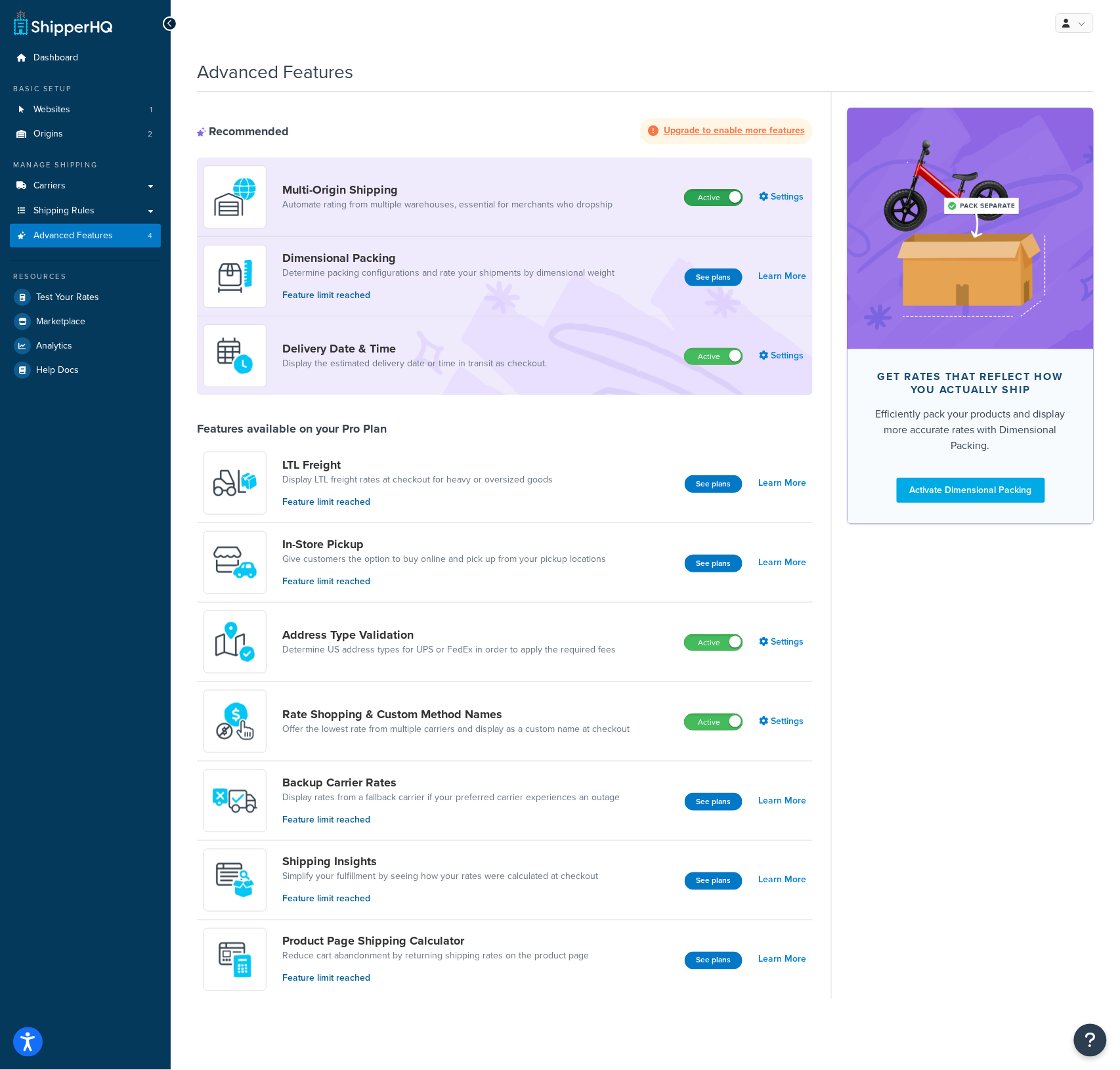
click at [702, 196] on label "Active" at bounding box center [714, 197] width 58 height 15
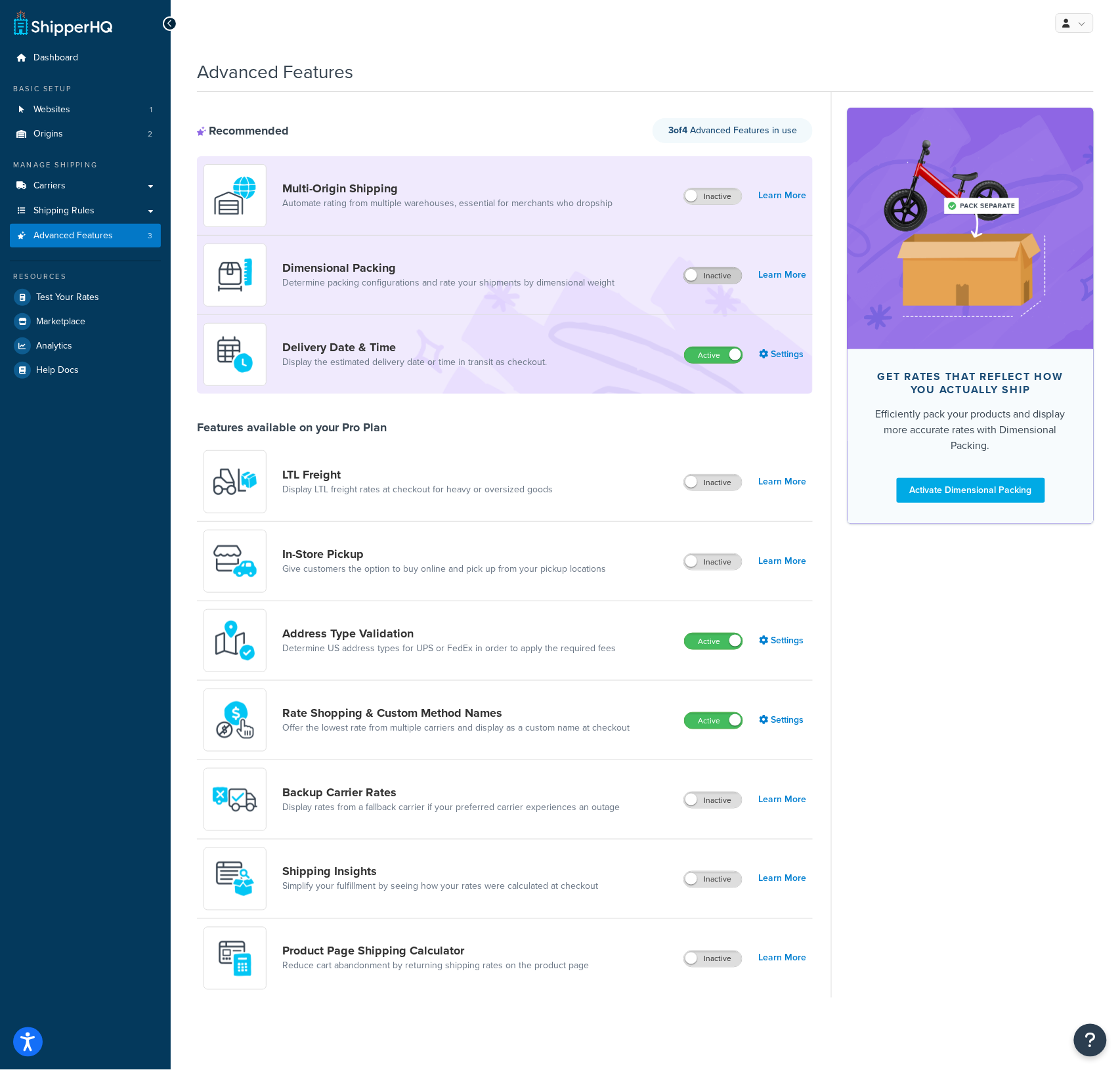
click at [709, 274] on label "Inactive" at bounding box center [713, 275] width 58 height 15
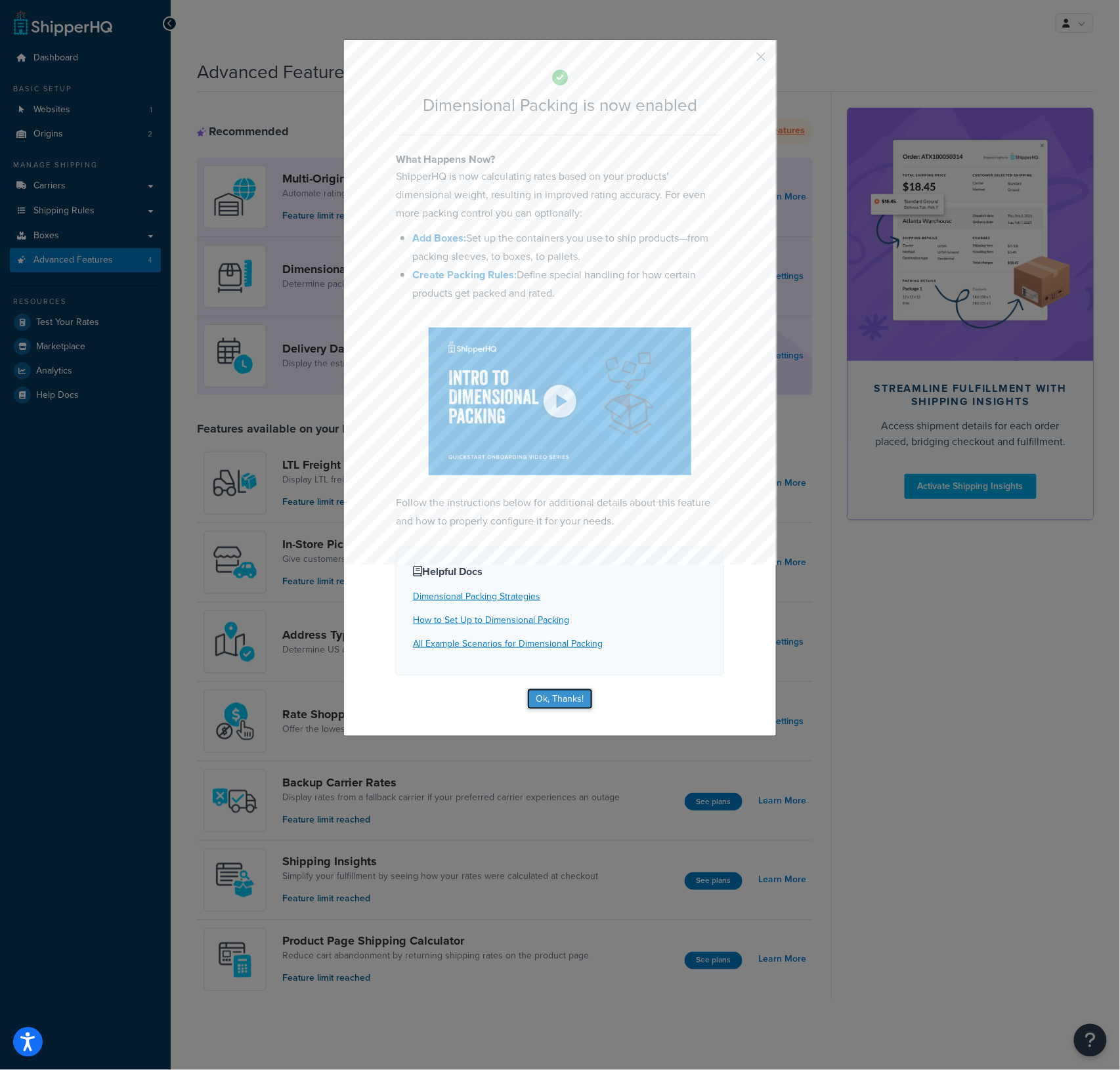
click at [557, 695] on button "Ok, Thanks!" at bounding box center [560, 699] width 65 height 21
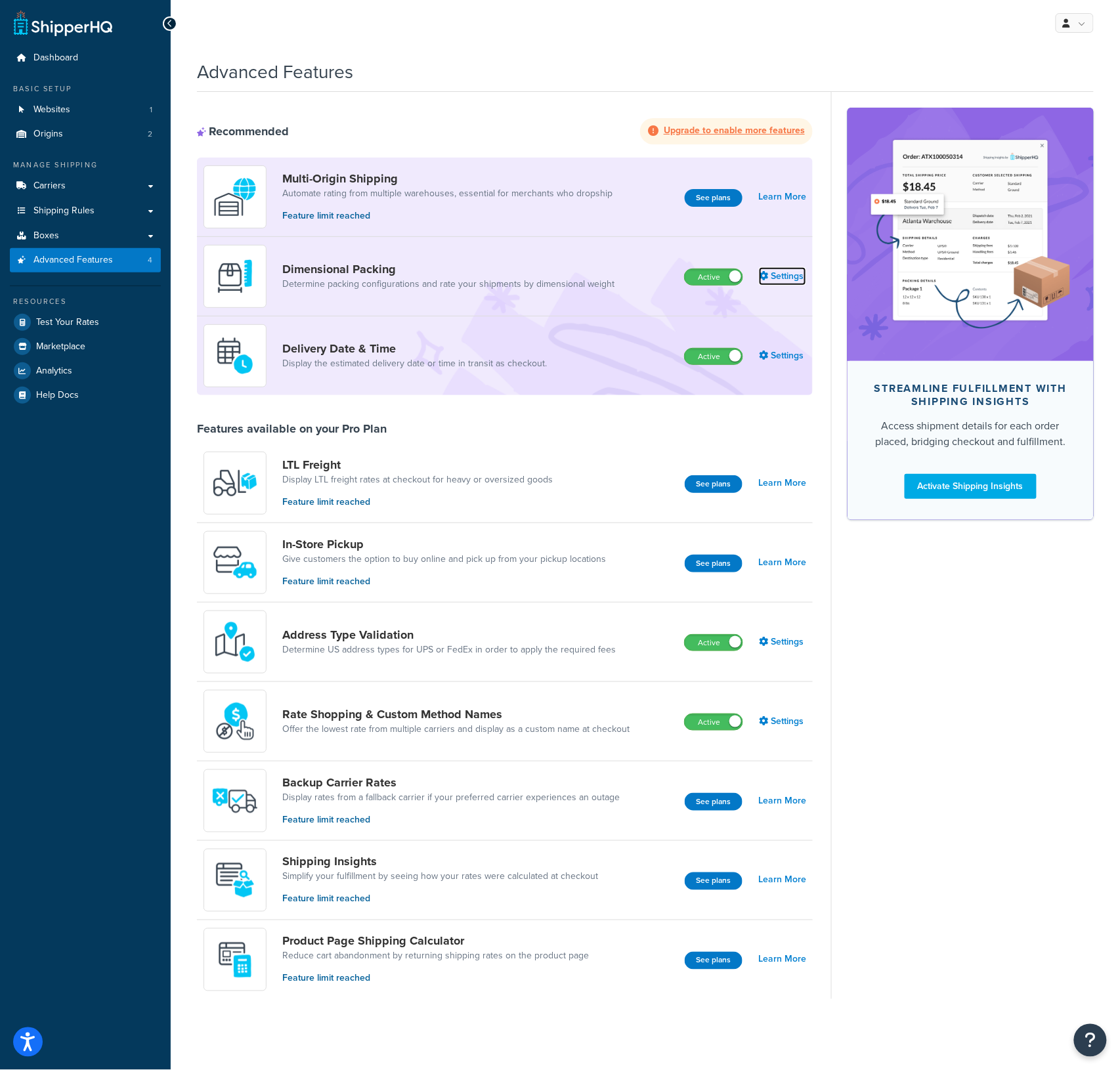
click at [797, 281] on link "Settings" at bounding box center [783, 276] width 47 height 19
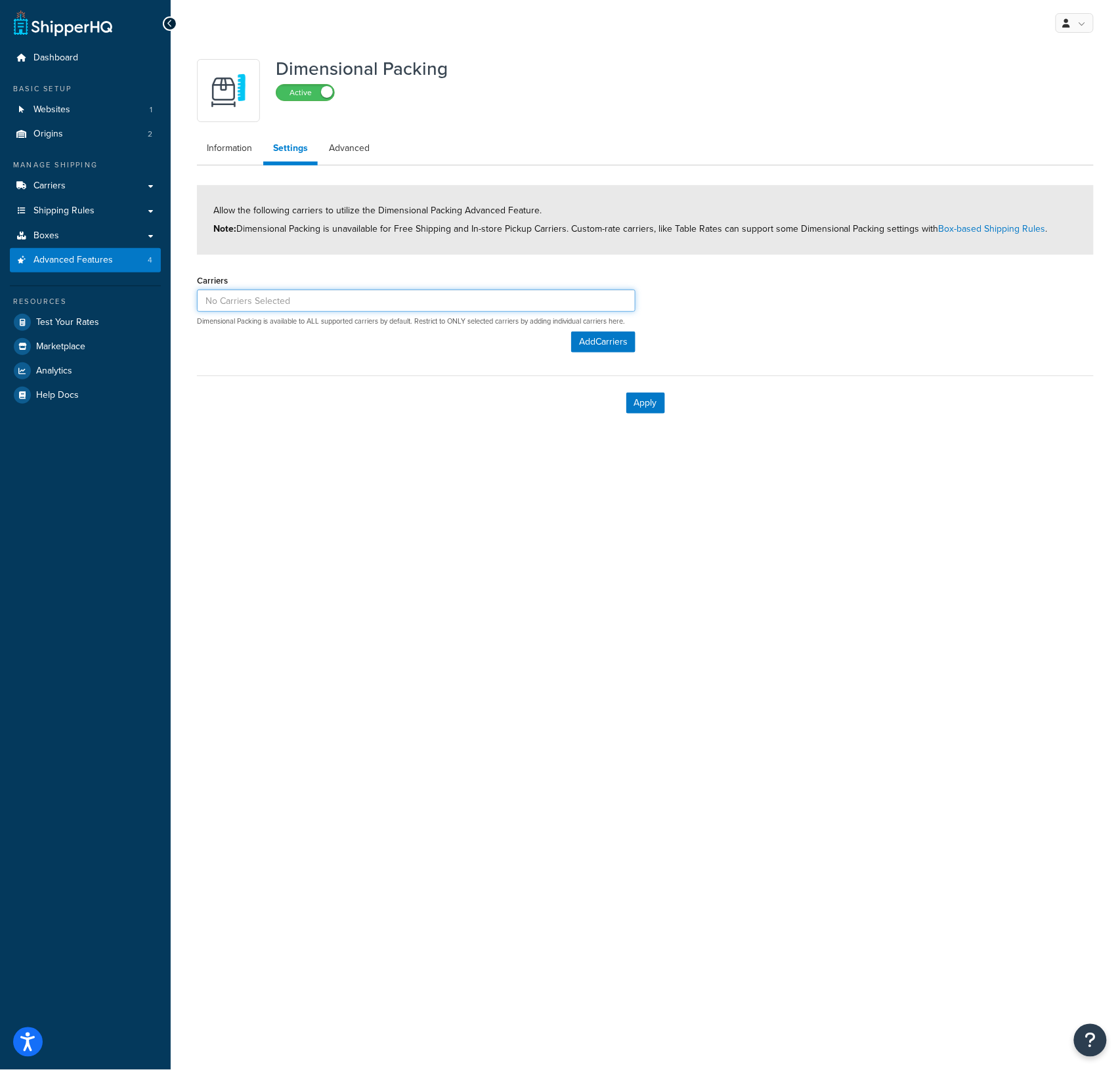
click at [366, 308] on input at bounding box center [417, 300] width 439 height 22
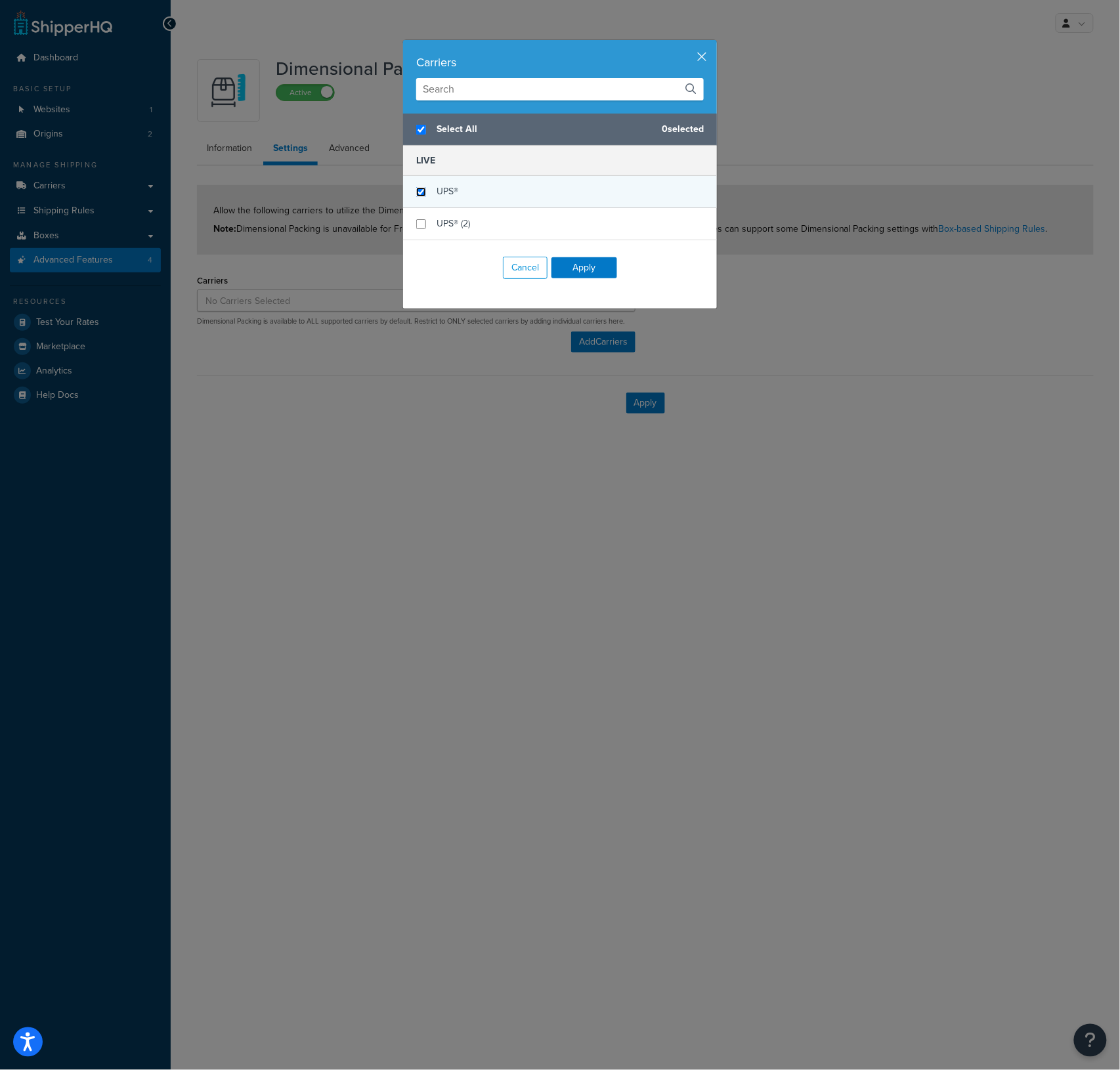
checkbox input "true"
click at [417, 195] on input "checkbox" at bounding box center [421, 192] width 10 height 10
checkbox input "true"
checkbox input "false"
click at [416, 225] on input "checkbox" at bounding box center [421, 224] width 10 height 10
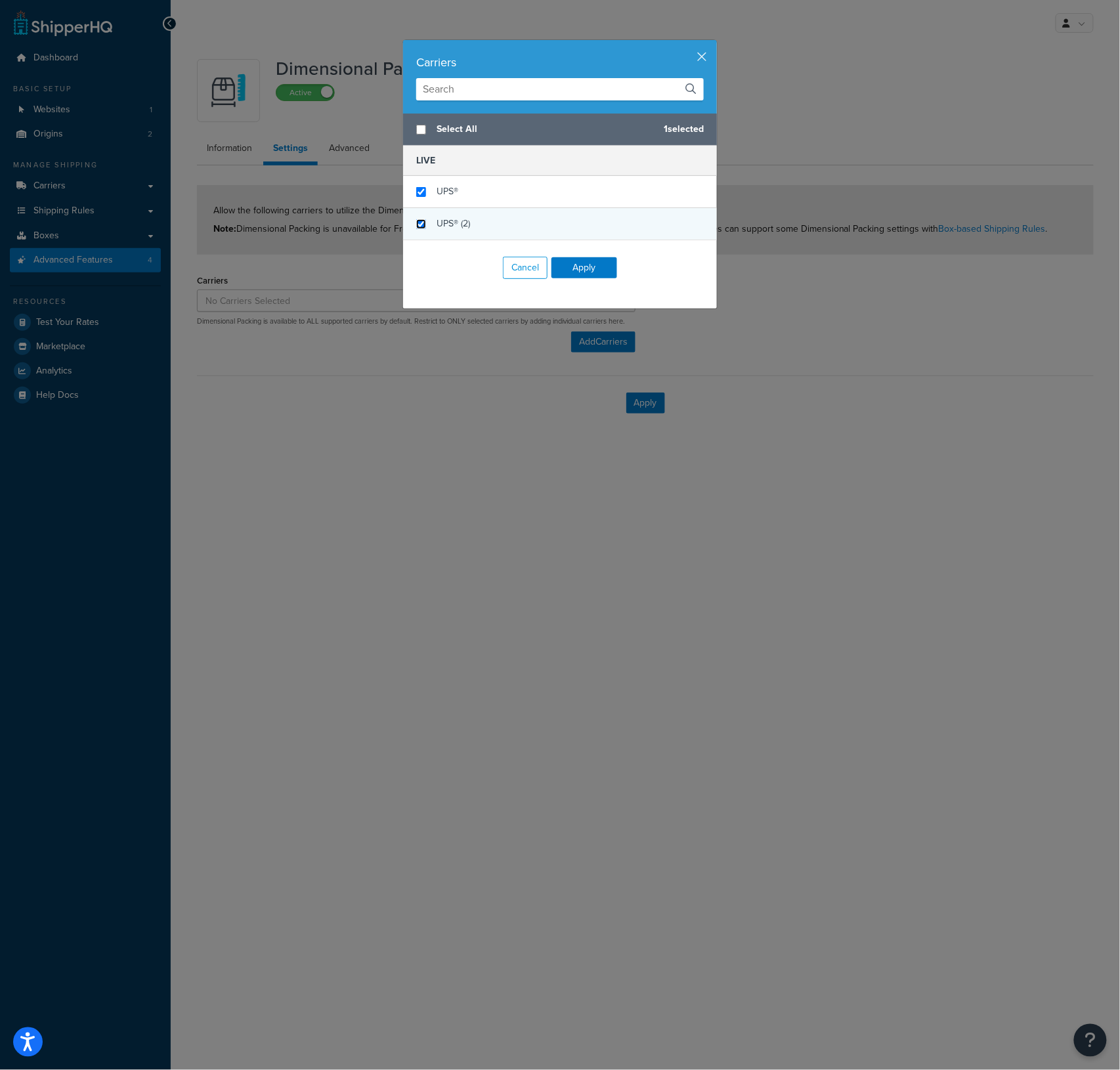
checkbox input "true"
click at [585, 268] on button "Apply" at bounding box center [584, 268] width 65 height 21
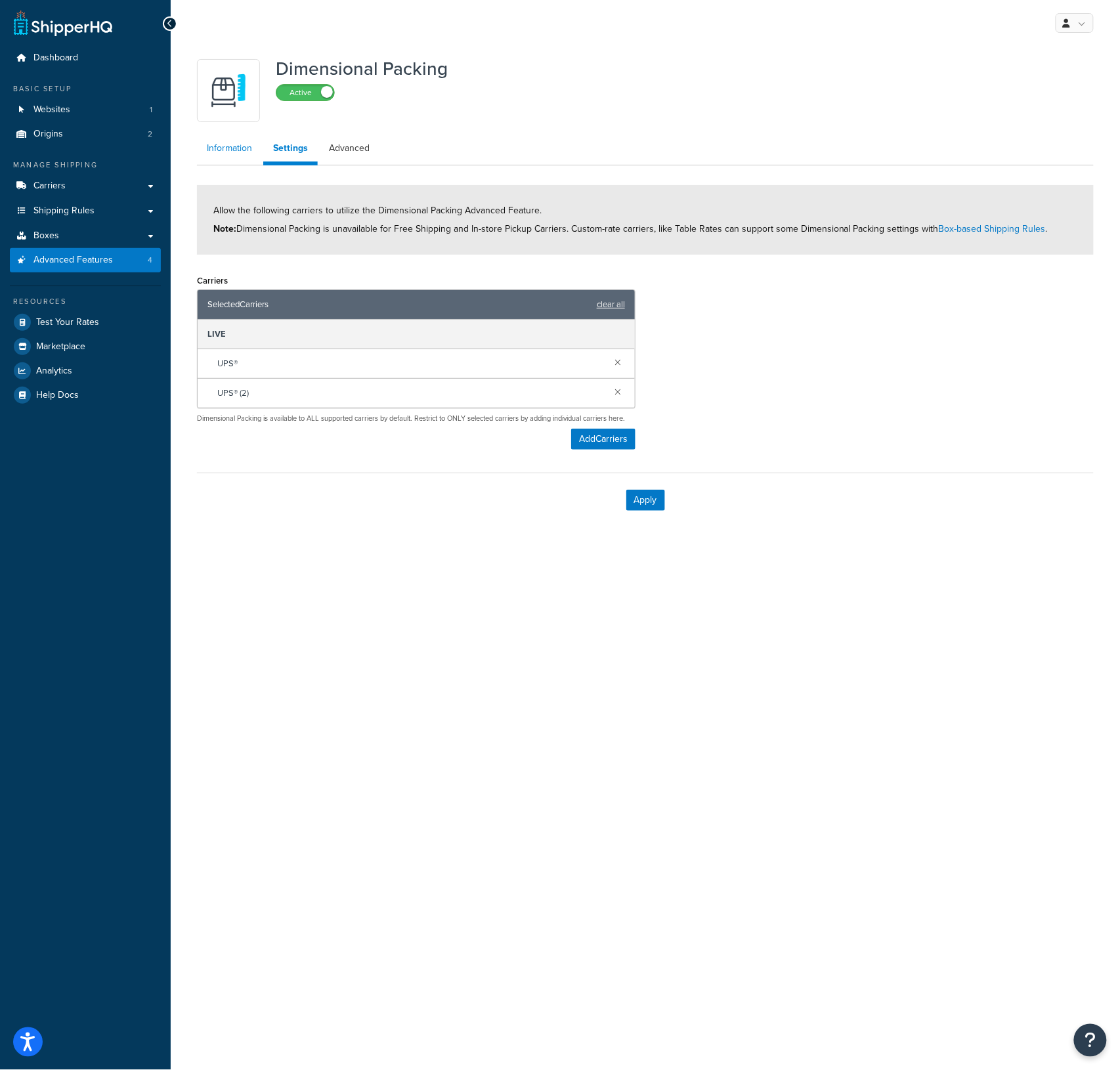
click at [241, 145] on link "Information" at bounding box center [230, 148] width 65 height 26
click at [644, 500] on button "Apply" at bounding box center [645, 501] width 38 height 21
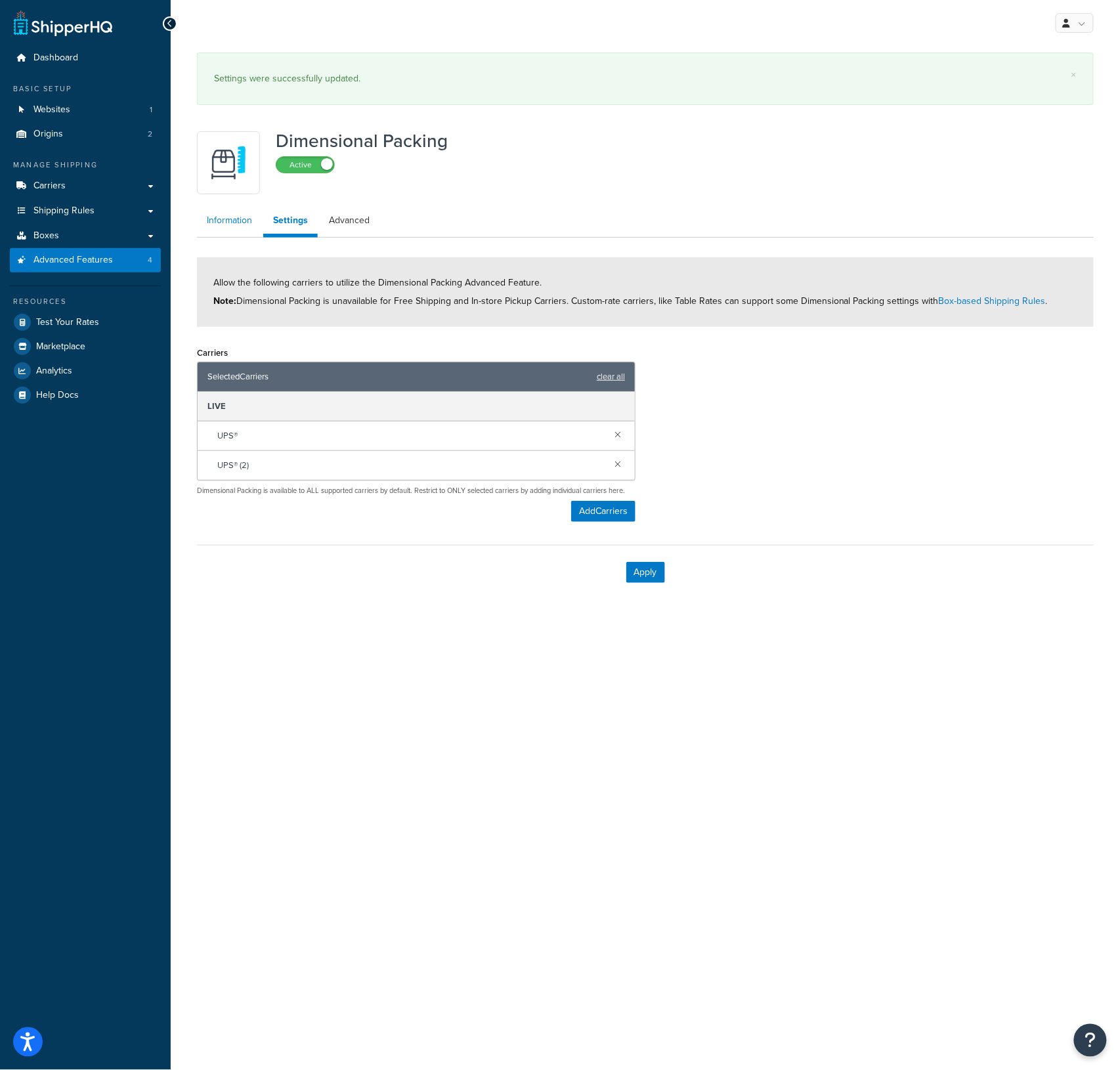
click at [238, 230] on link "Information" at bounding box center [230, 220] width 65 height 26
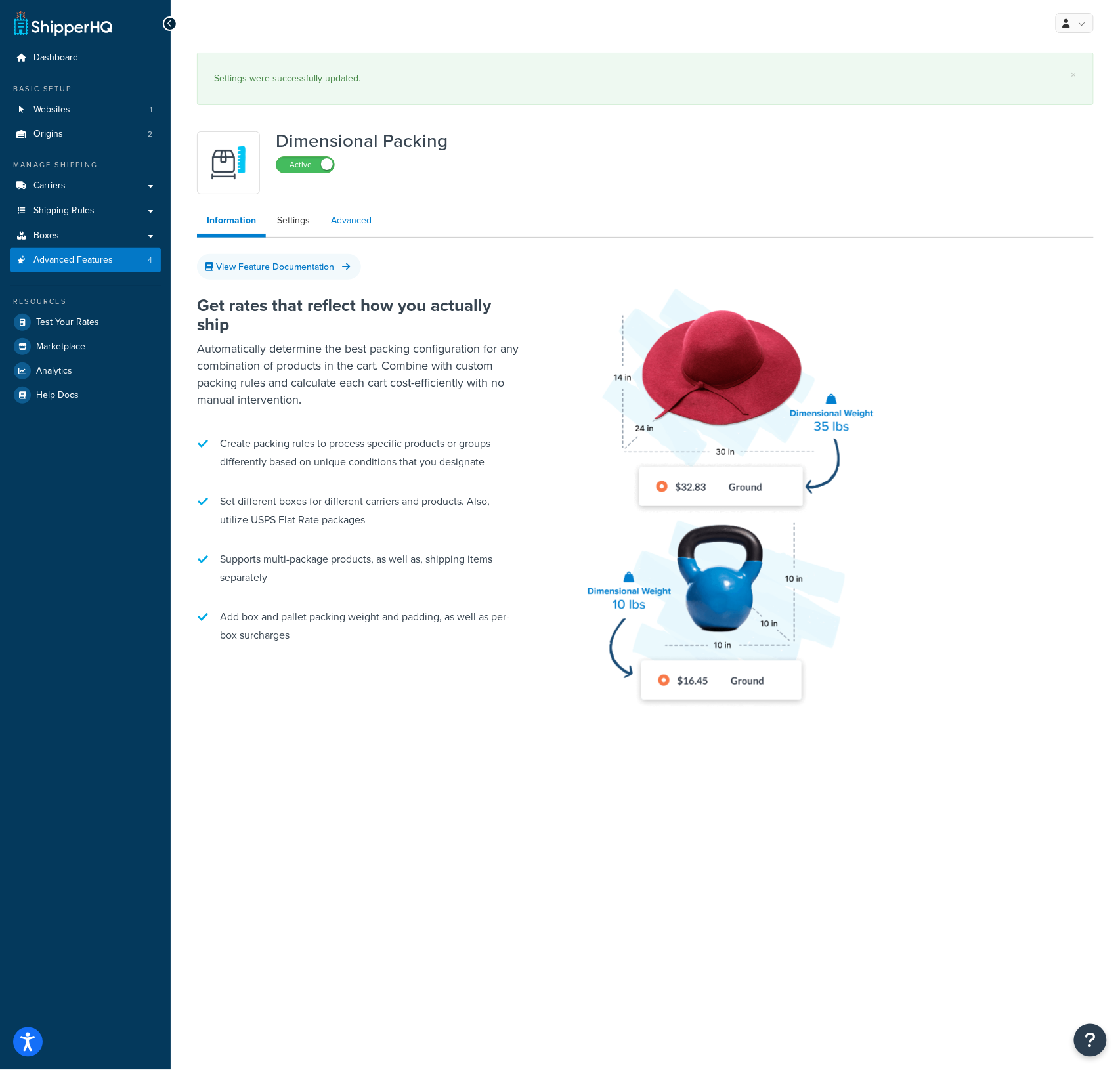
click at [339, 224] on link "Advanced" at bounding box center [352, 220] width 60 height 26
select select "false"
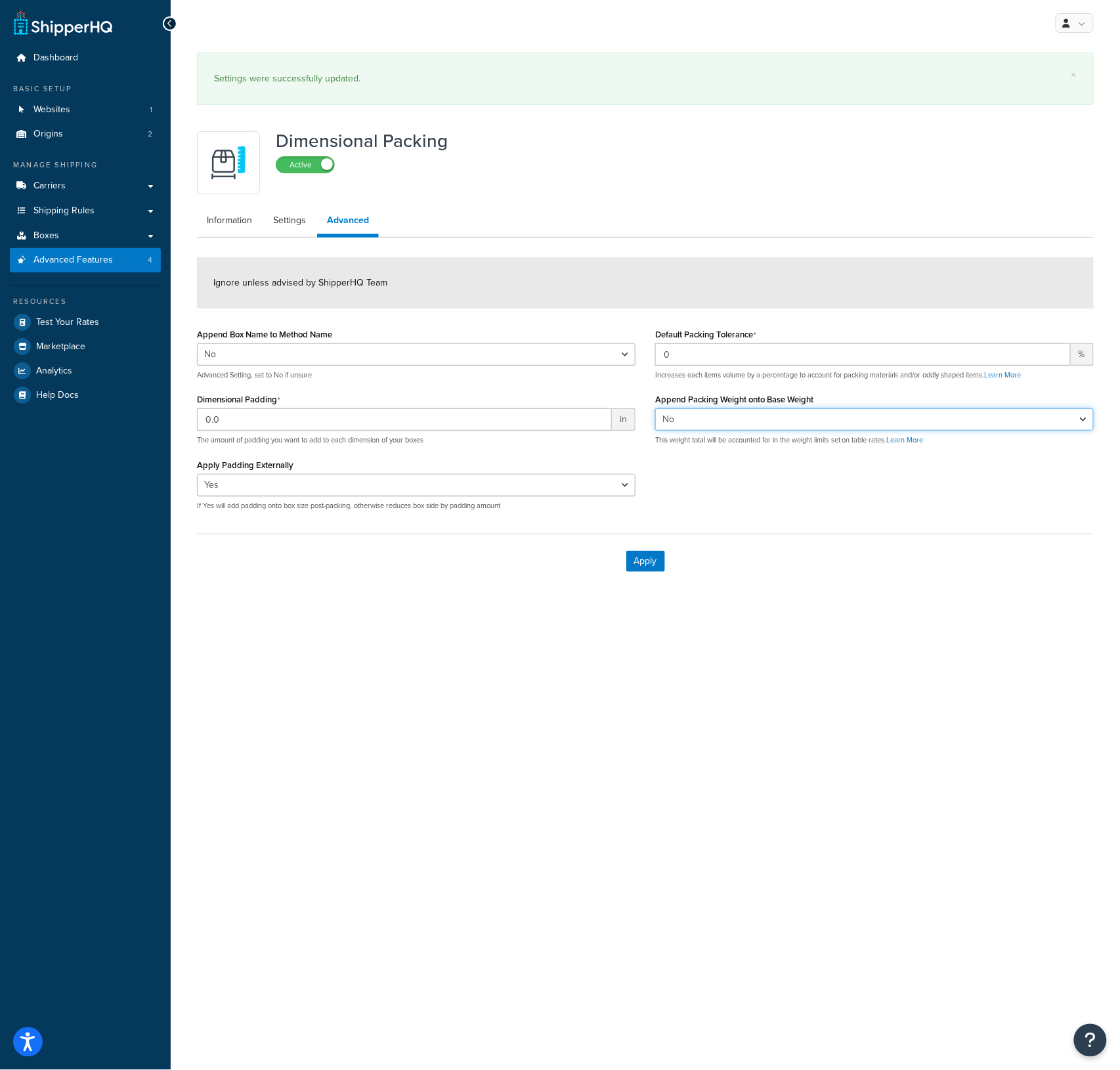
click at [713, 422] on select "Yes No" at bounding box center [874, 419] width 439 height 22
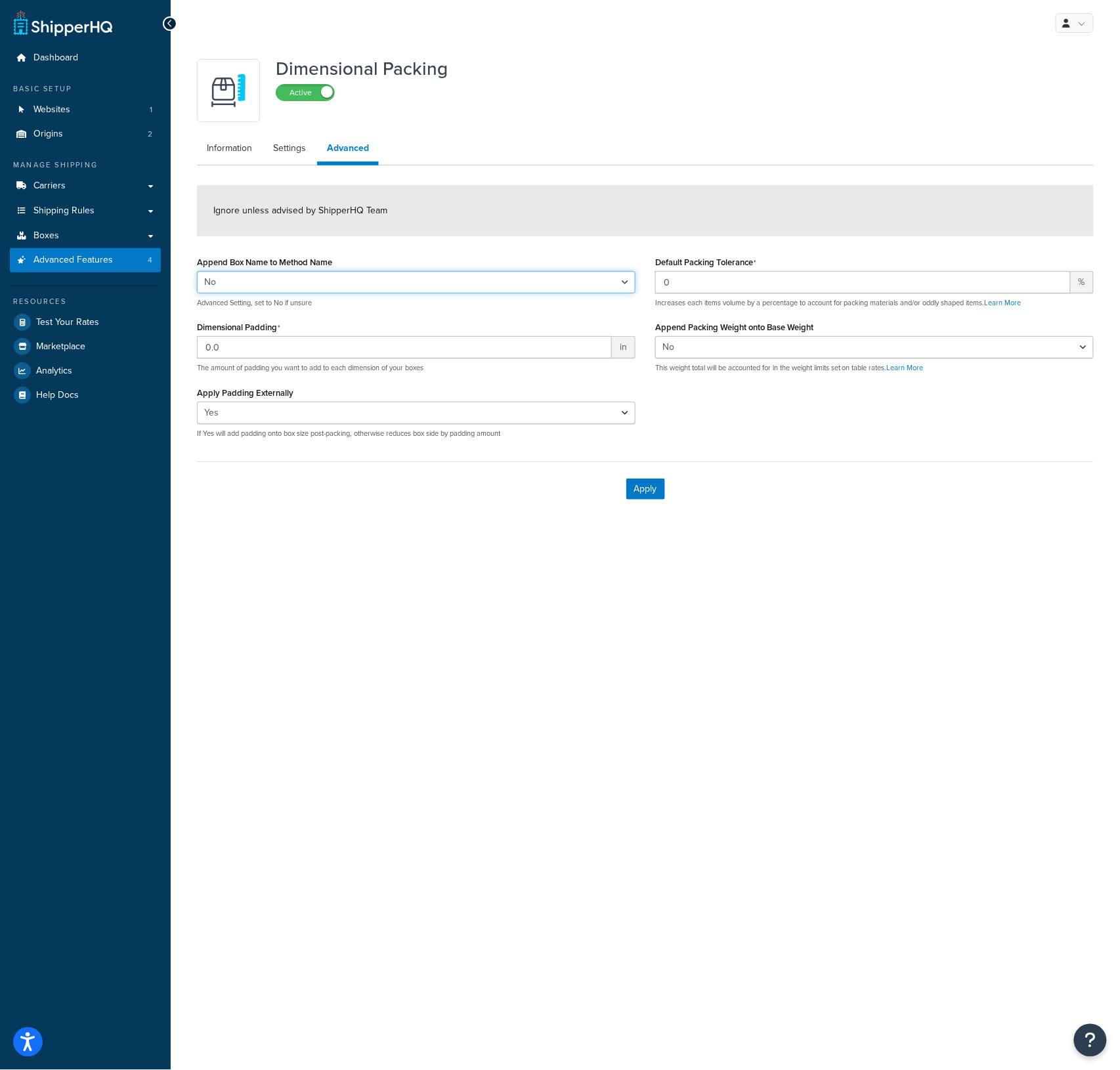
click at [406, 271] on select "Yes No" at bounding box center [417, 281] width 439 height 22
click at [292, 150] on link "Settings" at bounding box center [290, 148] width 52 height 26
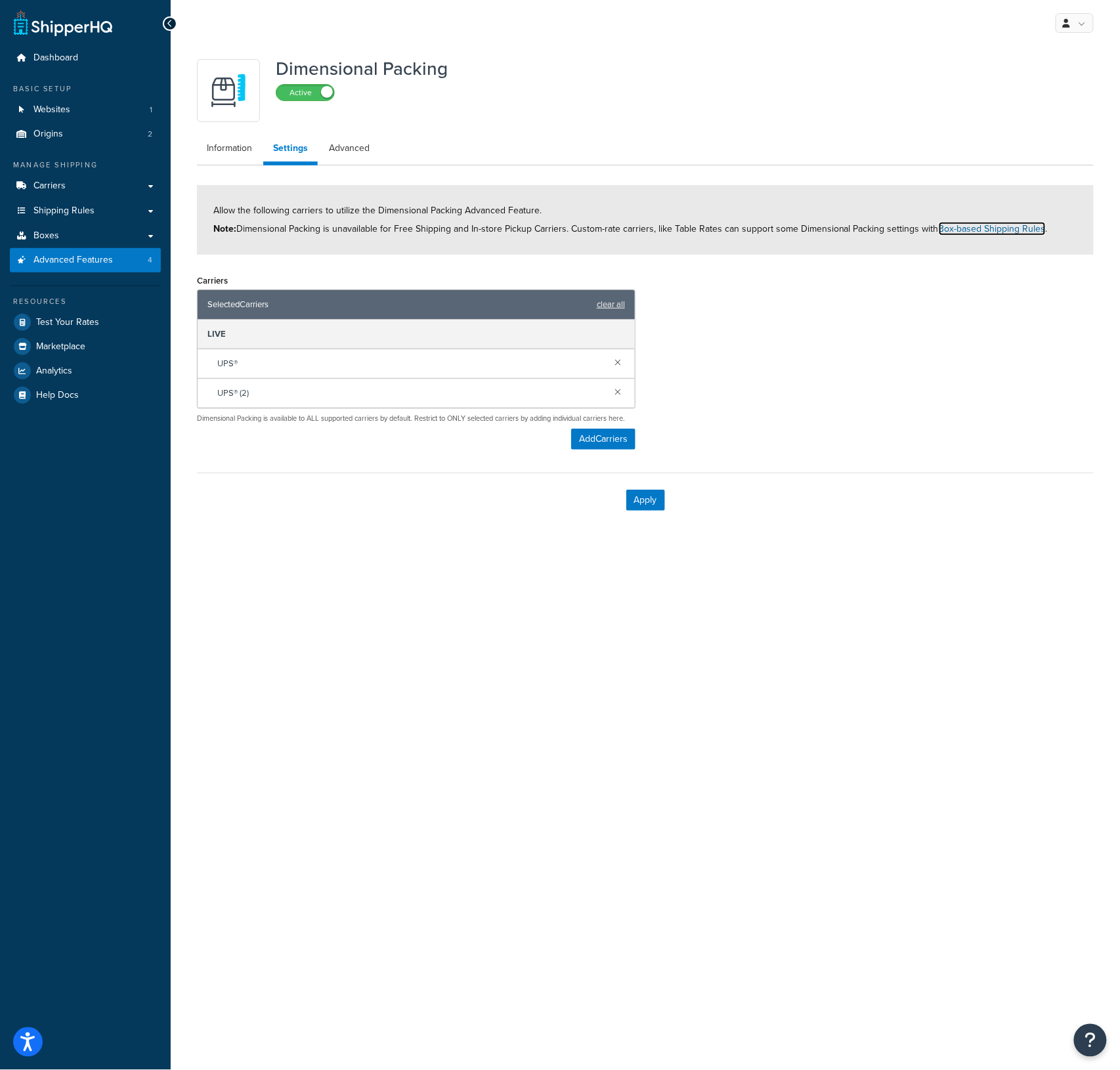
click at [975, 229] on link "Box-based Shipping Rules" at bounding box center [992, 228] width 107 height 14
click at [613, 307] on link "clear all" at bounding box center [611, 304] width 29 height 19
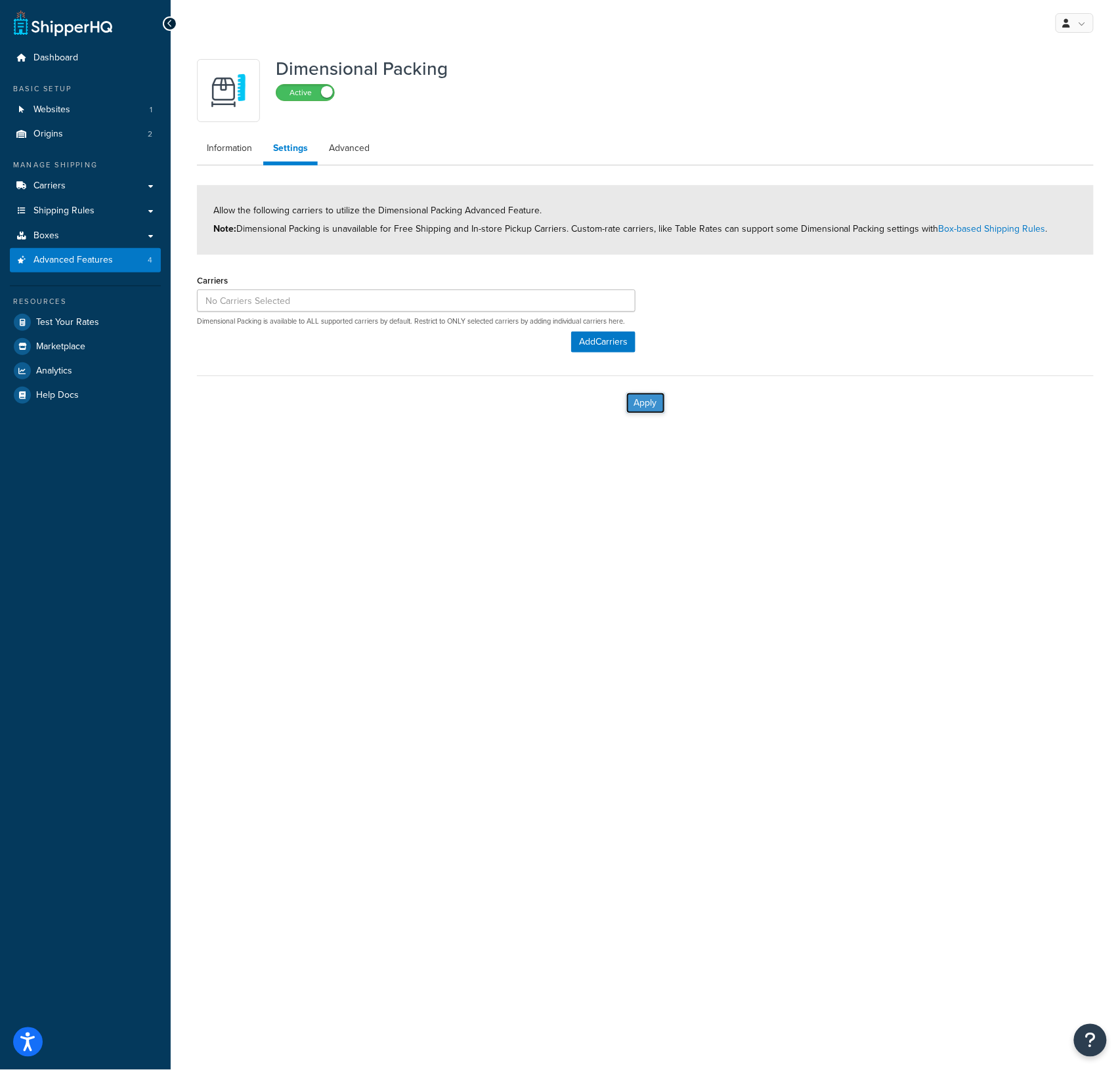
click at [638, 407] on button "Apply" at bounding box center [645, 403] width 38 height 21
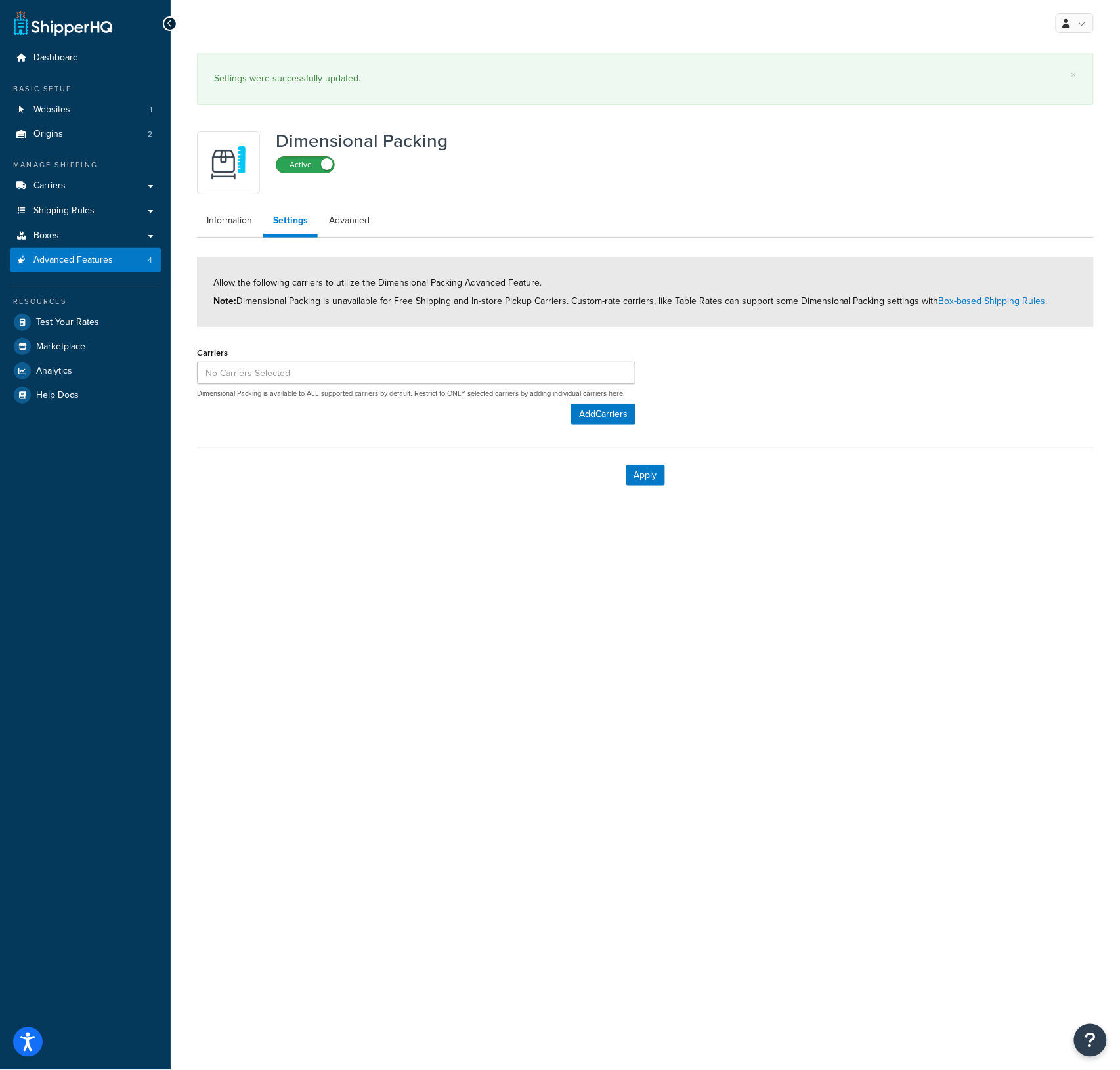
click at [315, 163] on label "Active" at bounding box center [305, 164] width 58 height 15
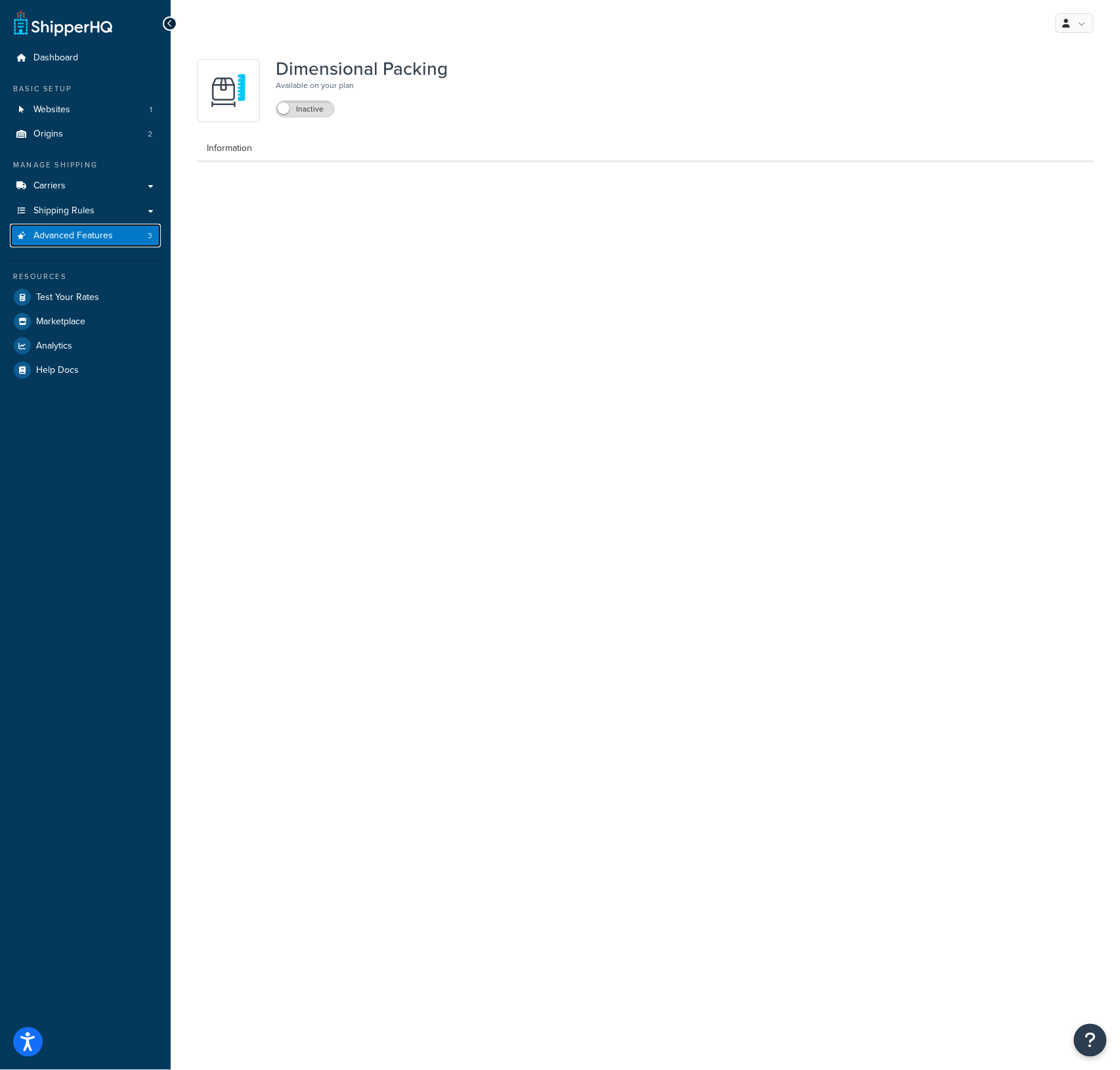
click at [78, 232] on span "Advanced Features" at bounding box center [73, 237] width 79 height 11
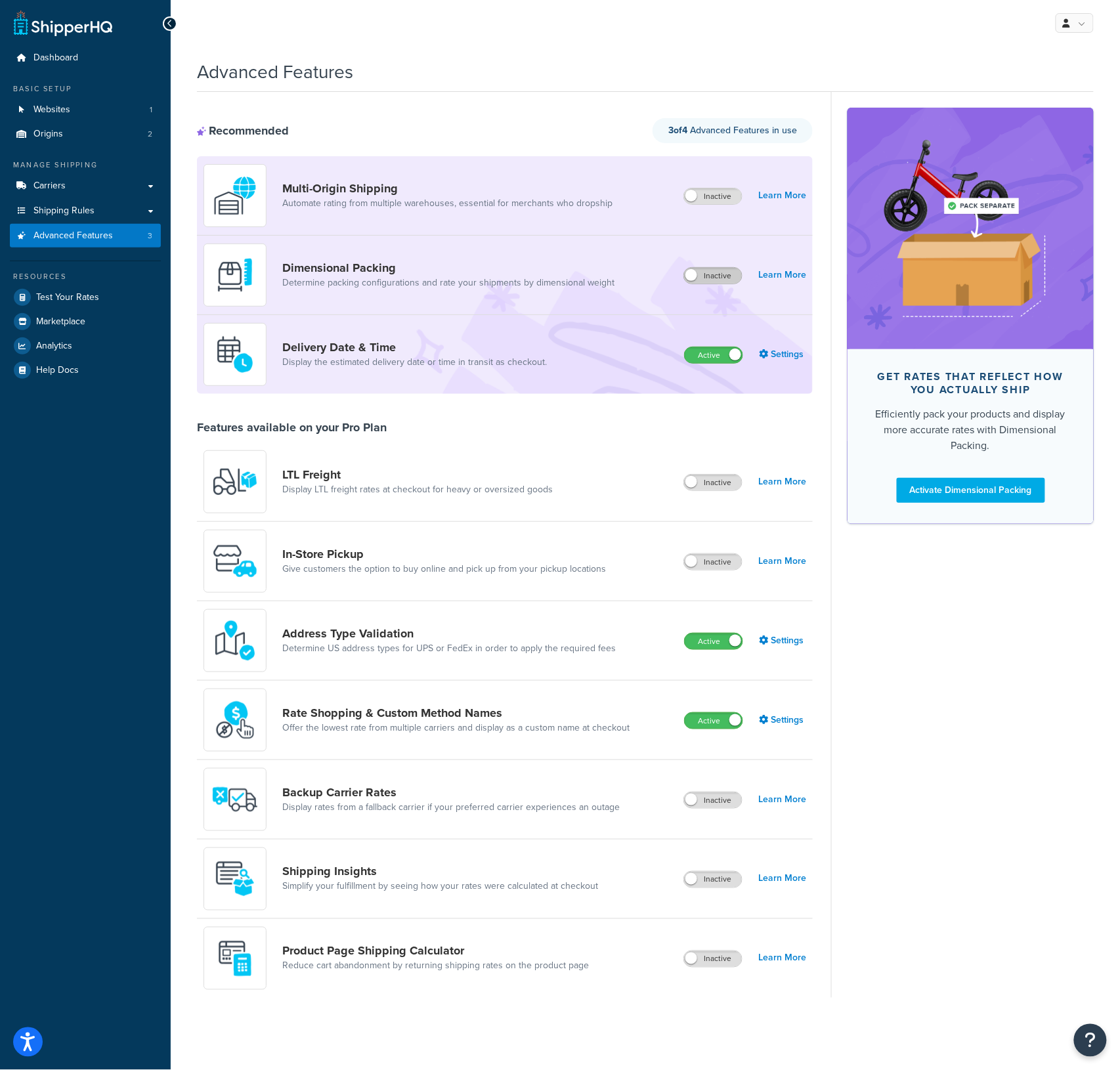
click at [712, 272] on label "Inactive" at bounding box center [713, 275] width 58 height 15
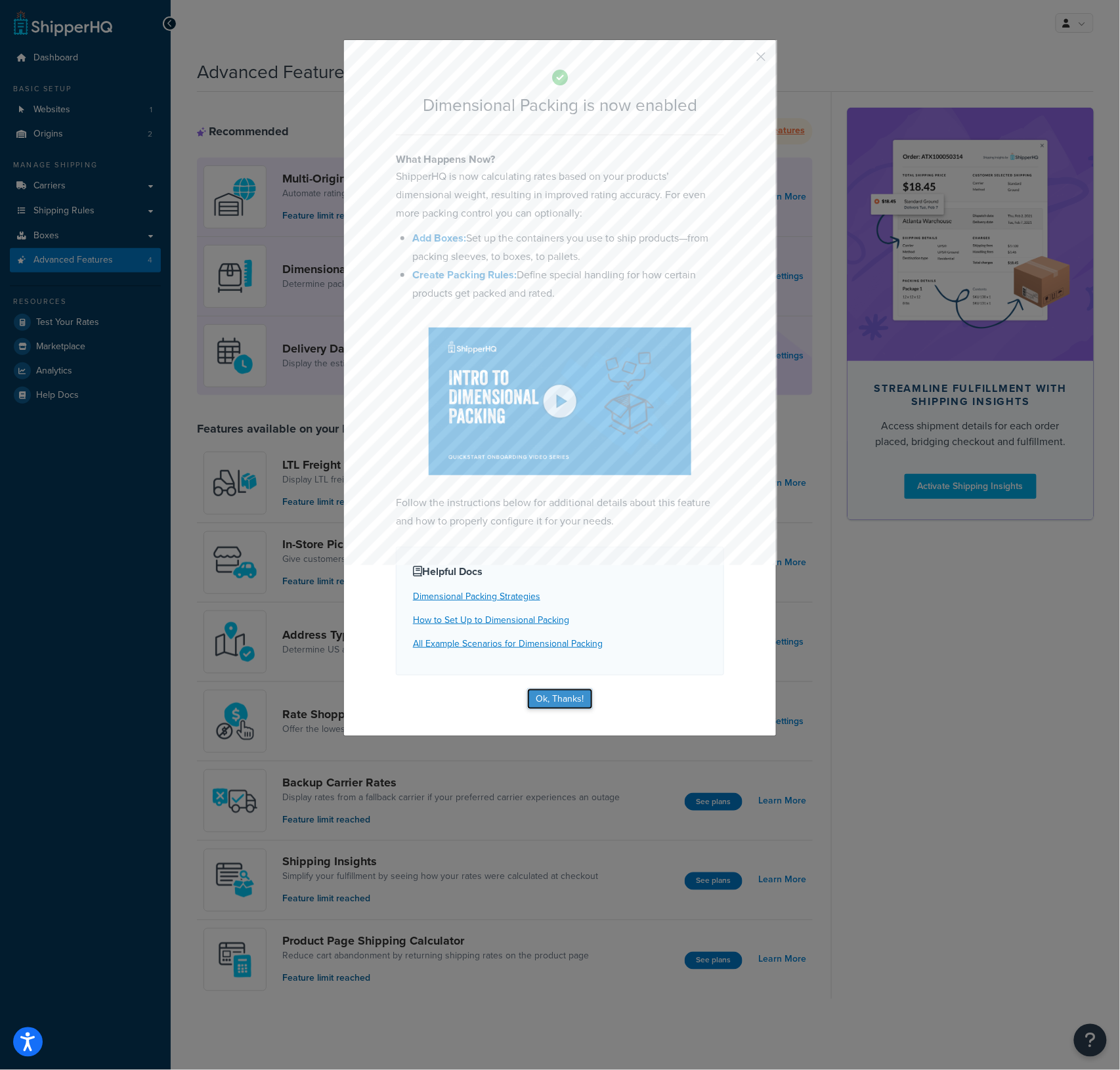
click at [550, 699] on button "Ok, Thanks!" at bounding box center [560, 699] width 65 height 21
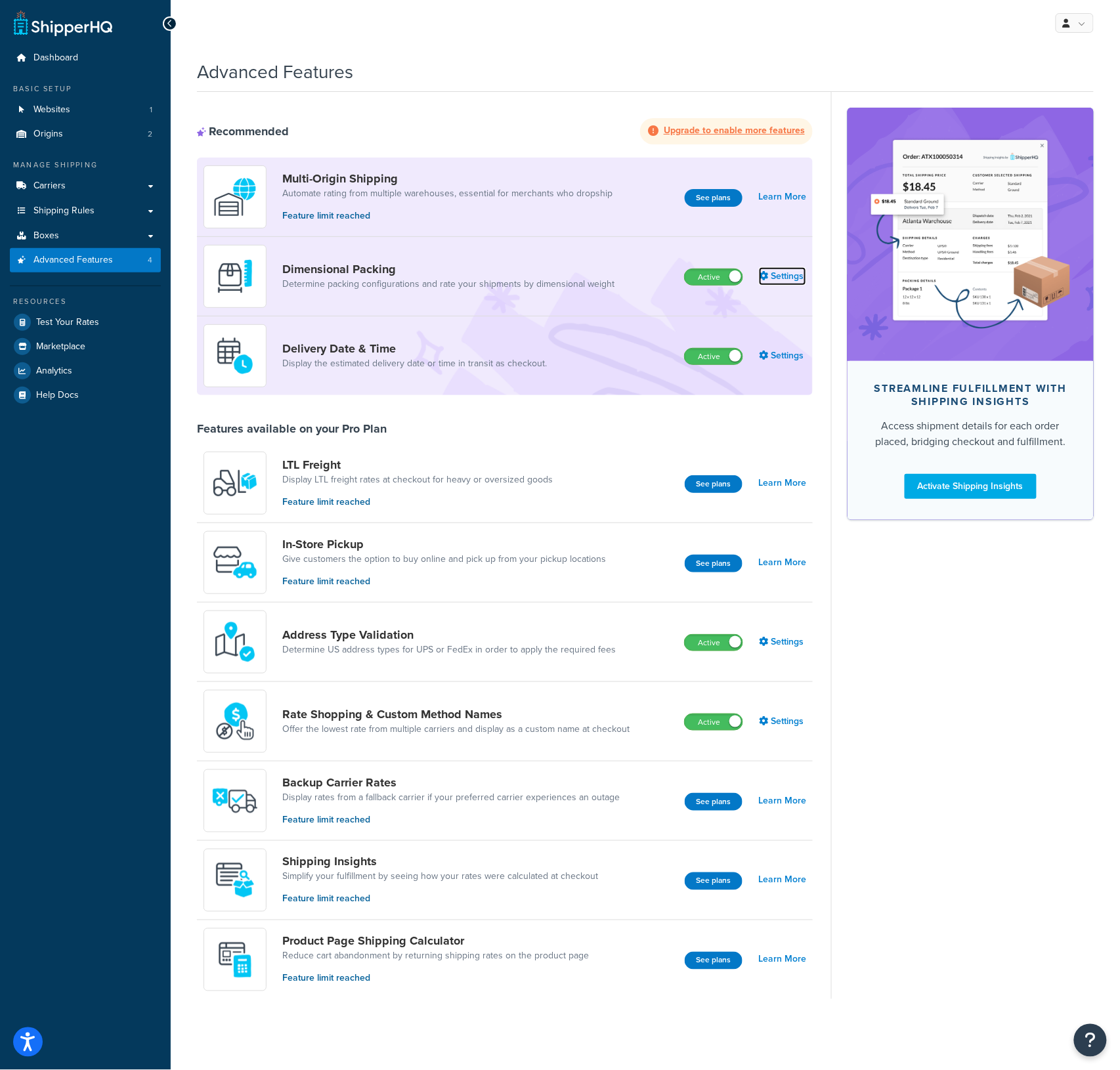
click at [778, 277] on link "Settings" at bounding box center [783, 276] width 47 height 19
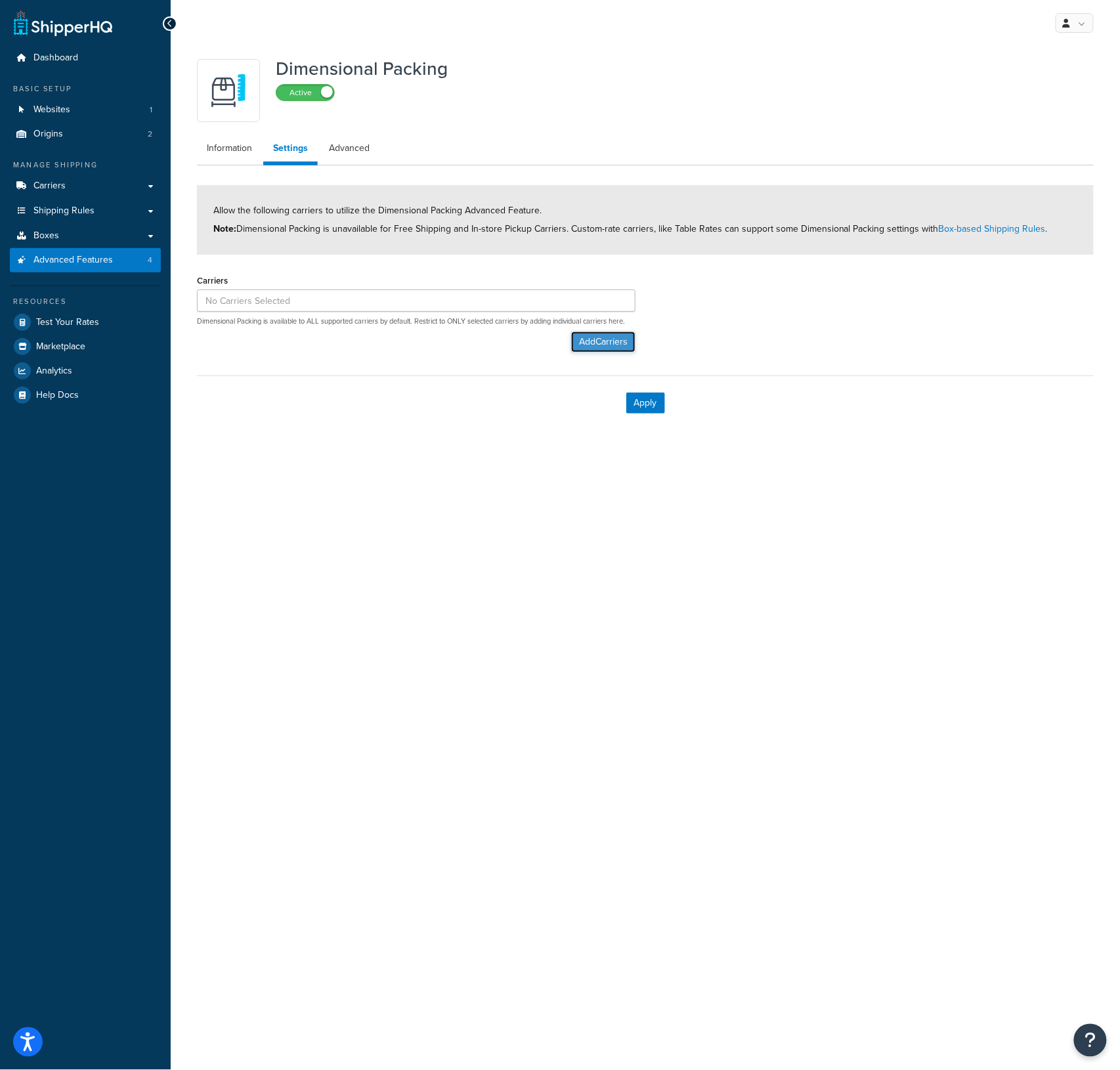
click at [586, 344] on button "Add Carriers" at bounding box center [603, 343] width 64 height 21
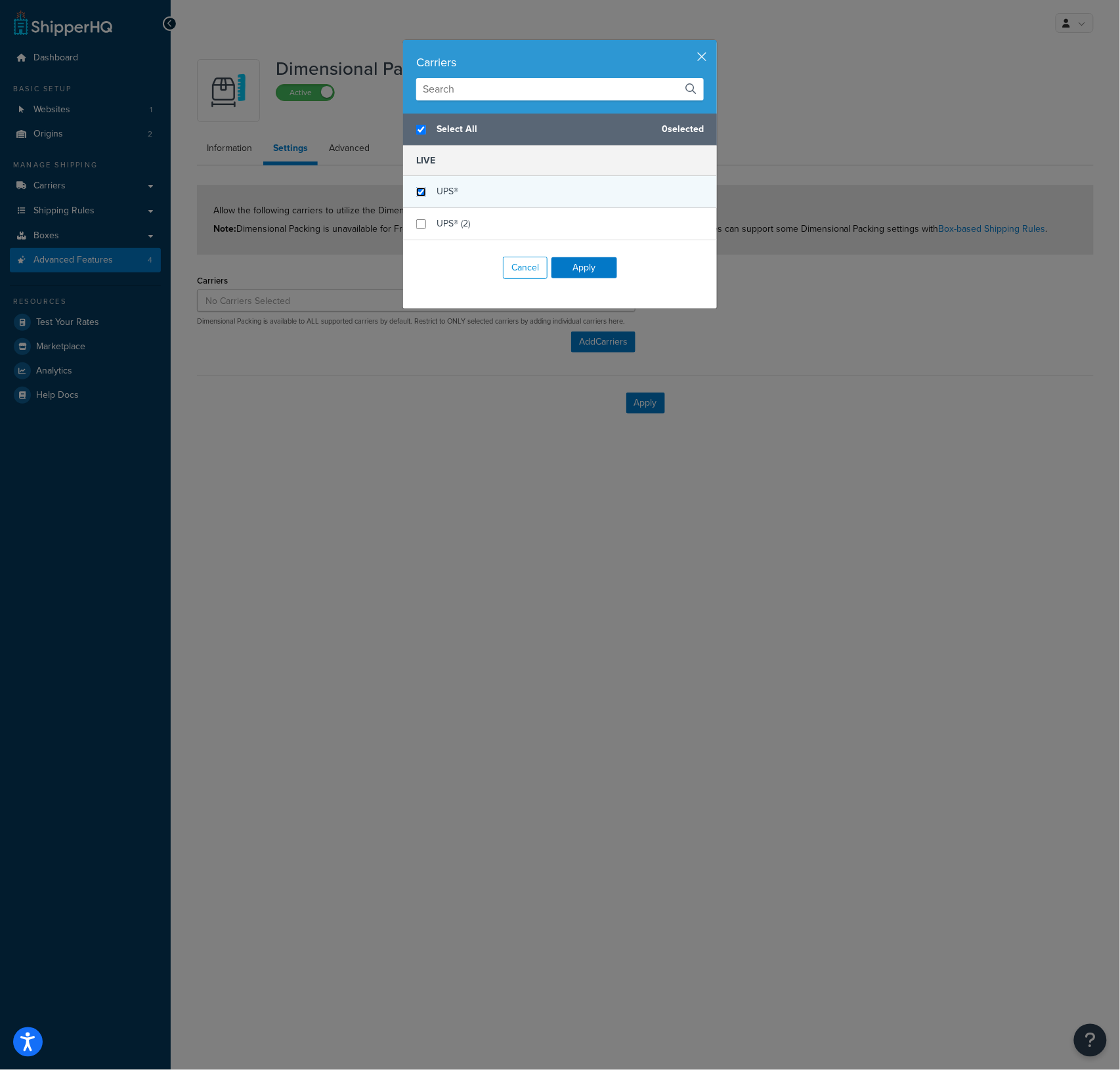
checkbox input "true"
click at [418, 188] on input "checkbox" at bounding box center [421, 192] width 10 height 10
checkbox input "true"
click at [560, 268] on button "Apply" at bounding box center [584, 268] width 65 height 21
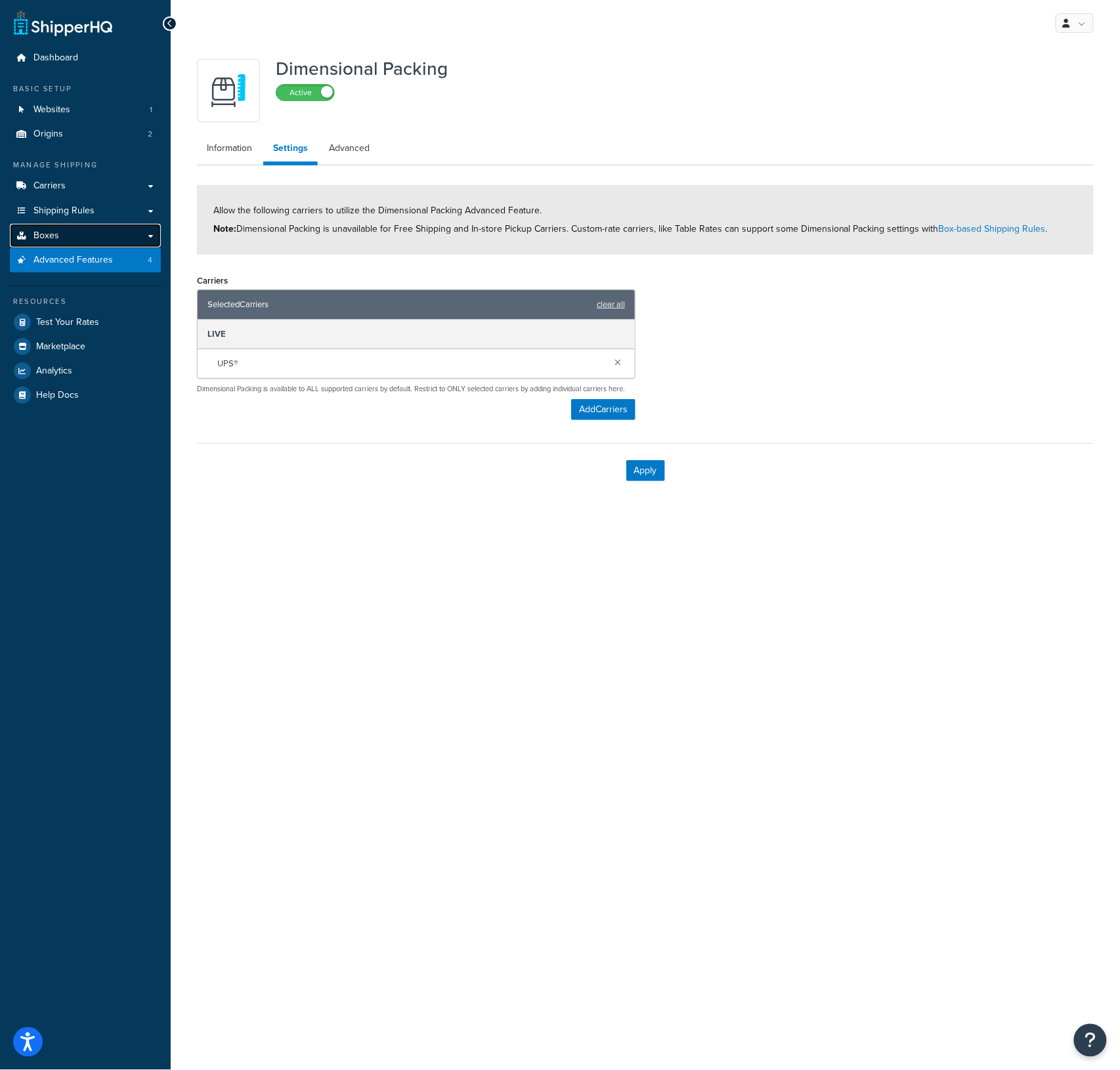
click at [144, 235] on link "Boxes" at bounding box center [85, 237] width 151 height 24
click at [409, 542] on div "My Profile Billing Global Settings Contact Us Logout Dimensional Packing Active…" at bounding box center [645, 535] width 950 height 1070
click at [642, 474] on button "Apply" at bounding box center [645, 471] width 38 height 21
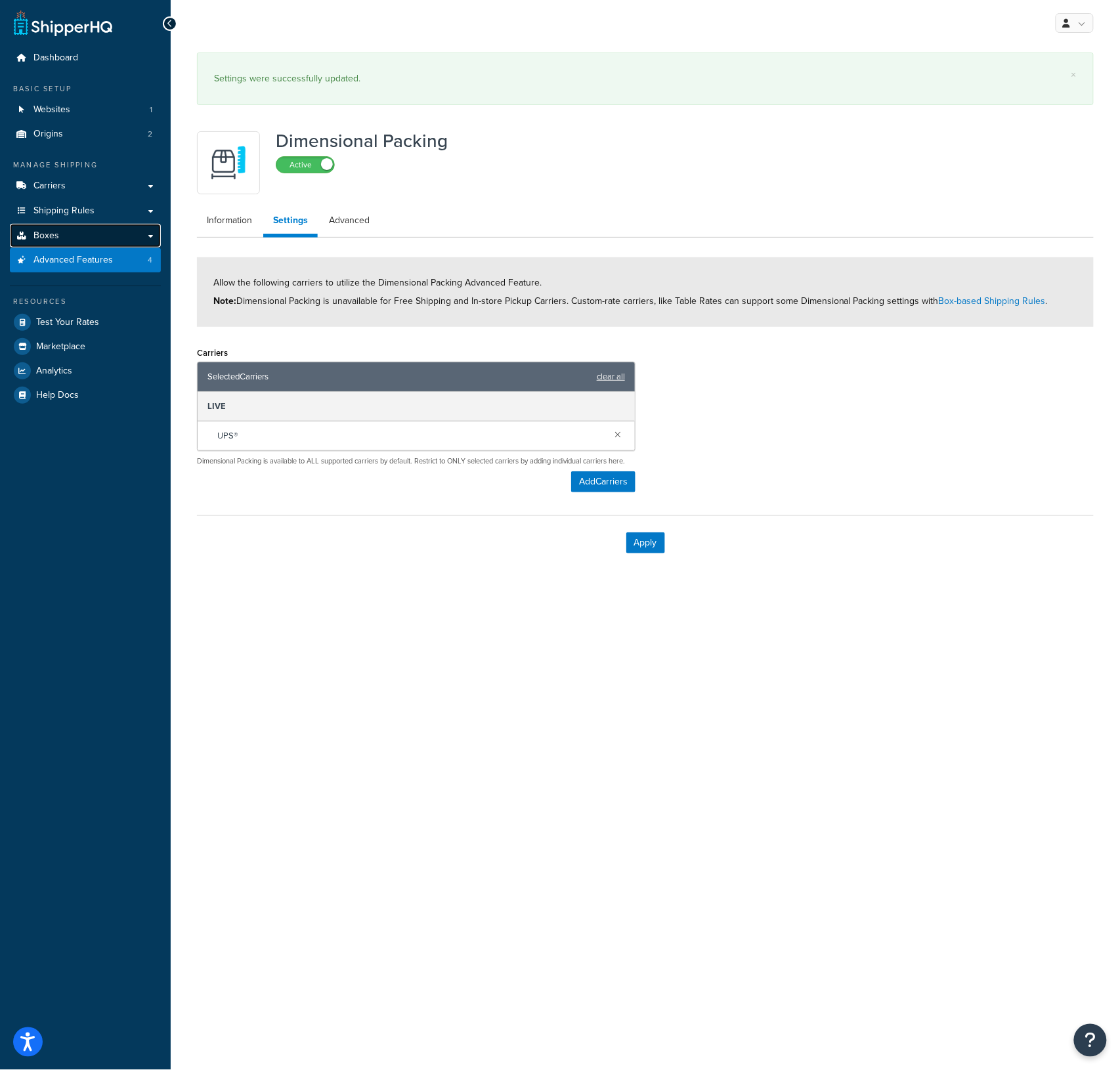
click at [59, 234] on link "Boxes" at bounding box center [85, 237] width 151 height 24
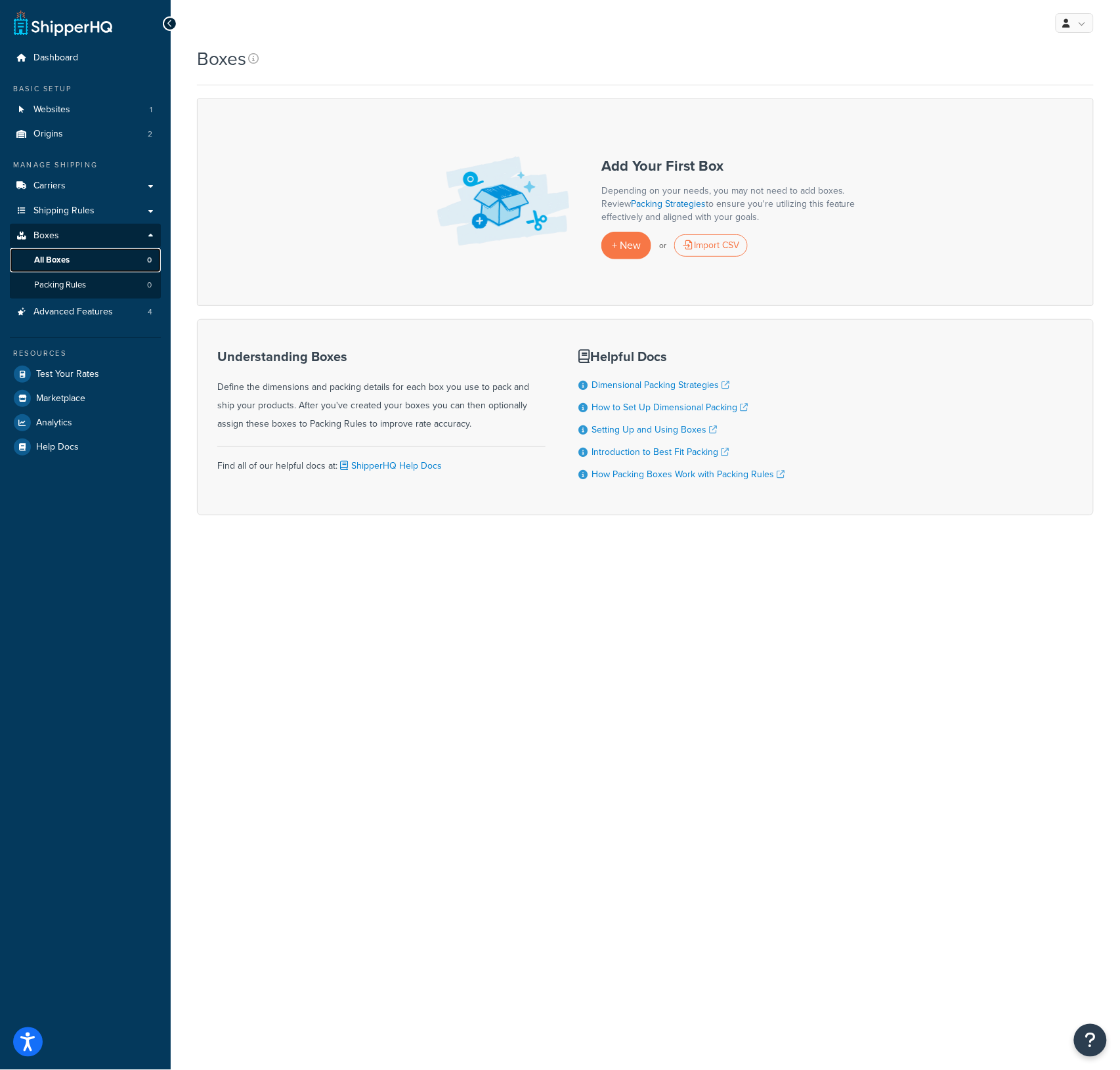
click at [54, 259] on span "All Boxes" at bounding box center [51, 260] width 35 height 11
click at [73, 207] on span "Shipping Rules" at bounding box center [64, 211] width 61 height 11
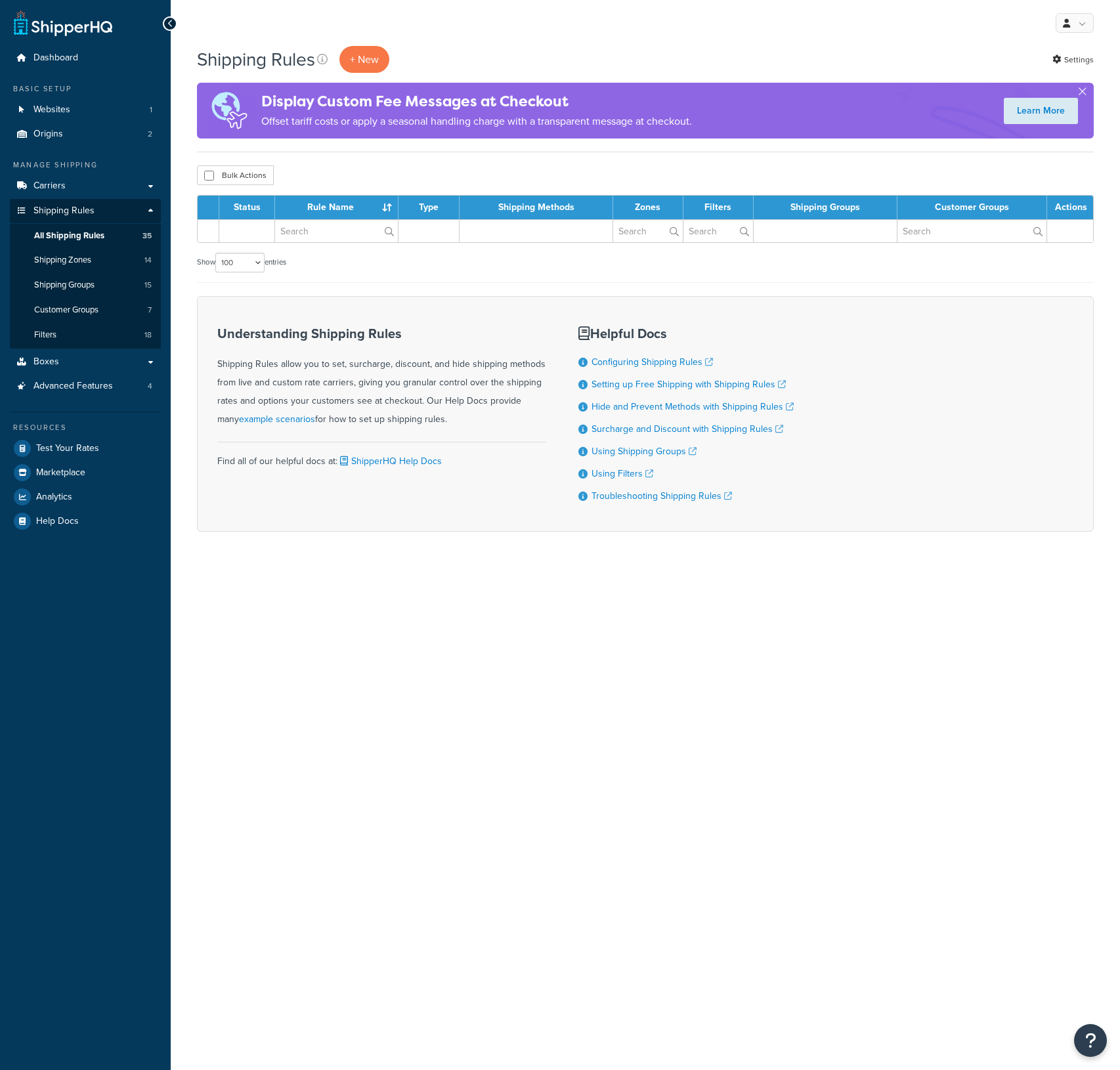
select select "100"
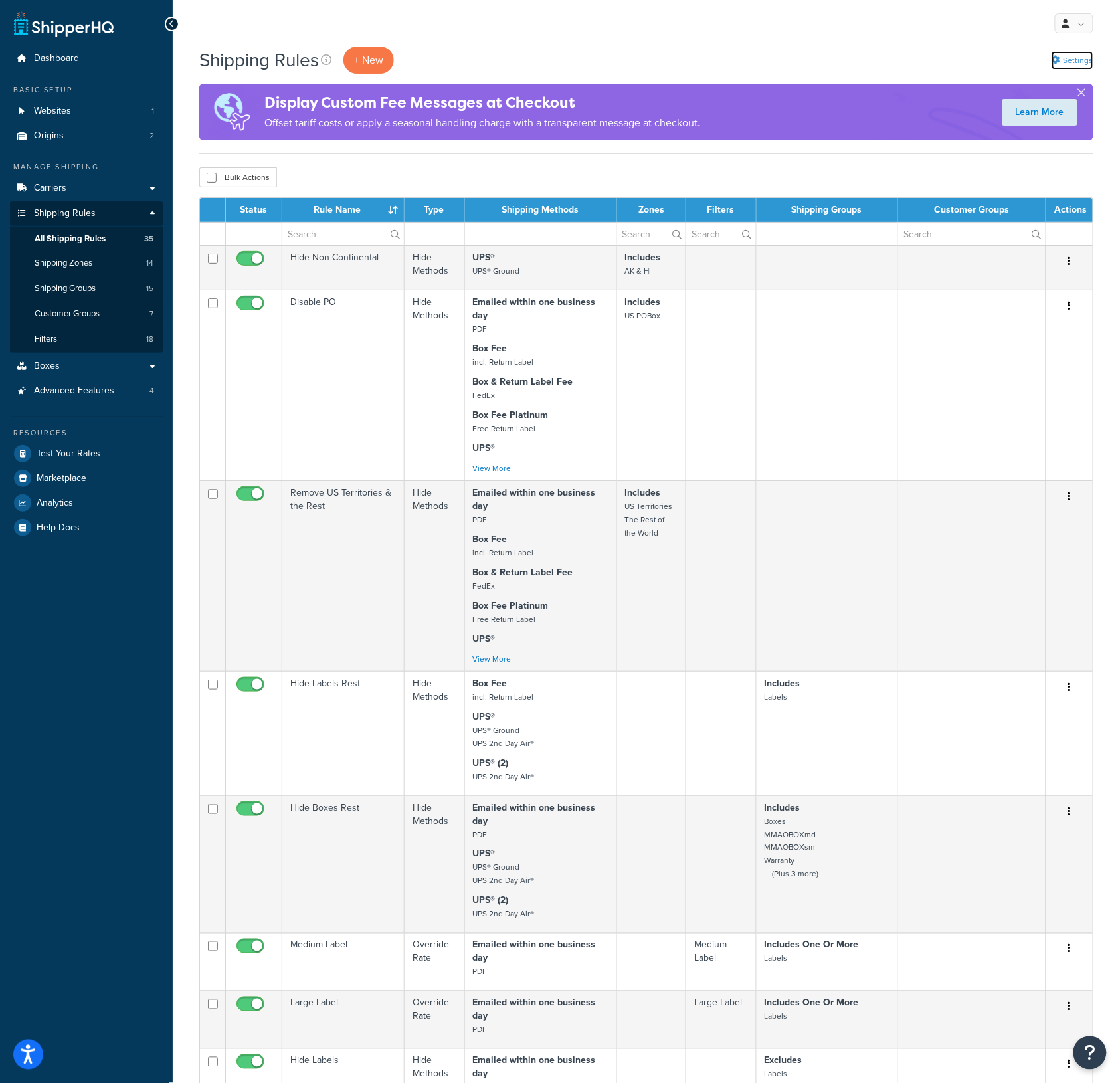
click at [1061, 57] on link "Settings" at bounding box center [1072, 60] width 42 height 19
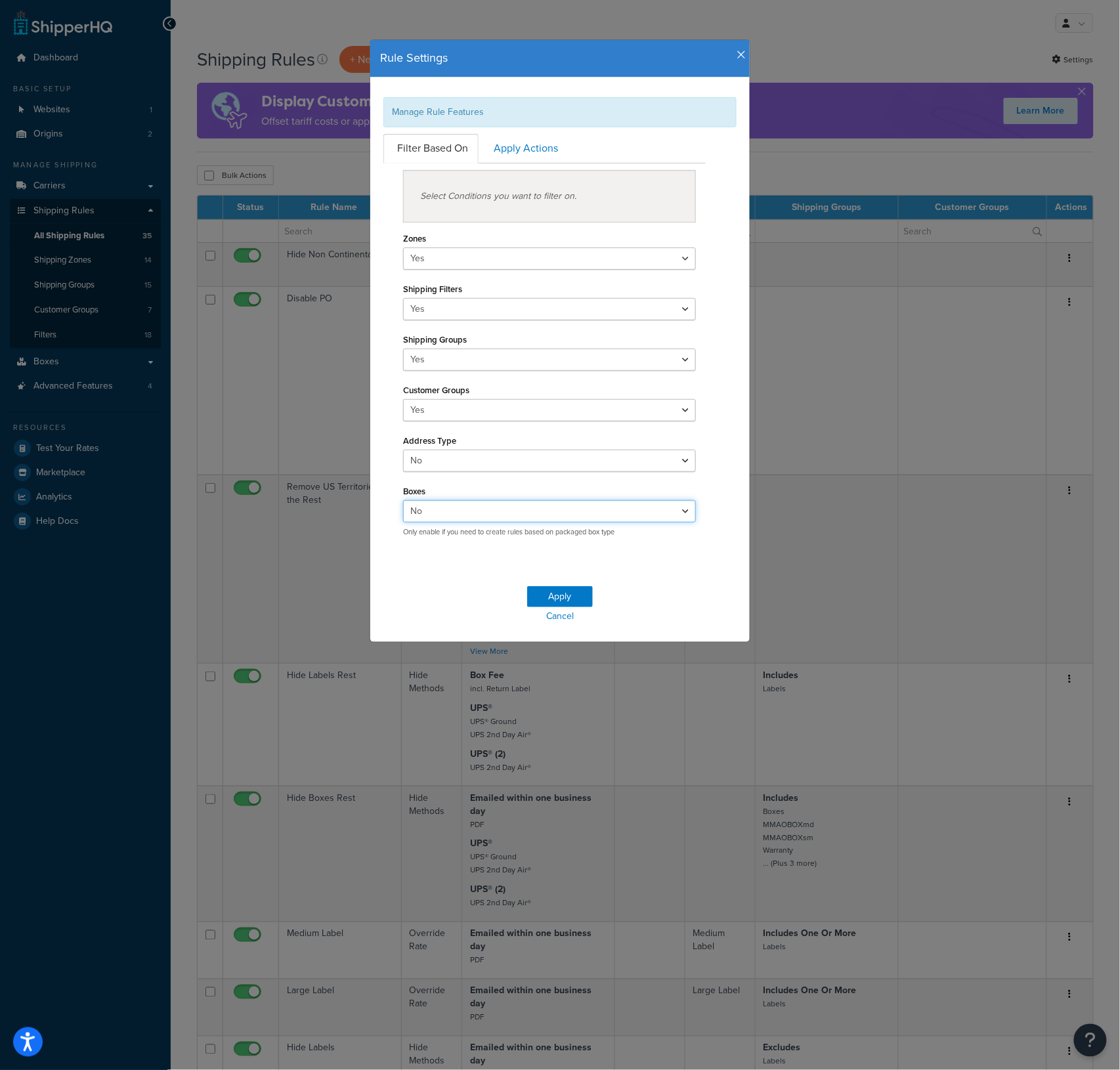
click at [460, 514] on select "Yes No" at bounding box center [549, 511] width 293 height 22
select select "true"
click at [403, 502] on select "Yes No" at bounding box center [549, 511] width 293 height 22
click at [539, 593] on button "Apply" at bounding box center [560, 597] width 65 height 21
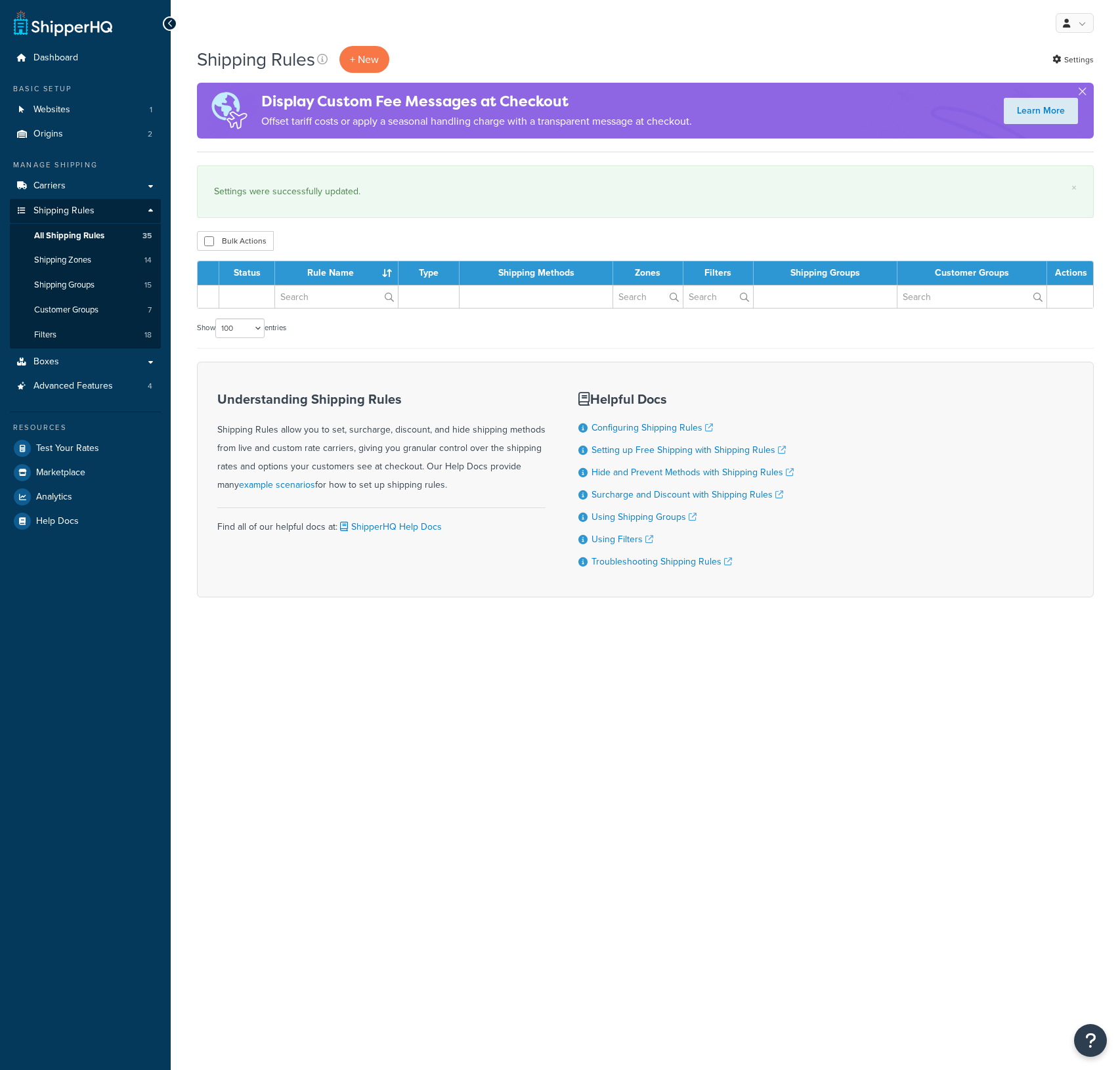
select select "100"
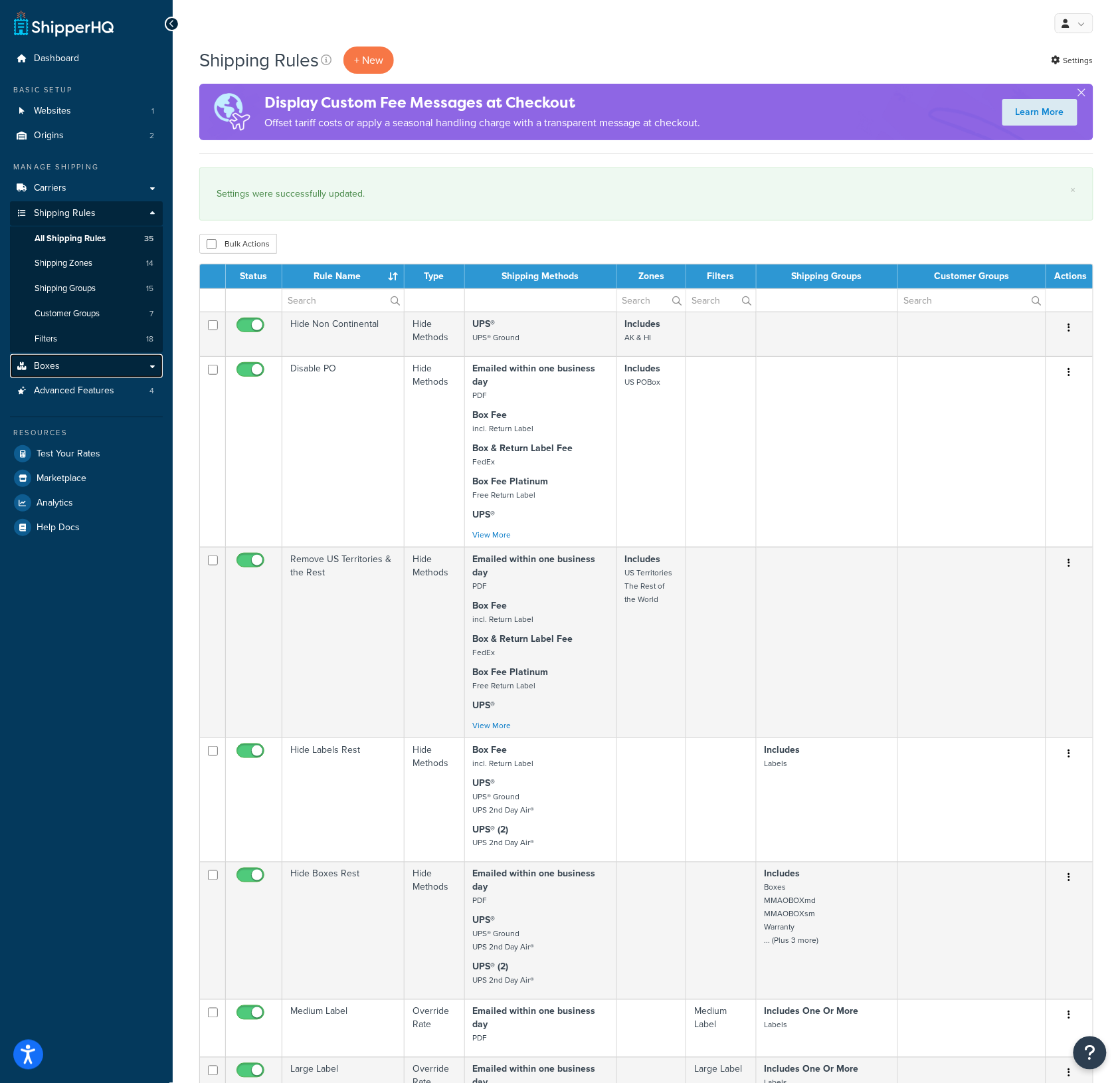
click at [45, 364] on span "Boxes" at bounding box center [46, 367] width 26 height 12
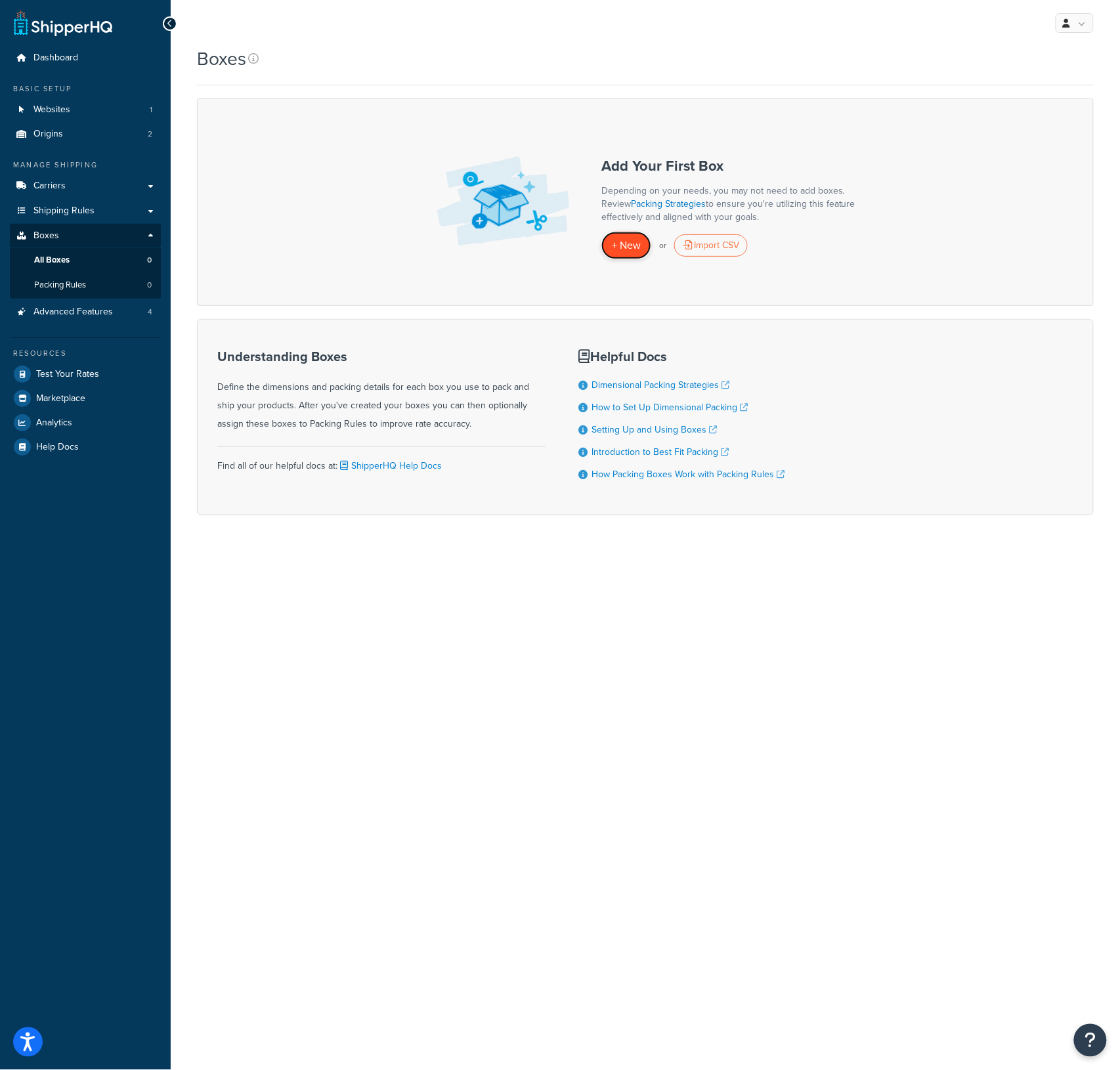
click at [627, 245] on span "+ New" at bounding box center [626, 245] width 29 height 15
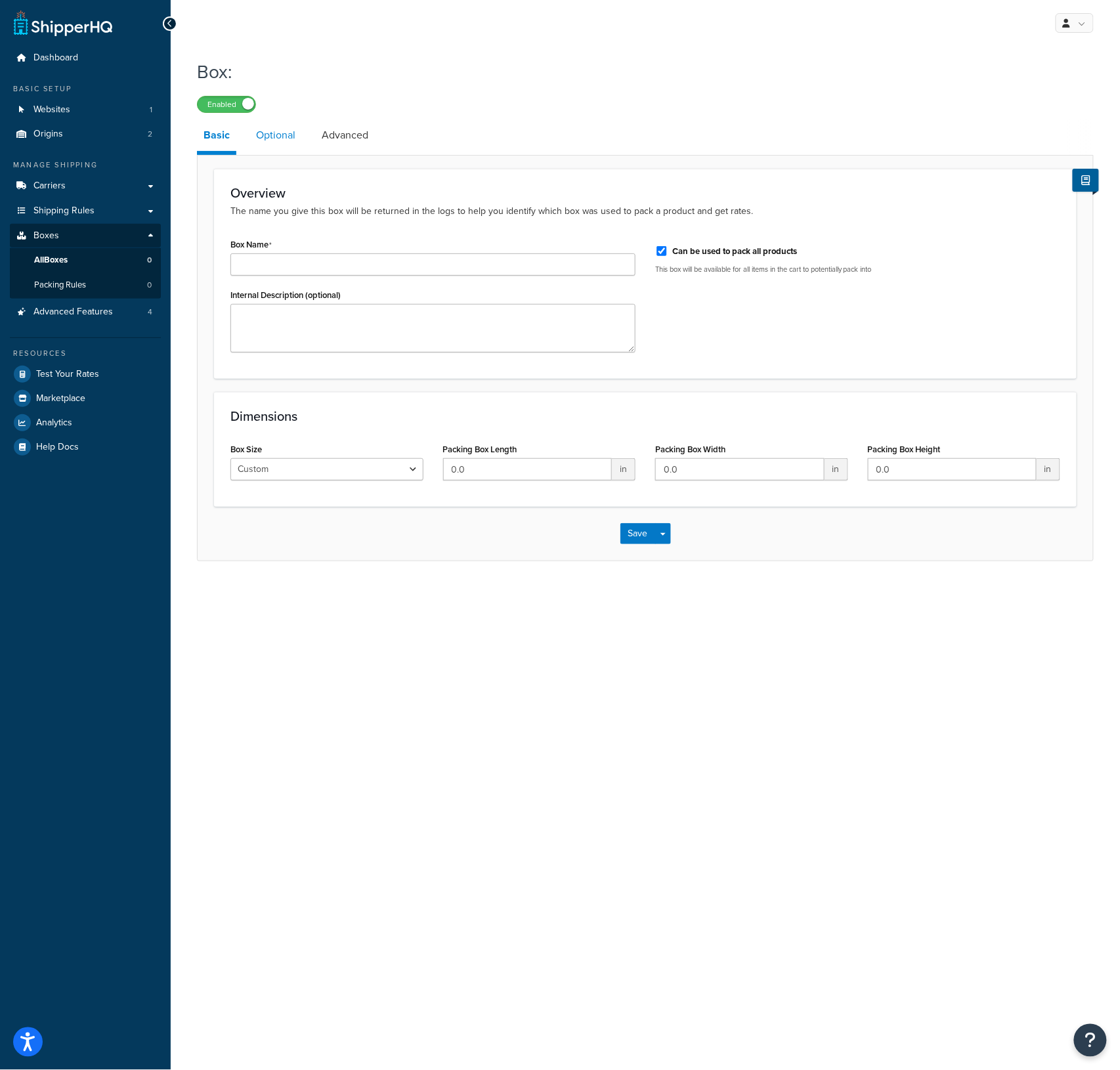
click at [258, 135] on link "Optional" at bounding box center [276, 135] width 52 height 32
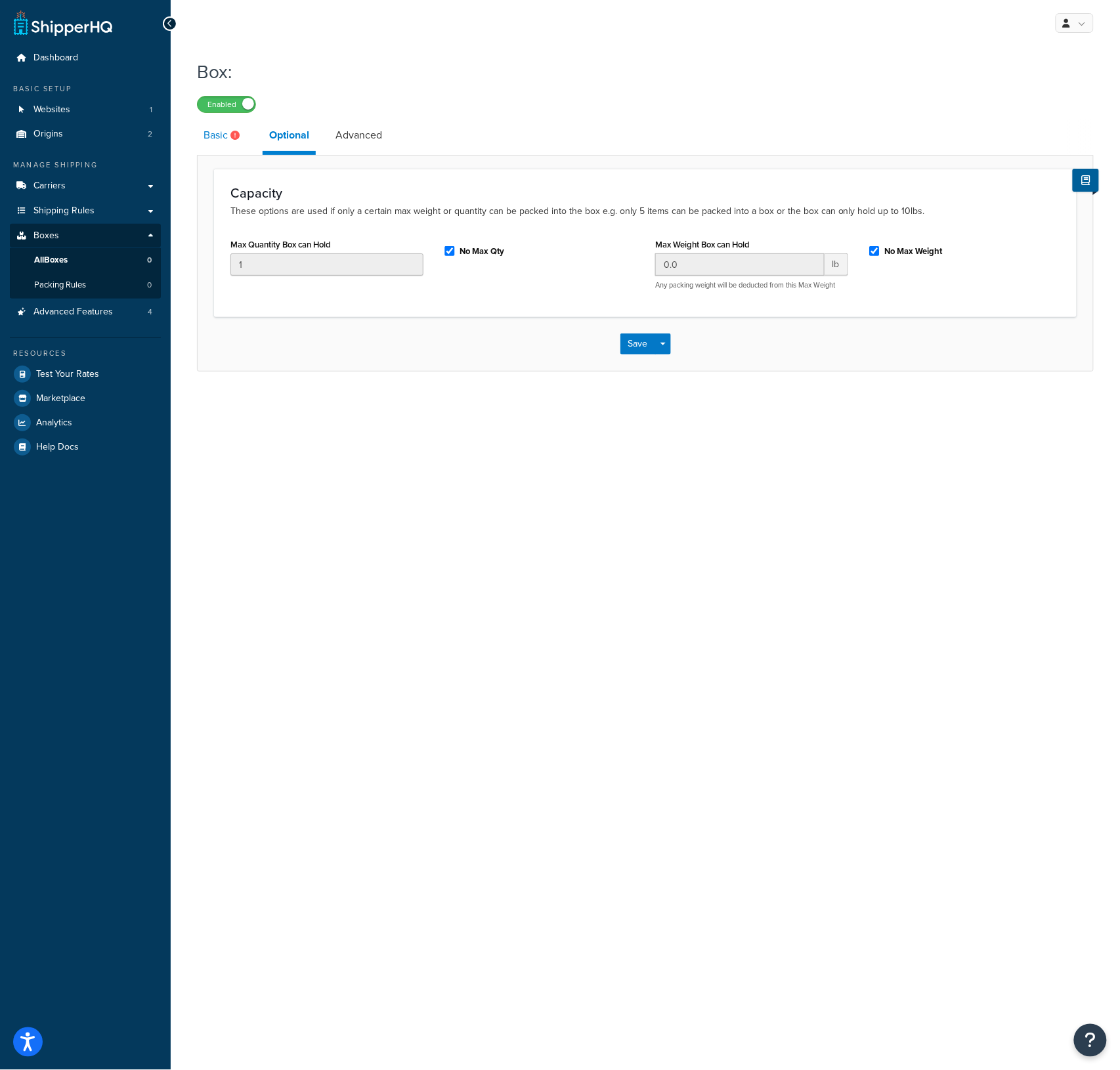
click at [226, 135] on link "Basic" at bounding box center [224, 135] width 52 height 32
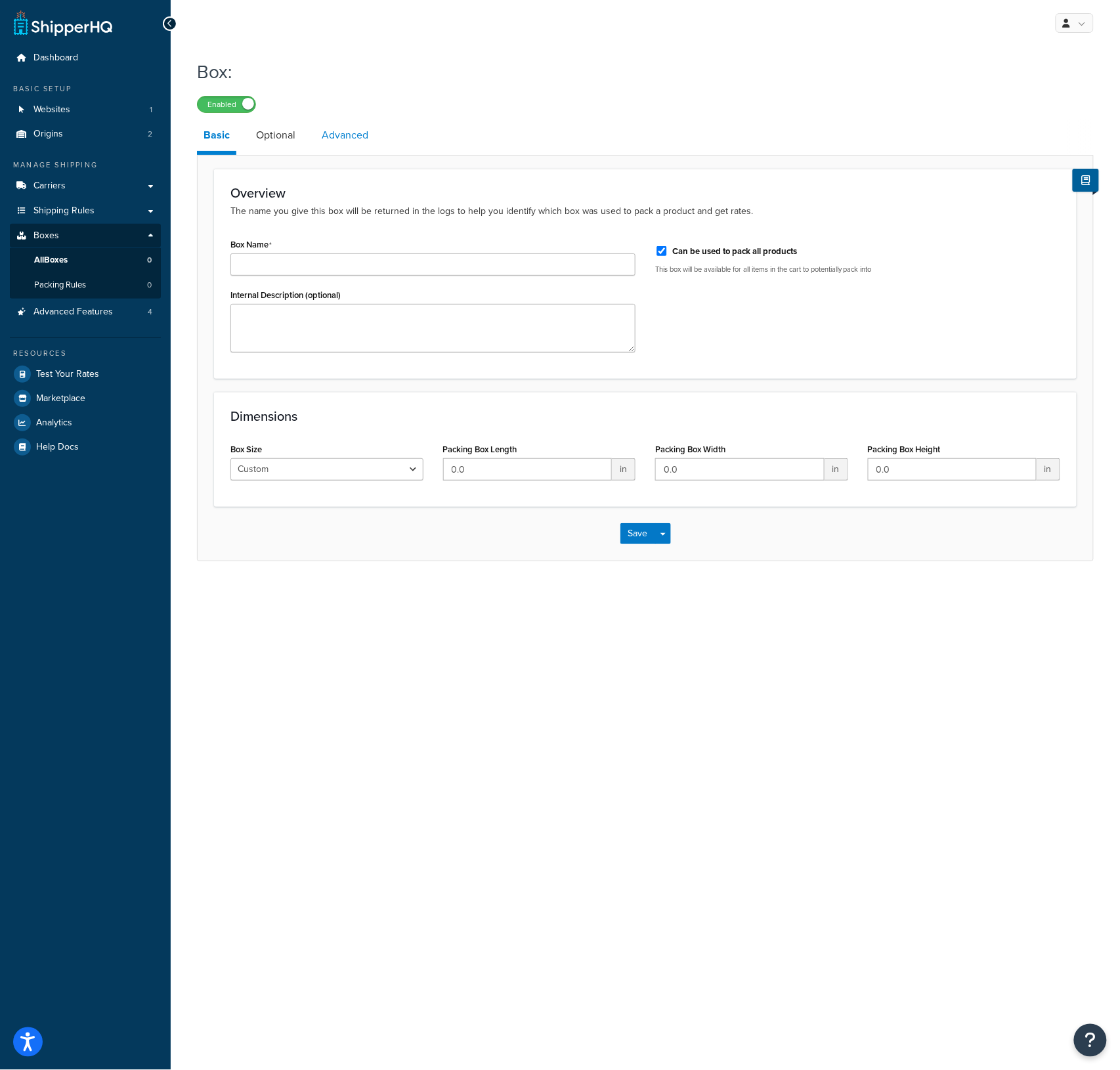
click at [333, 136] on link "Advanced" at bounding box center [344, 135] width 60 height 32
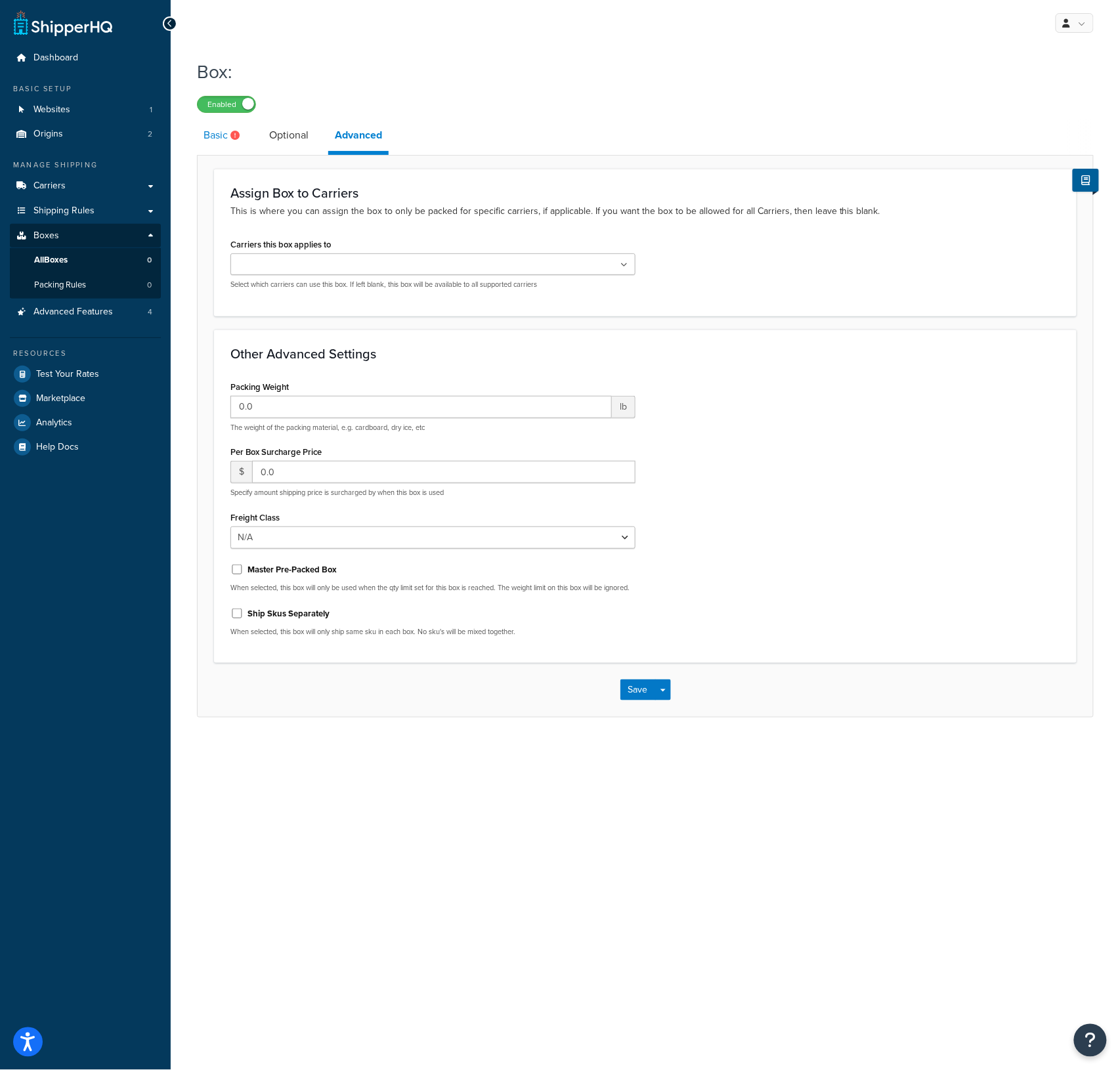
click at [223, 139] on link "Basic" at bounding box center [224, 135] width 52 height 32
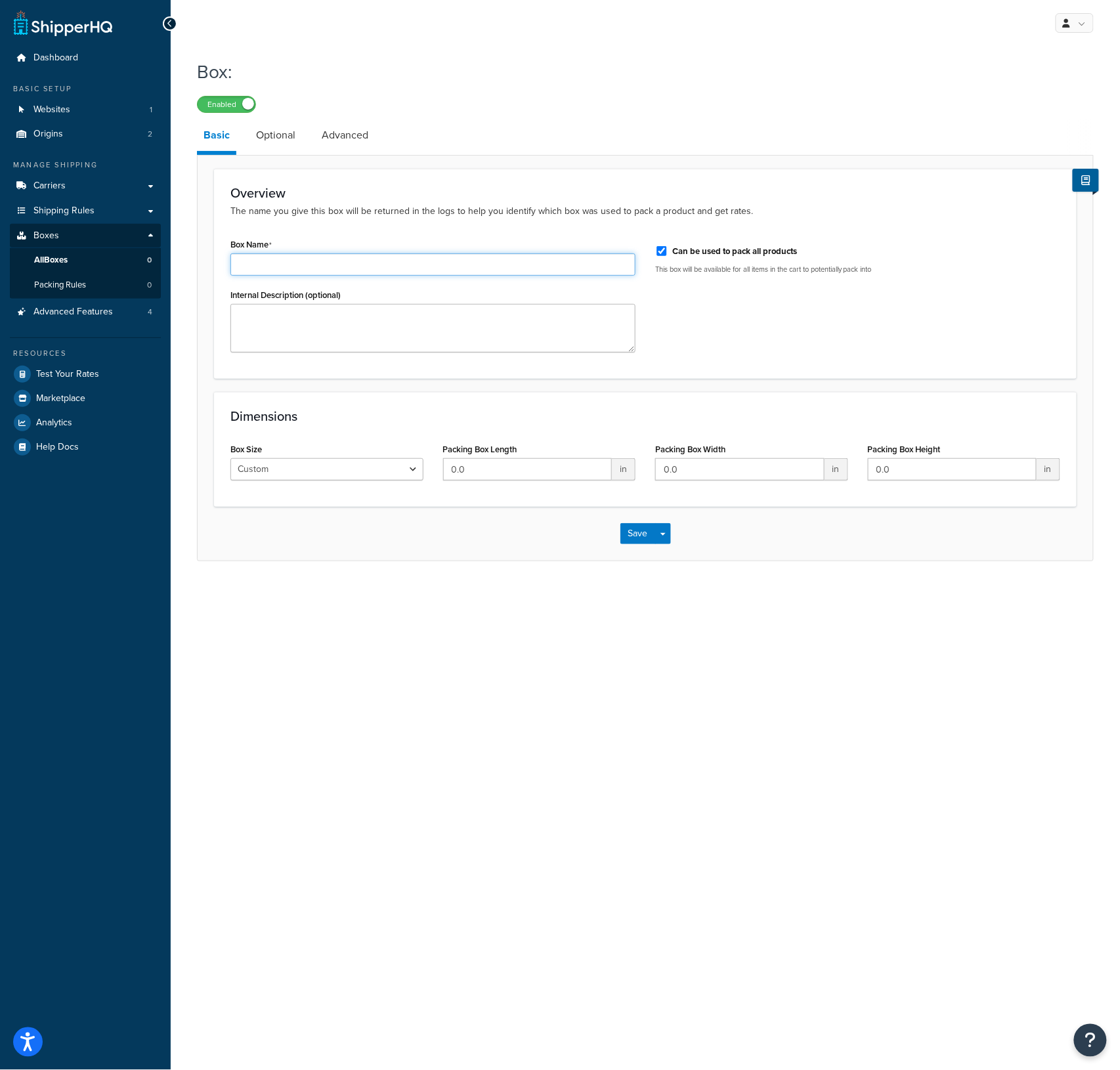
click at [305, 263] on input "Box Name" at bounding box center [433, 264] width 405 height 22
click at [301, 270] on input "Medium" at bounding box center [433, 264] width 405 height 22
type input "UPS Express Box - Medium"
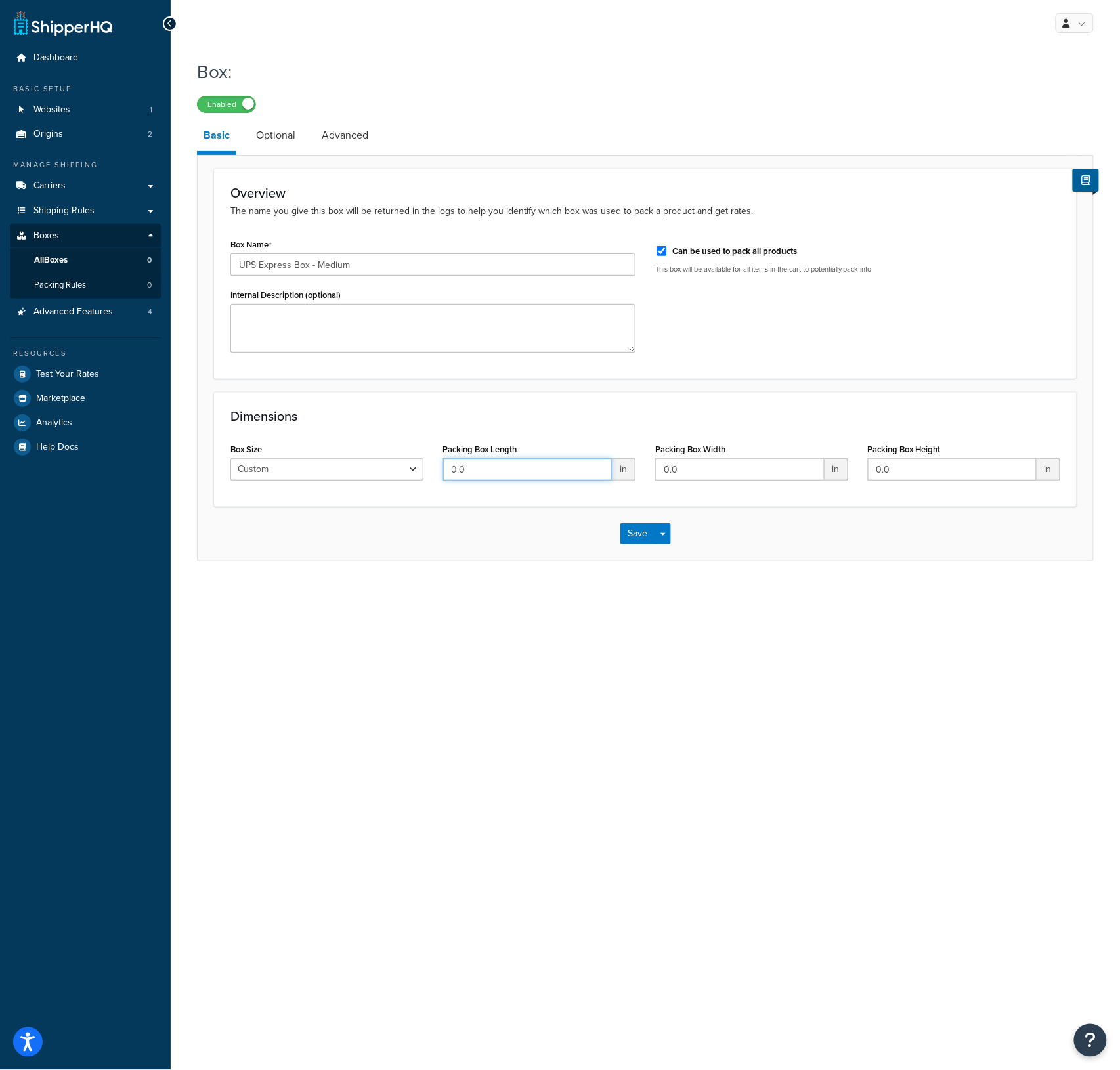
click at [531, 471] on input "0.0" at bounding box center [528, 469] width 170 height 22
click at [332, 483] on div "Box Size Custom USPS Small Flat Box USPS Medium Flat Box USPS Large Flat Box US…" at bounding box center [326, 465] width 213 height 51
click at [341, 471] on select "Custom USPS Small Flat Box USPS Medium Flat Box USPS Large Flat Box USPS Flat E…" at bounding box center [327, 469] width 193 height 22
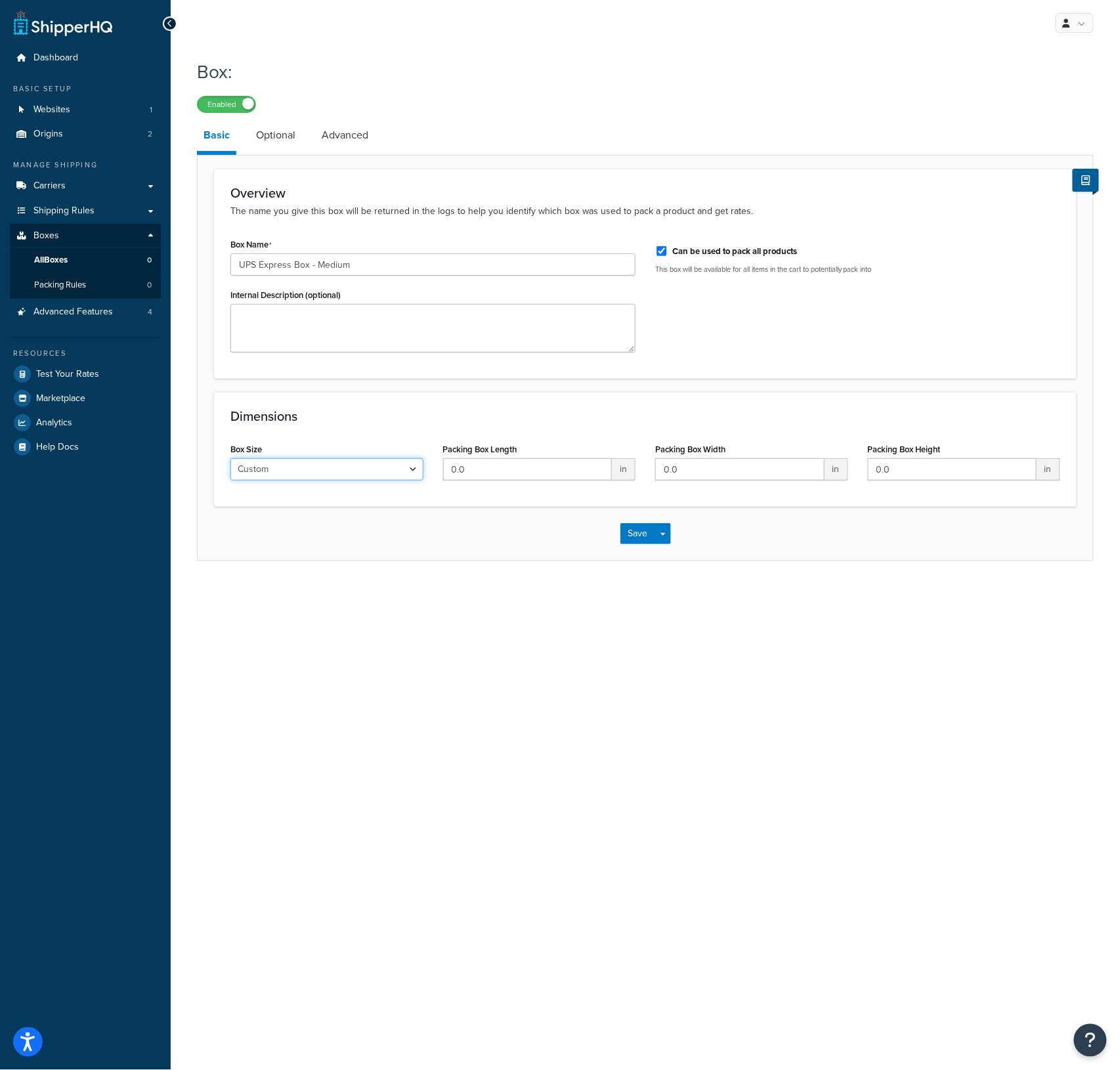
select select "usps_medium"
click at [231, 459] on select "Custom USPS Small Flat Box USPS Medium Flat Box USPS Large Flat Box USPS Flat E…" at bounding box center [327, 469] width 193 height 22
type input "11"
type input "8.5"
type input "5.5"
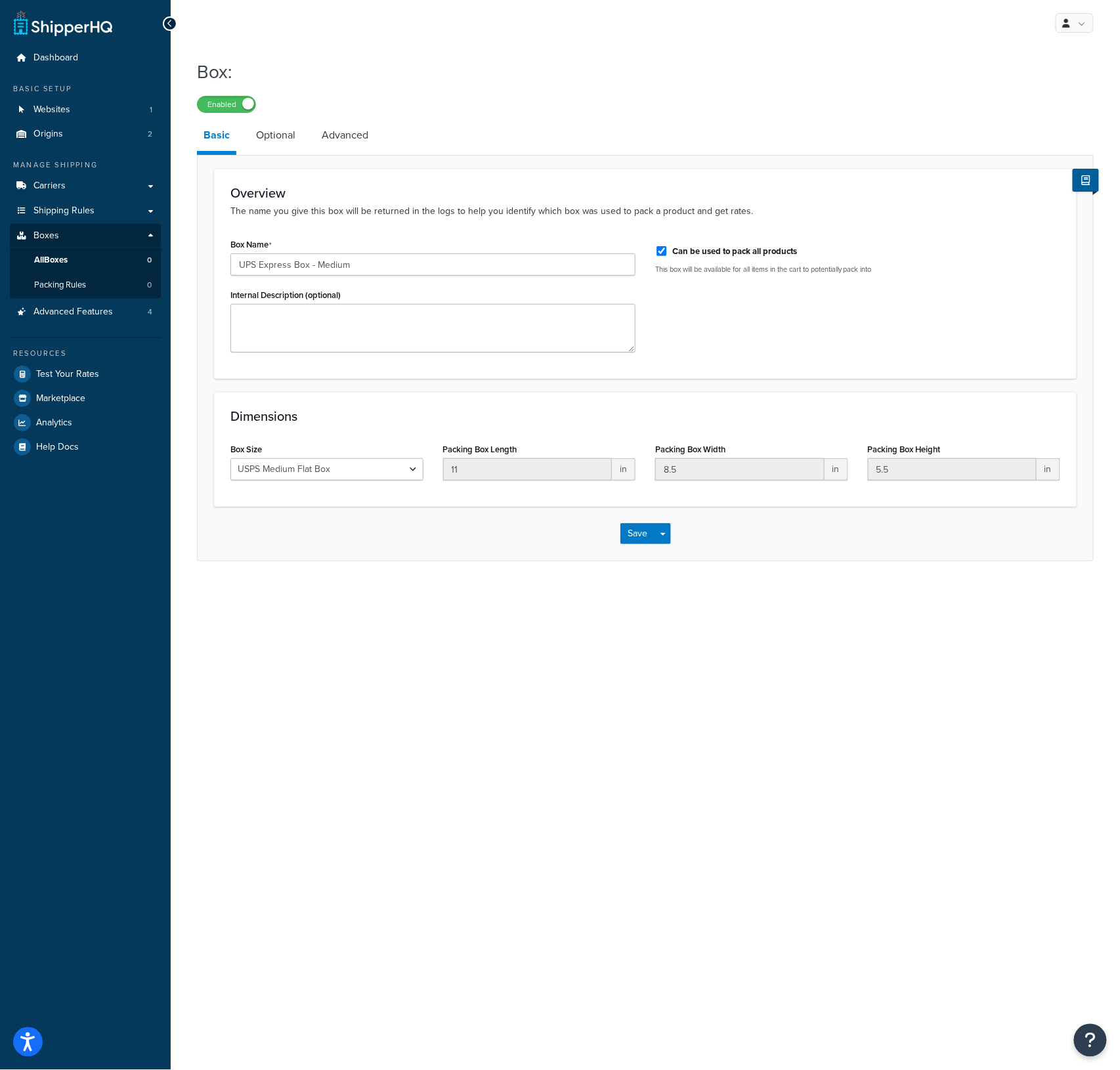
click at [446, 675] on div "My Profile Billing Global Settings Contact Us Logout Box: Enabled Basic Optiona…" at bounding box center [645, 535] width 950 height 1070
click at [335, 471] on select "Custom USPS Small Flat Box USPS Medium Flat Box USPS Large Flat Box USPS Flat E…" at bounding box center [327, 469] width 193 height 22
click at [336, 480] on select "Custom USPS Small Flat Box USPS Medium Flat Box USPS Large Flat Box USPS Flat E…" at bounding box center [327, 469] width 193 height 22
select select "custom"
click at [231, 459] on select "Custom USPS Small Flat Box USPS Medium Flat Box USPS Large Flat Box USPS Flat E…" at bounding box center [327, 469] width 193 height 22
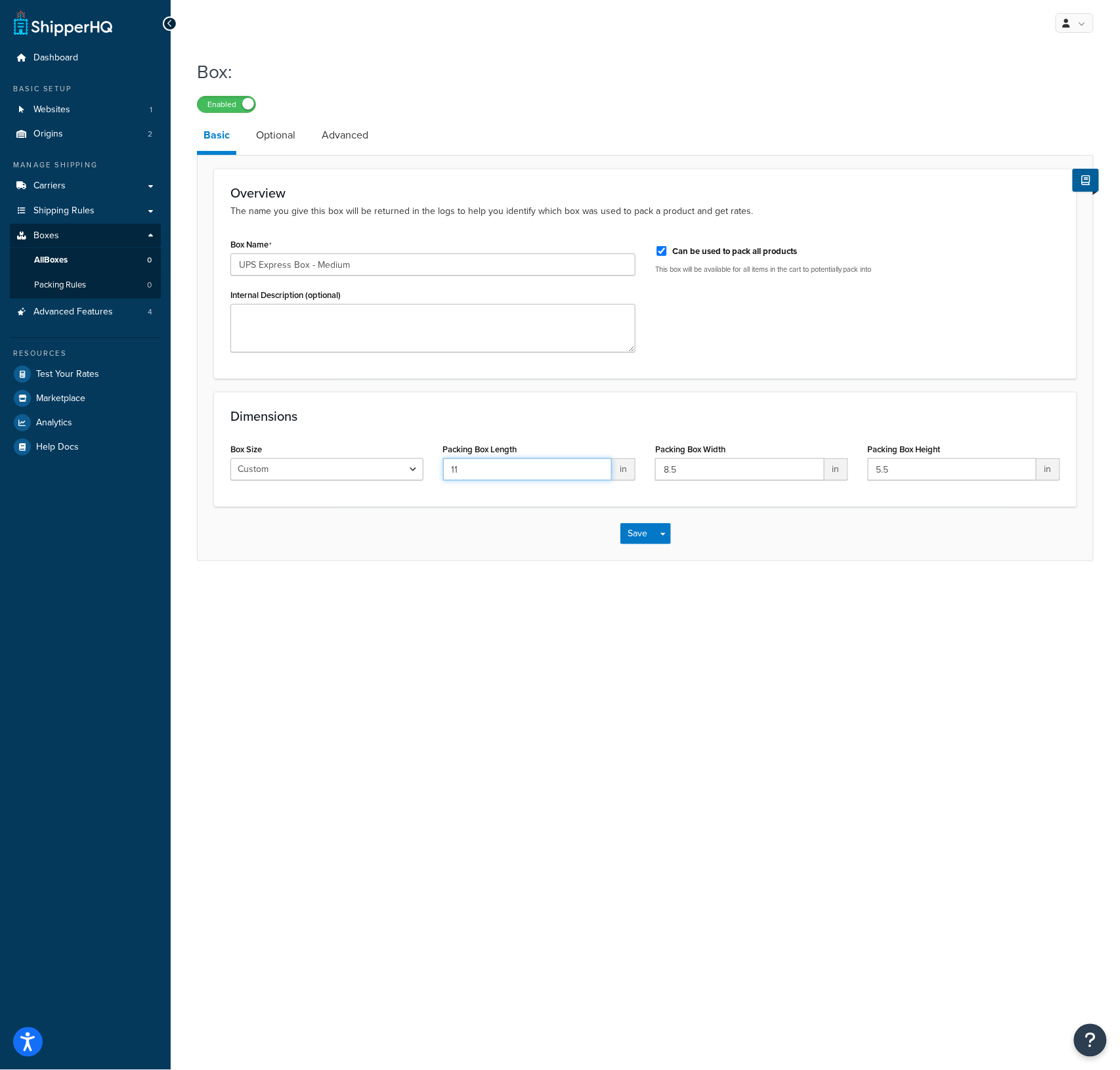
click at [489, 473] on input "11" at bounding box center [528, 469] width 170 height 22
type input "16"
click at [761, 473] on input "8.5" at bounding box center [740, 469] width 170 height 22
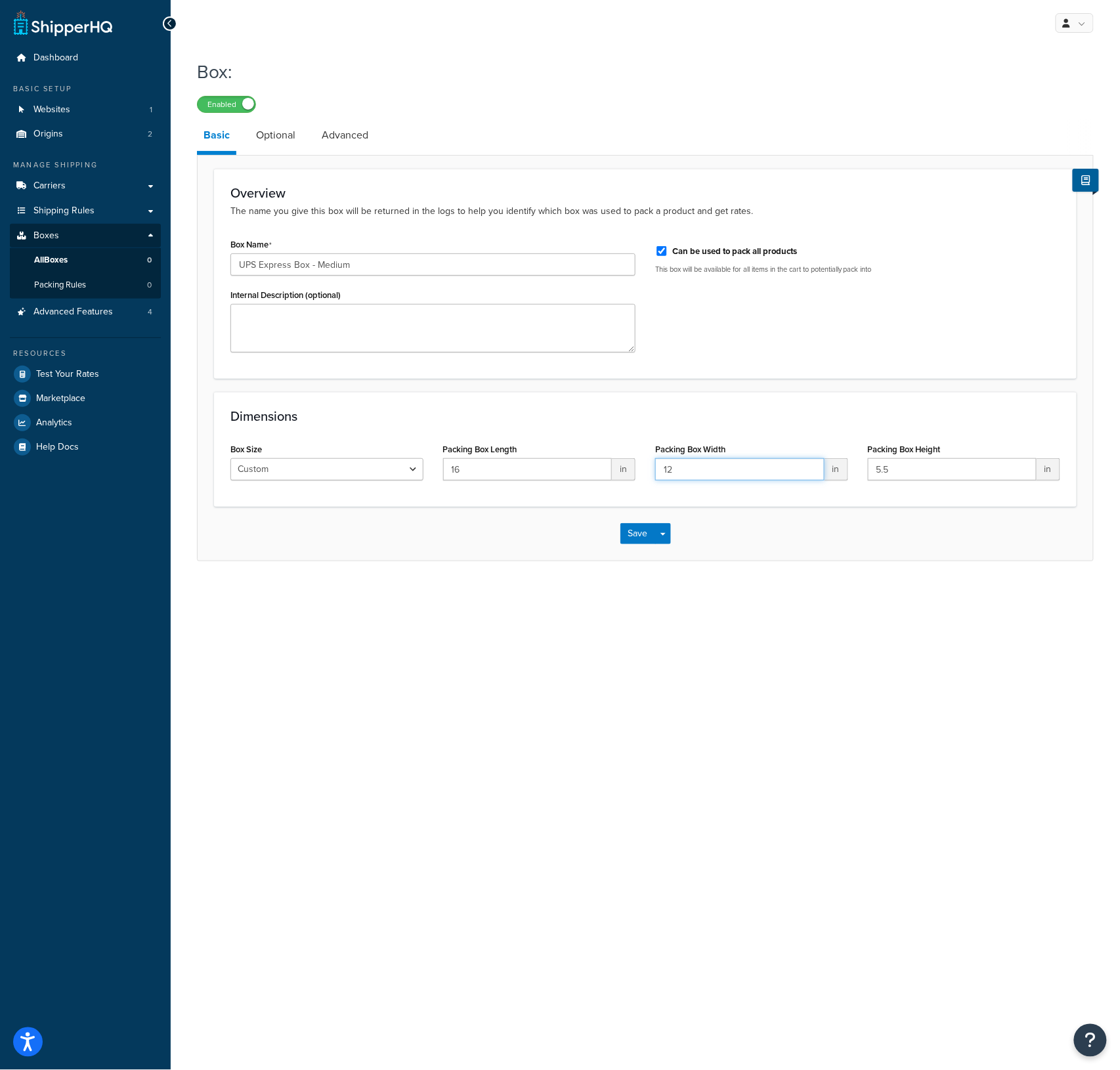
type input "12"
click at [910, 470] on input "5.5" at bounding box center [953, 469] width 170 height 22
type input "4"
click at [902, 472] on input "4" at bounding box center [953, 469] width 170 height 22
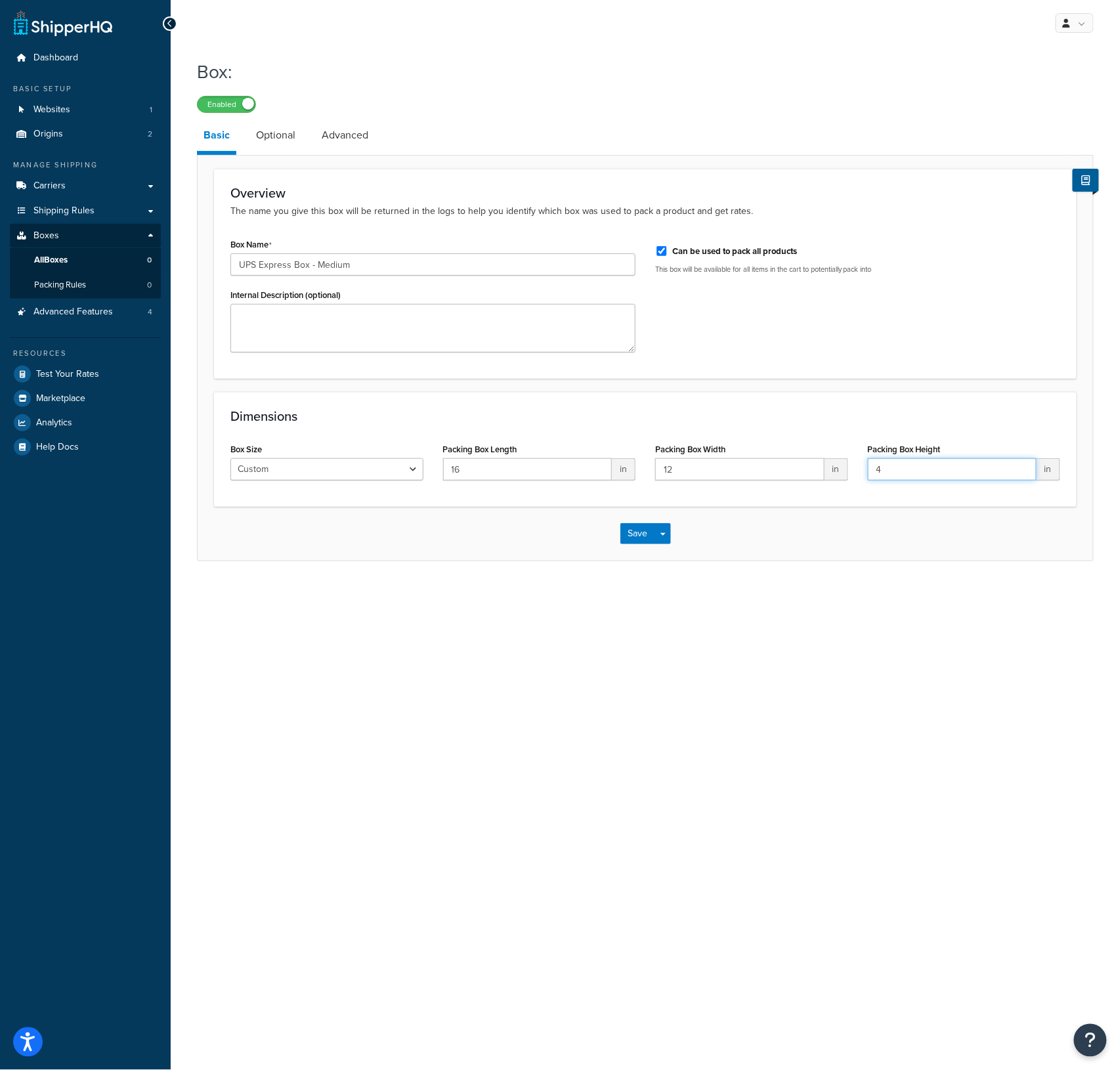
click at [902, 472] on input "4" at bounding box center [953, 469] width 170 height 22
click at [378, 265] on input "UPS Express Box - Medium" at bounding box center [433, 264] width 405 height 22
type input "UPS Express Box - Small"
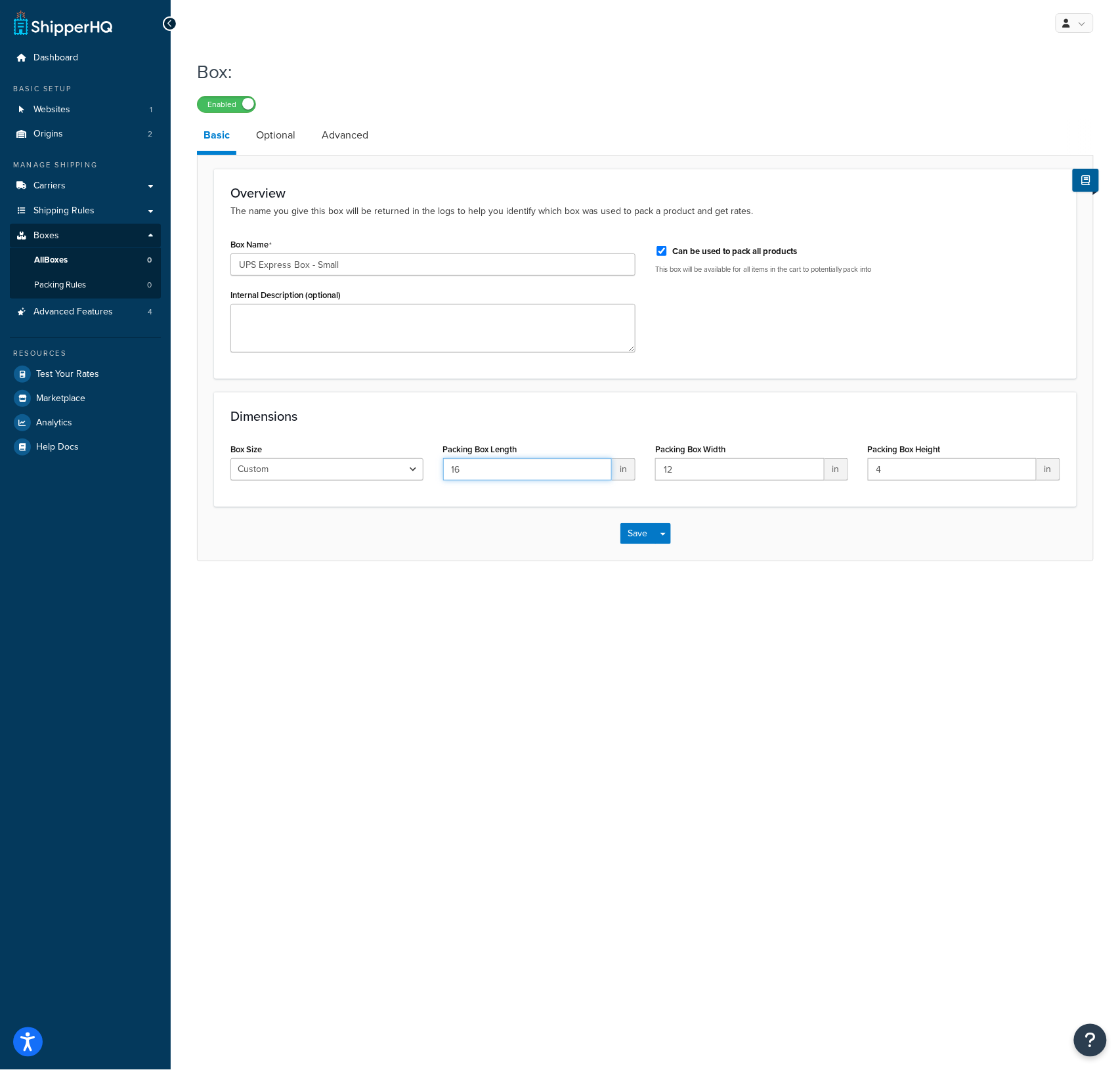
click at [504, 466] on input "16" at bounding box center [528, 469] width 170 height 22
type input "13"
click at [769, 476] on input "12" at bounding box center [740, 469] width 170 height 22
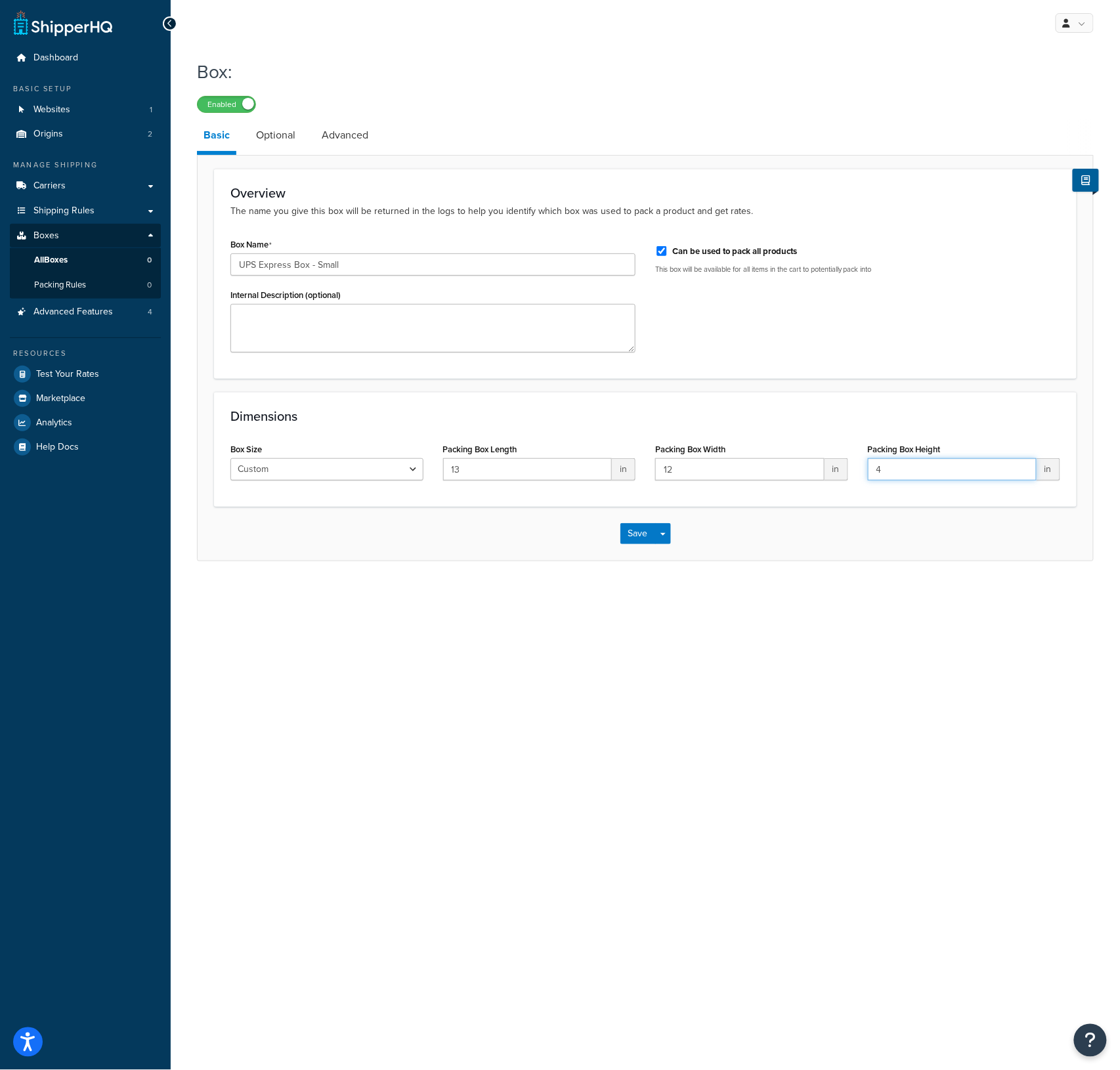
click at [964, 476] on input "4" at bounding box center [953, 469] width 170 height 22
type input "3"
click at [684, 733] on div "My Profile Billing Global Settings Contact Us Logout Box: Enabled Basic Optiona…" at bounding box center [645, 535] width 950 height 1070
click at [630, 533] on button "Save" at bounding box center [638, 534] width 35 height 21
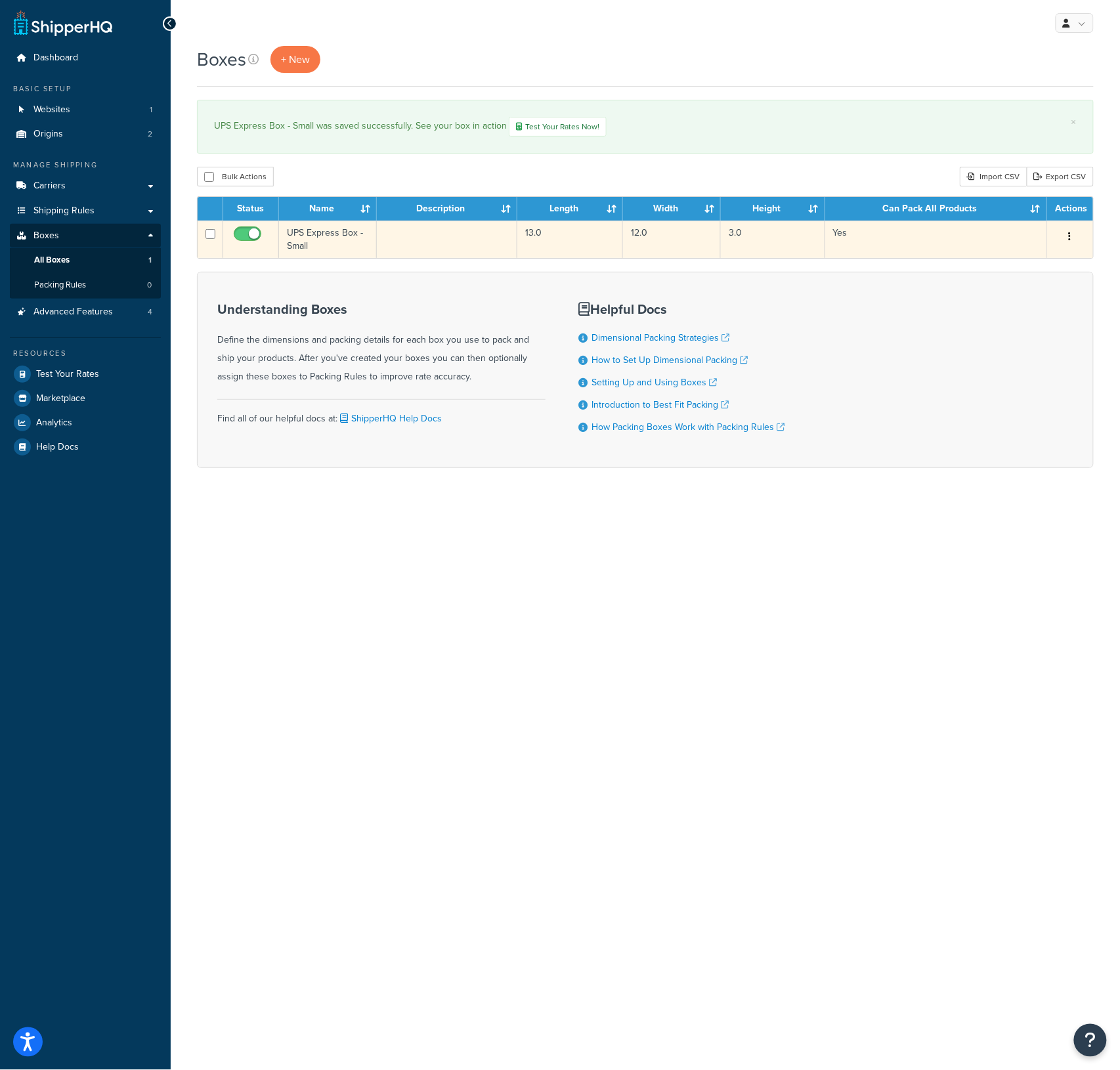
click at [842, 237] on td "Yes" at bounding box center [936, 239] width 222 height 38
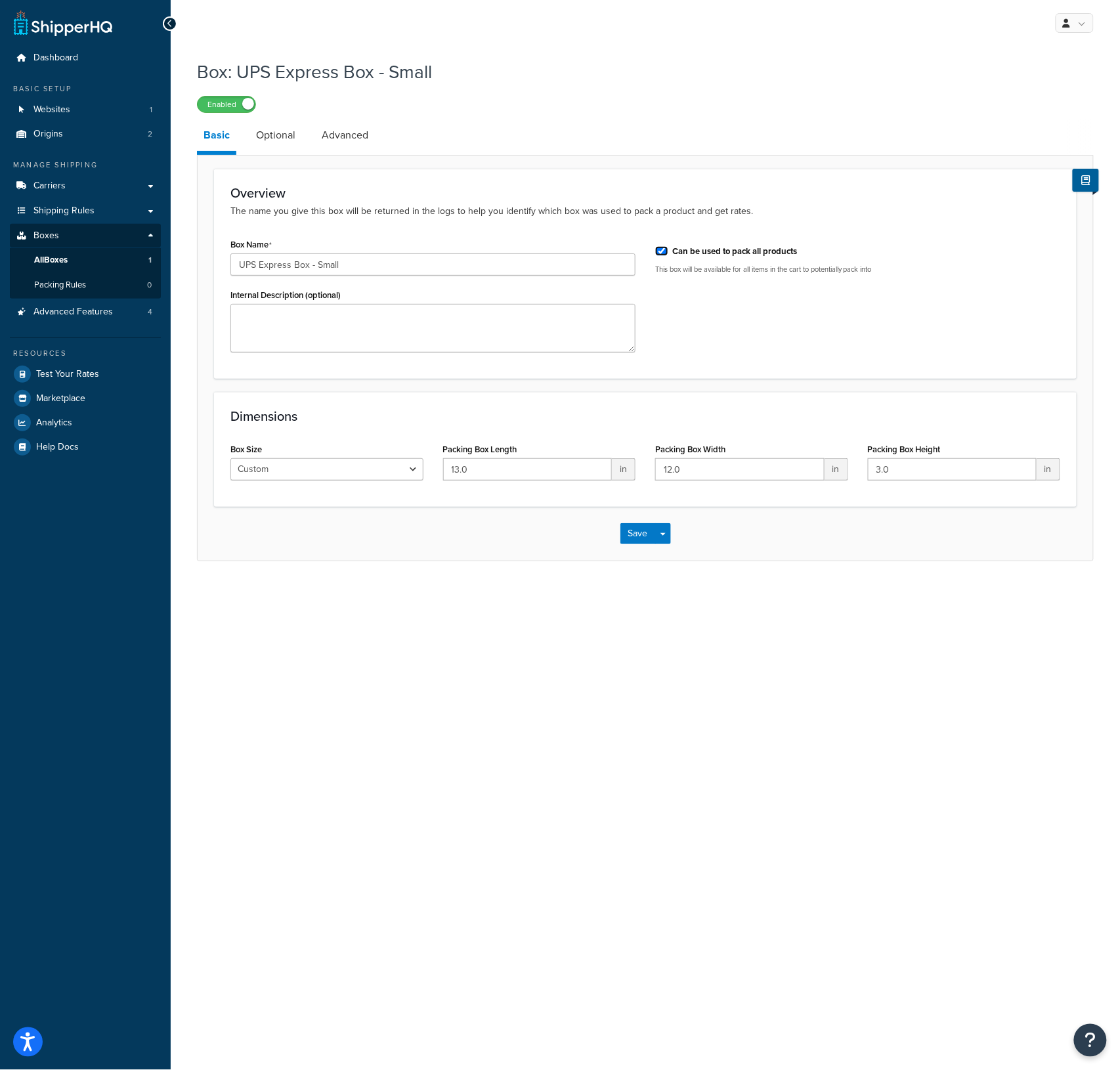
click at [656, 254] on input "Can be used to pack all products" at bounding box center [662, 251] width 13 height 10
click at [664, 250] on input "Can be used to pack all products" at bounding box center [662, 251] width 13 height 10
checkbox input "true"
click at [638, 537] on button "Save" at bounding box center [638, 534] width 35 height 21
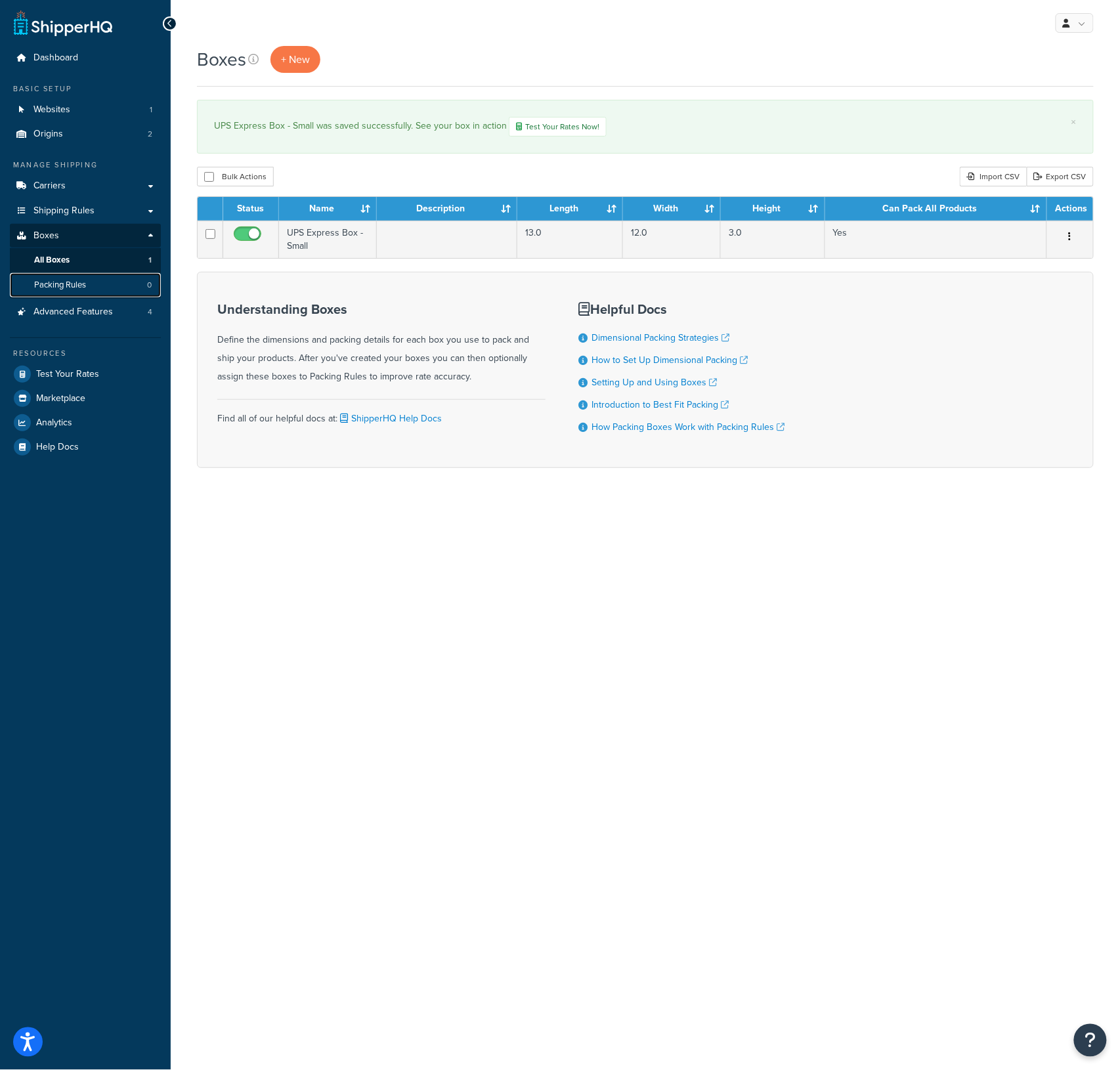
click at [65, 282] on span "Packing Rules" at bounding box center [60, 285] width 52 height 11
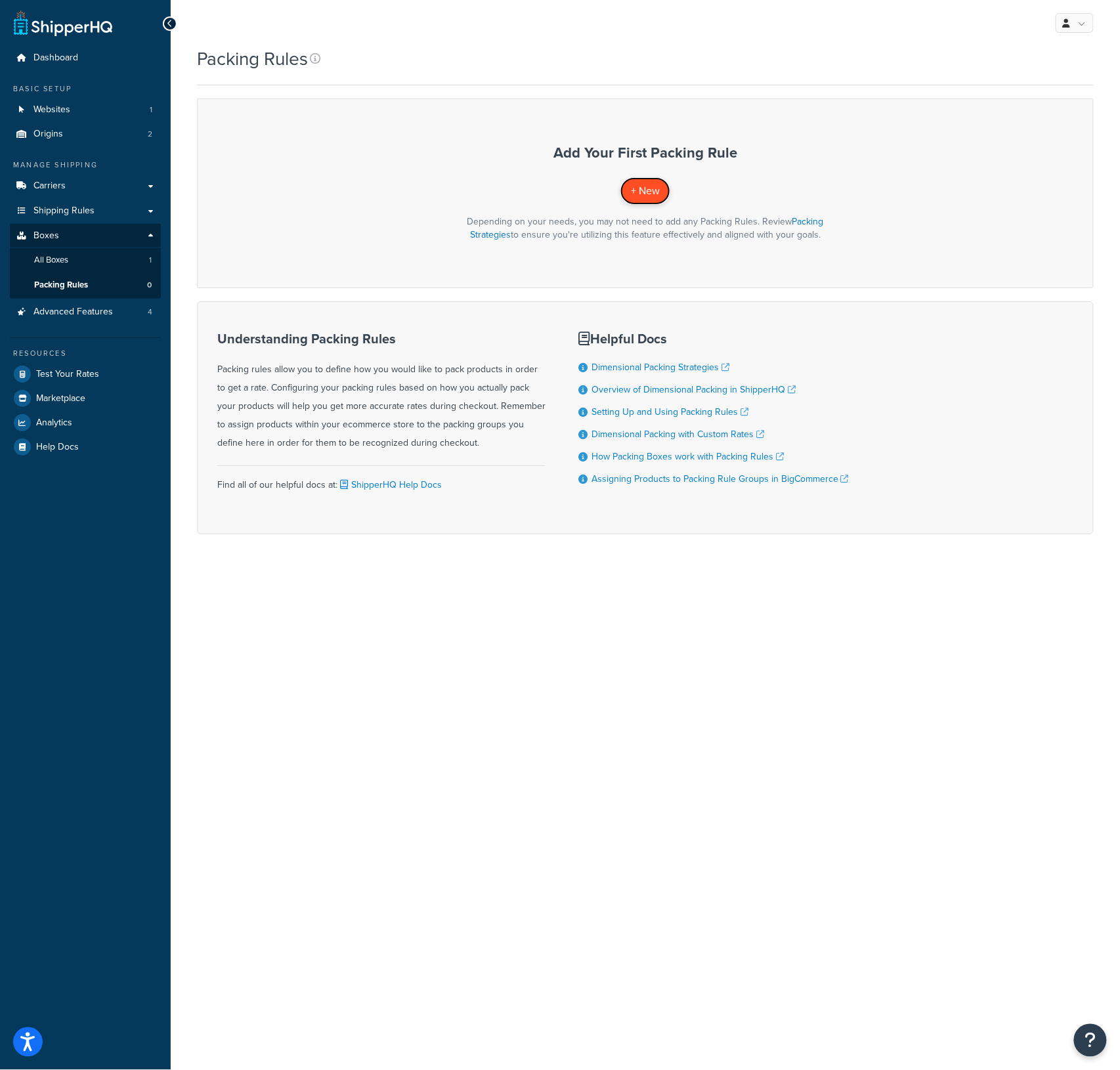
click at [631, 185] on span "+ New" at bounding box center [645, 191] width 29 height 15
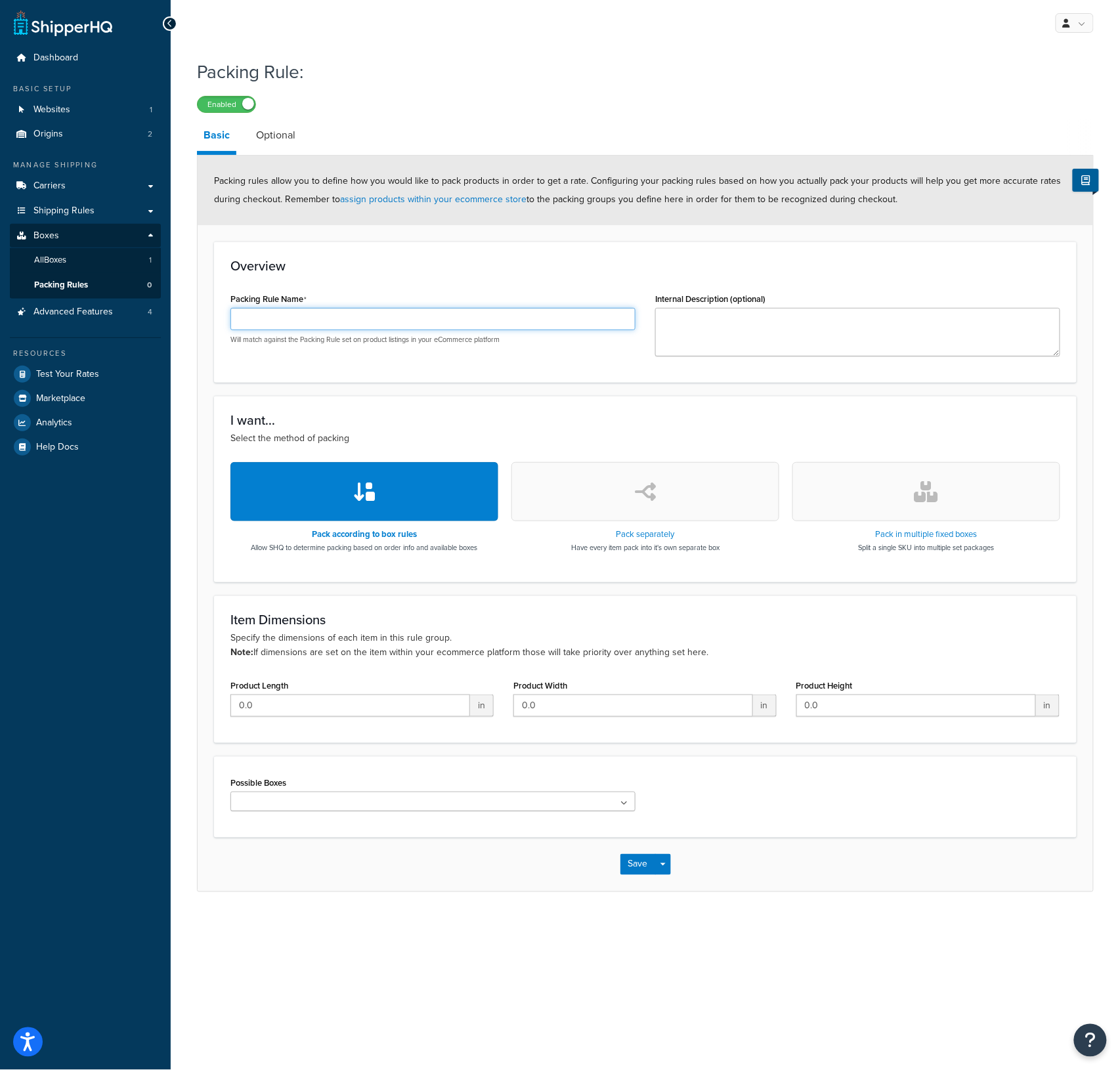
click at [336, 315] on input "Packing Rule Name" at bounding box center [433, 319] width 405 height 22
type input "UPS Express Box - Small"
click at [369, 799] on ul at bounding box center [433, 802] width 405 height 20
click at [366, 763] on div "Possible Boxes No results found" at bounding box center [645, 797] width 863 height 82
click at [356, 709] on input "0.0" at bounding box center [351, 705] width 240 height 22
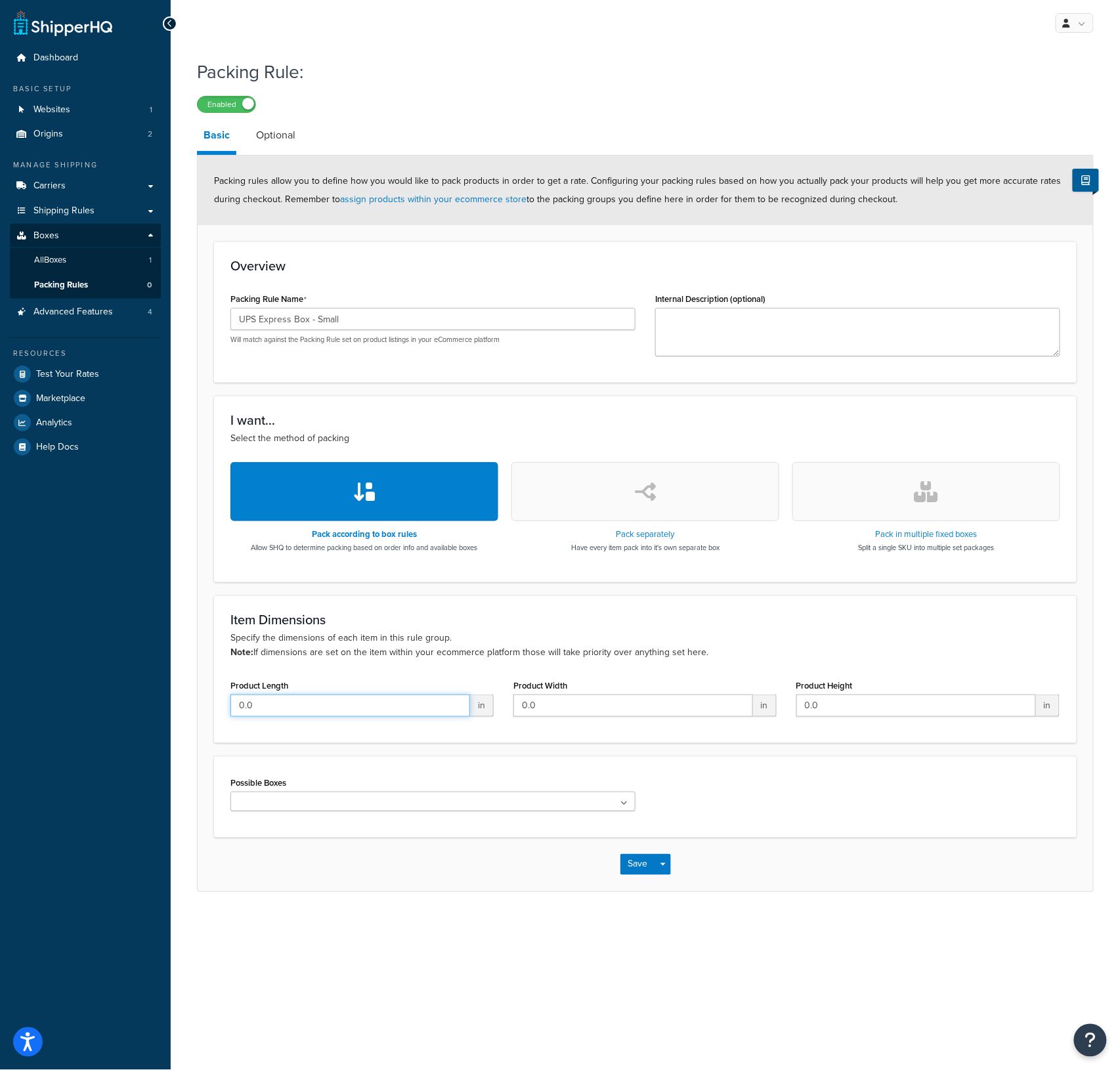
click at [356, 709] on input "0.0" at bounding box center [351, 705] width 240 height 22
click at [1074, 25] on link at bounding box center [1074, 23] width 38 height 20
click at [388, 106] on div "Enabled" at bounding box center [646, 104] width 897 height 19
click at [52, 165] on div "Manage Shipping" at bounding box center [85, 166] width 151 height 11
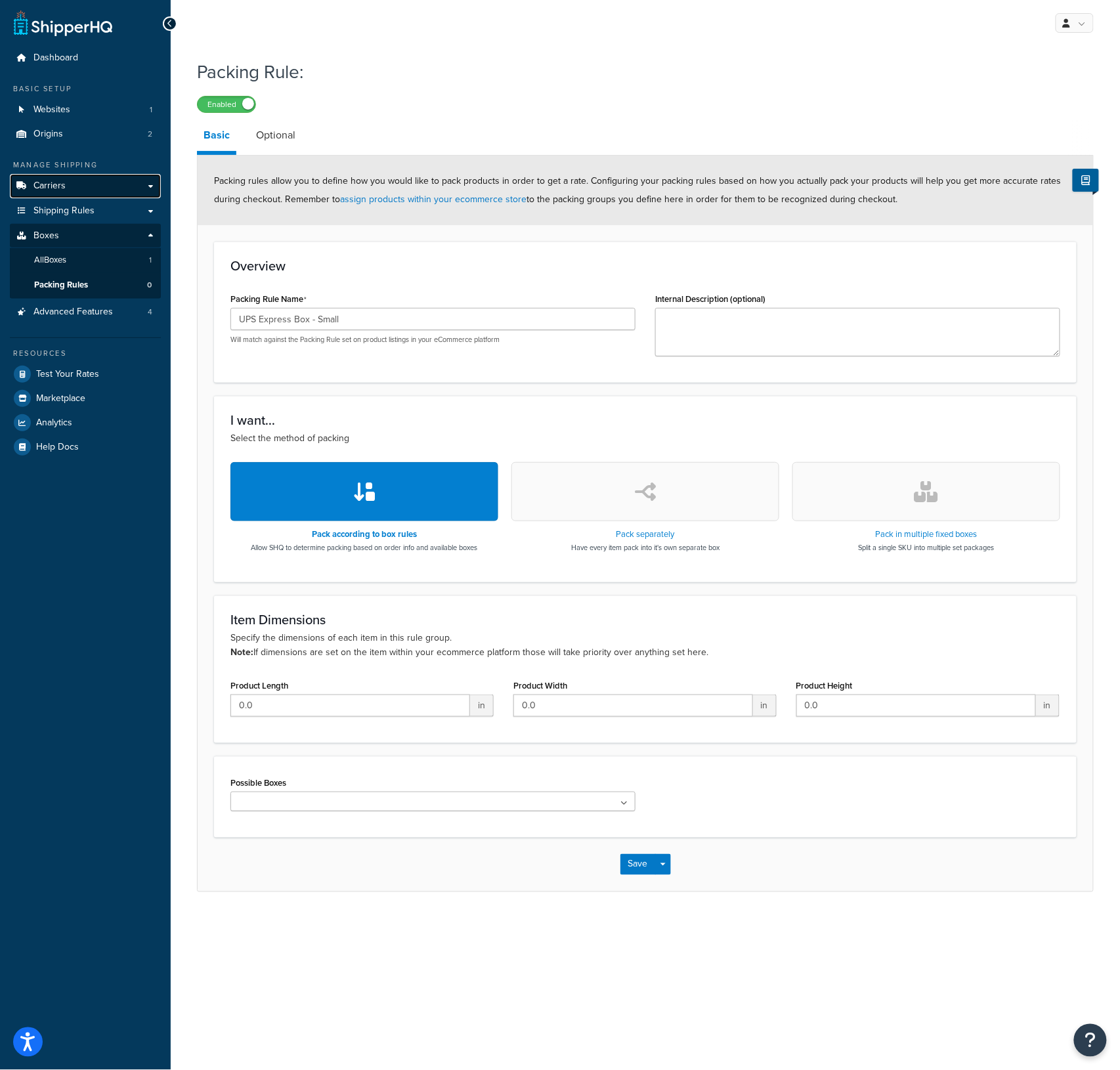
click at [61, 184] on span "Carriers" at bounding box center [49, 186] width 32 height 11
click at [266, 147] on link "Optional" at bounding box center [276, 135] width 52 height 32
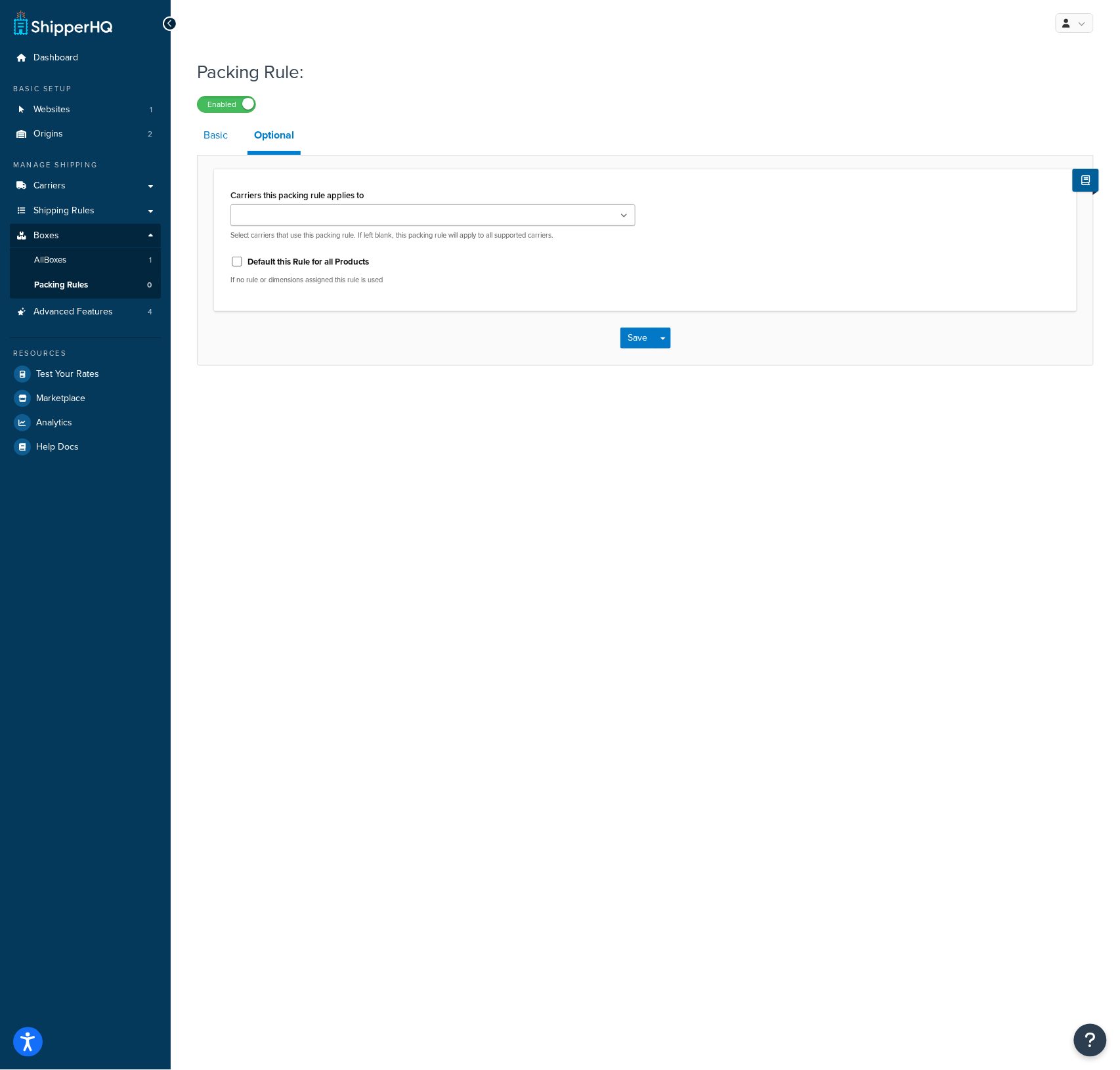
click at [228, 135] on link "Basic" at bounding box center [216, 135] width 38 height 32
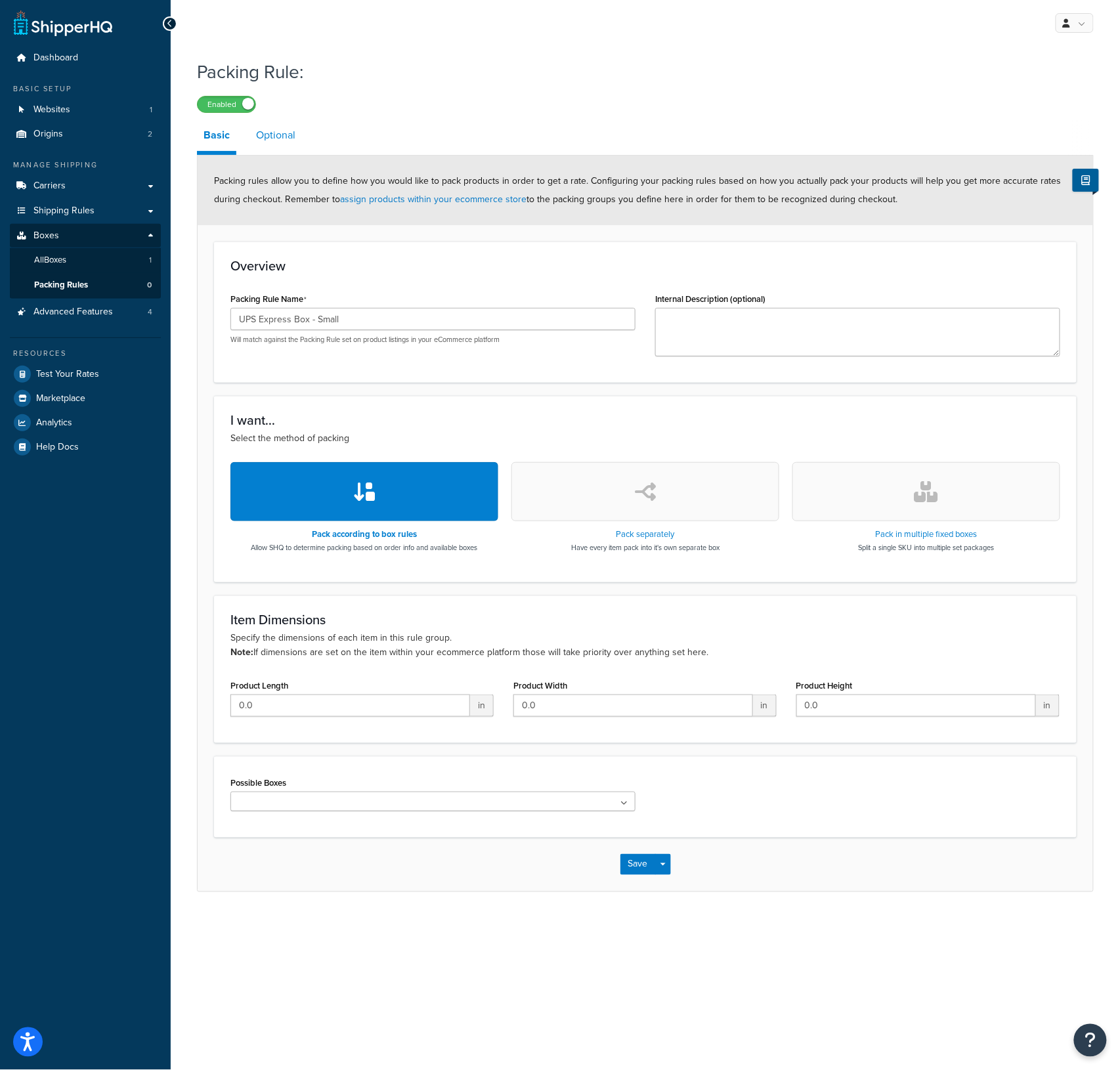
click at [283, 137] on link "Optional" at bounding box center [276, 135] width 52 height 32
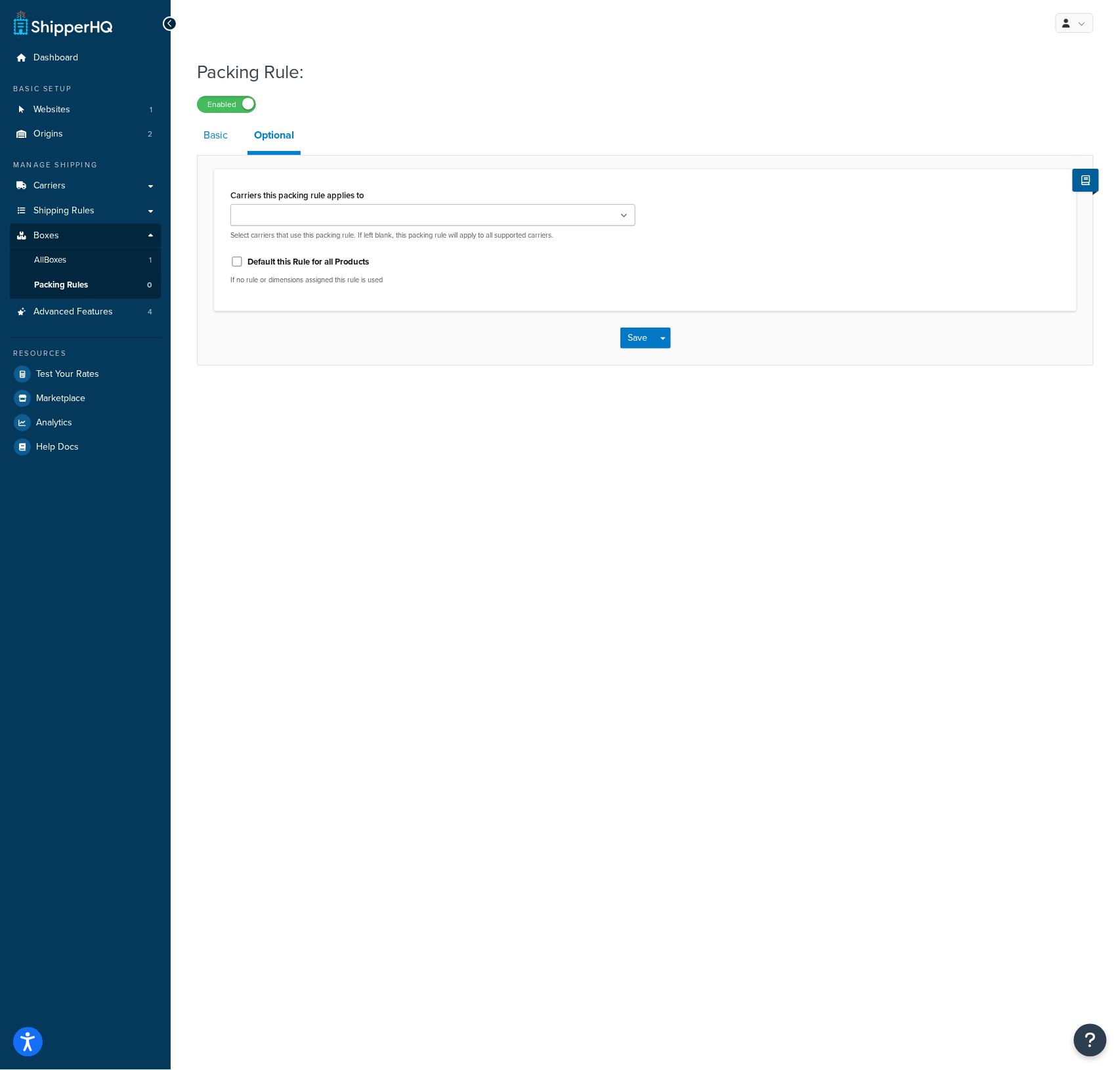
click at [213, 139] on link "Basic" at bounding box center [216, 135] width 38 height 32
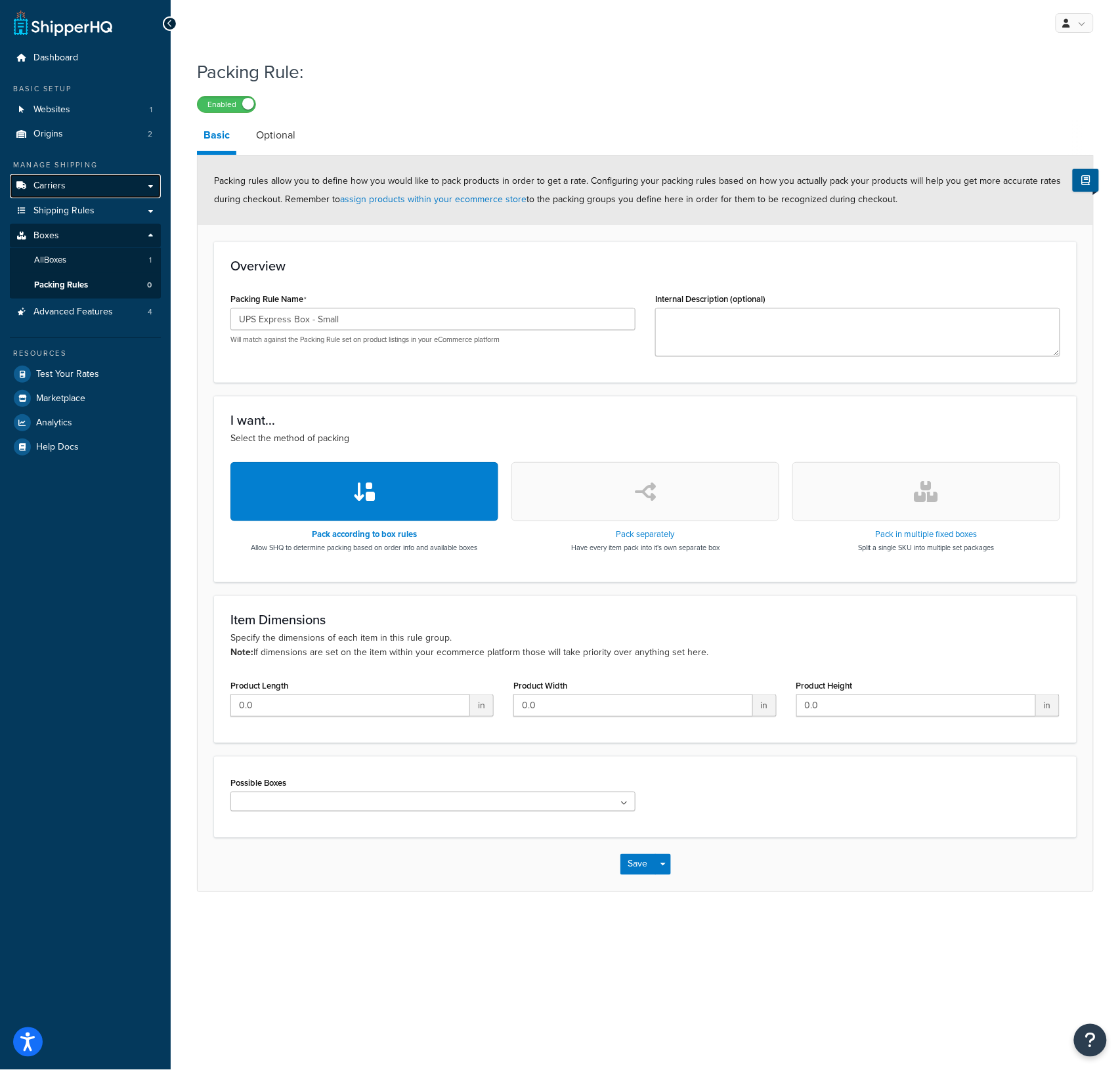
click at [42, 187] on span "Carriers" at bounding box center [49, 186] width 32 height 11
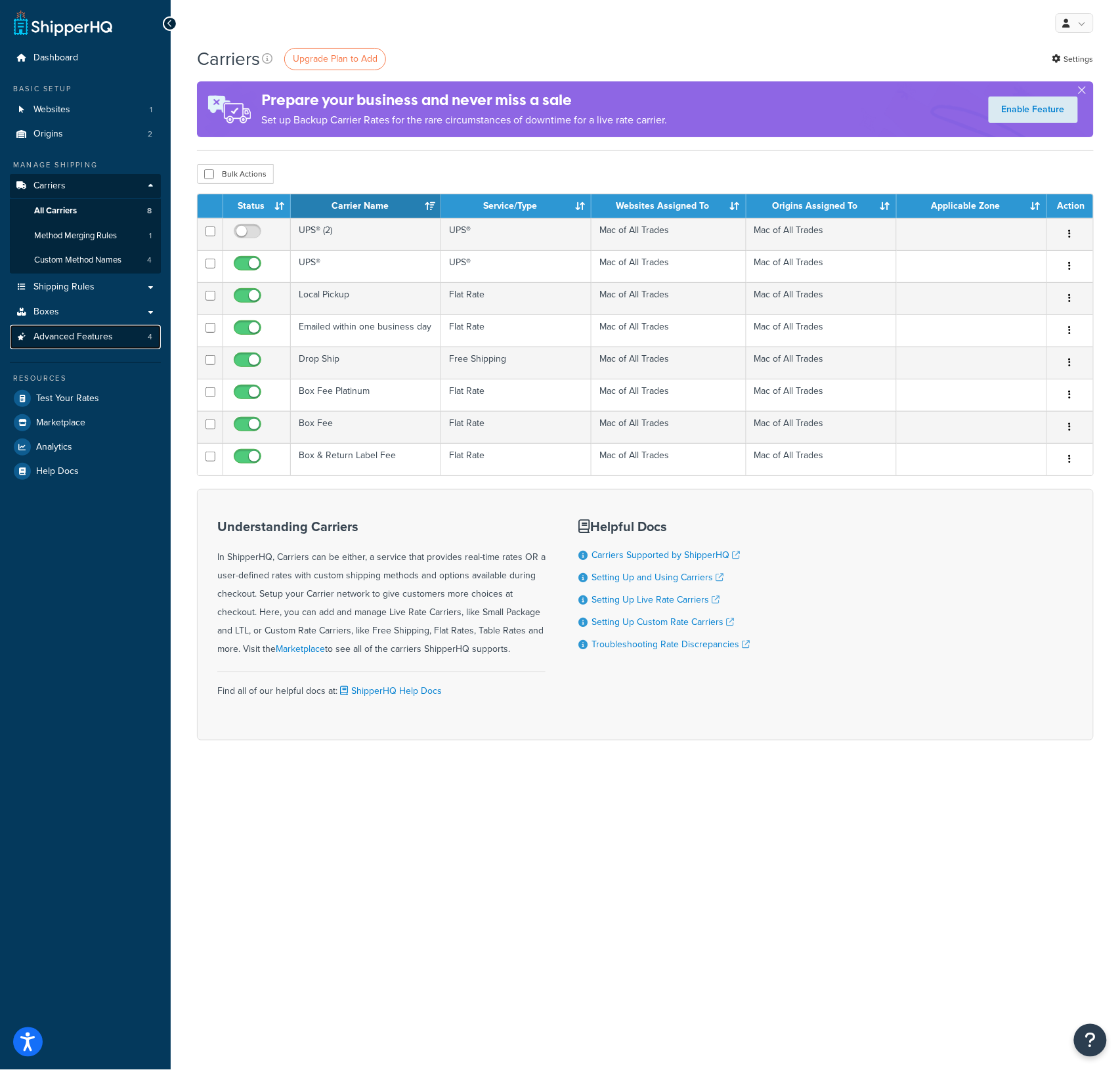
click at [82, 336] on span "Advanced Features" at bounding box center [73, 338] width 79 height 11
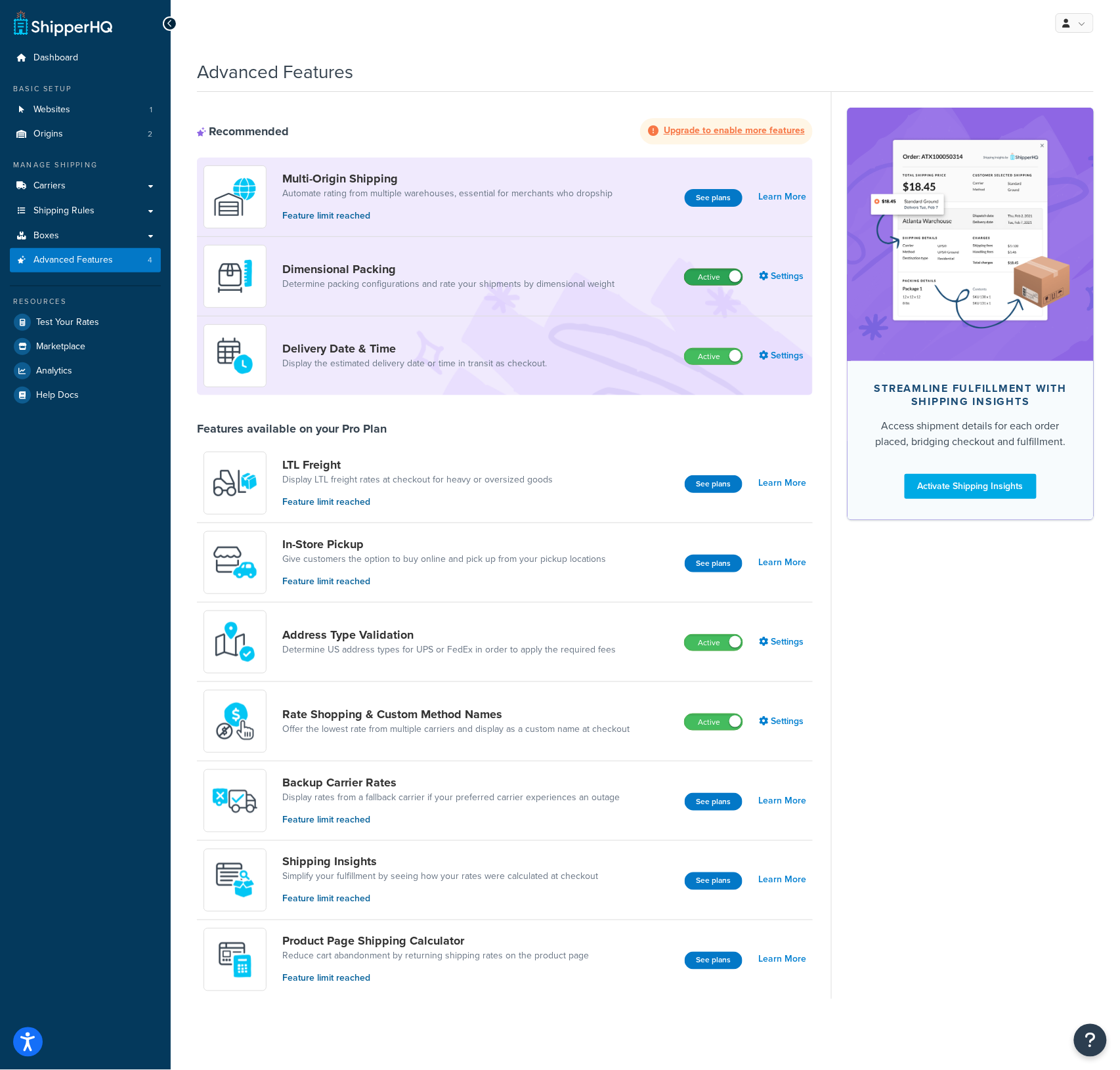
click at [704, 275] on label "Active" at bounding box center [714, 276] width 58 height 15
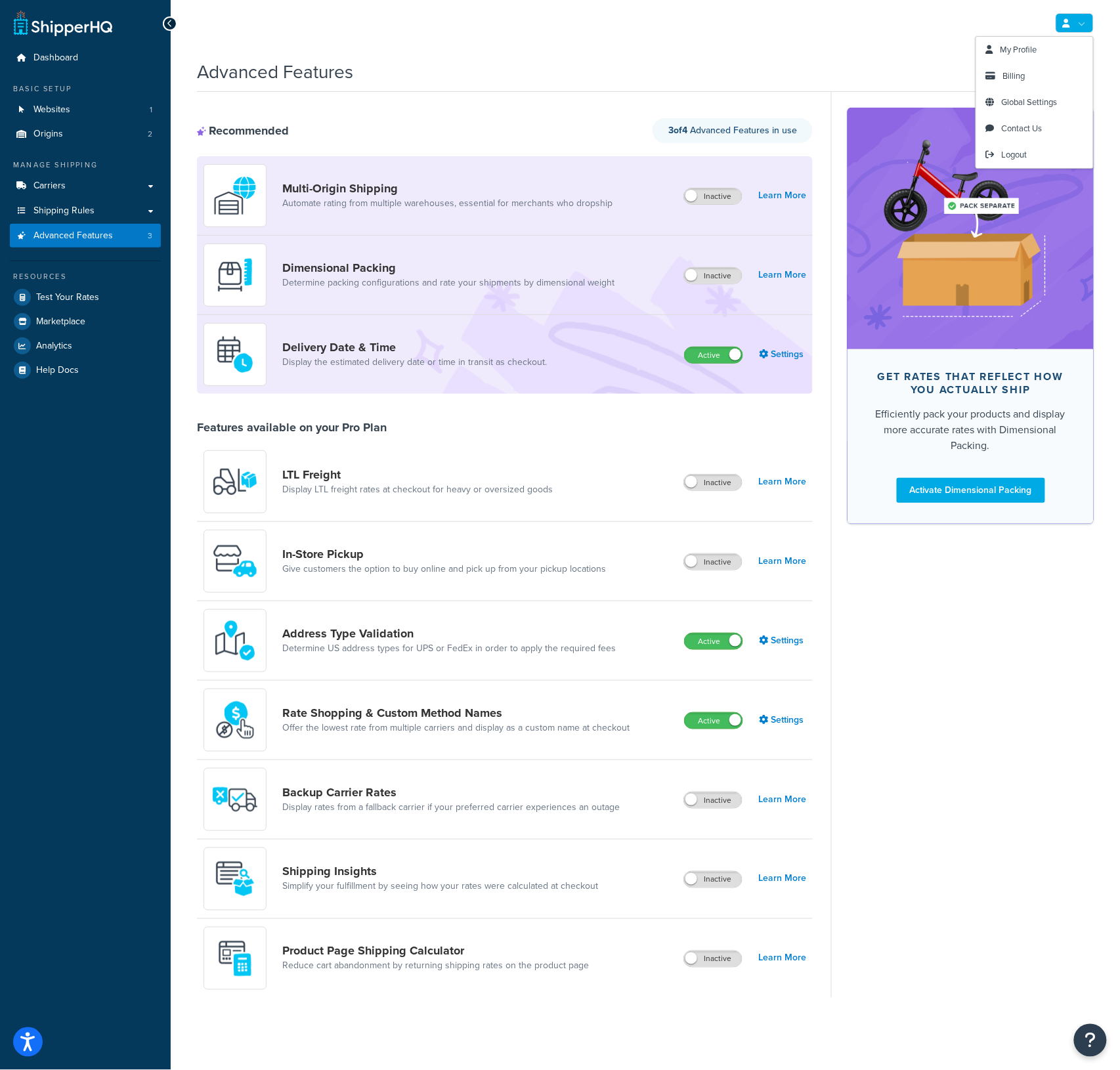
click at [1074, 23] on link at bounding box center [1074, 23] width 38 height 20
click at [490, 51] on div "My Profile Billing Global Settings Contact Us Logout Advanced Features Recommen…" at bounding box center [645, 535] width 950 height 1070
click at [777, 276] on link "Learn More" at bounding box center [782, 275] width 48 height 19
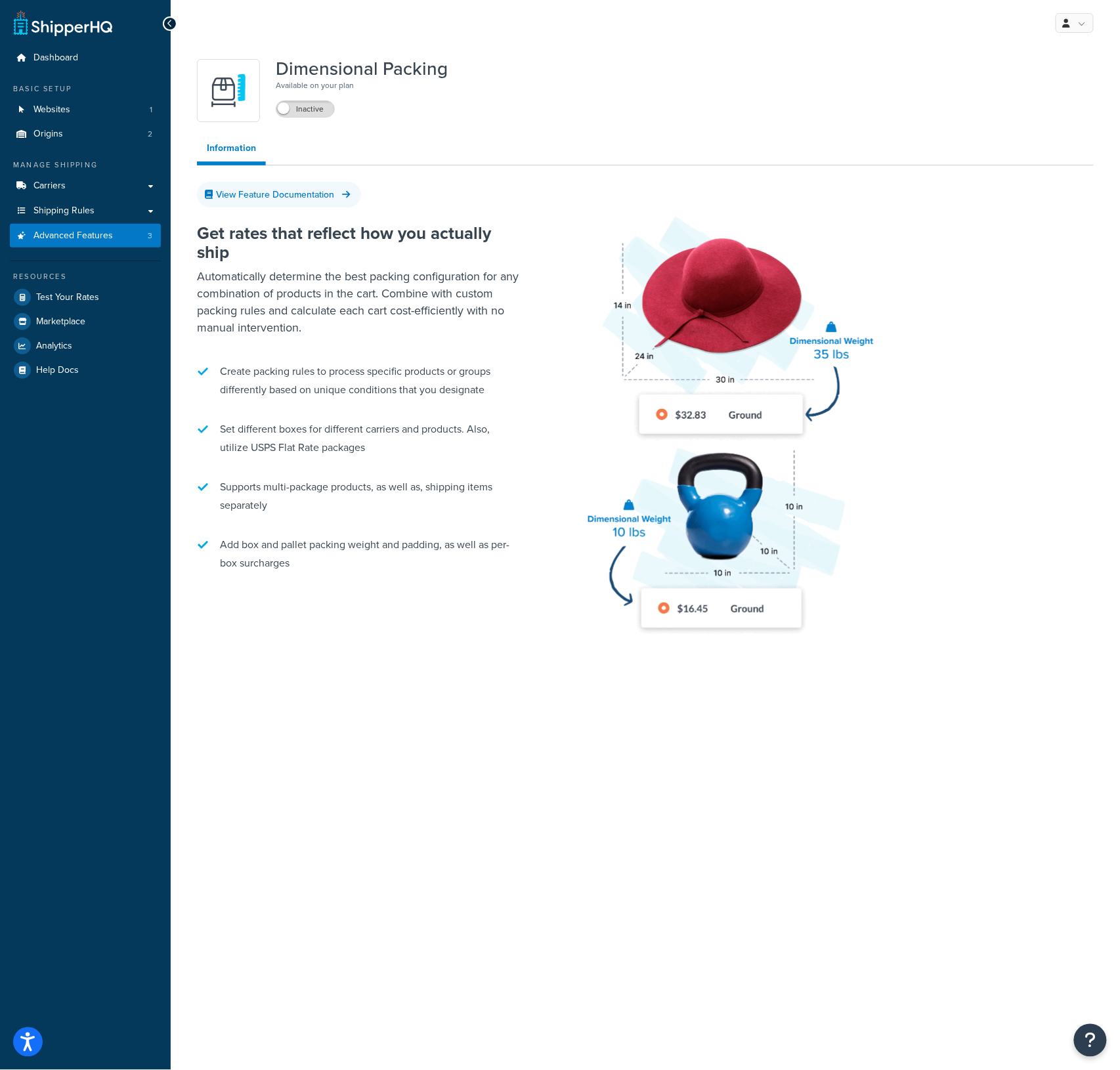
click at [231, 867] on div "My Profile Billing Global Settings Contact Us Logout Dimensional Packing Availa…" at bounding box center [645, 535] width 950 height 1070
